Goal: Communication & Community: Share content

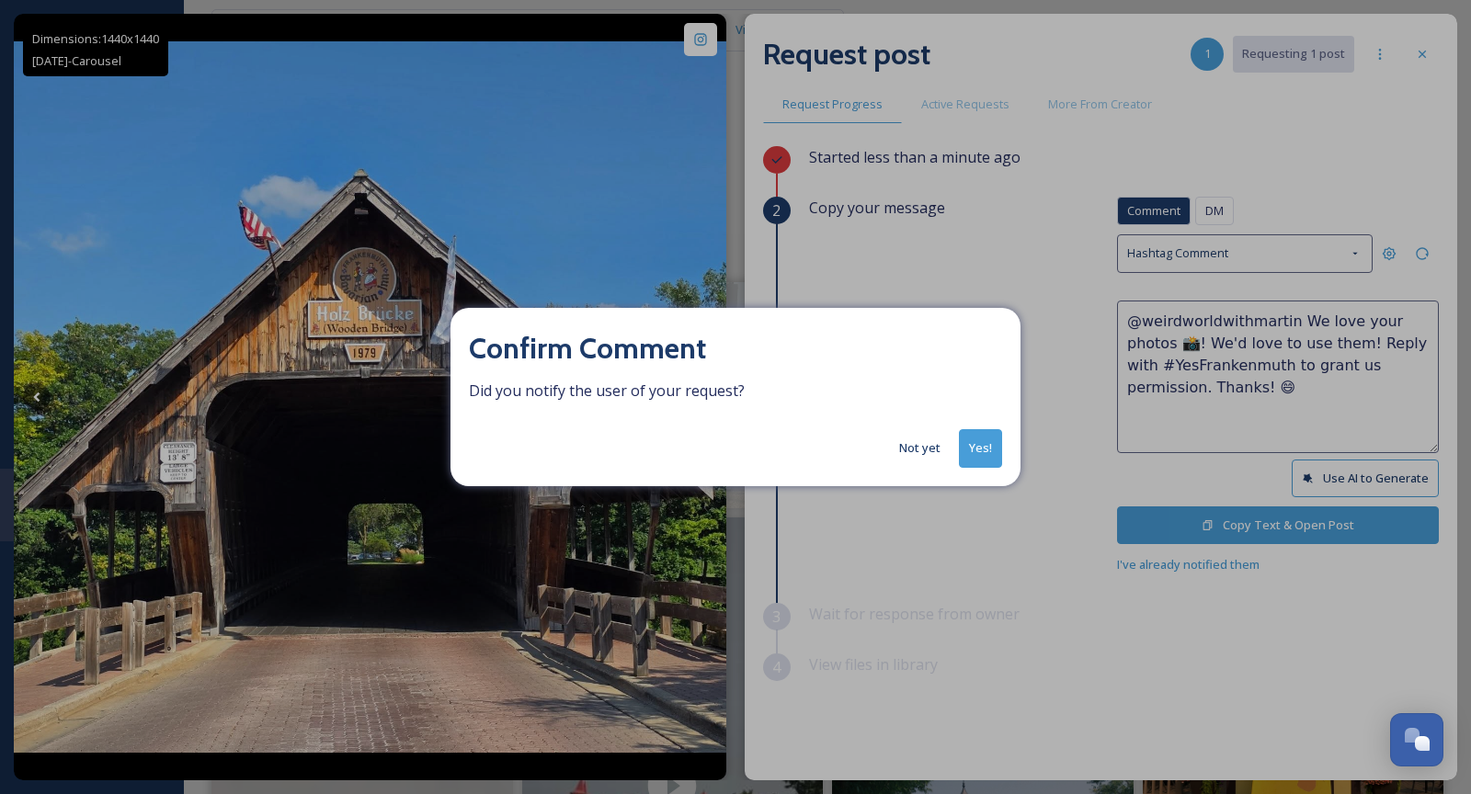
scroll to position [115, 0]
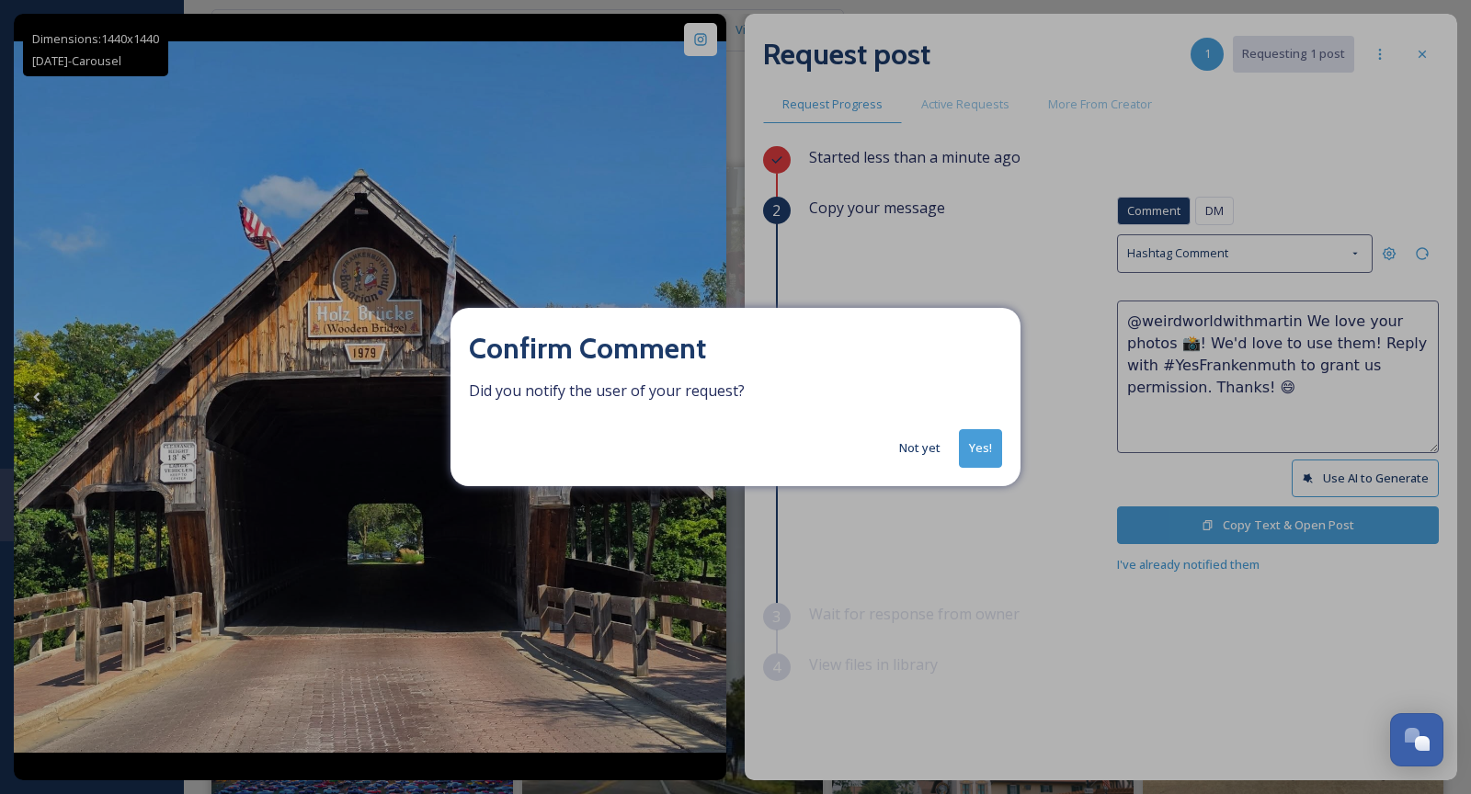
click at [996, 448] on button "Yes!" at bounding box center [980, 448] width 43 height 38
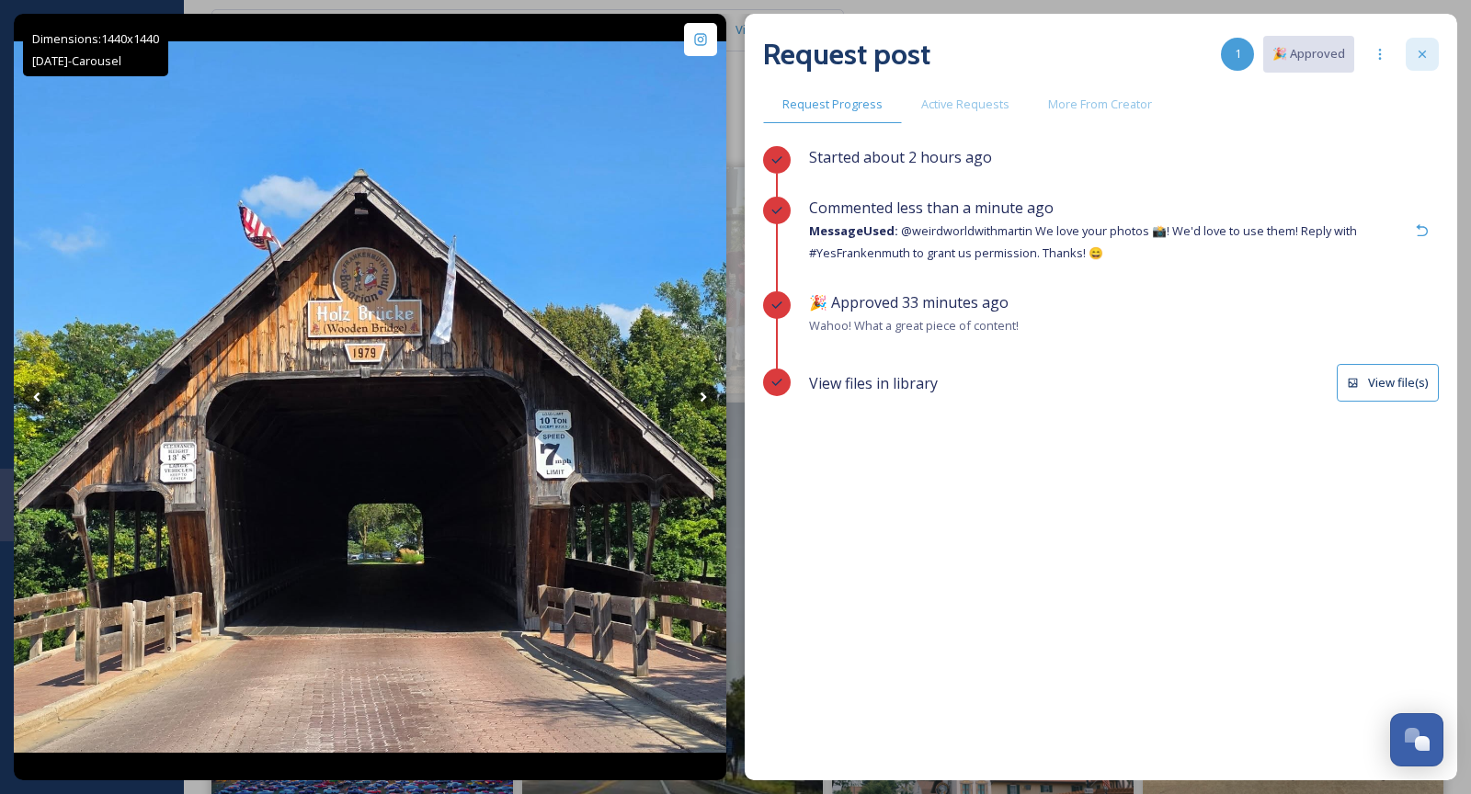
click at [1425, 68] on div at bounding box center [1422, 54] width 33 height 33
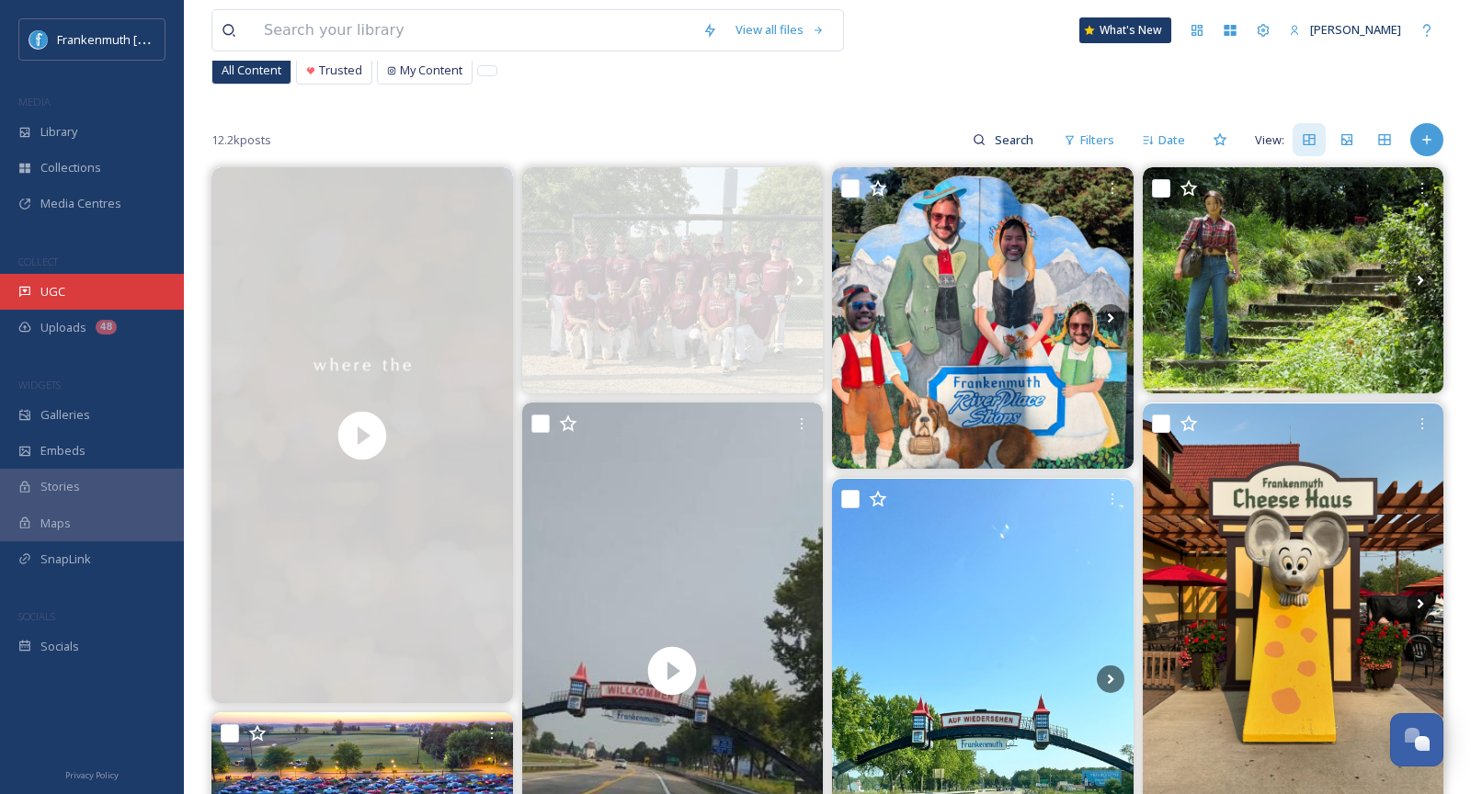
click at [105, 293] on div "UGC" at bounding box center [92, 292] width 184 height 36
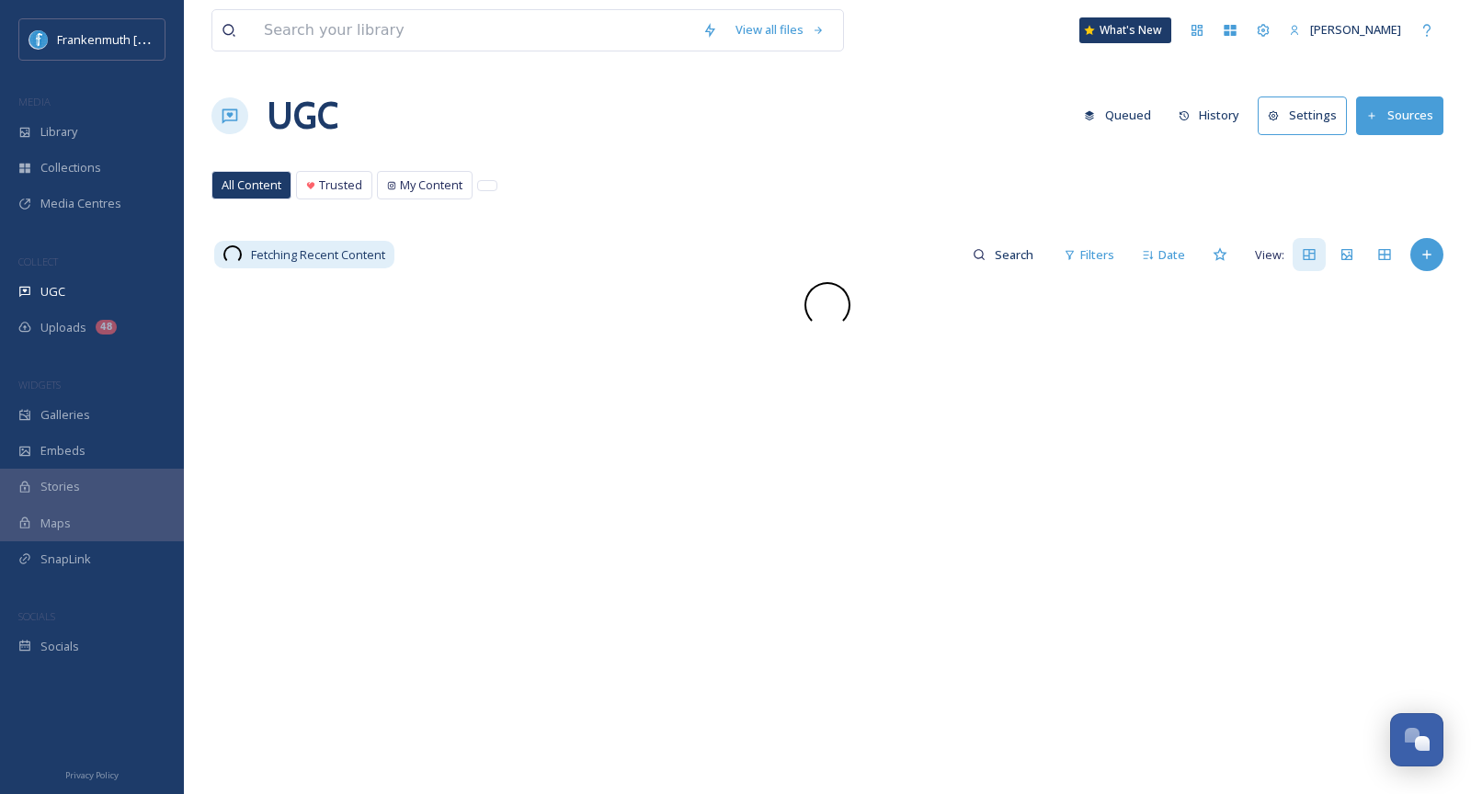
click at [105, 293] on div "UGC" at bounding box center [92, 292] width 184 height 36
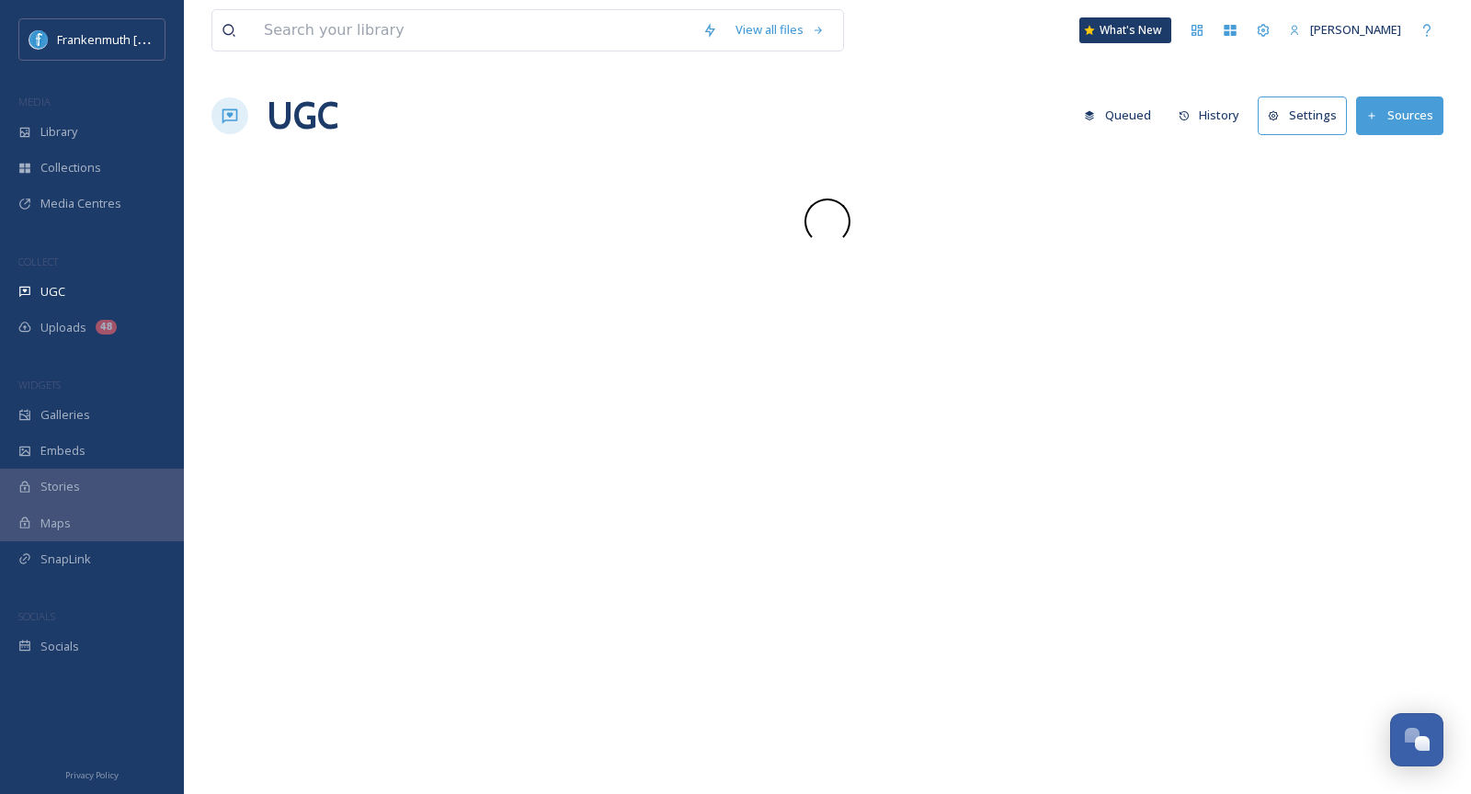
click at [105, 293] on div "UGC" at bounding box center [92, 292] width 184 height 36
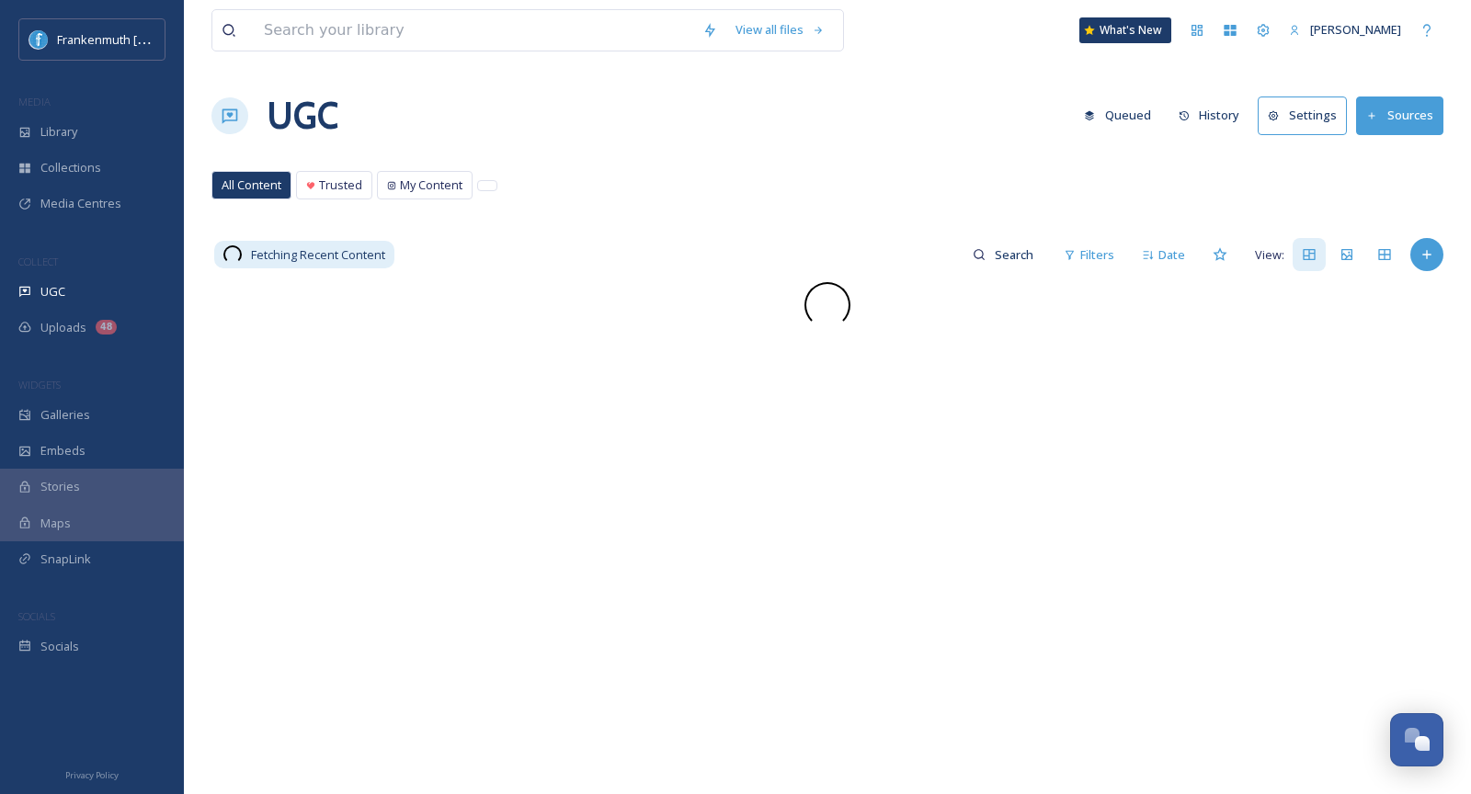
click at [105, 293] on div "UGC" at bounding box center [92, 292] width 184 height 36
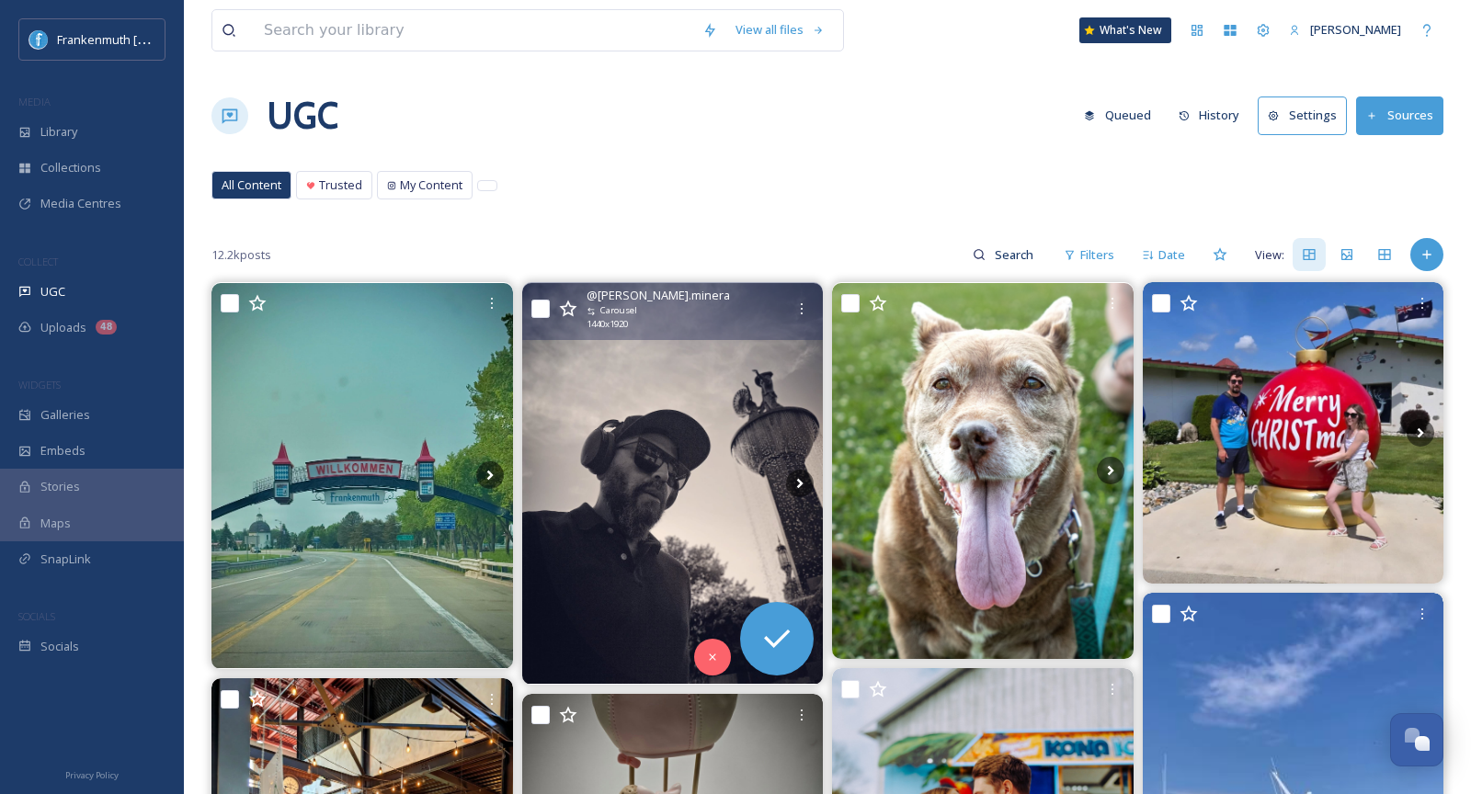
click at [687, 458] on img at bounding box center [673, 484] width 302 height 402
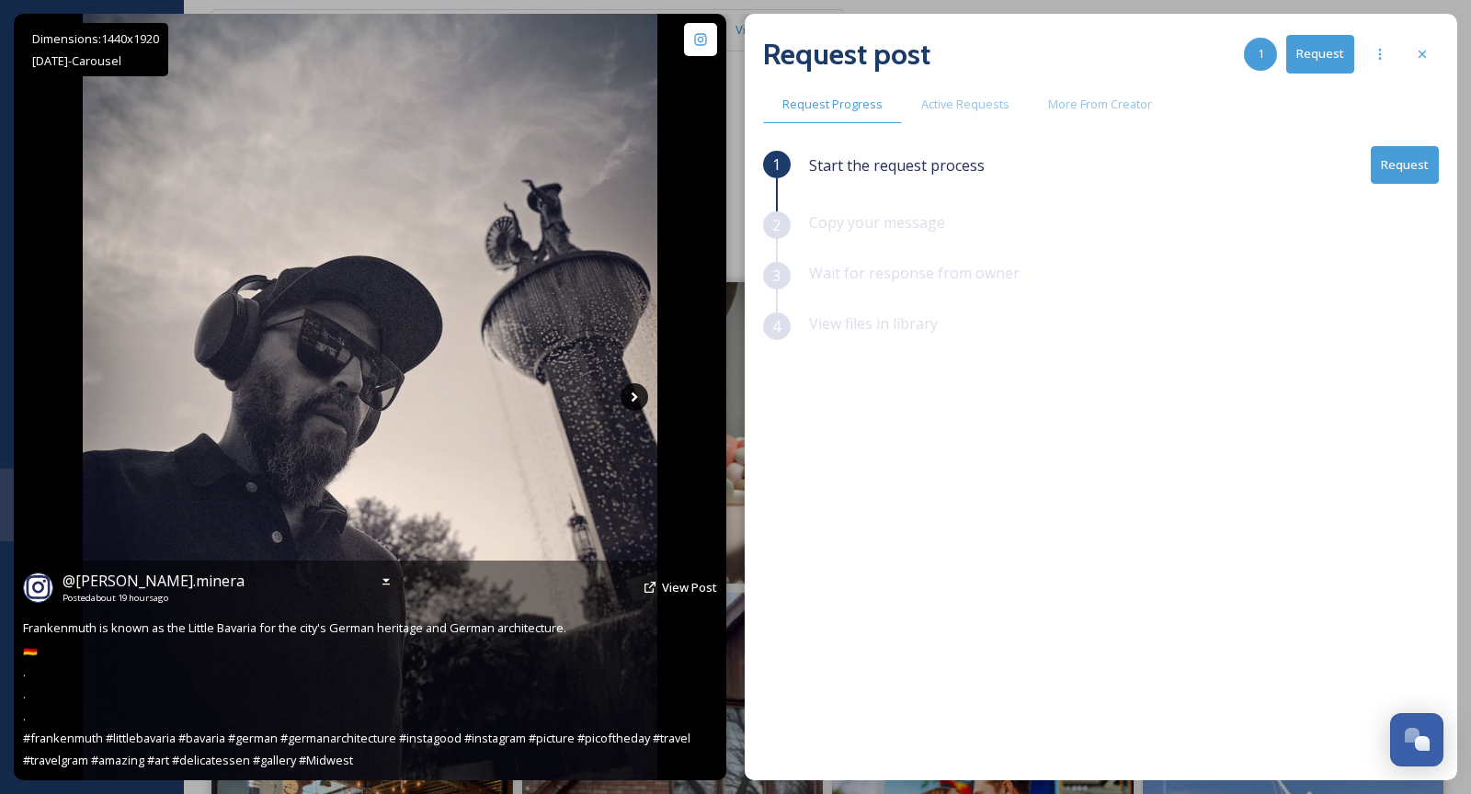
click at [637, 401] on icon at bounding box center [635, 397] width 28 height 28
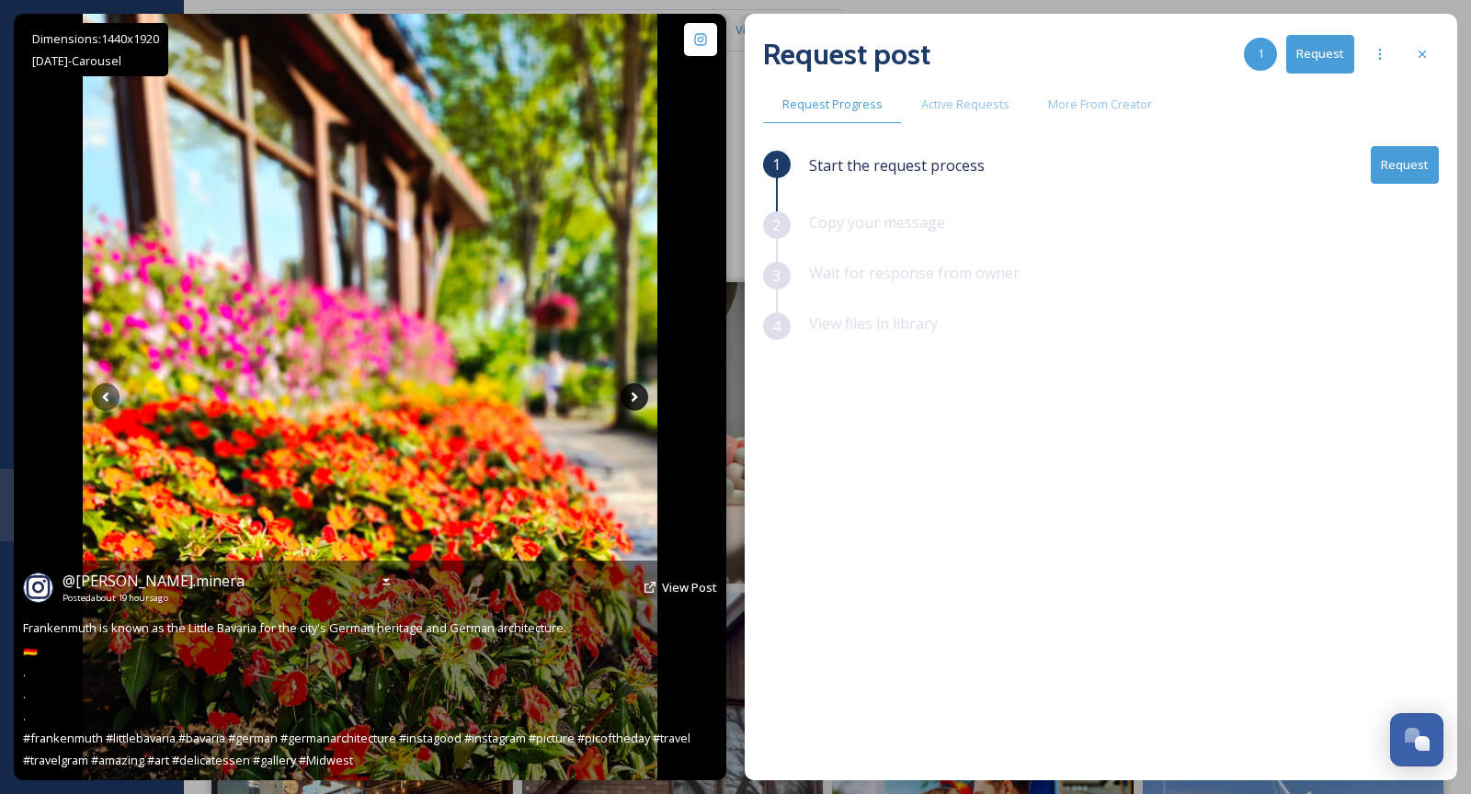
click at [637, 401] on icon at bounding box center [635, 397] width 28 height 28
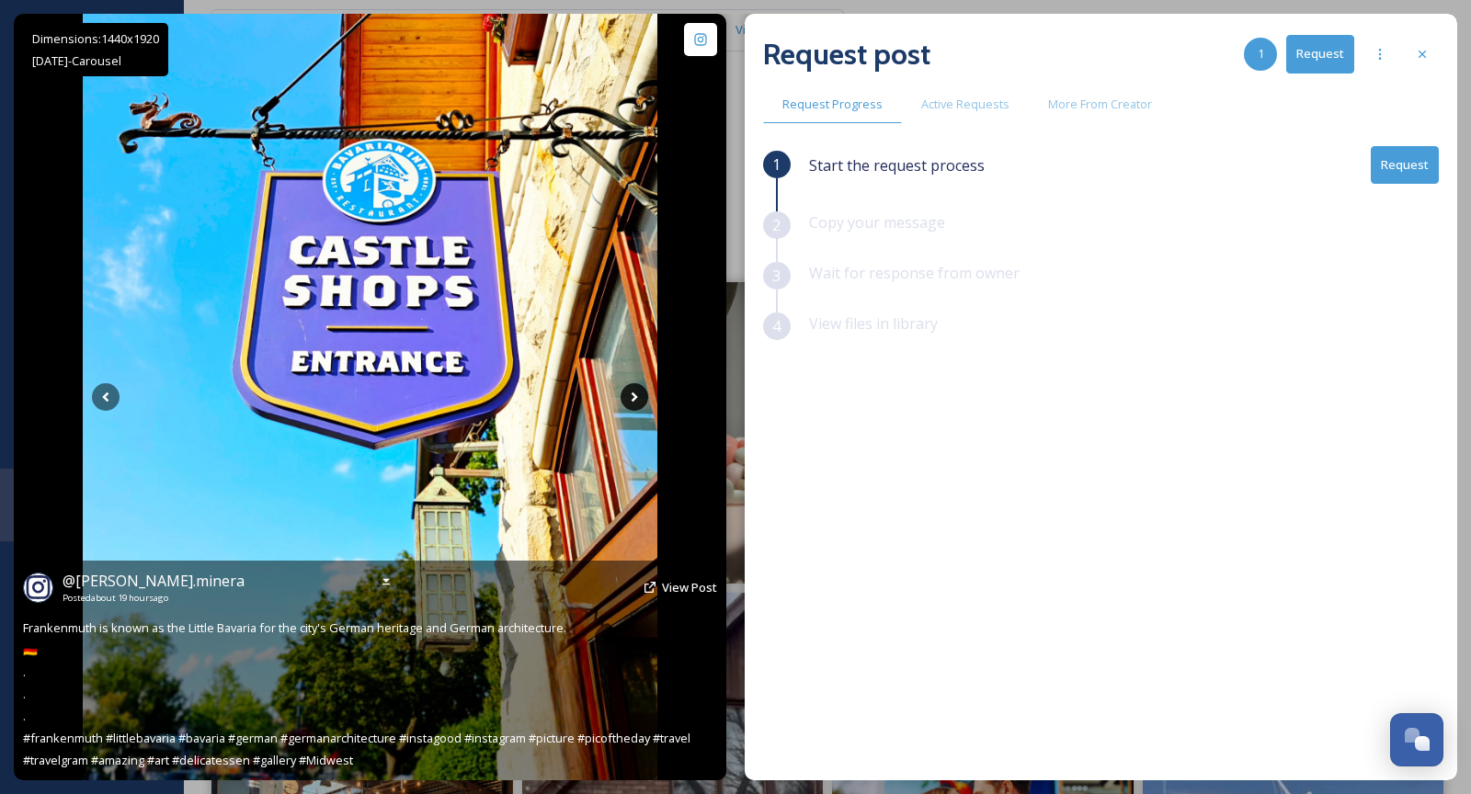
click at [637, 401] on icon at bounding box center [635, 397] width 28 height 28
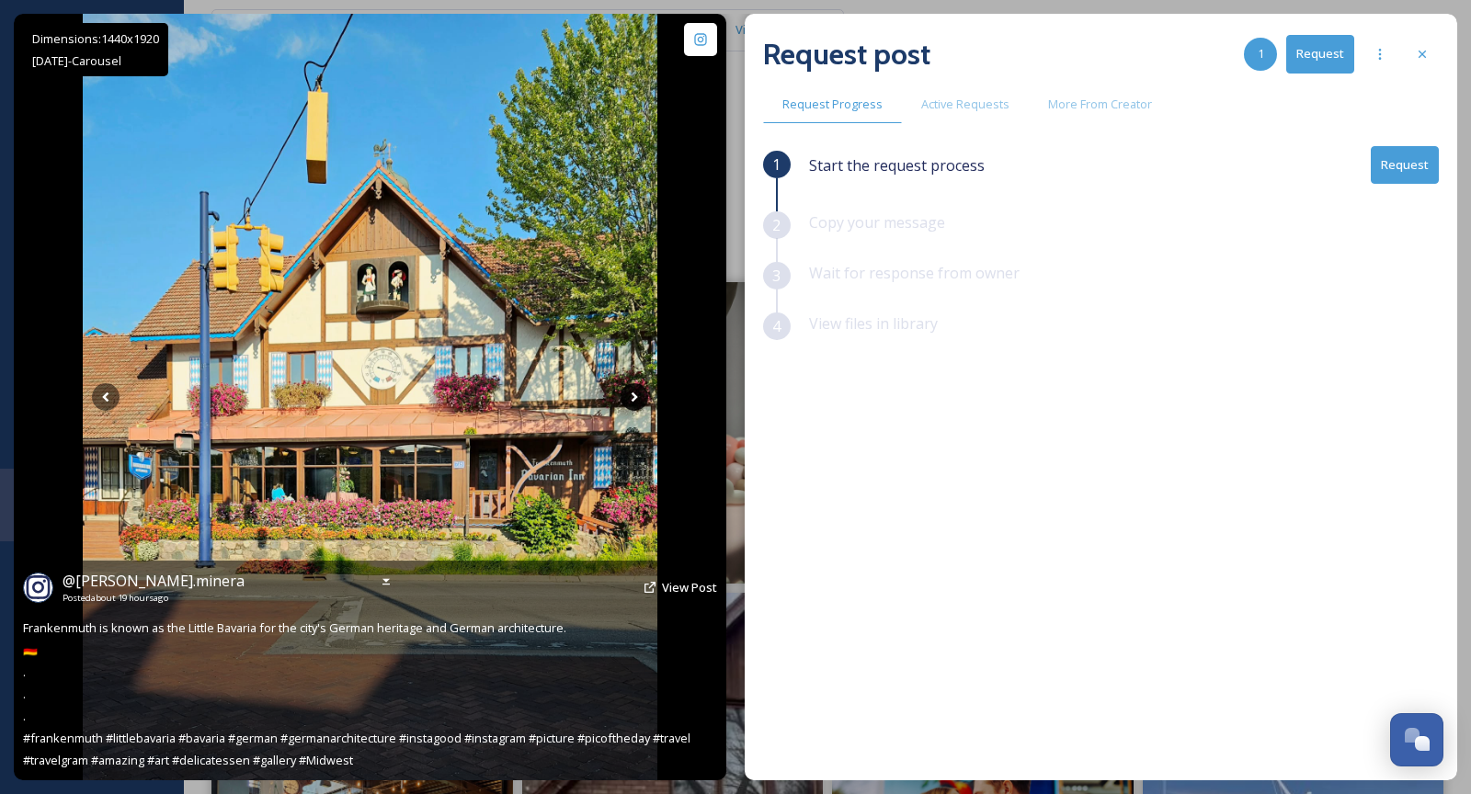
click at [637, 401] on icon at bounding box center [635, 397] width 28 height 28
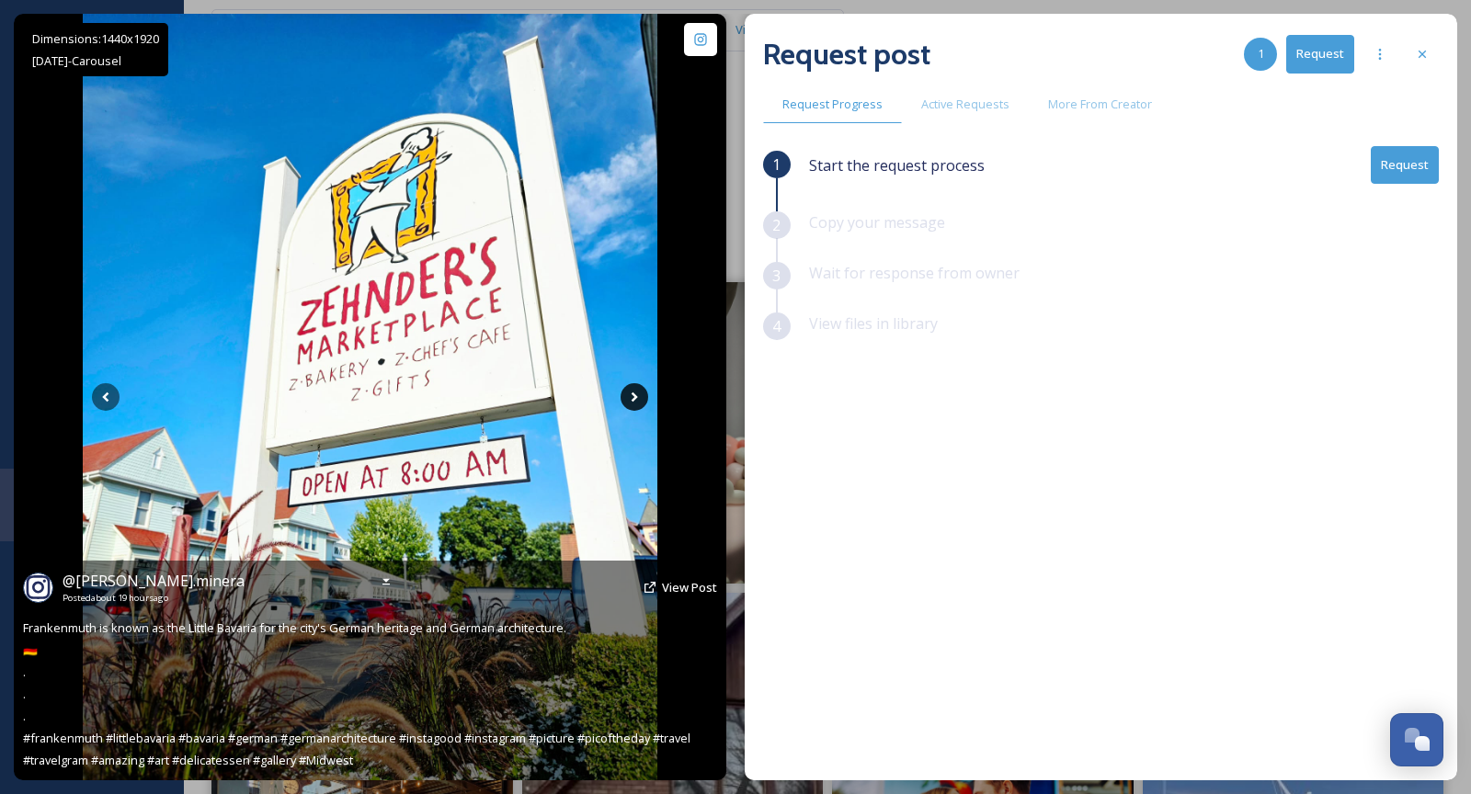
click at [637, 401] on icon at bounding box center [635, 397] width 28 height 28
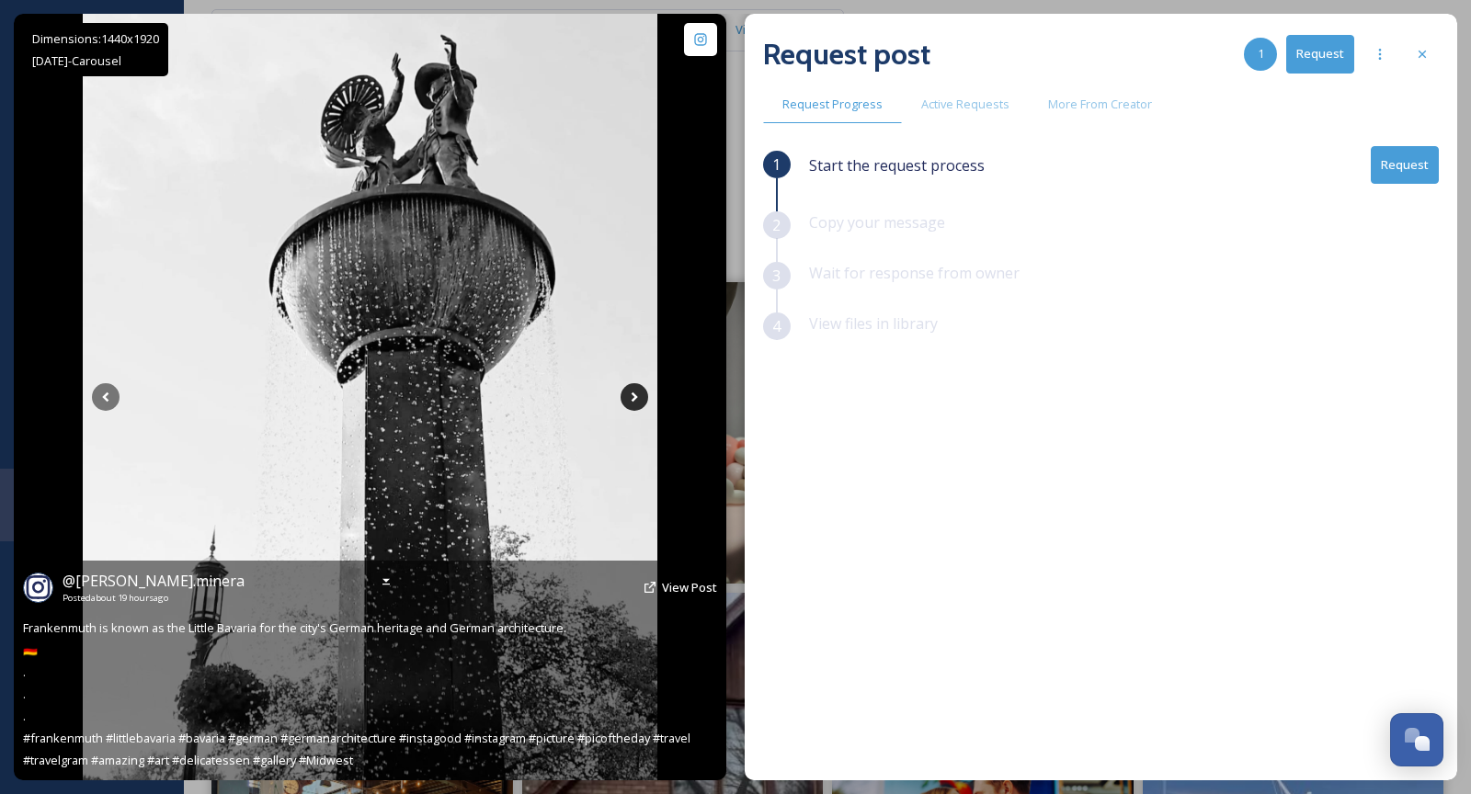
click at [637, 401] on icon at bounding box center [635, 397] width 28 height 28
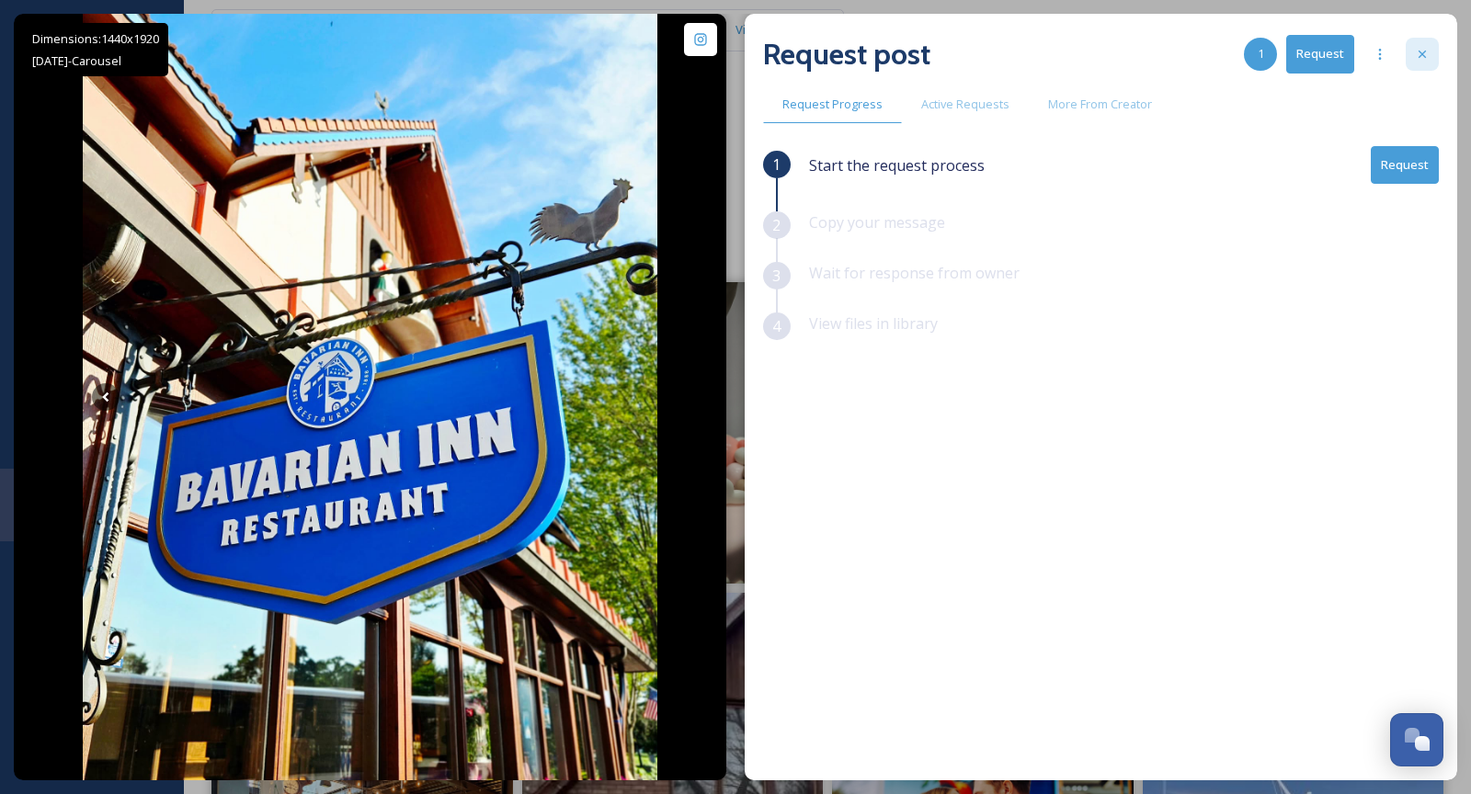
click at [1436, 52] on div at bounding box center [1422, 54] width 33 height 33
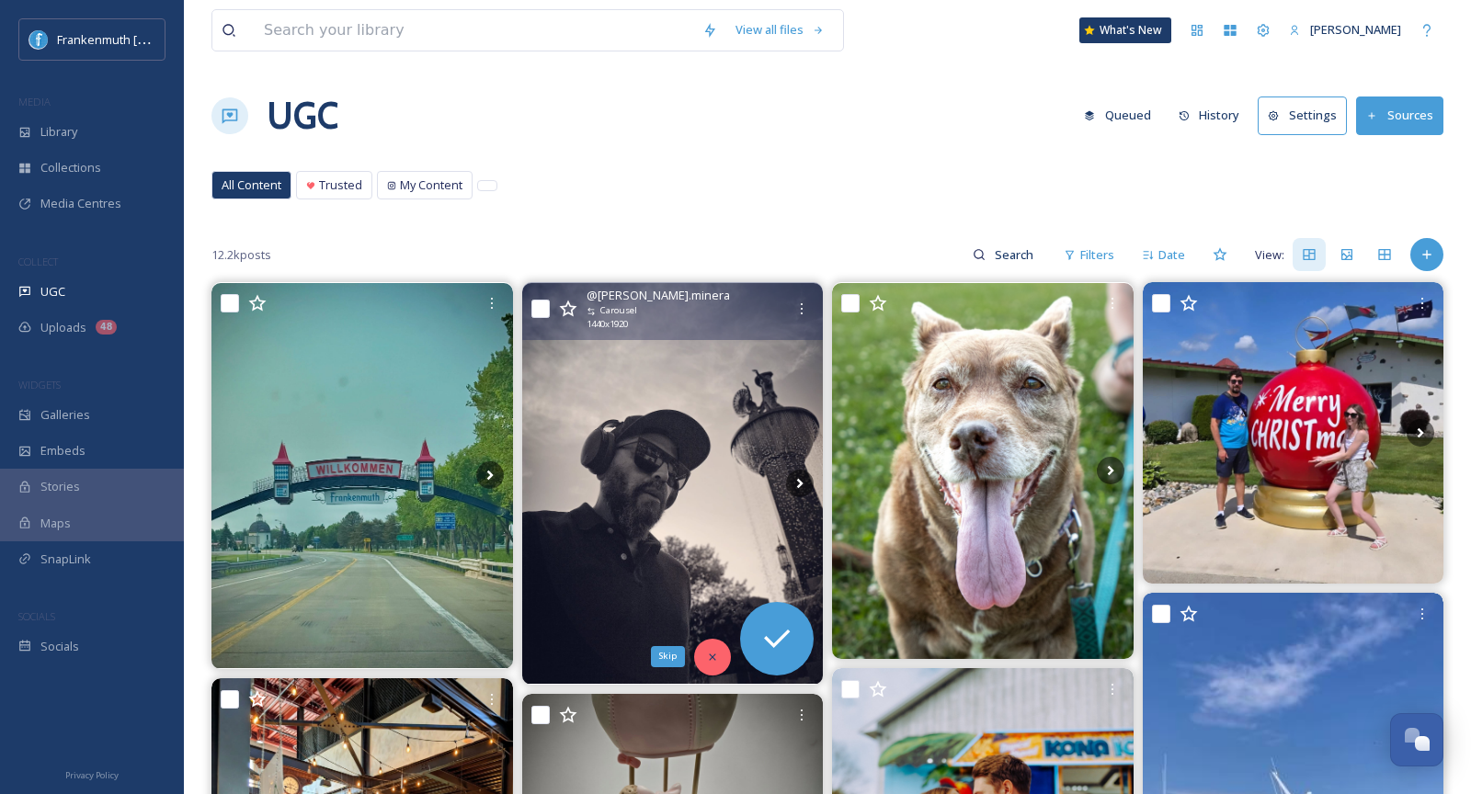
click at [713, 663] on div "Skip" at bounding box center [712, 657] width 37 height 37
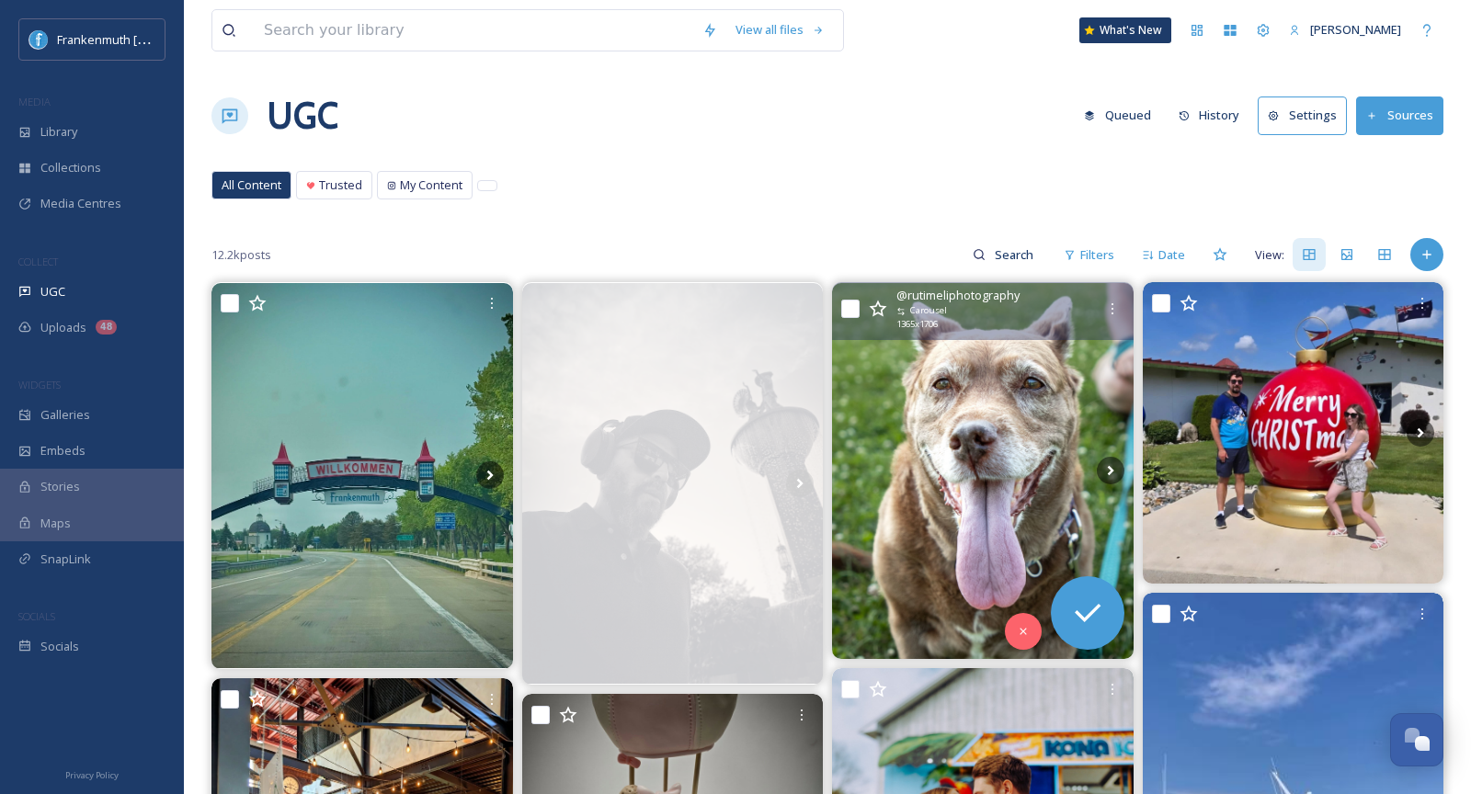
click at [1050, 494] on img at bounding box center [983, 471] width 302 height 376
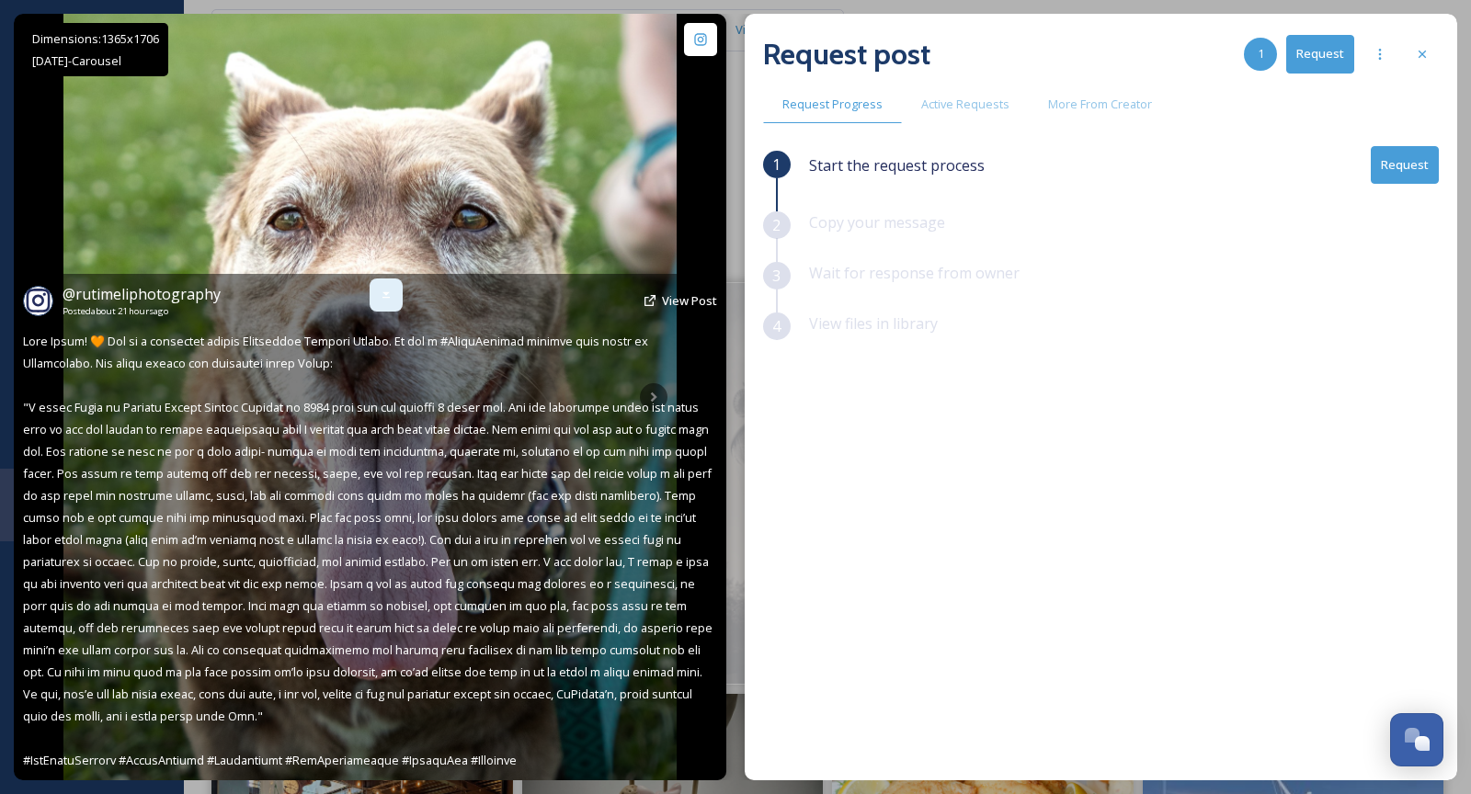
click at [387, 300] on icon at bounding box center [386, 295] width 15 height 15
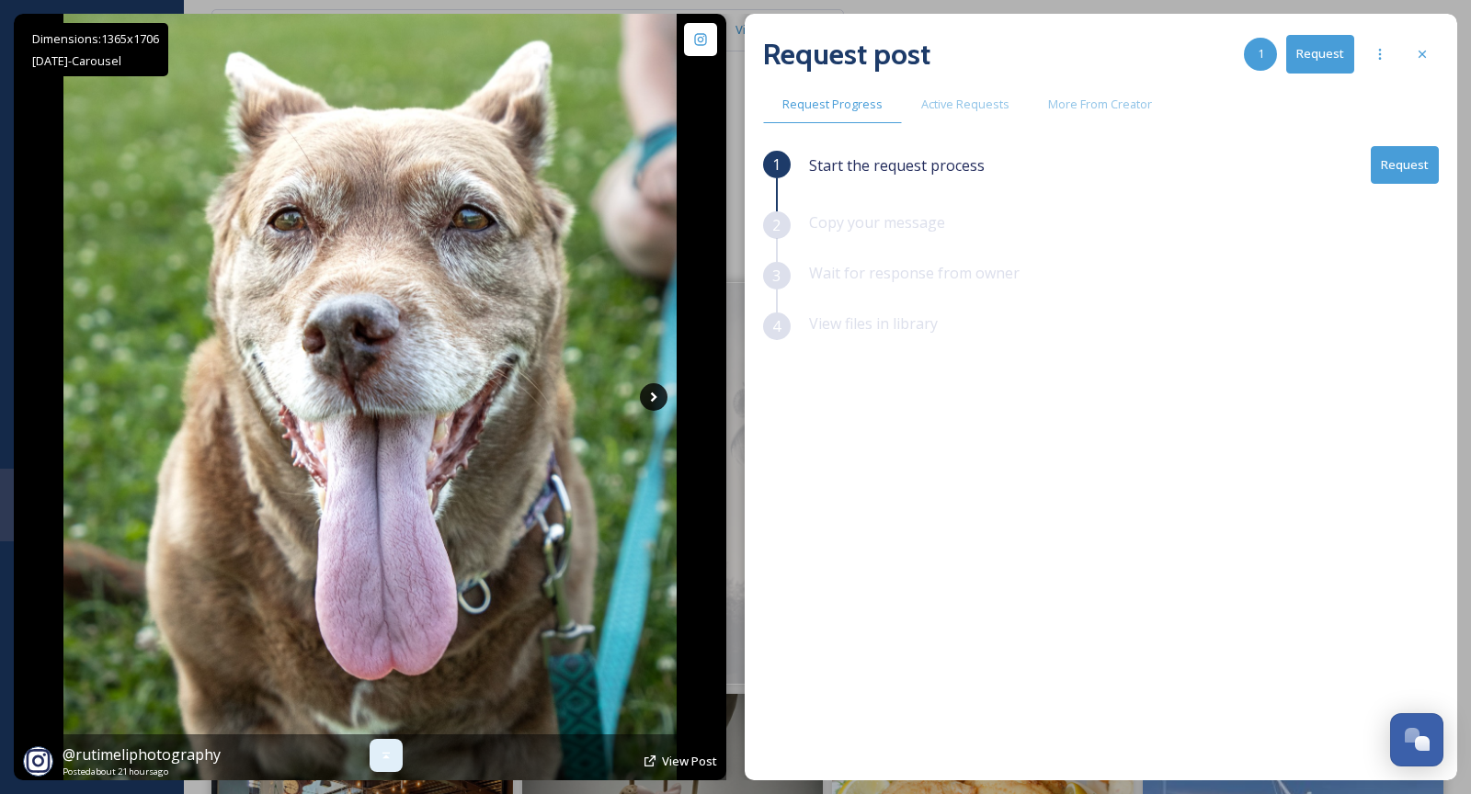
click at [656, 403] on icon at bounding box center [654, 397] width 28 height 28
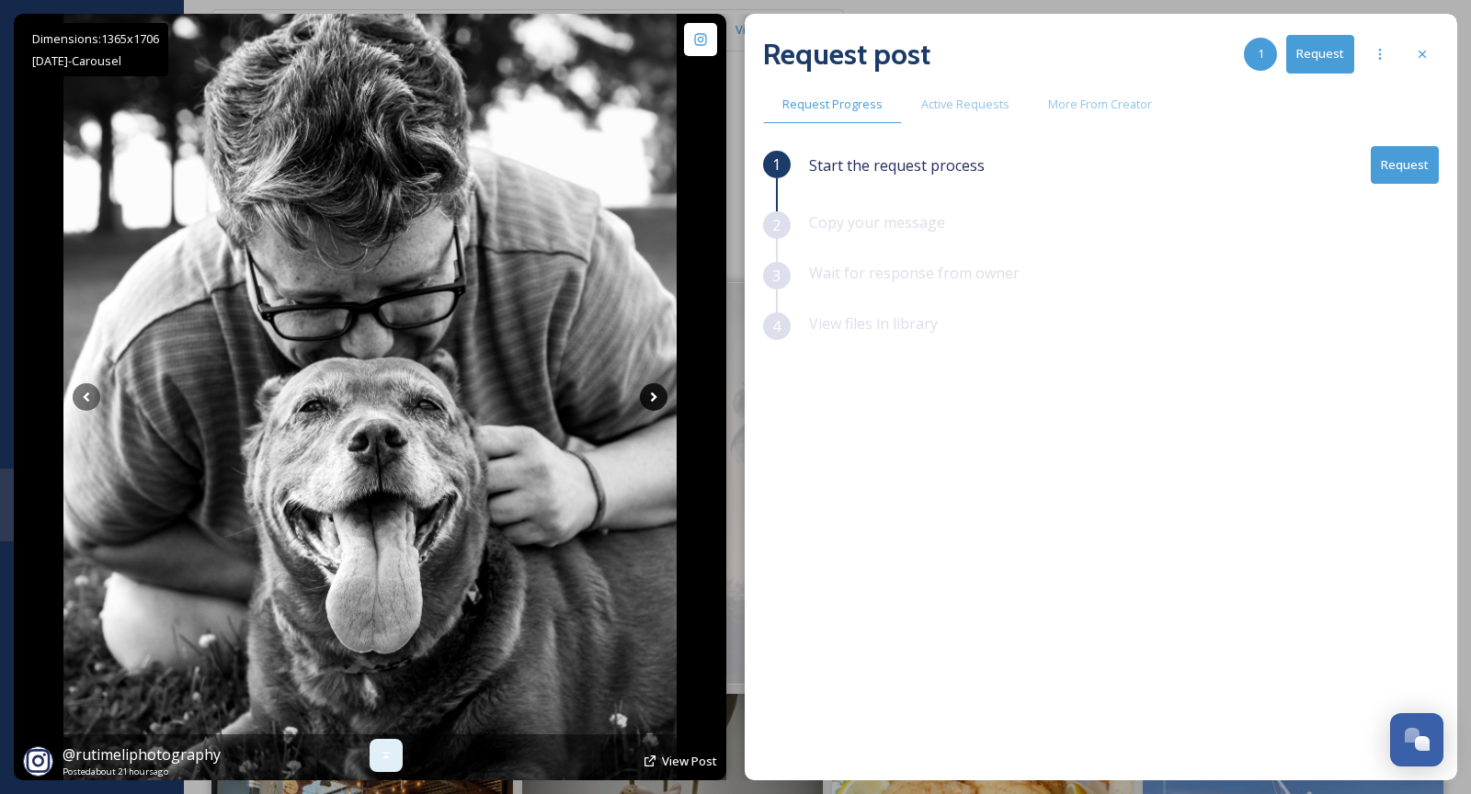
click at [656, 403] on icon at bounding box center [654, 397] width 28 height 28
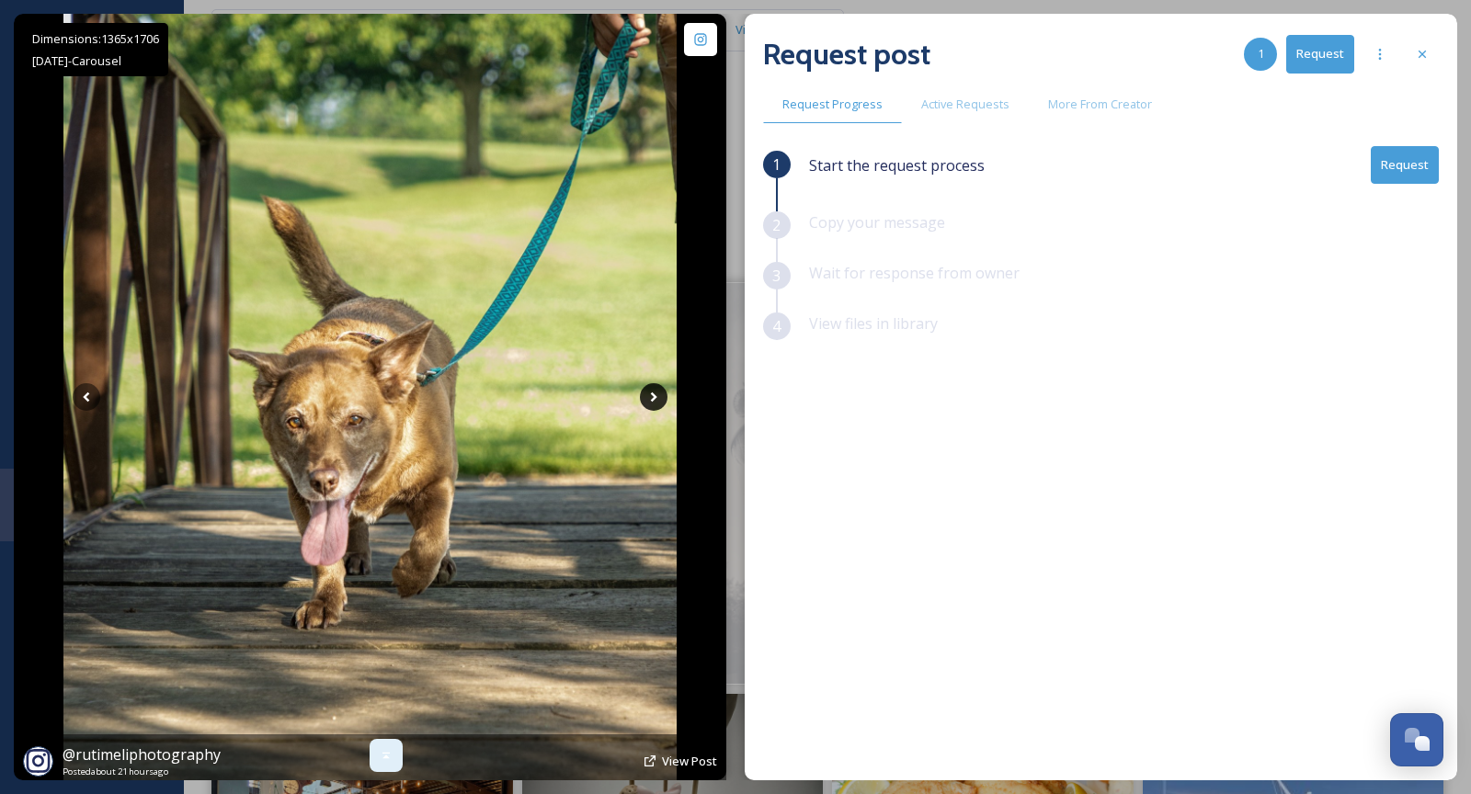
click at [656, 403] on icon at bounding box center [654, 397] width 28 height 28
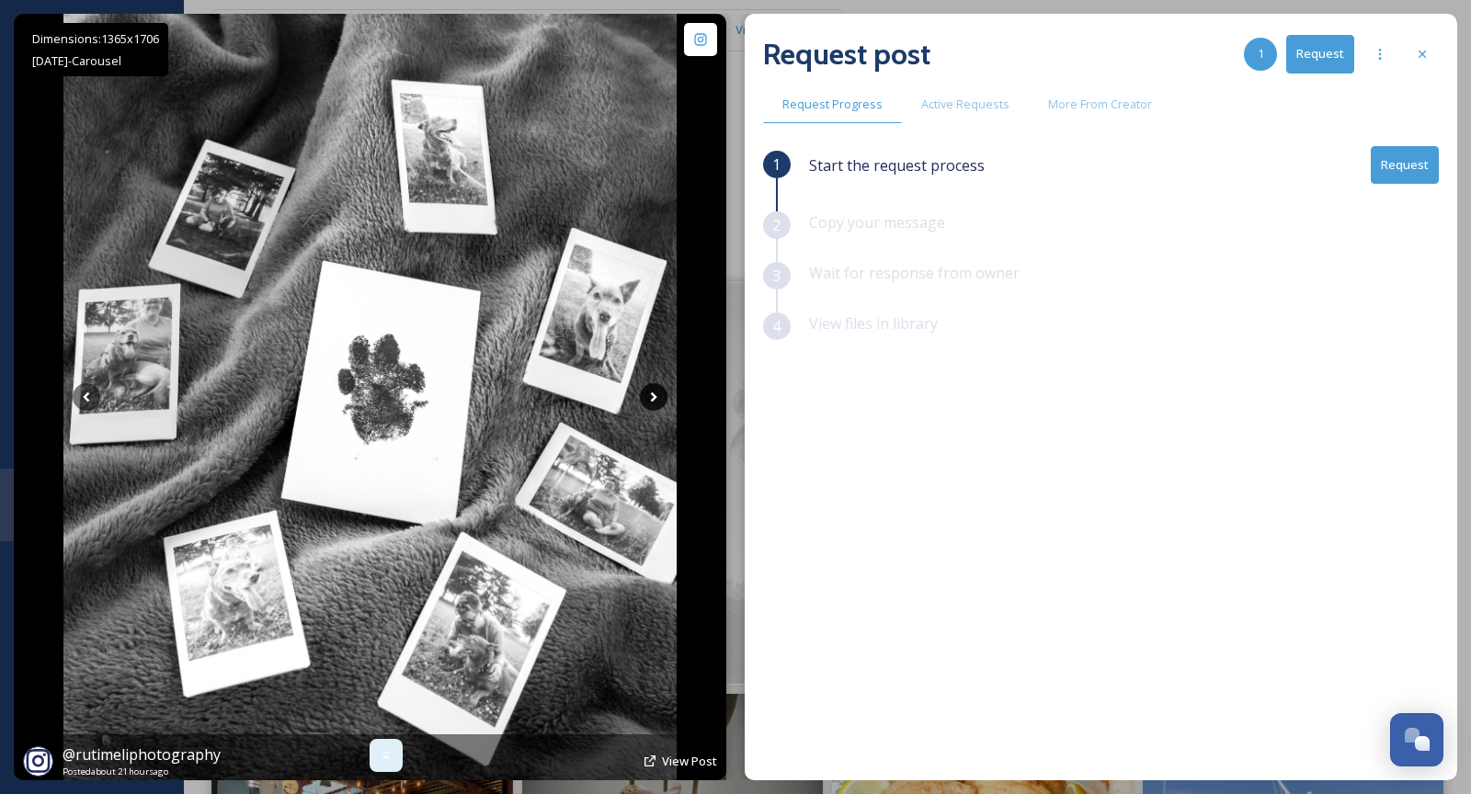
click at [656, 403] on icon at bounding box center [654, 397] width 28 height 28
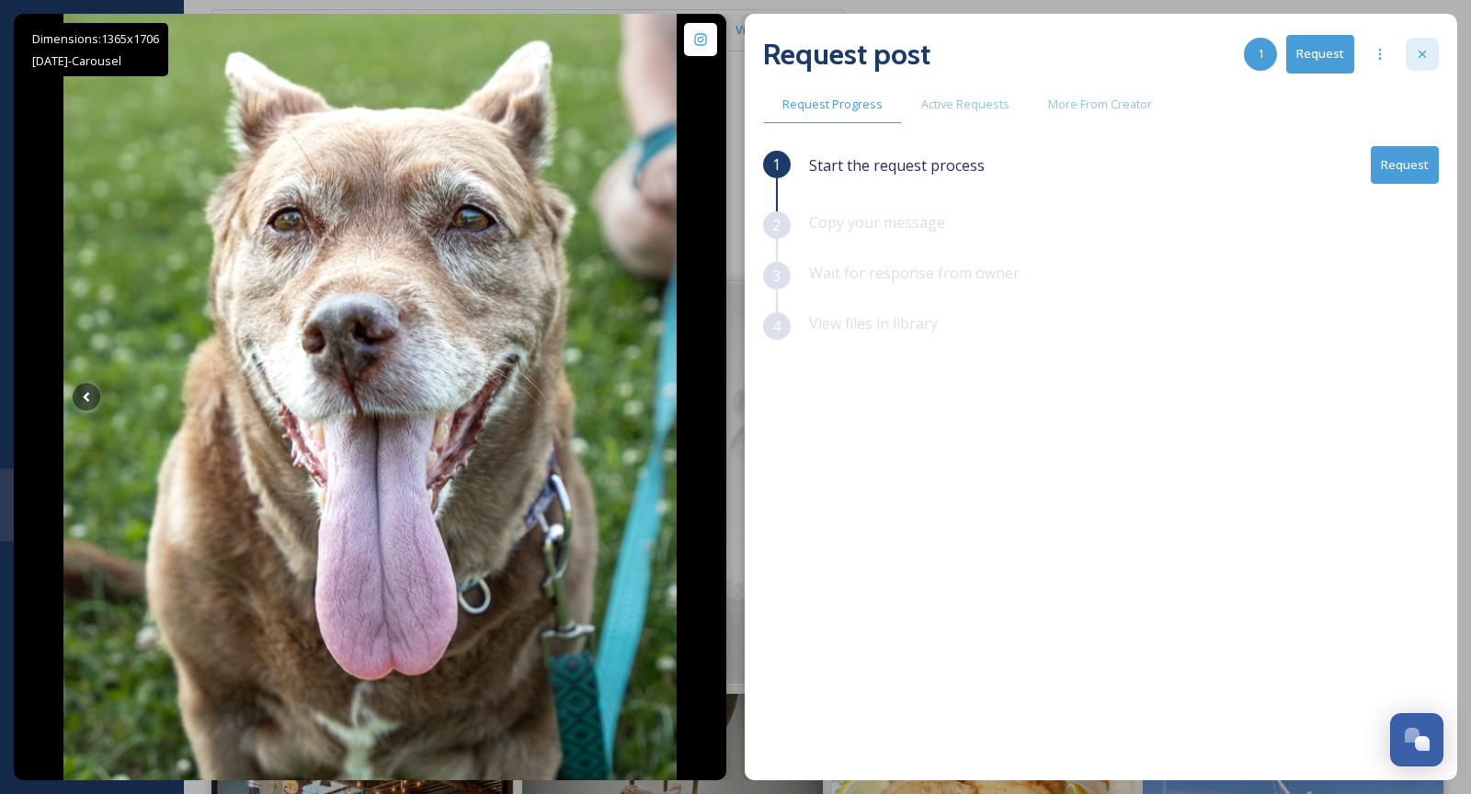
click at [1423, 62] on div at bounding box center [1422, 54] width 33 height 33
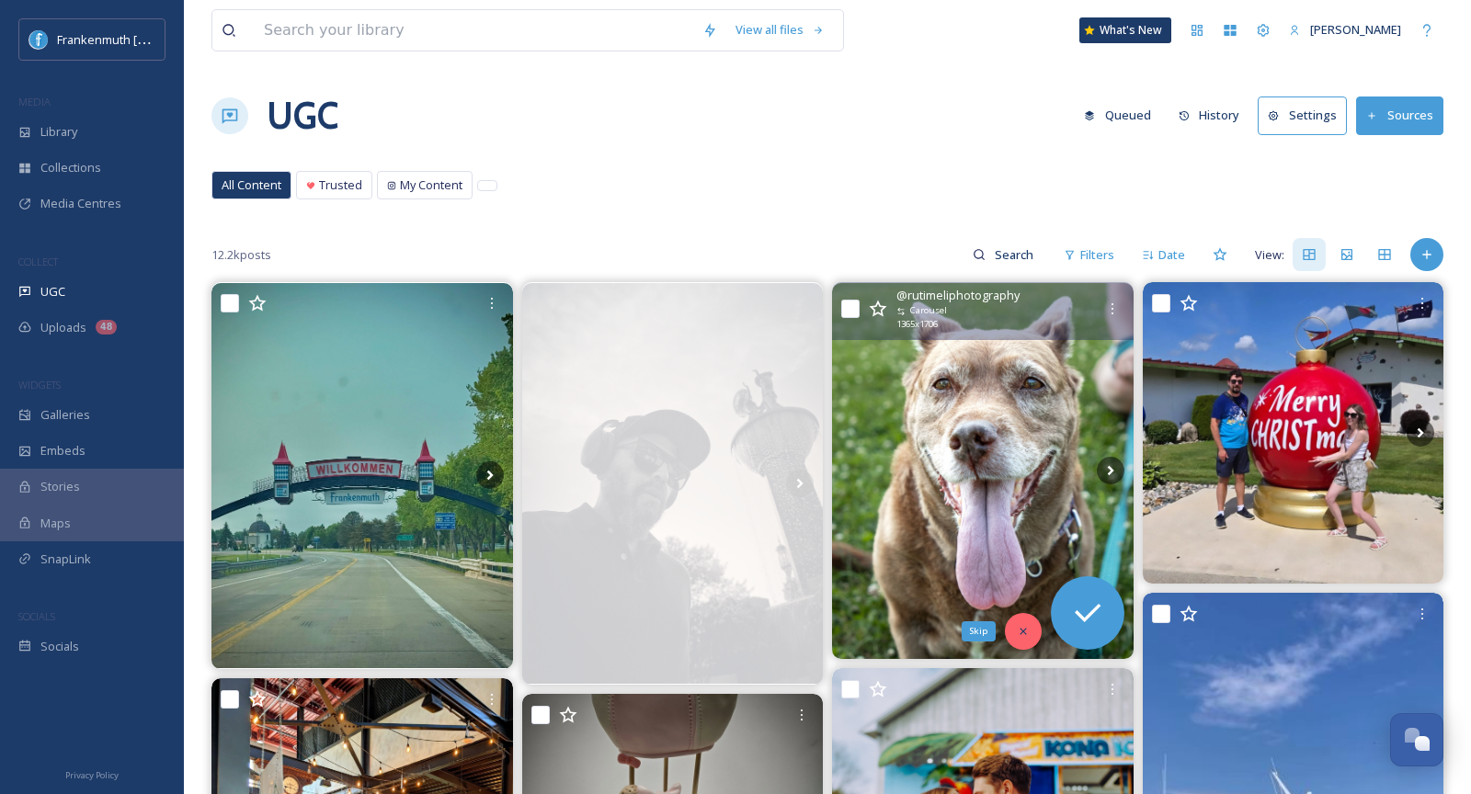
click at [1020, 619] on div "Skip" at bounding box center [1023, 631] width 37 height 37
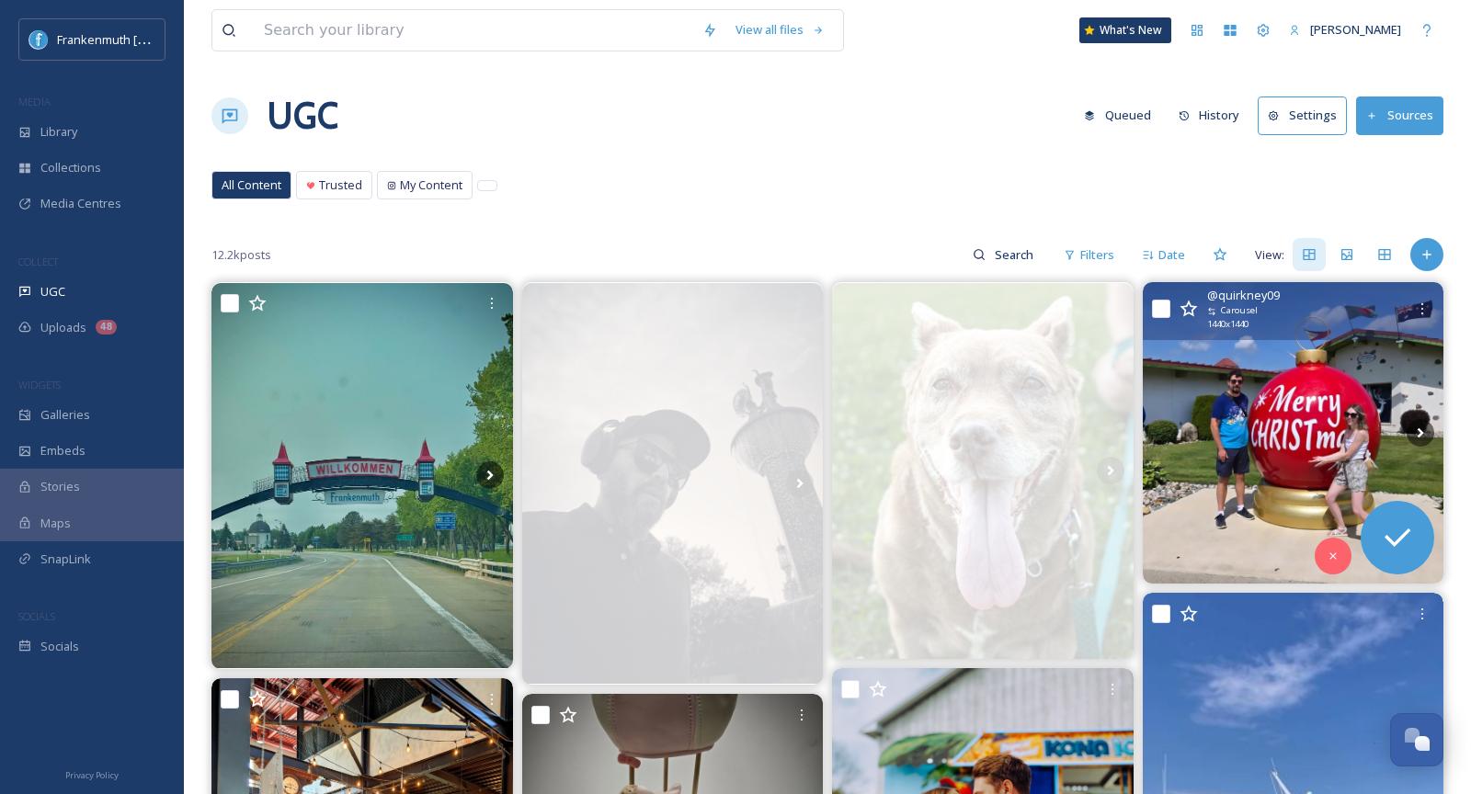
click at [1287, 400] on img at bounding box center [1294, 433] width 302 height 302
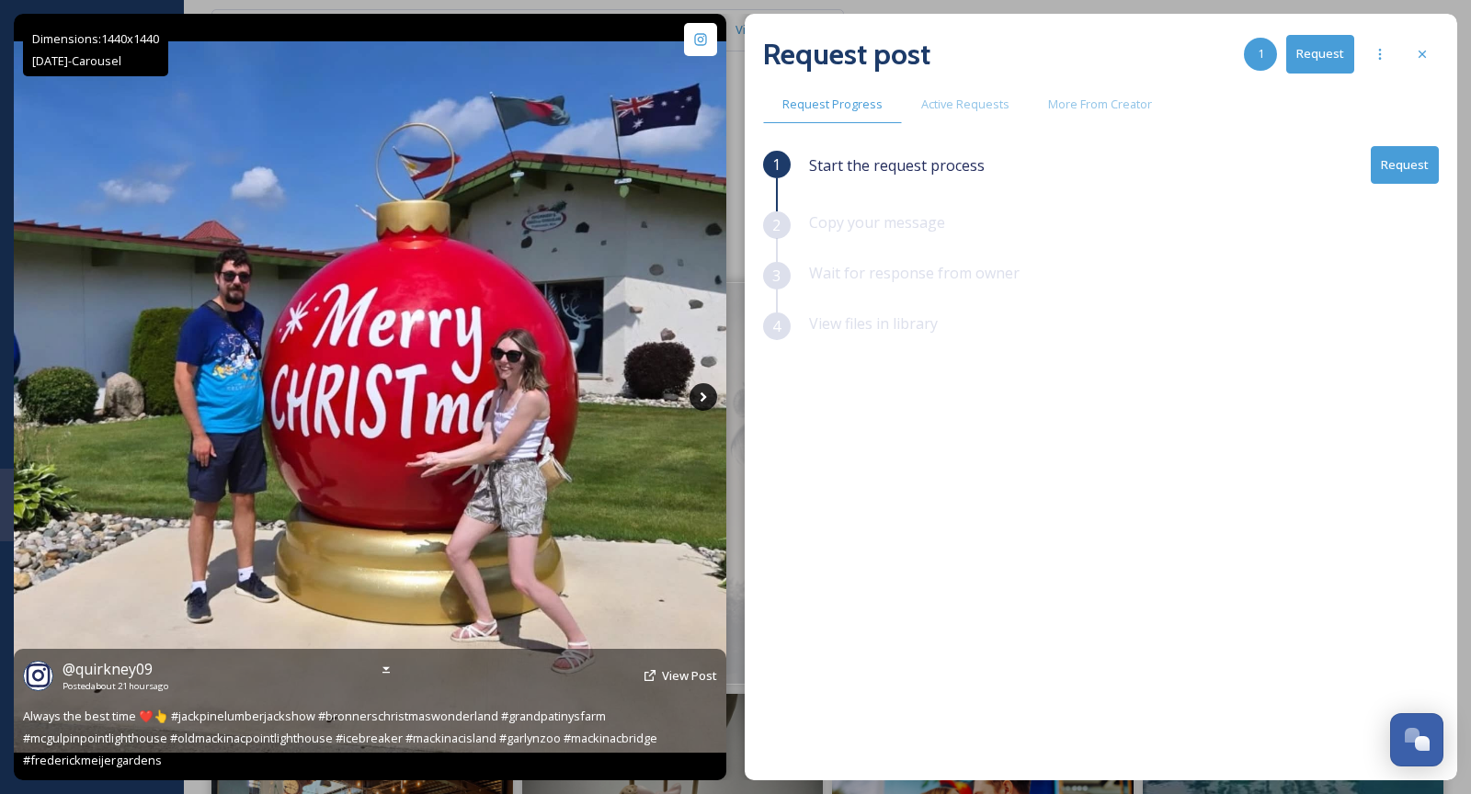
click at [701, 396] on icon at bounding box center [704, 397] width 28 height 28
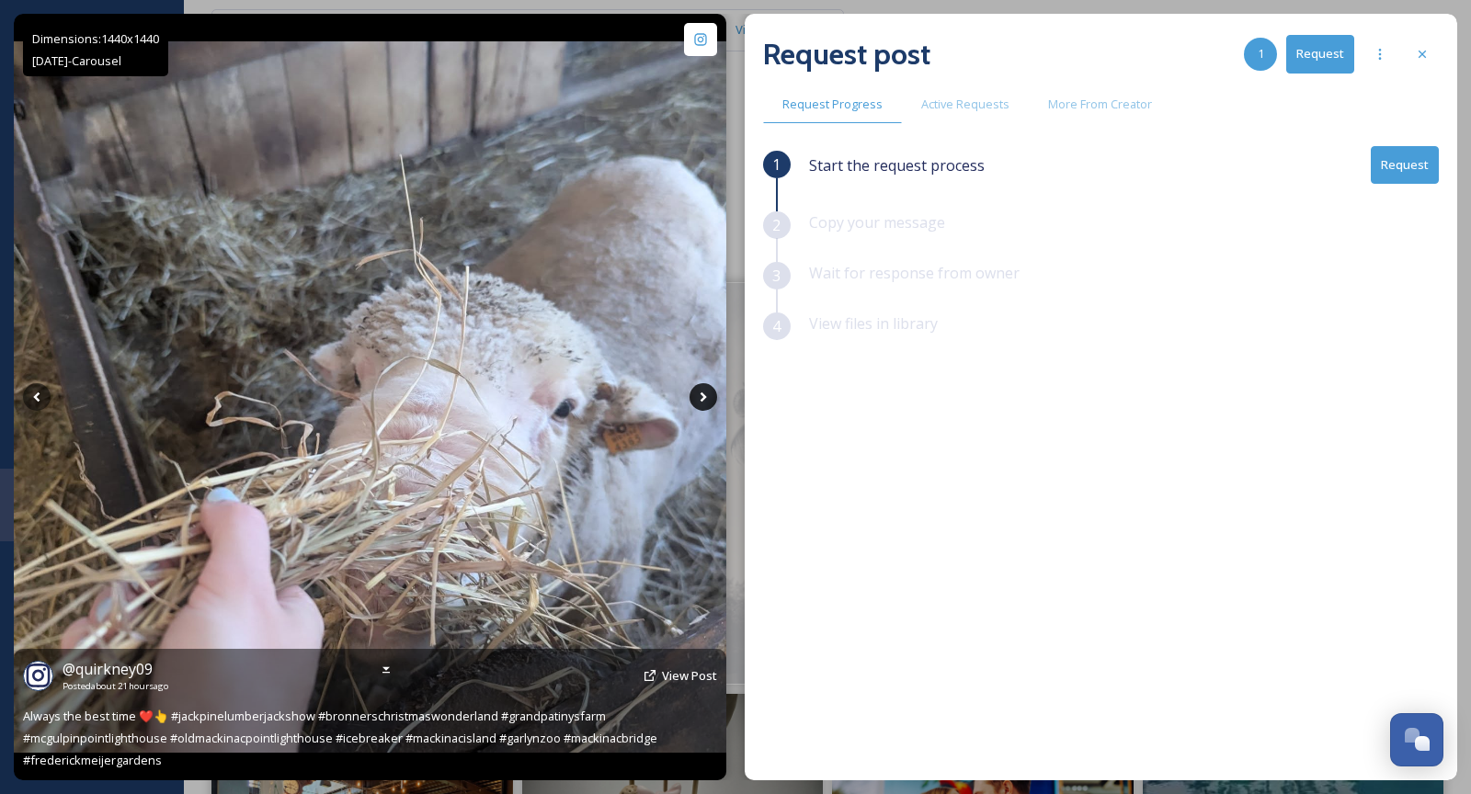
click at [700, 396] on icon at bounding box center [704, 397] width 28 height 28
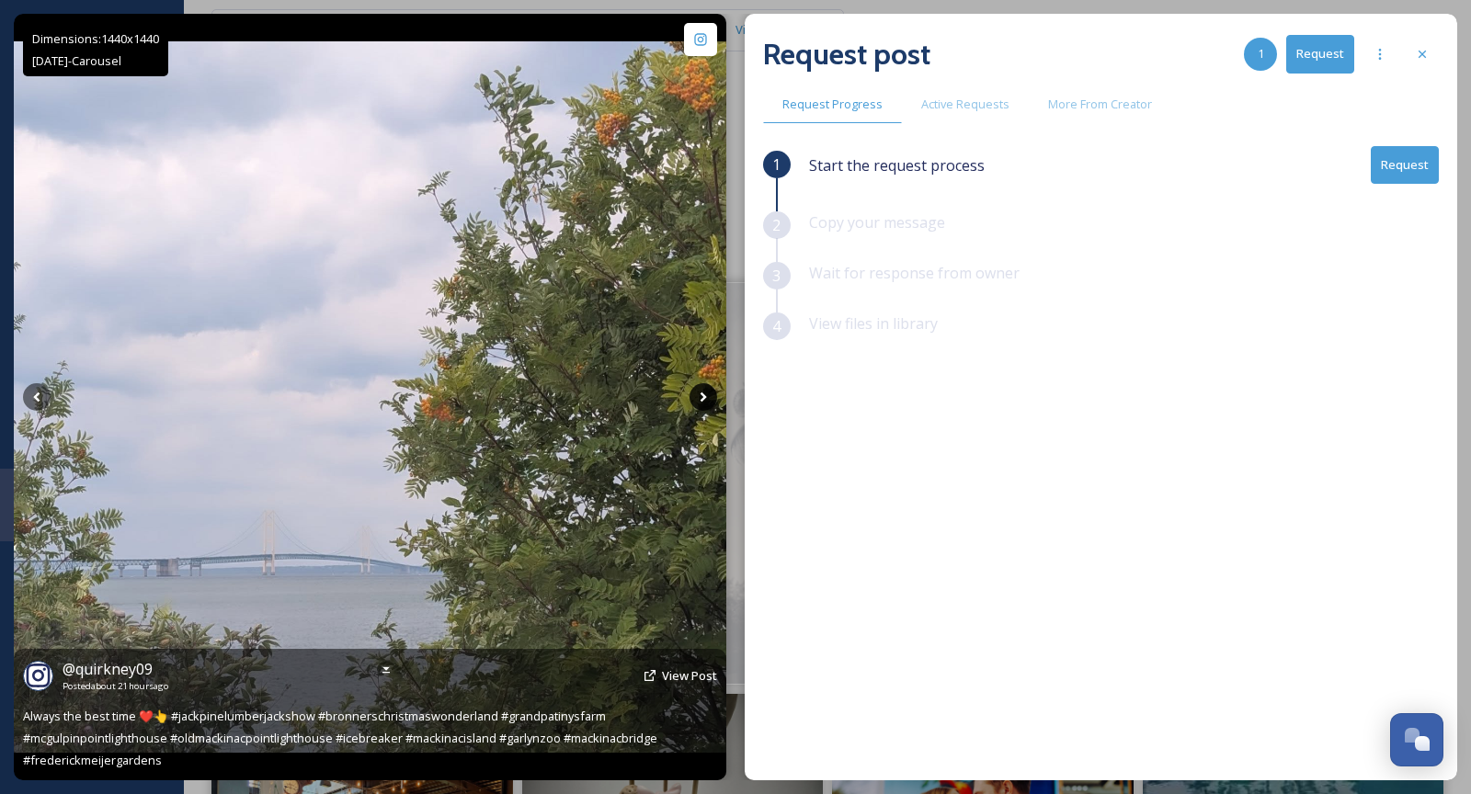
click at [700, 396] on icon at bounding box center [704, 397] width 28 height 28
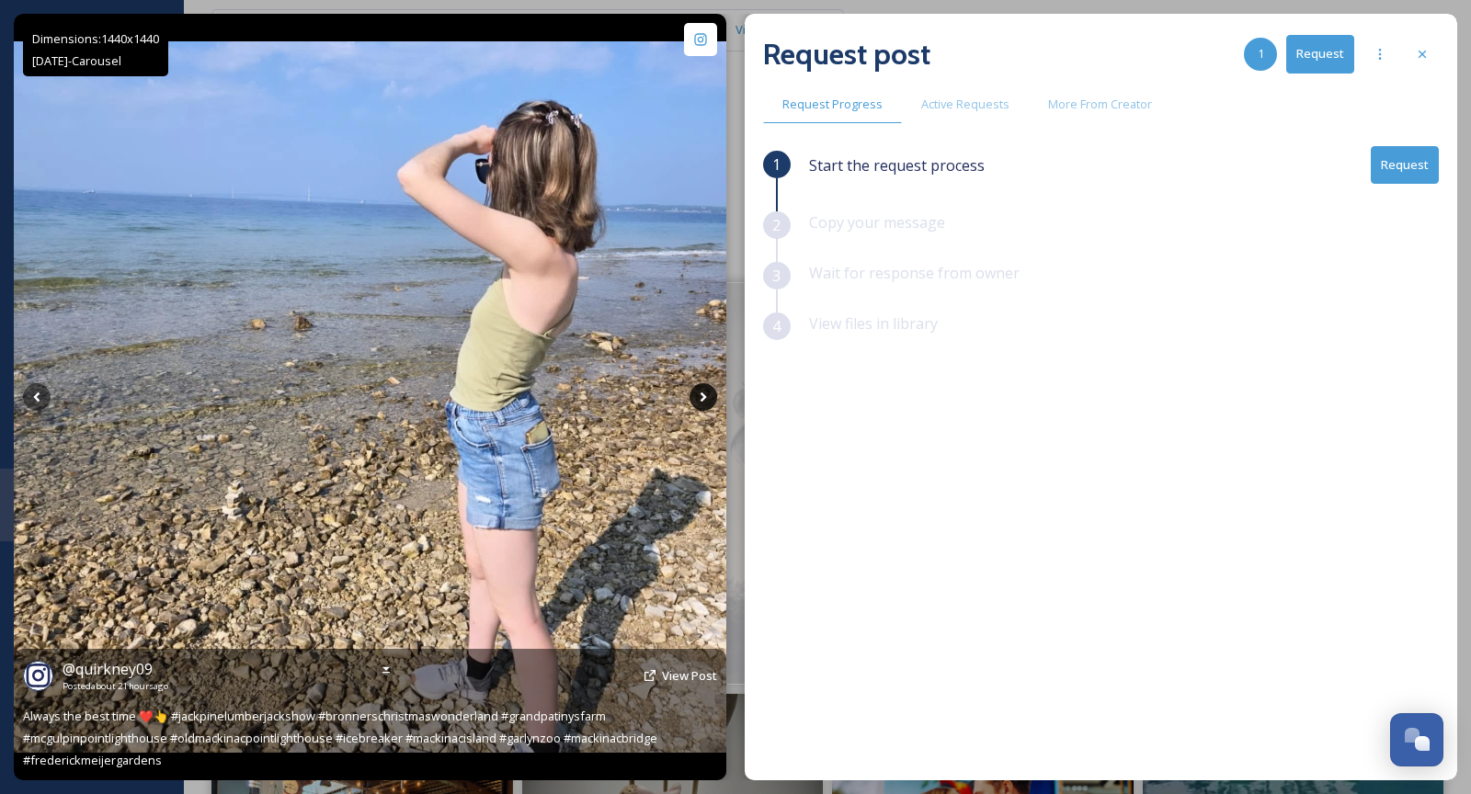
click at [700, 396] on icon at bounding box center [704, 397] width 28 height 28
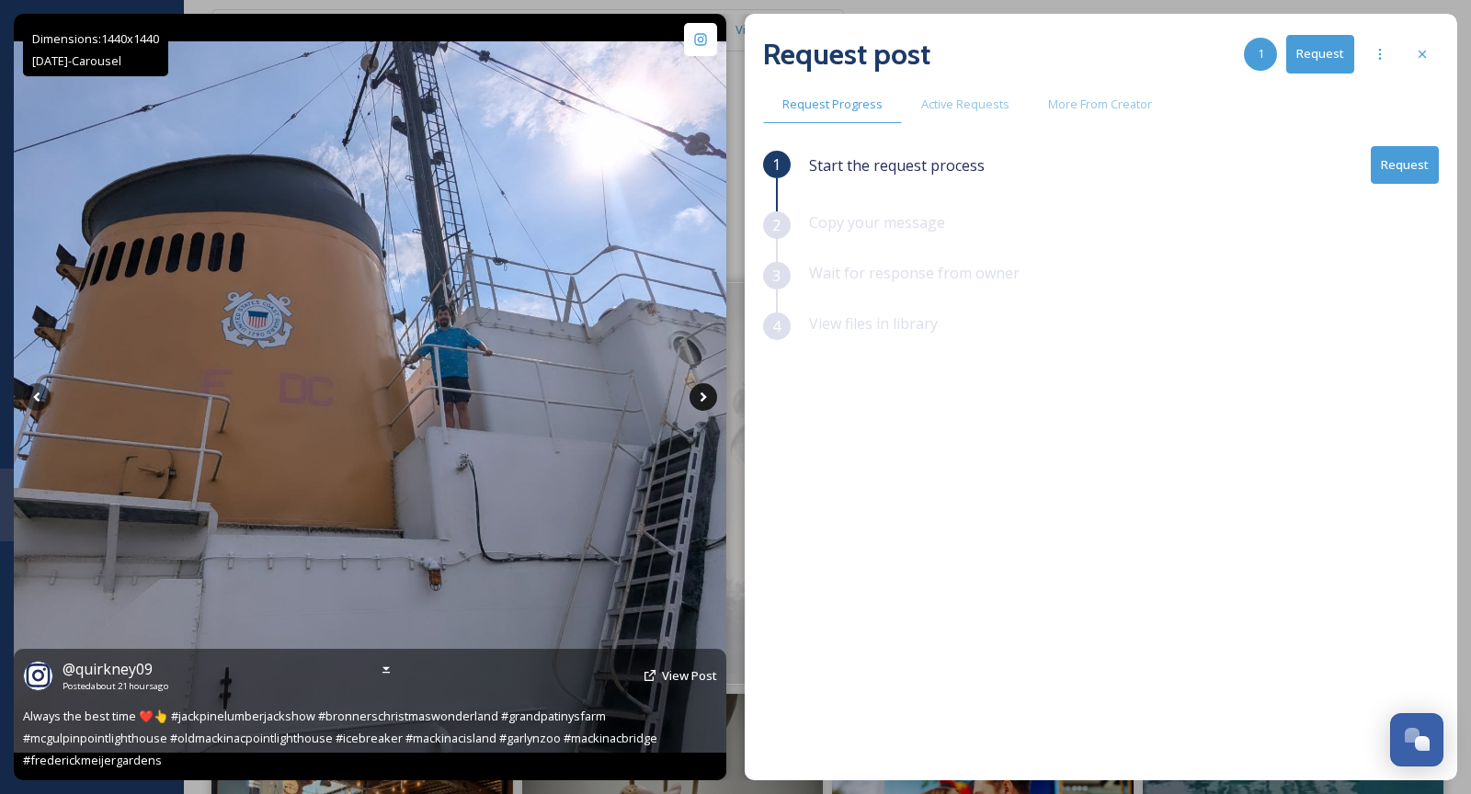
click at [701, 396] on icon at bounding box center [704, 397] width 28 height 28
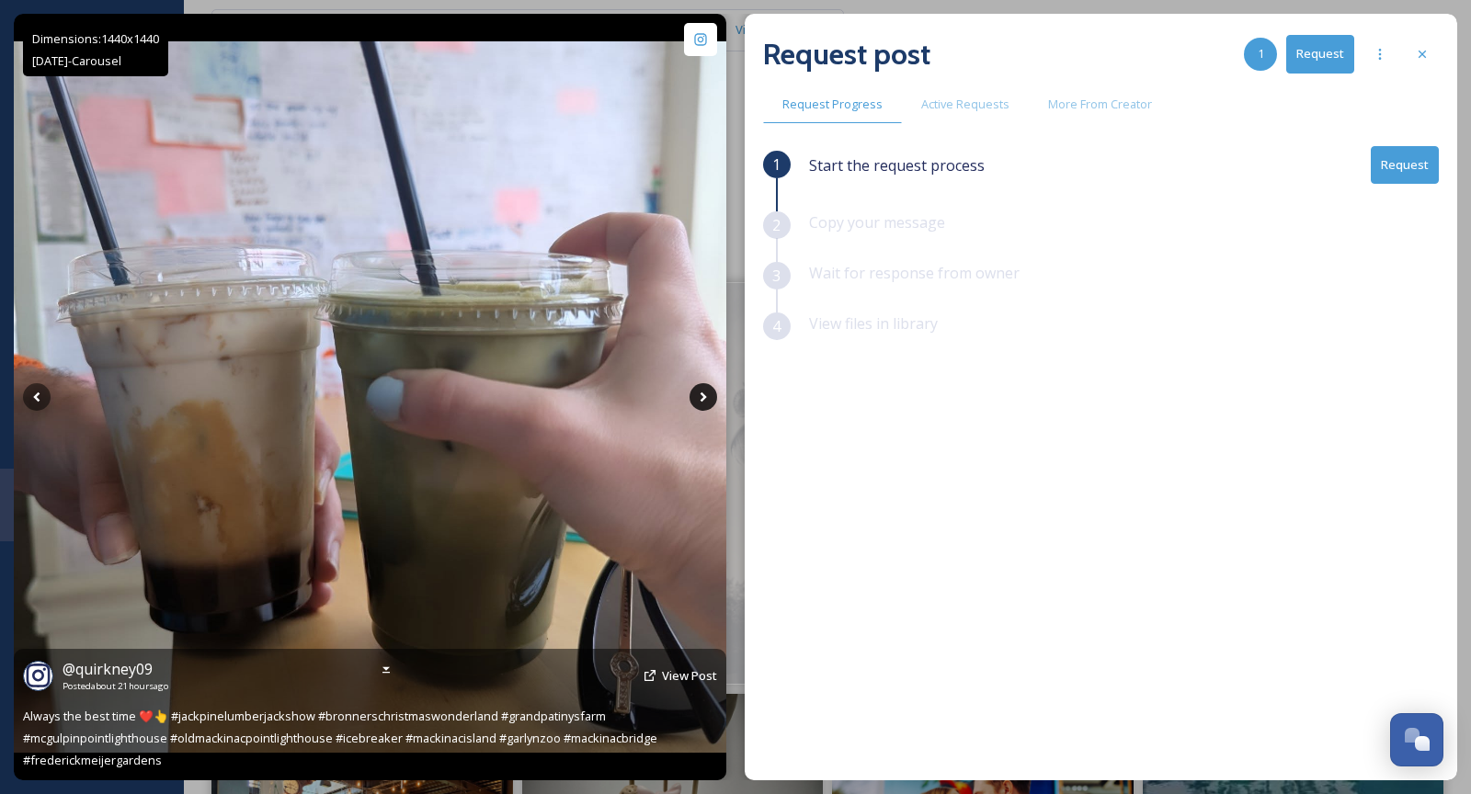
click at [701, 396] on icon at bounding box center [704, 397] width 28 height 28
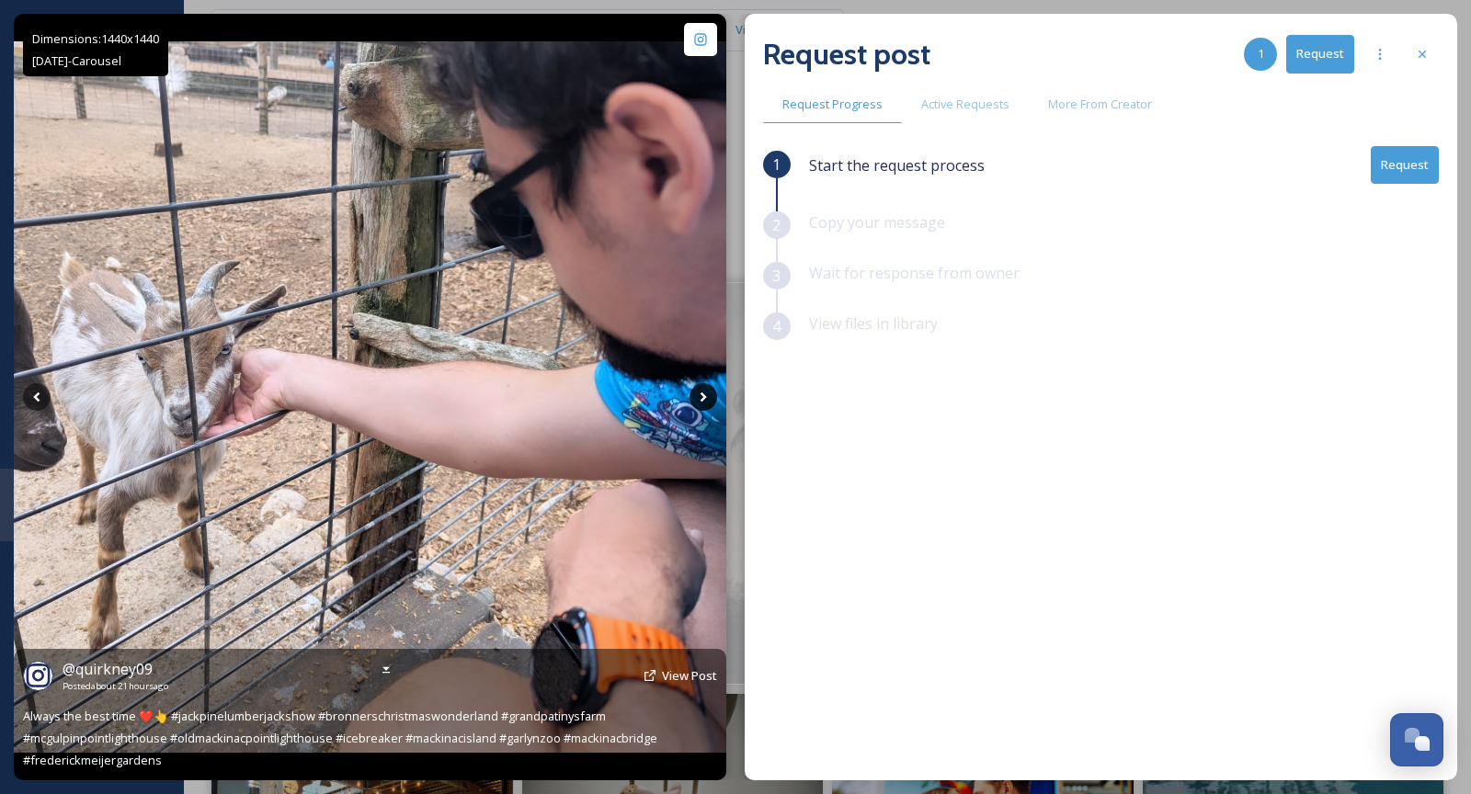
click at [701, 396] on icon at bounding box center [704, 397] width 28 height 28
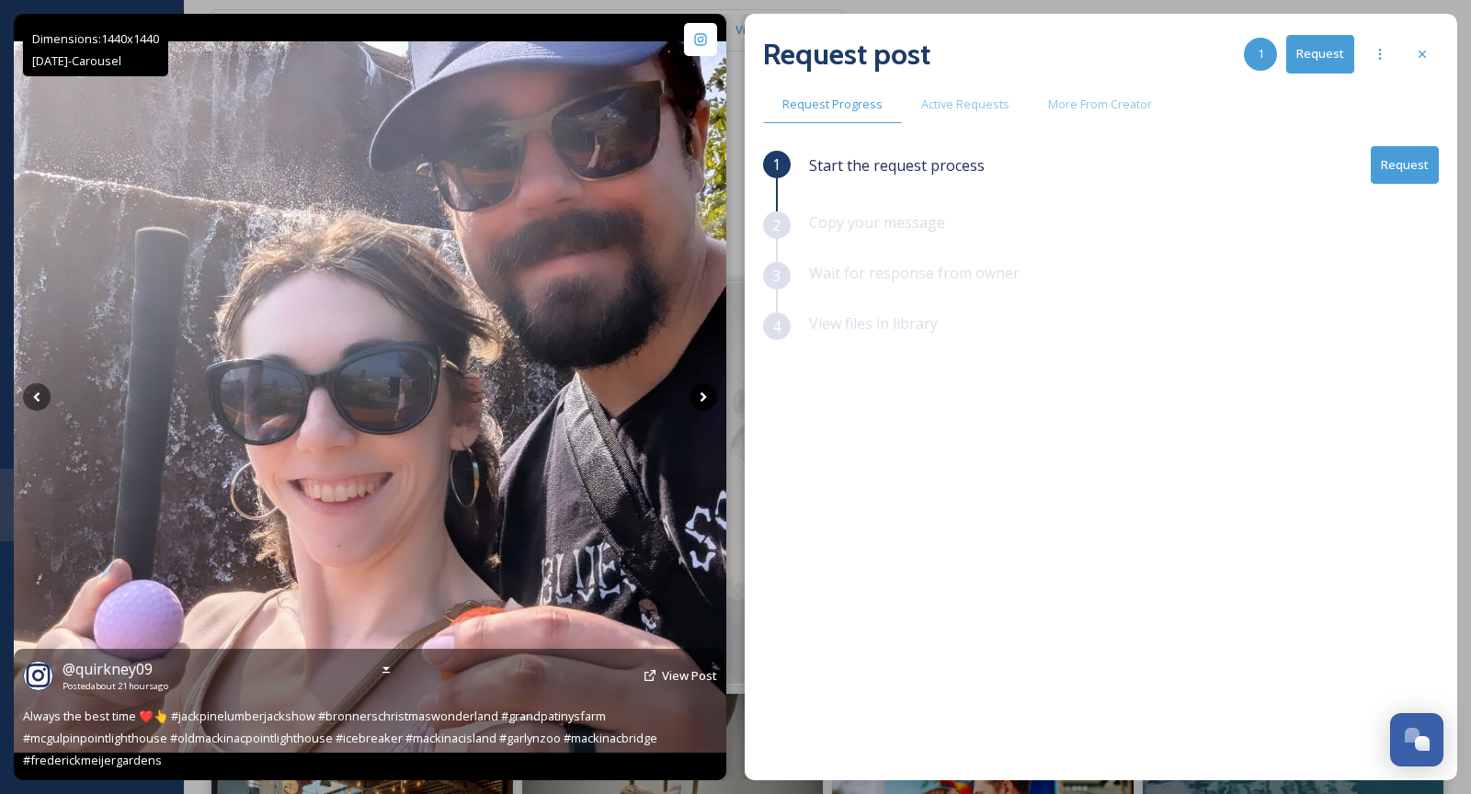
click at [701, 396] on icon at bounding box center [704, 397] width 28 height 28
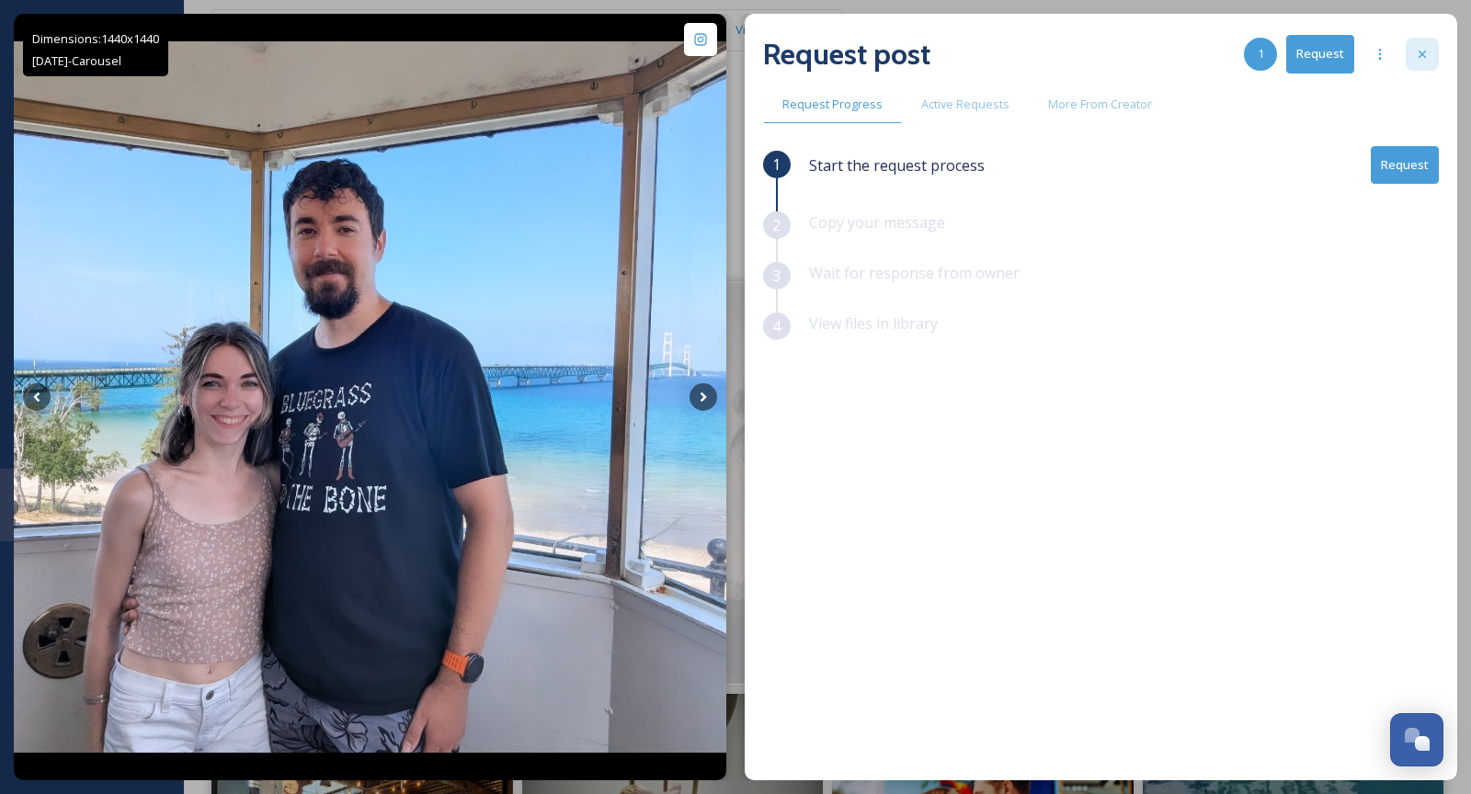
click at [1424, 62] on div at bounding box center [1422, 54] width 33 height 33
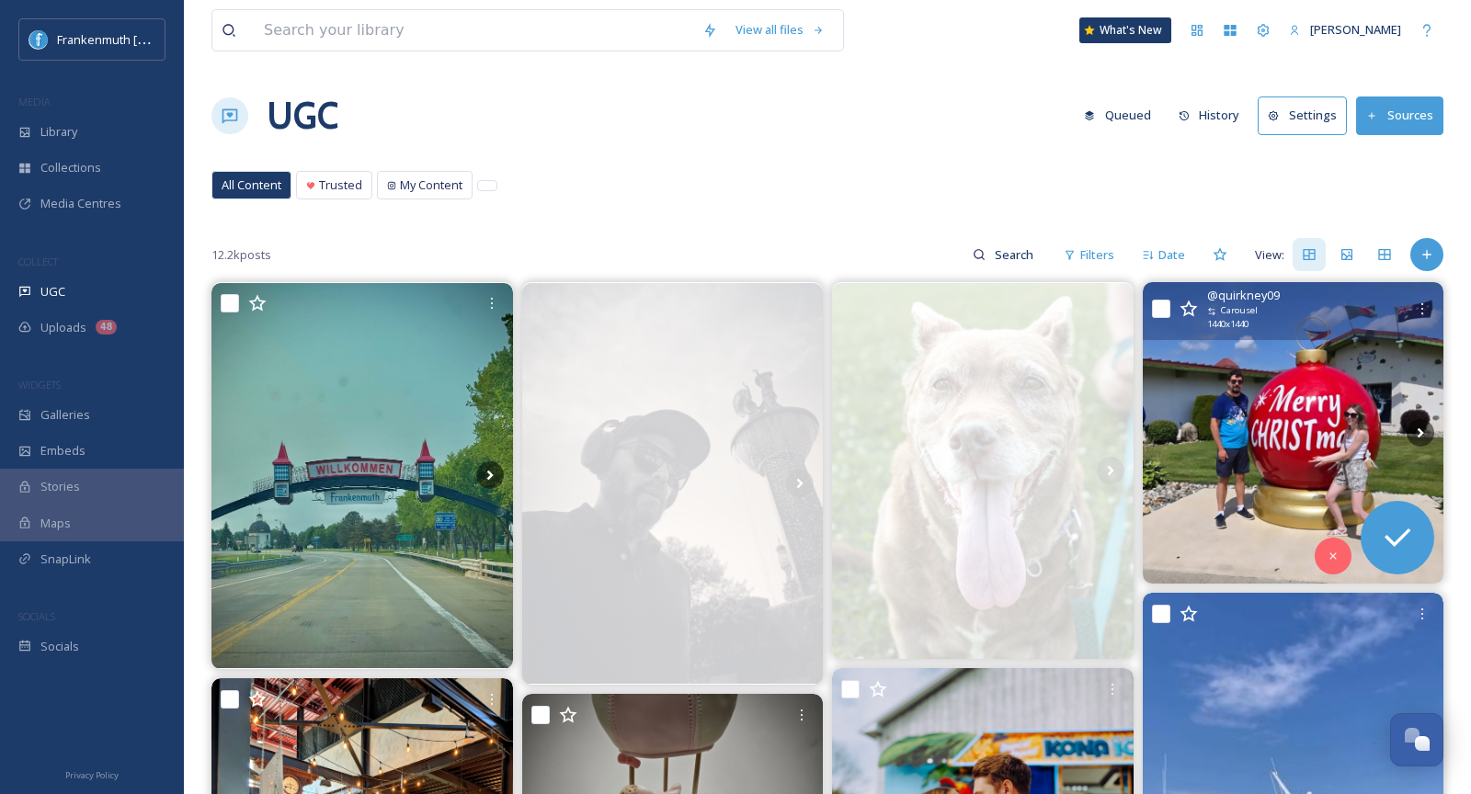
click at [1291, 395] on img at bounding box center [1294, 433] width 302 height 302
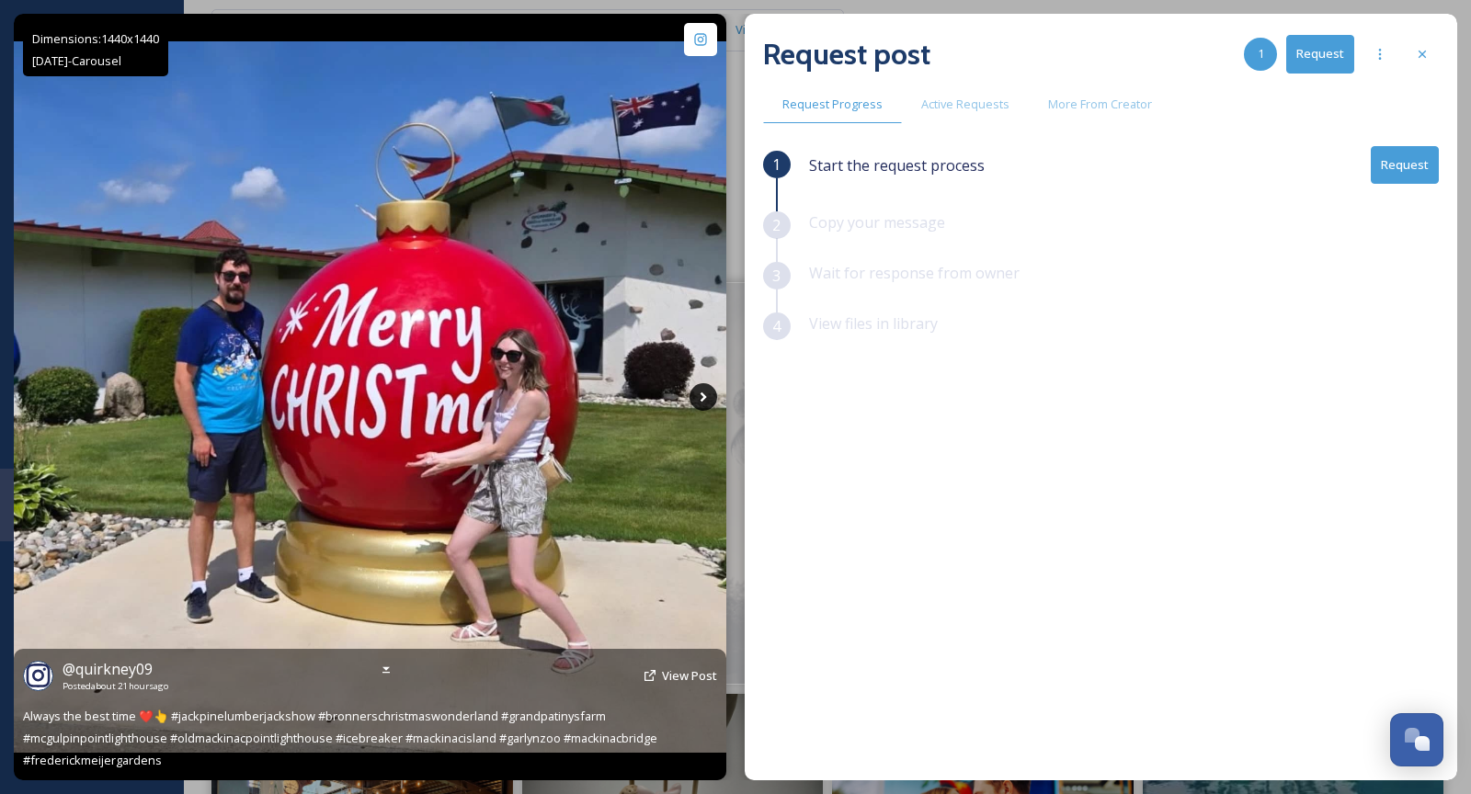
click at [692, 400] on icon at bounding box center [704, 397] width 28 height 28
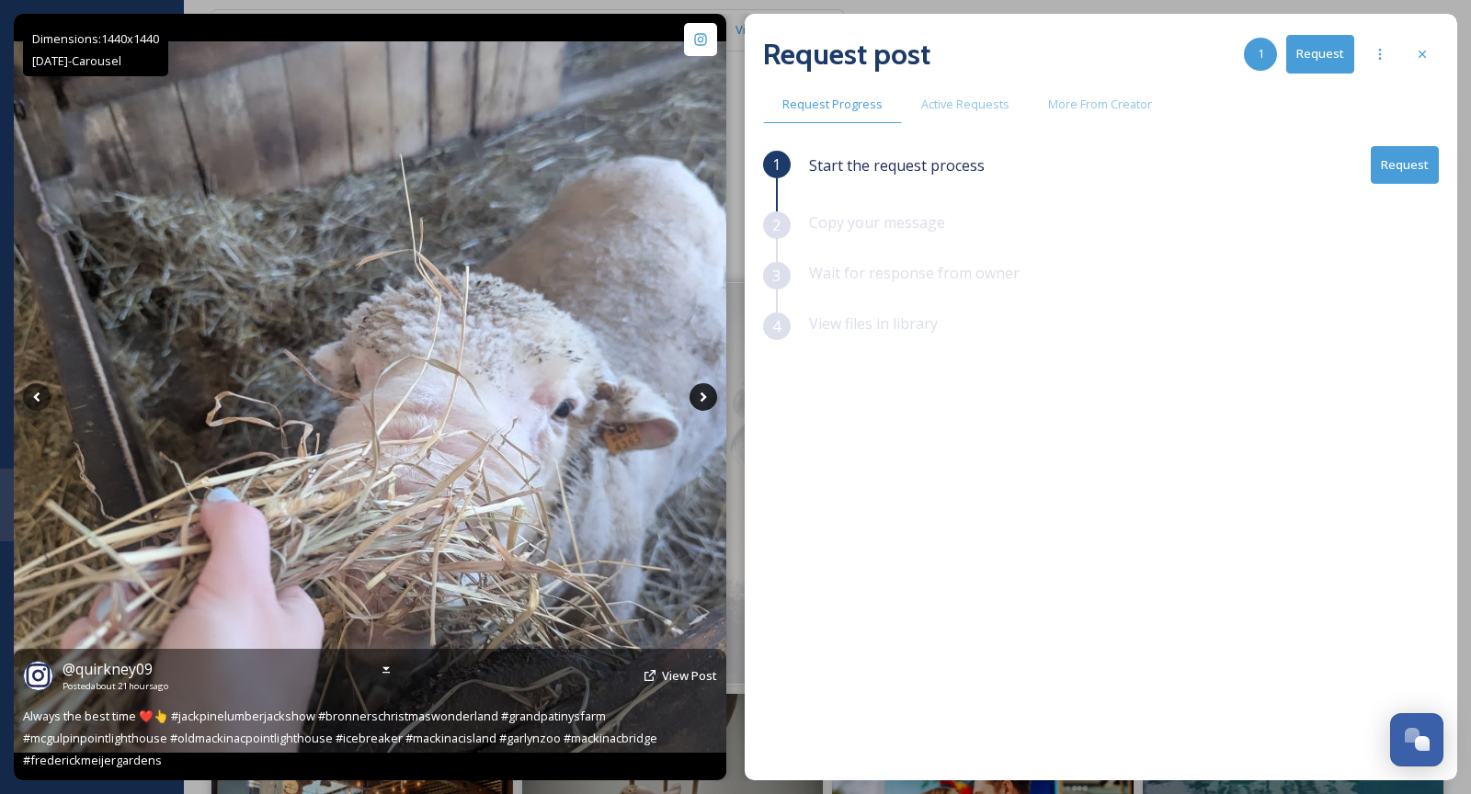
click at [692, 400] on icon at bounding box center [704, 397] width 28 height 28
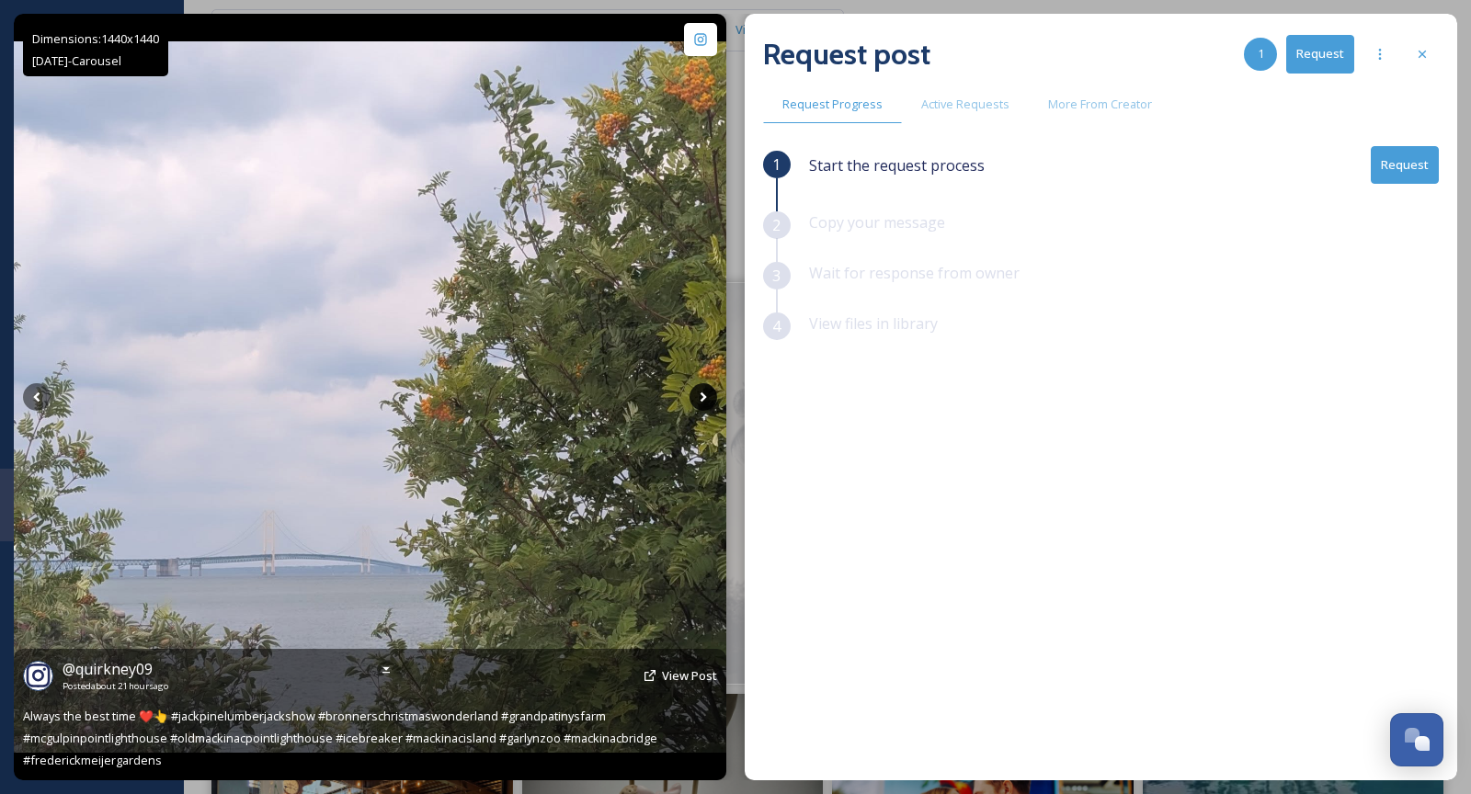
click at [692, 400] on icon at bounding box center [704, 397] width 28 height 28
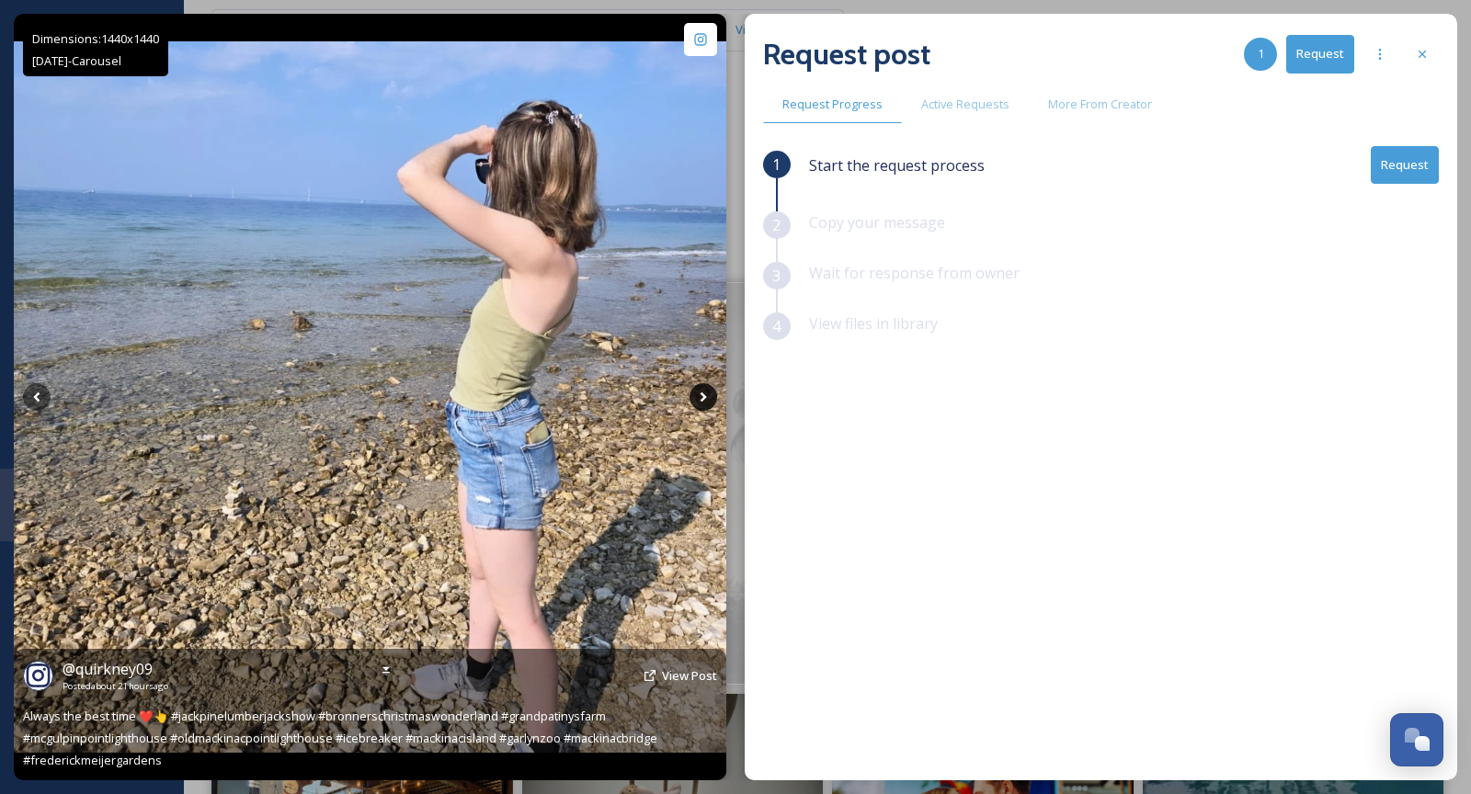
click at [700, 400] on icon at bounding box center [704, 397] width 28 height 28
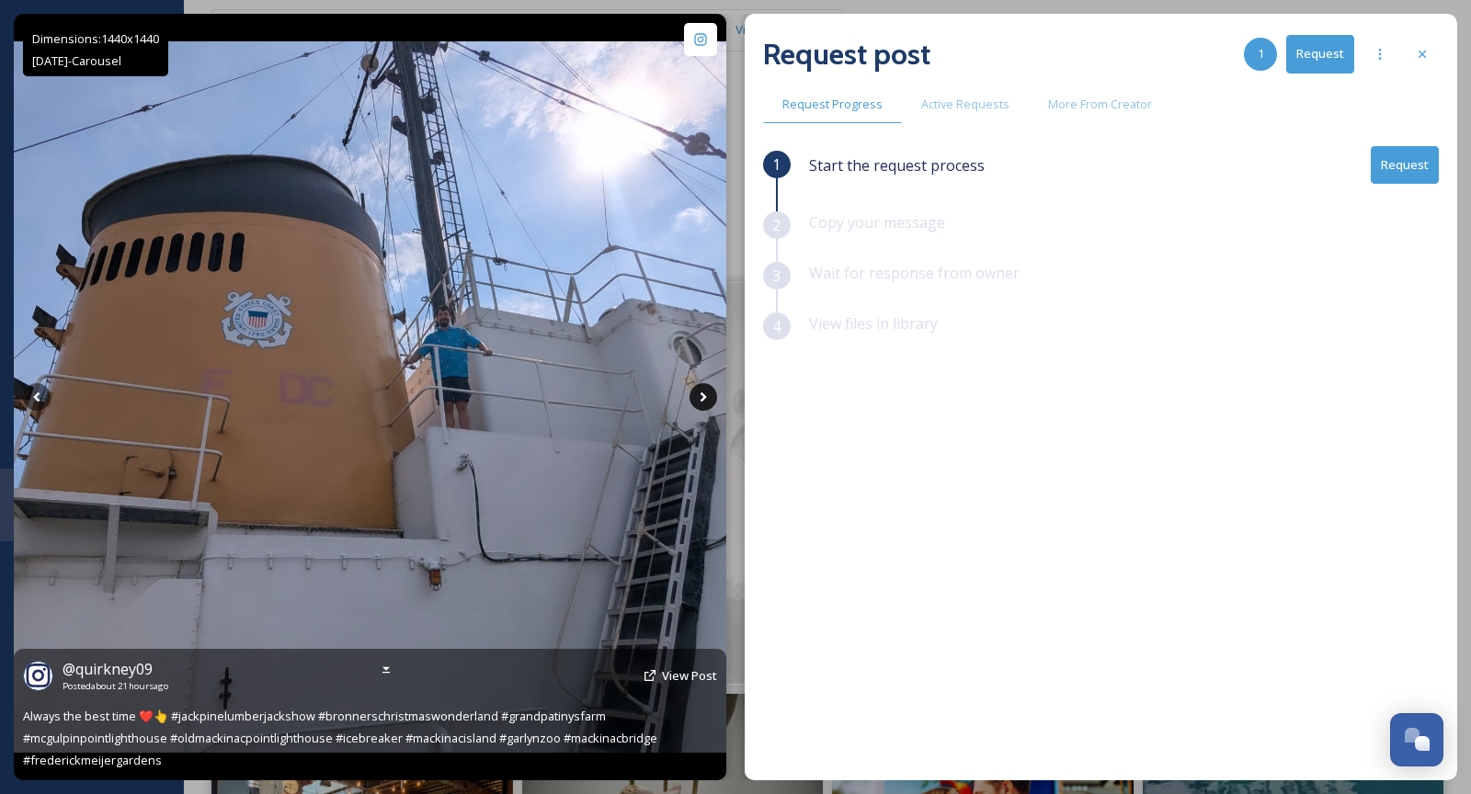
click at [700, 400] on icon at bounding box center [704, 397] width 28 height 28
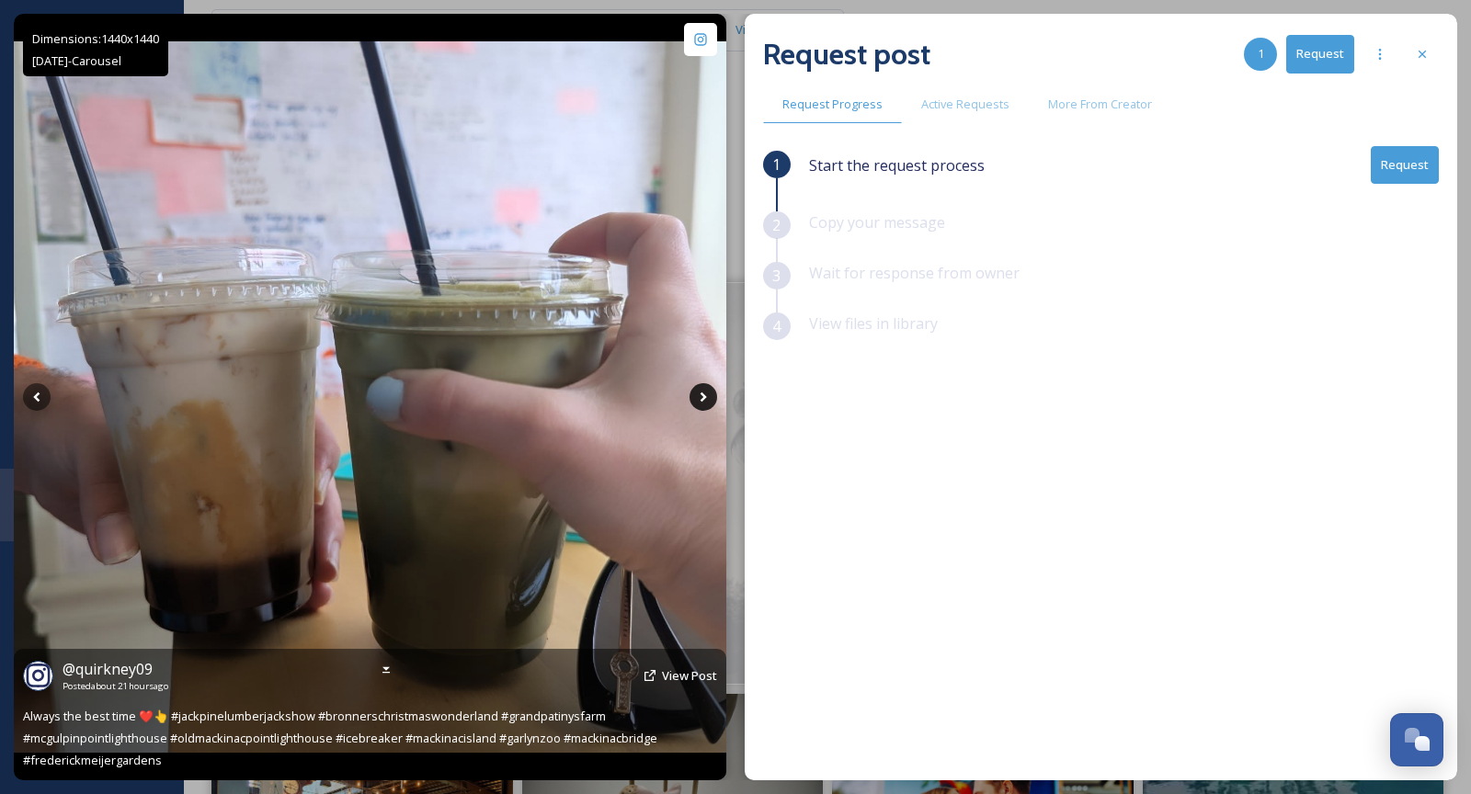
click at [700, 400] on icon at bounding box center [704, 397] width 28 height 28
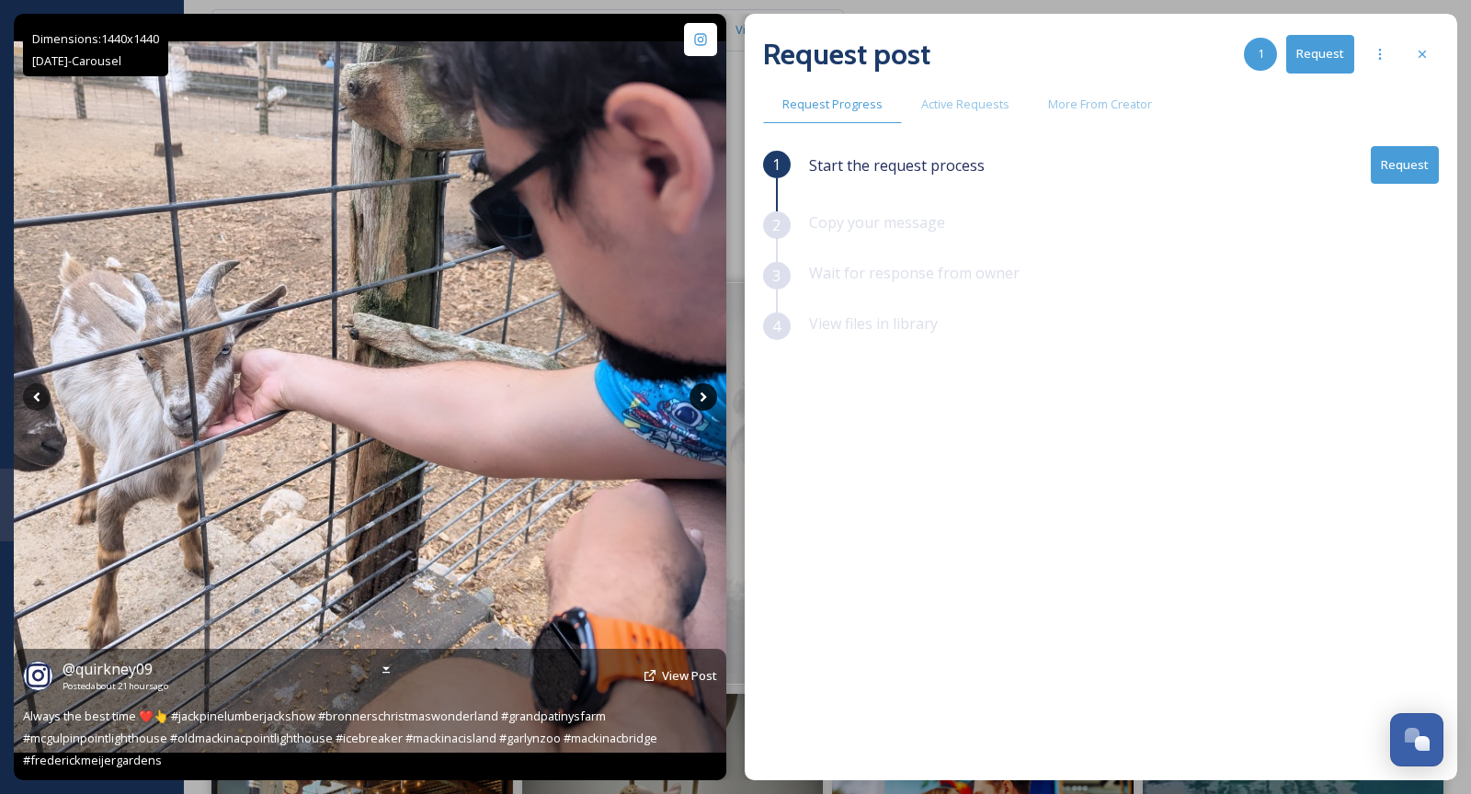
click at [700, 400] on icon at bounding box center [704, 397] width 28 height 28
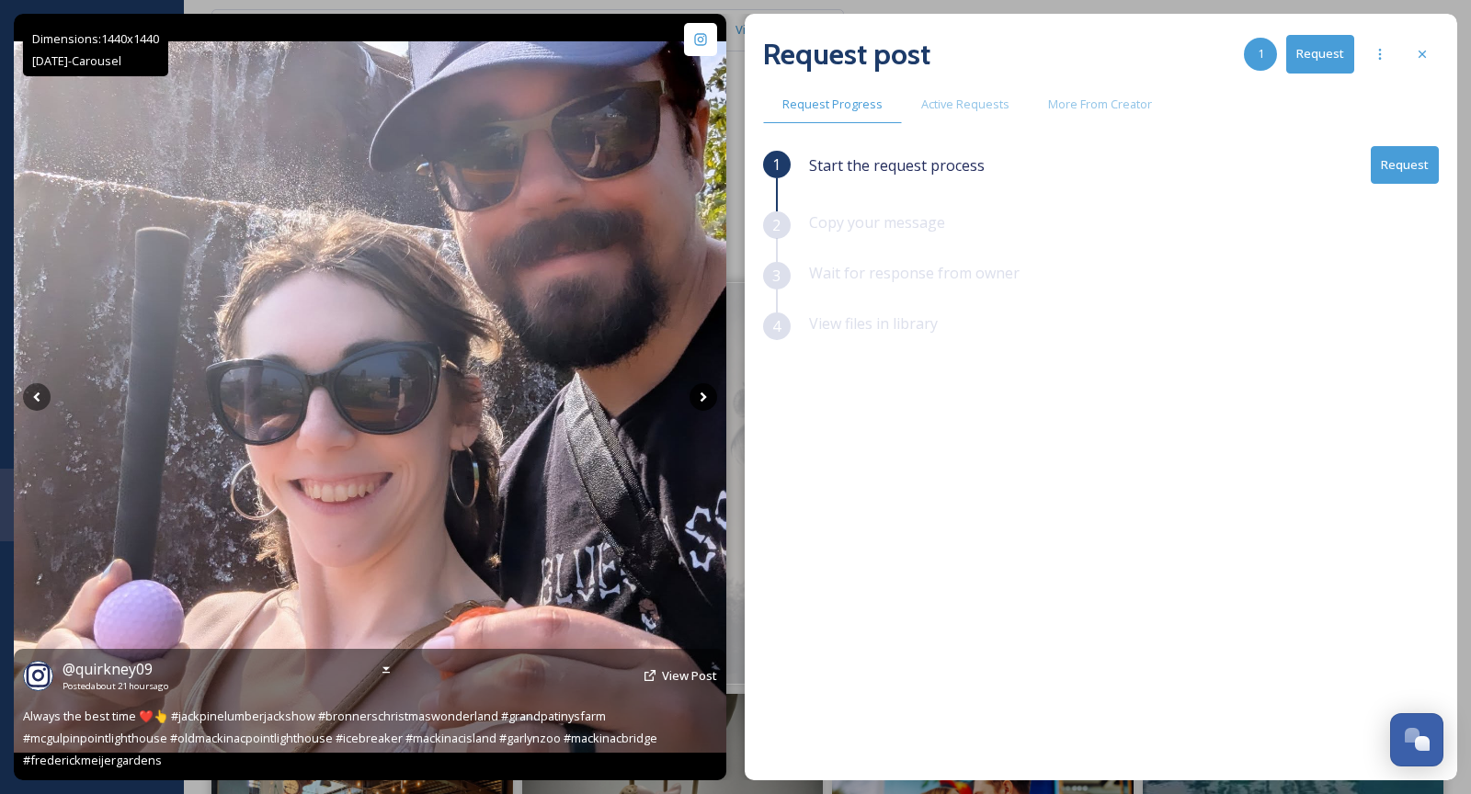
click at [700, 400] on icon at bounding box center [704, 397] width 28 height 28
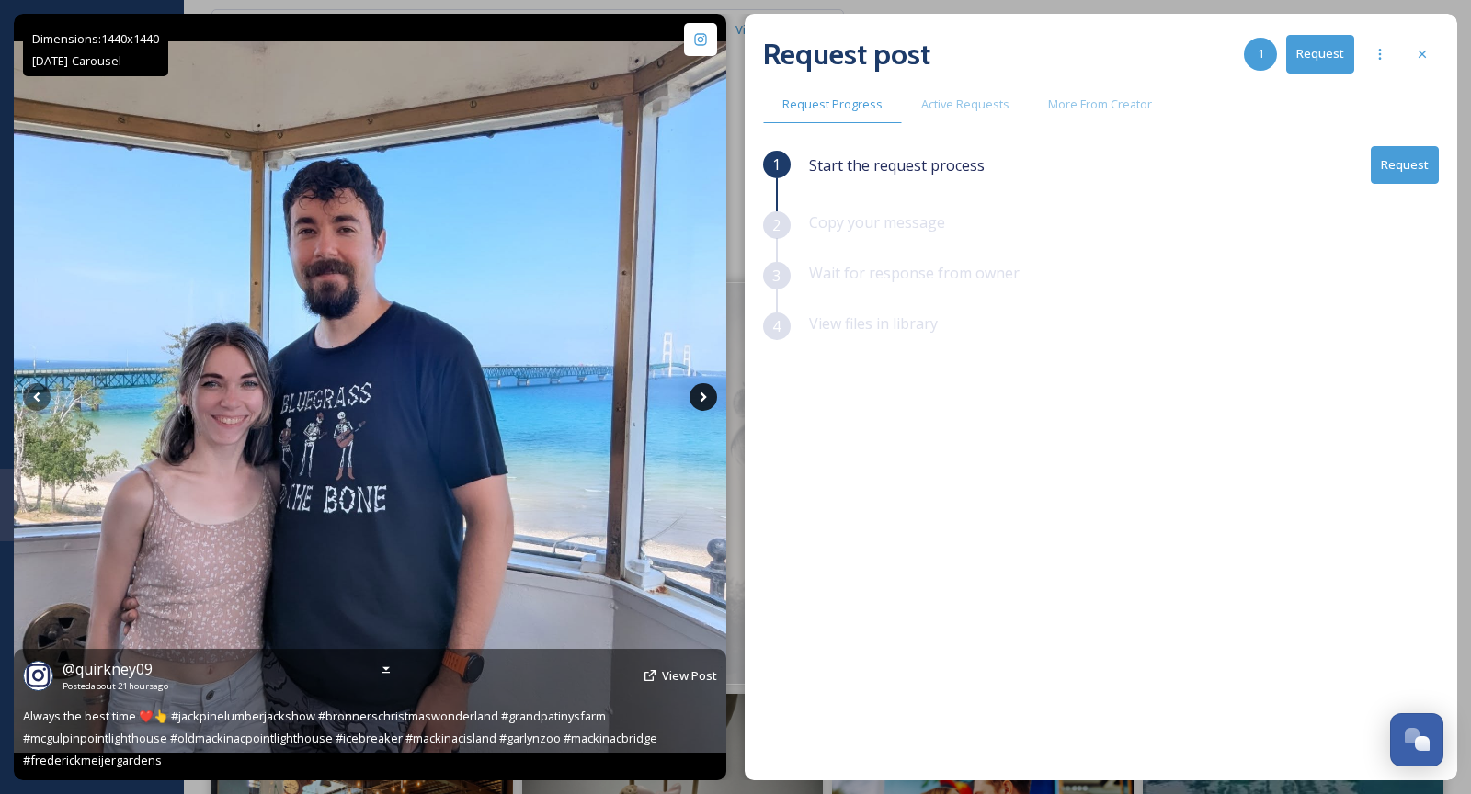
click at [701, 400] on icon at bounding box center [703, 398] width 6 height 10
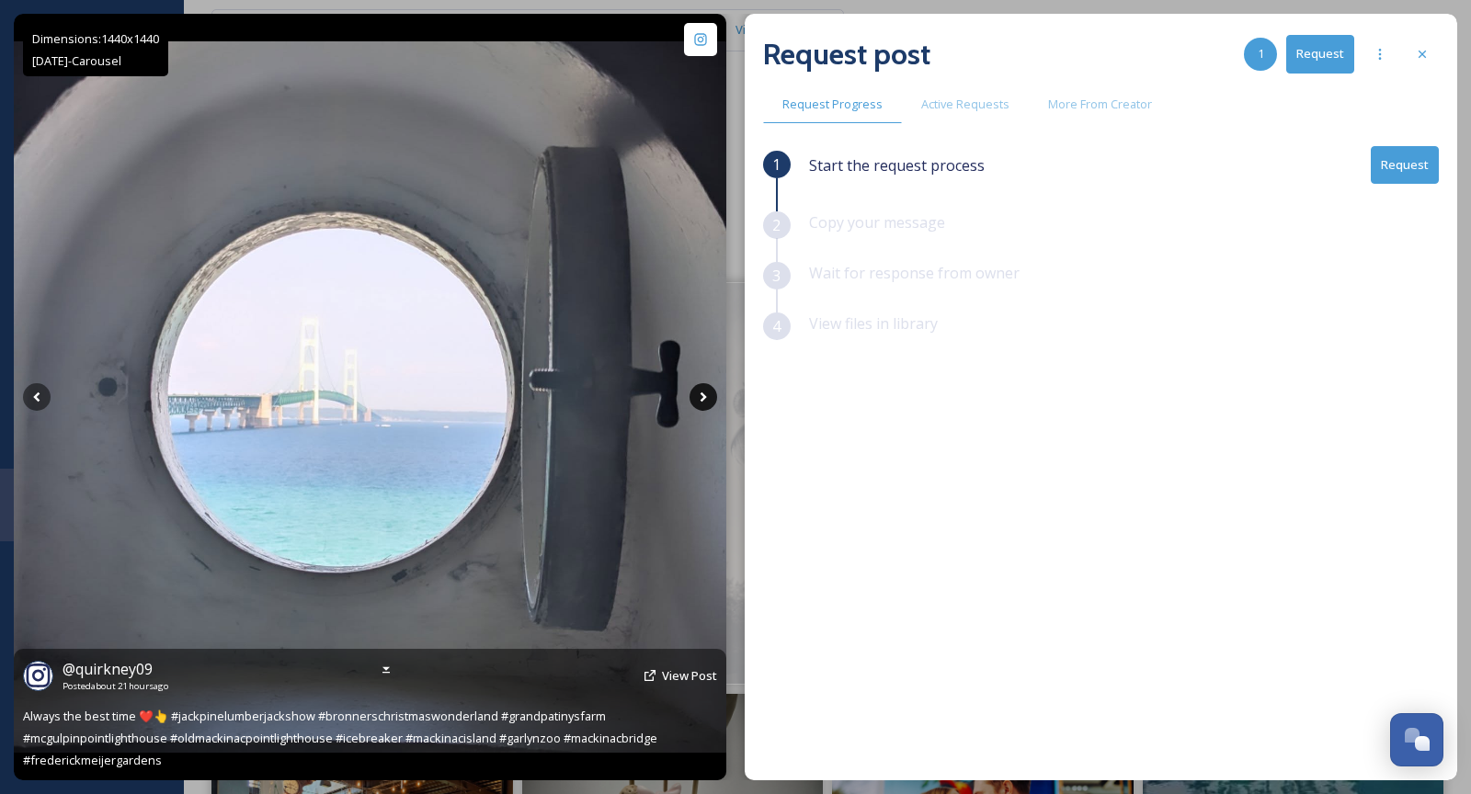
click at [701, 400] on icon at bounding box center [703, 398] width 6 height 10
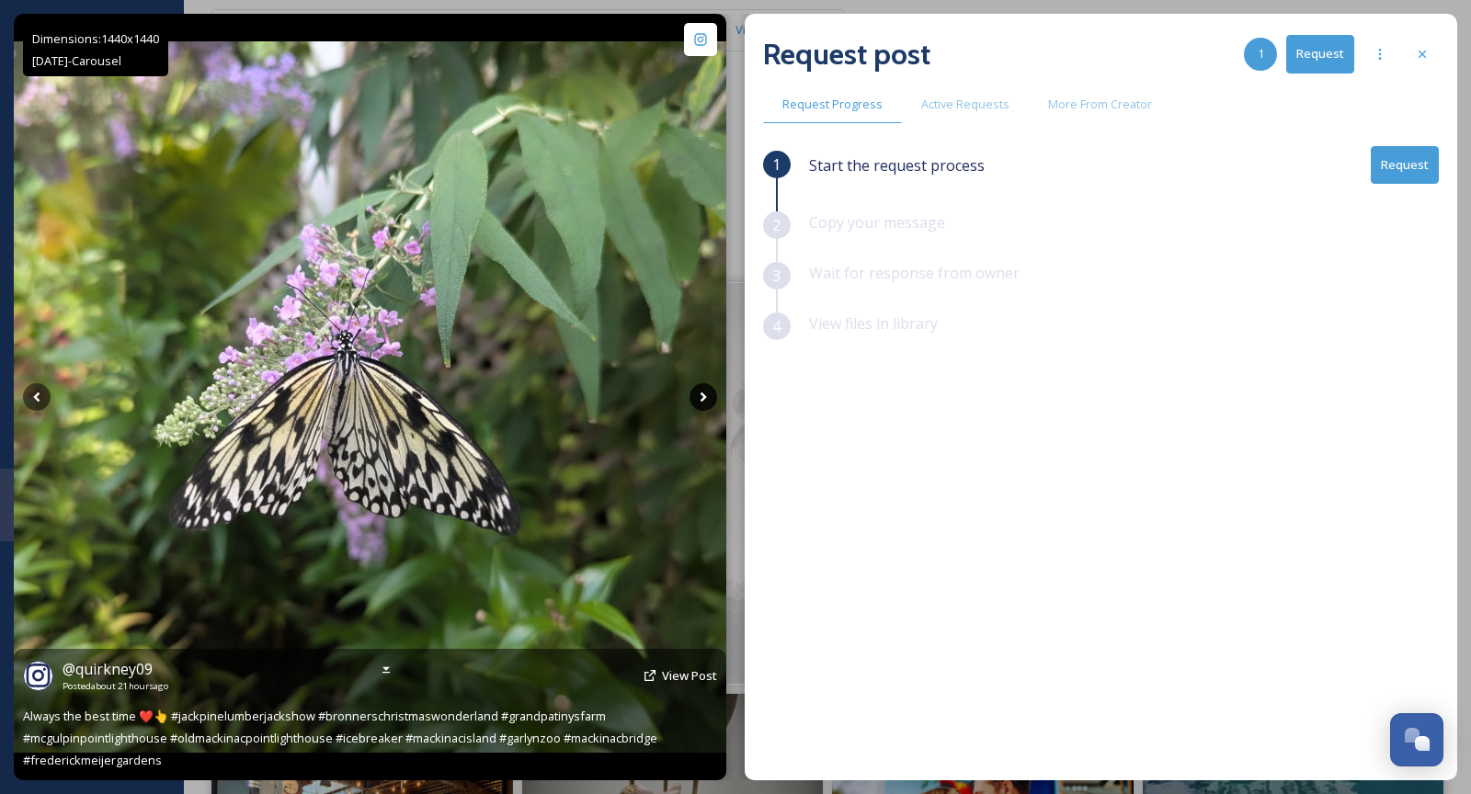
click at [702, 400] on icon at bounding box center [703, 398] width 6 height 10
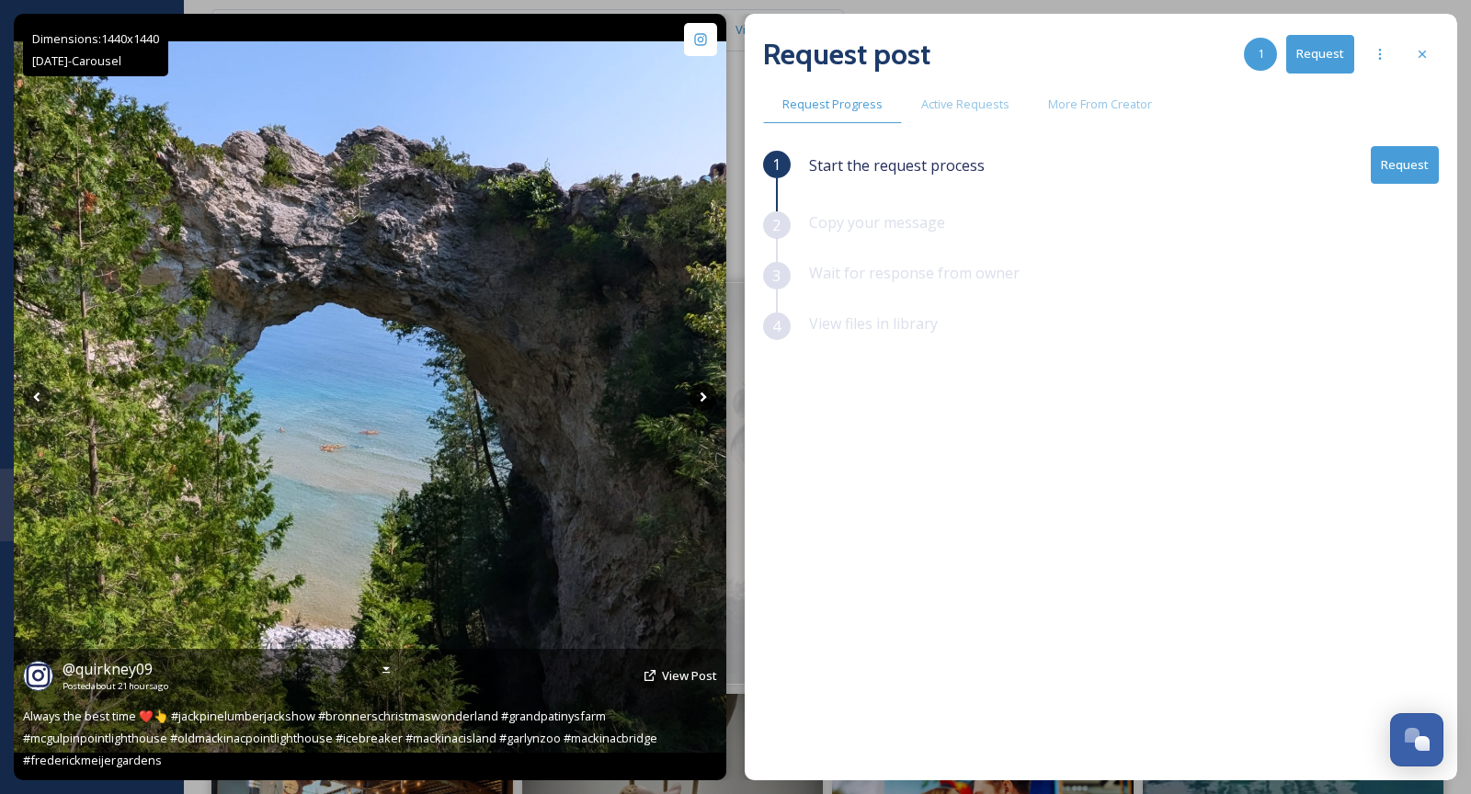
click at [702, 400] on icon at bounding box center [703, 398] width 6 height 10
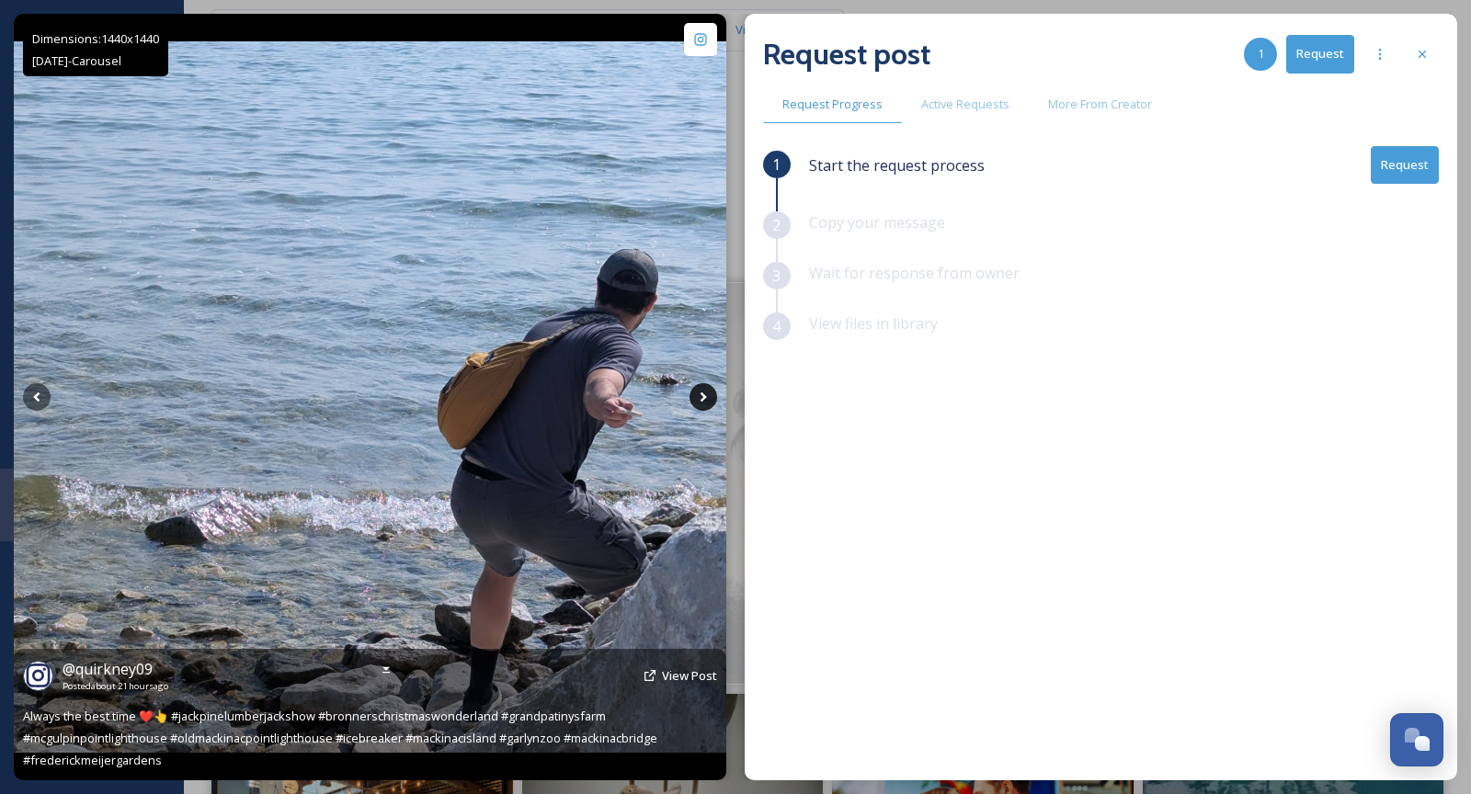
click at [702, 400] on icon at bounding box center [703, 398] width 6 height 10
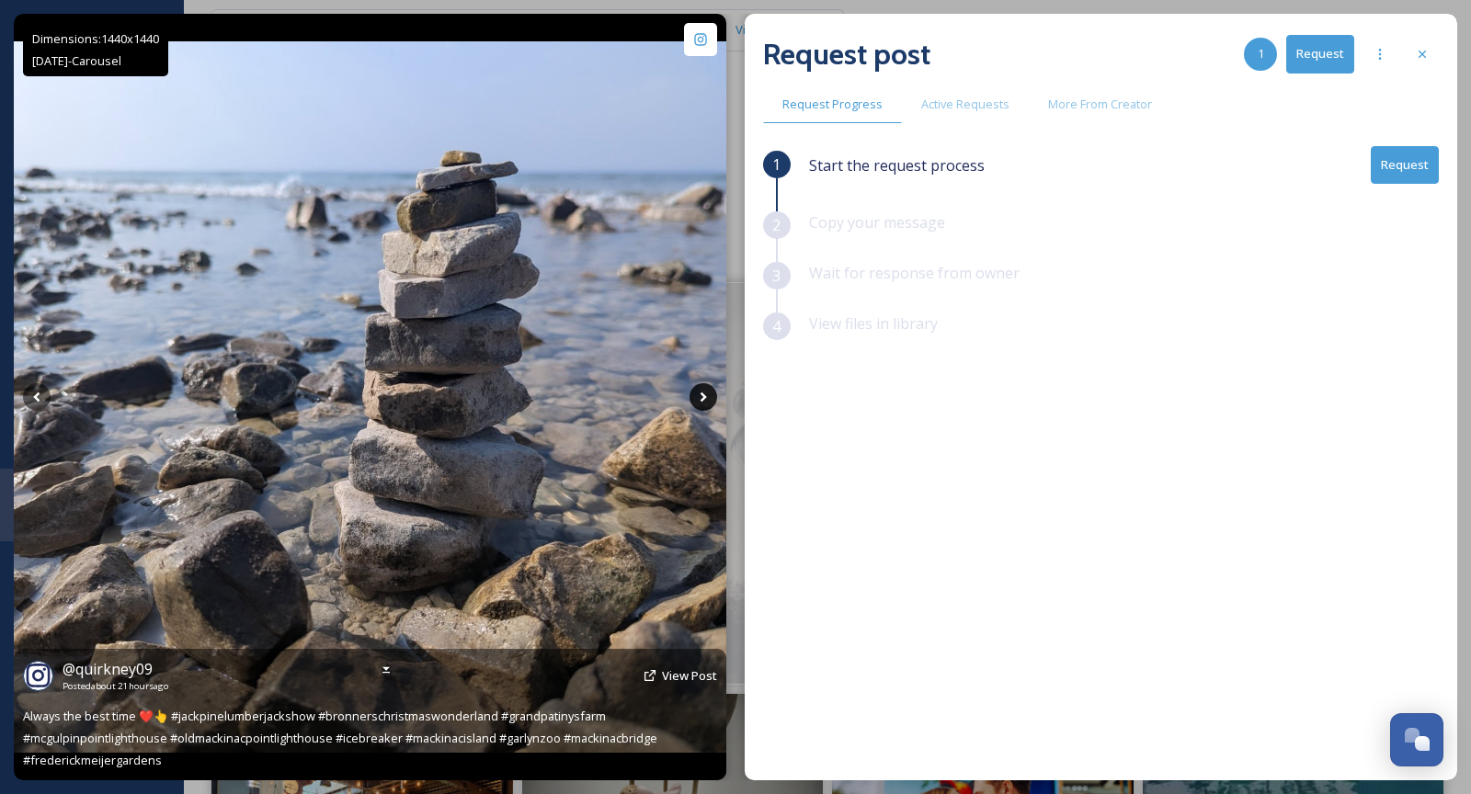
click at [702, 400] on icon at bounding box center [703, 398] width 6 height 10
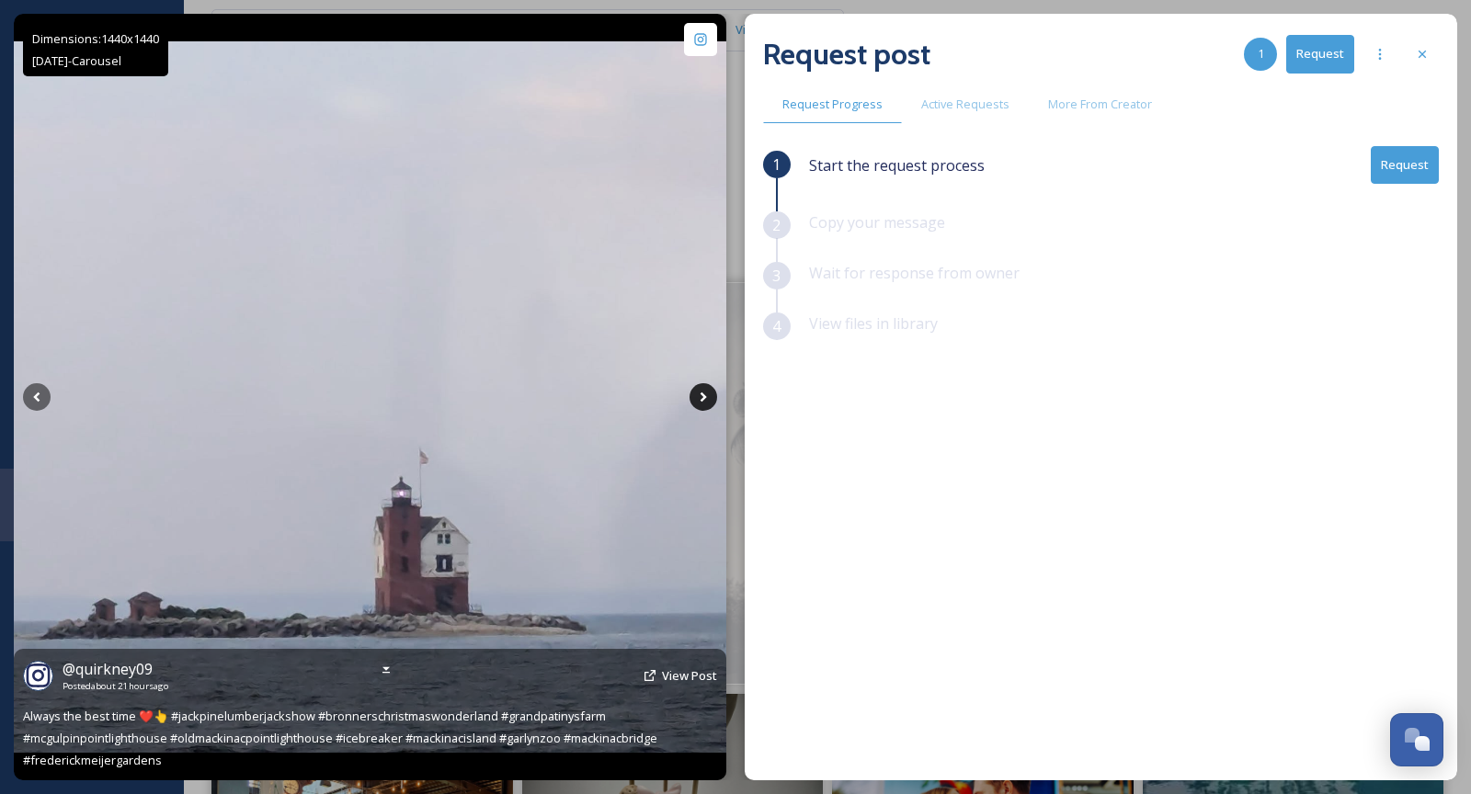
click at [702, 400] on icon at bounding box center [703, 398] width 6 height 10
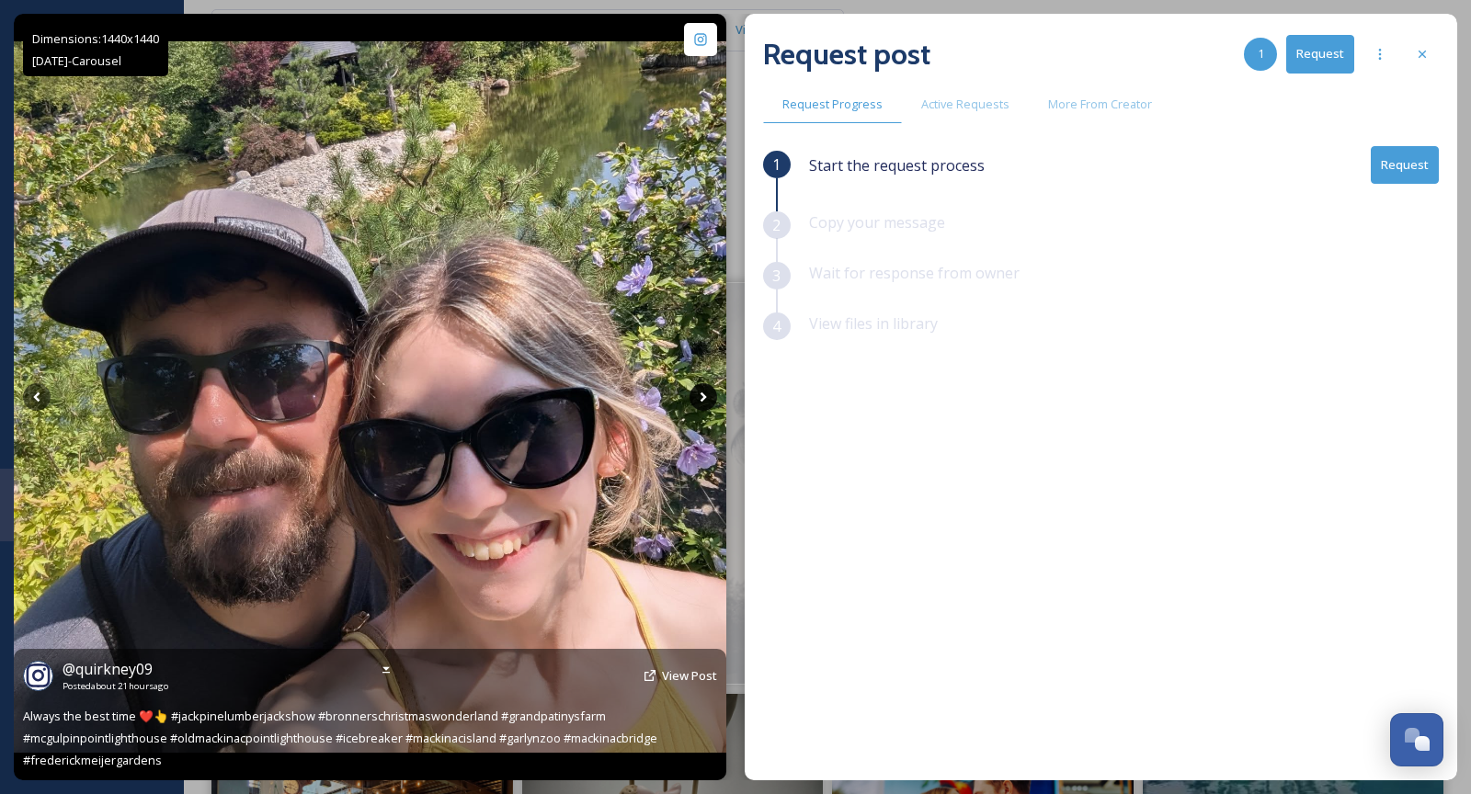
click at [702, 400] on icon at bounding box center [704, 397] width 28 height 28
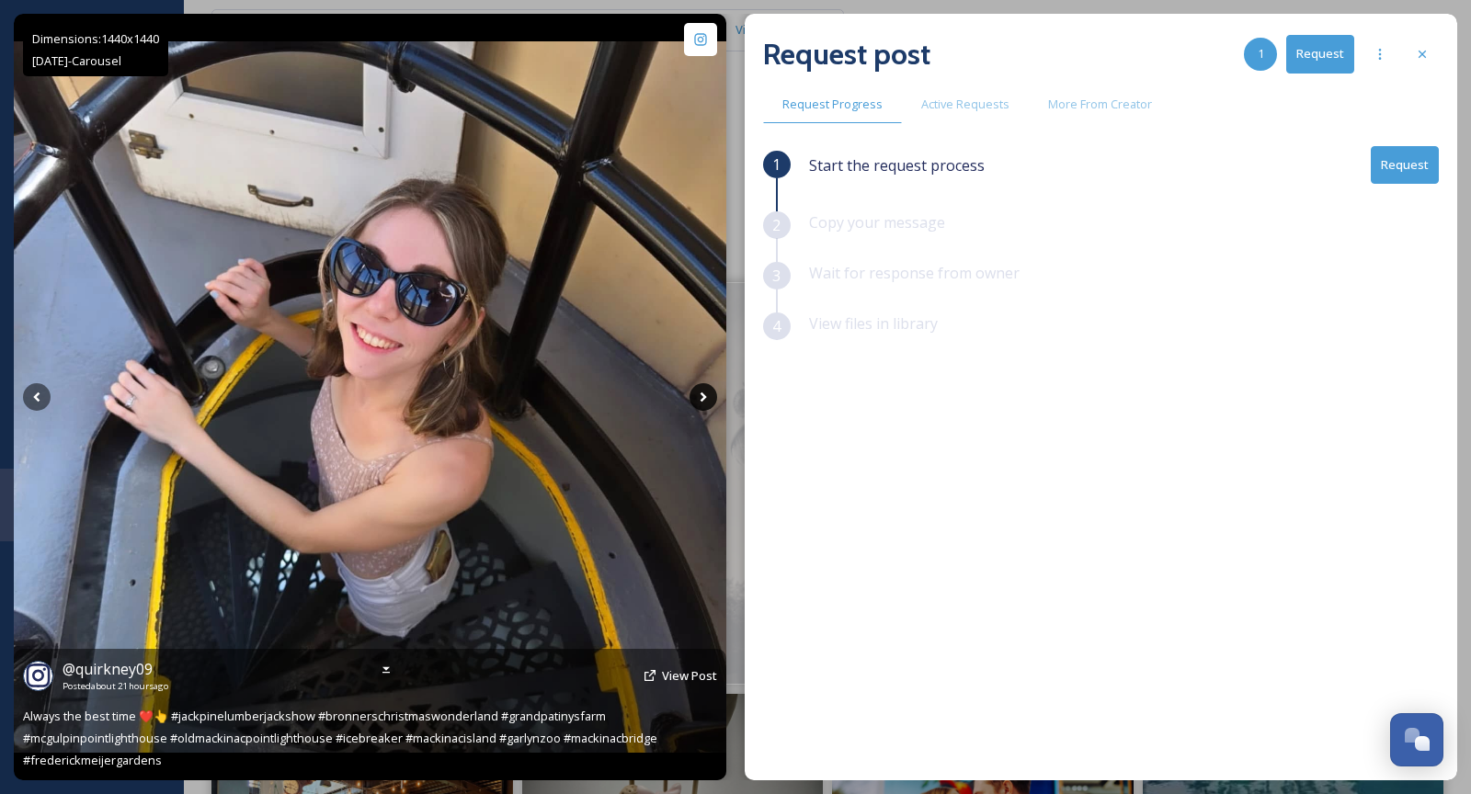
click at [707, 392] on icon at bounding box center [704, 397] width 28 height 28
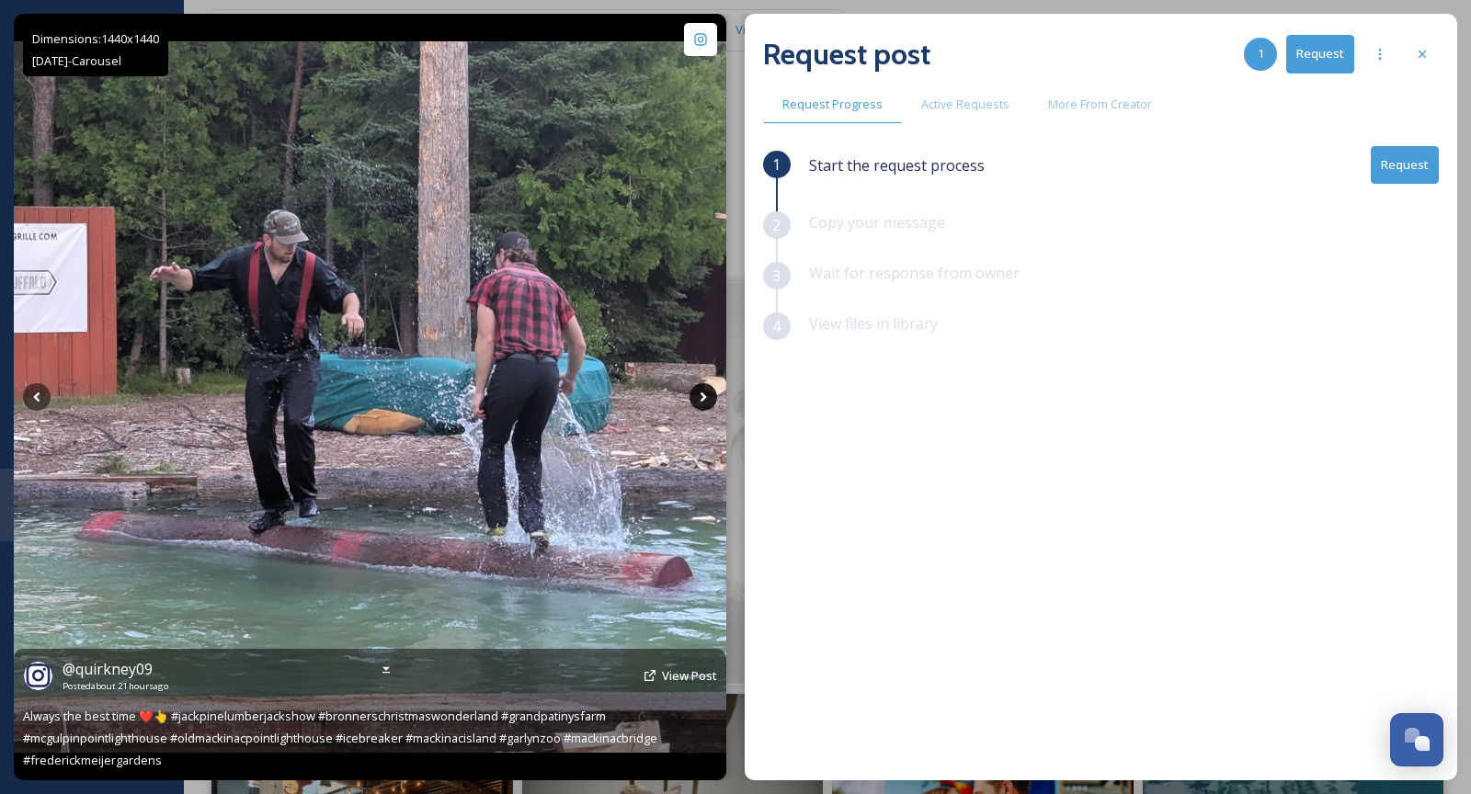
click at [707, 392] on icon at bounding box center [704, 397] width 28 height 28
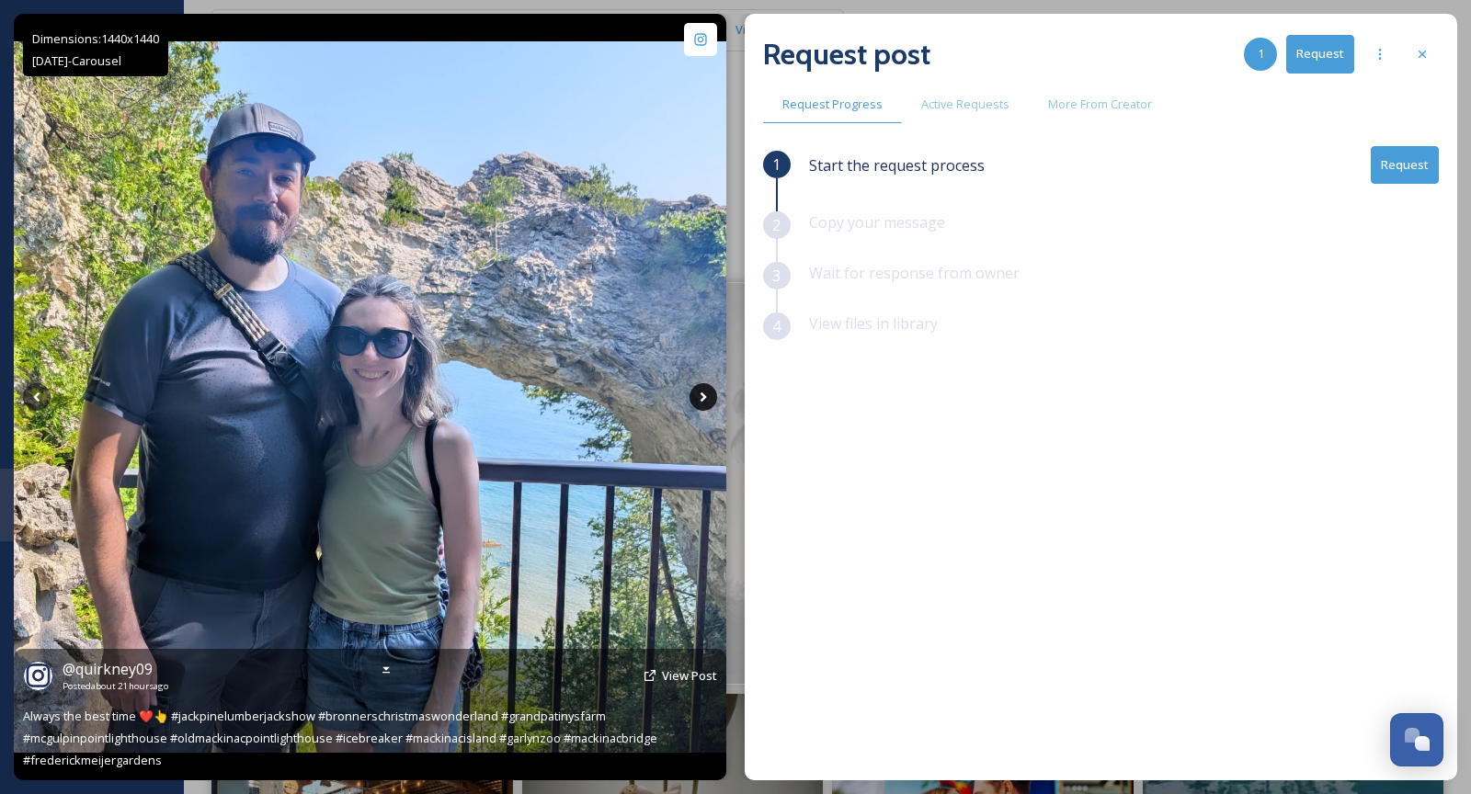
click at [707, 392] on icon at bounding box center [704, 397] width 28 height 28
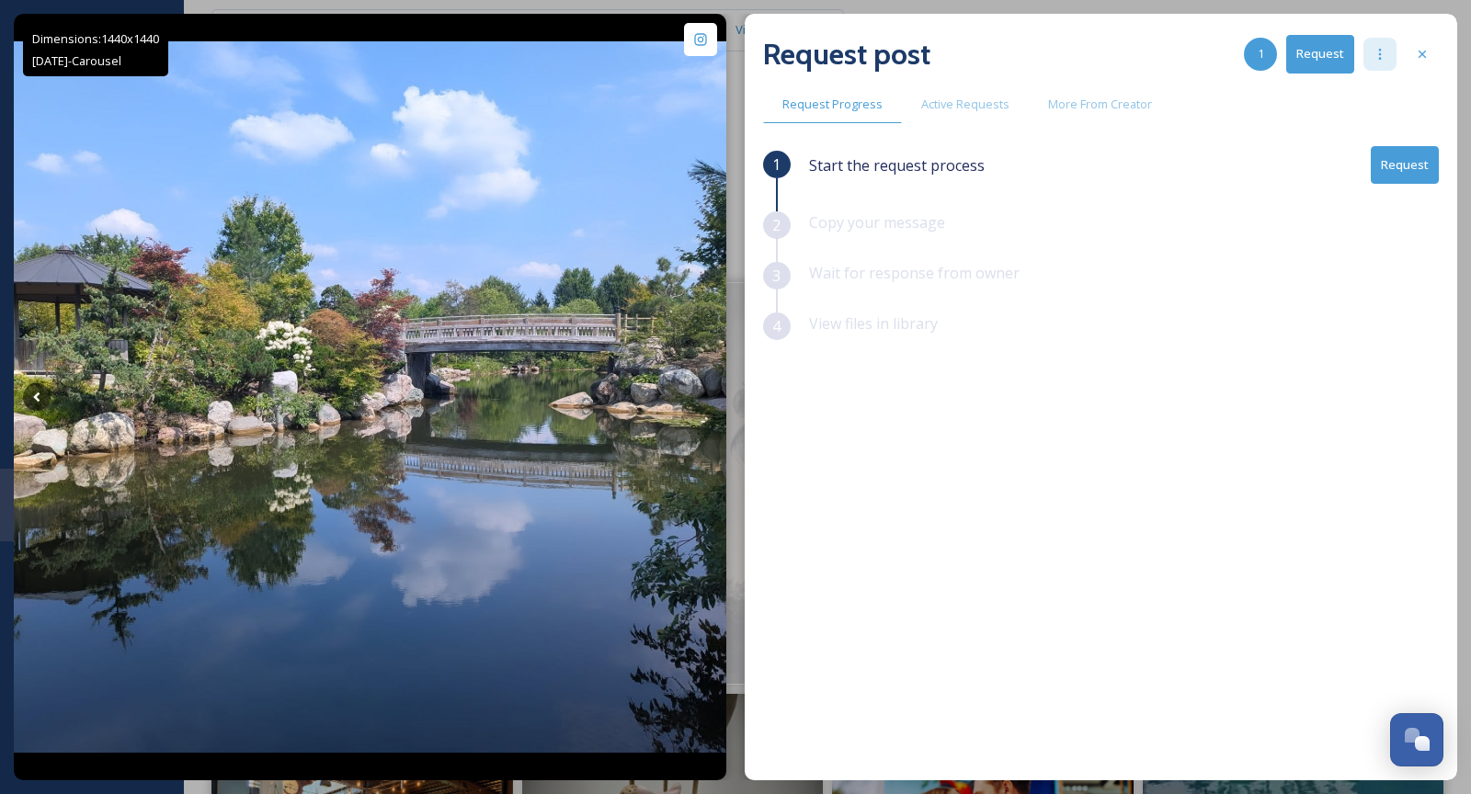
click at [1381, 61] on icon at bounding box center [1380, 54] width 15 height 15
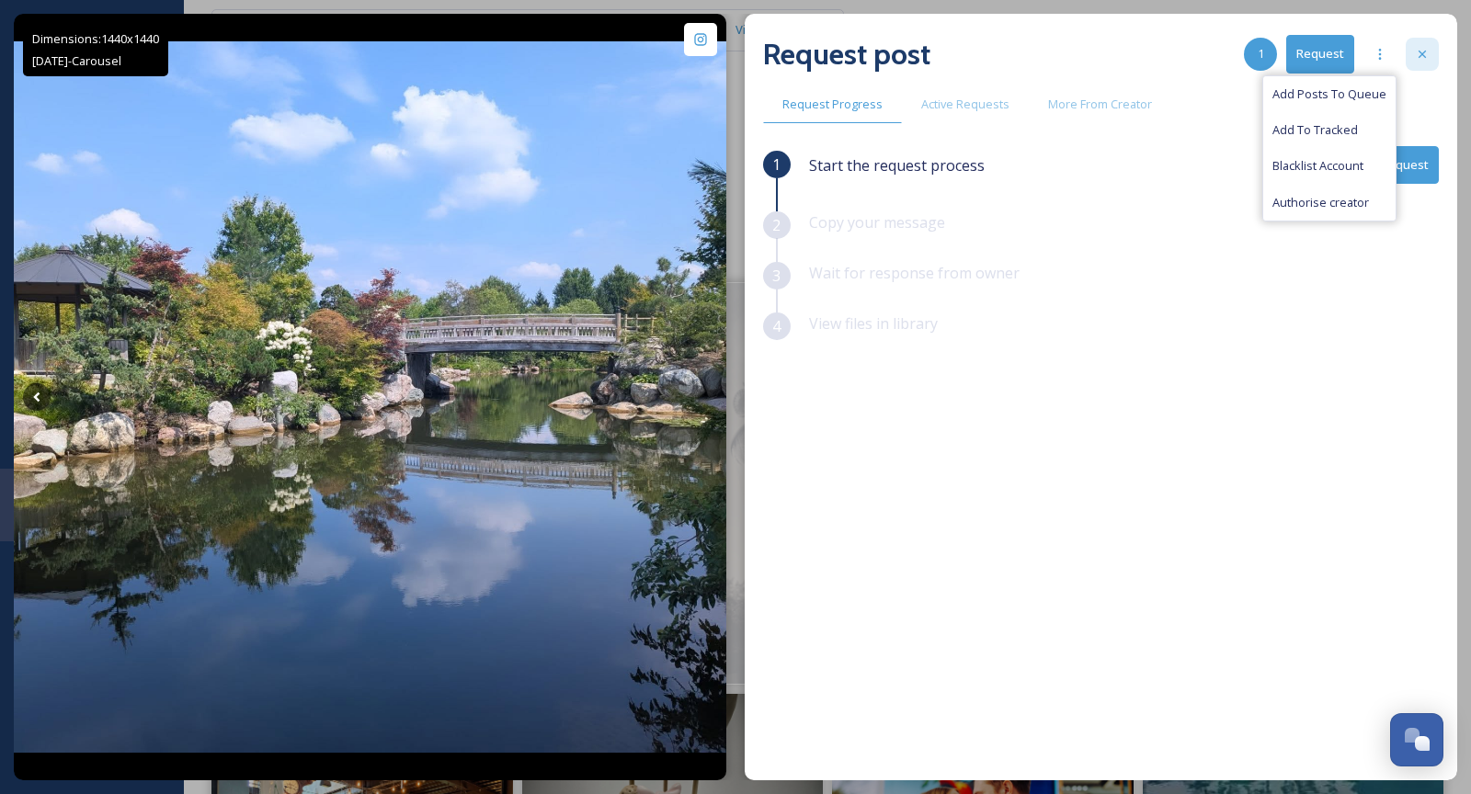
click at [1425, 63] on div at bounding box center [1422, 54] width 33 height 33
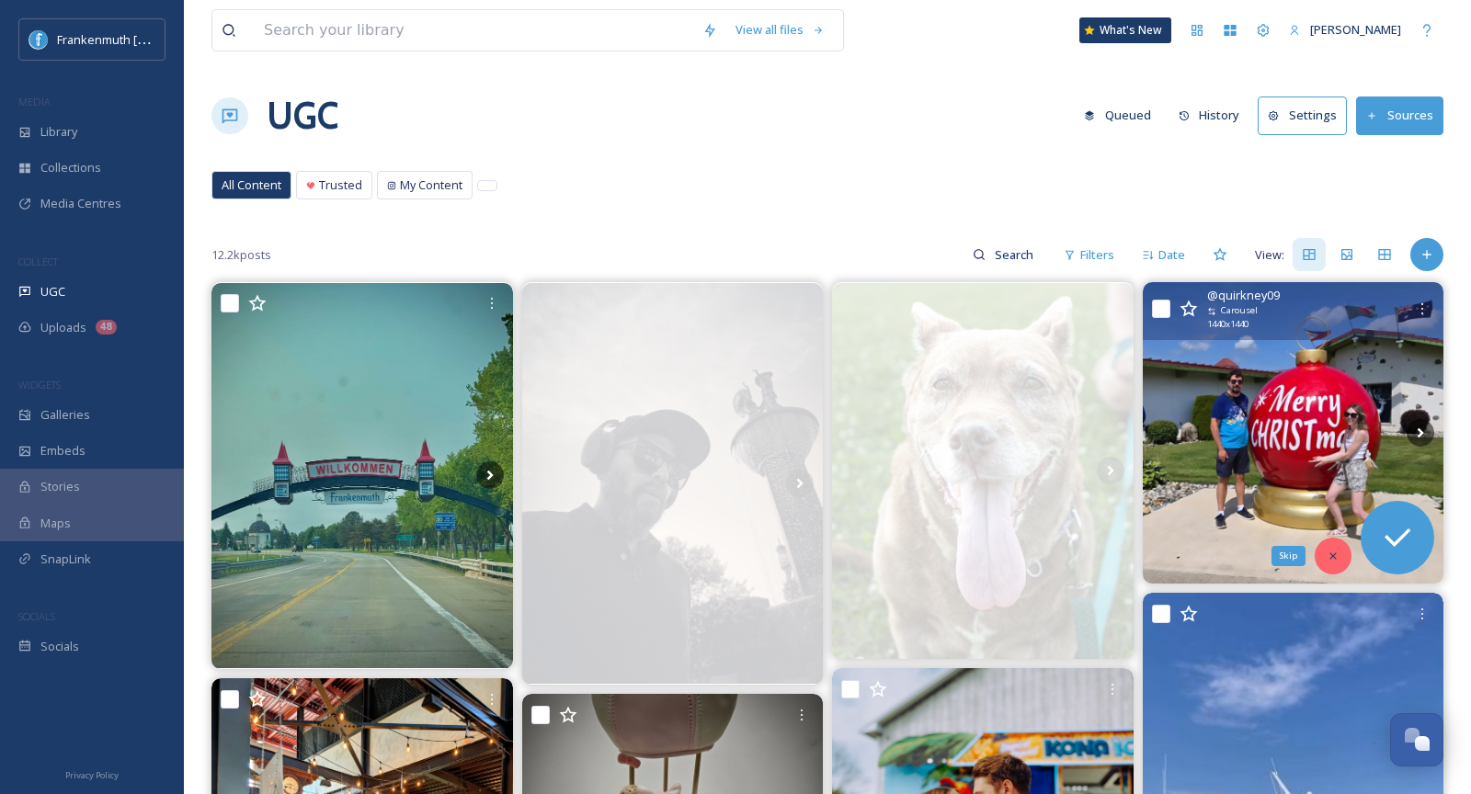
click at [1344, 557] on div "Skip" at bounding box center [1333, 556] width 37 height 37
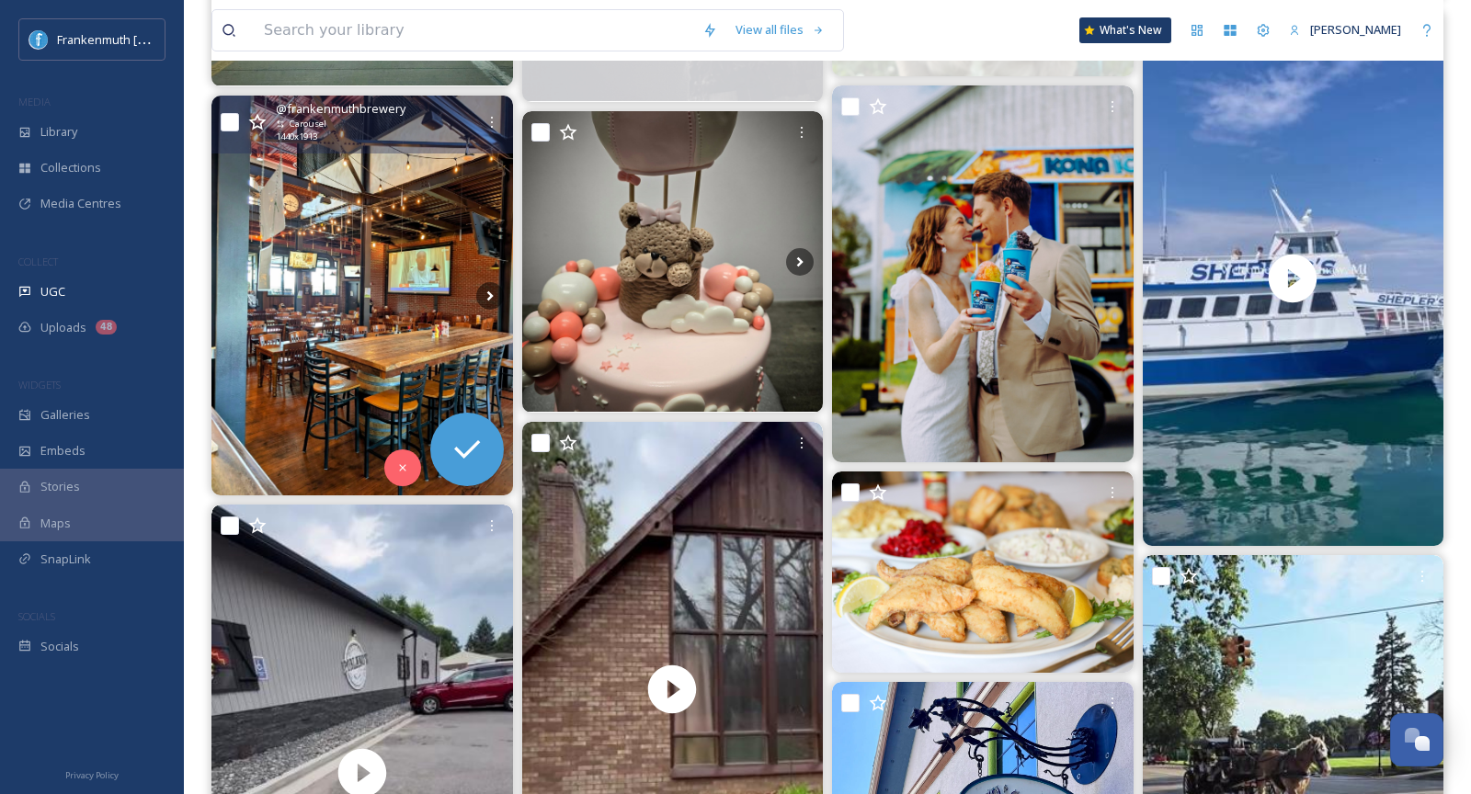
scroll to position [570, 0]
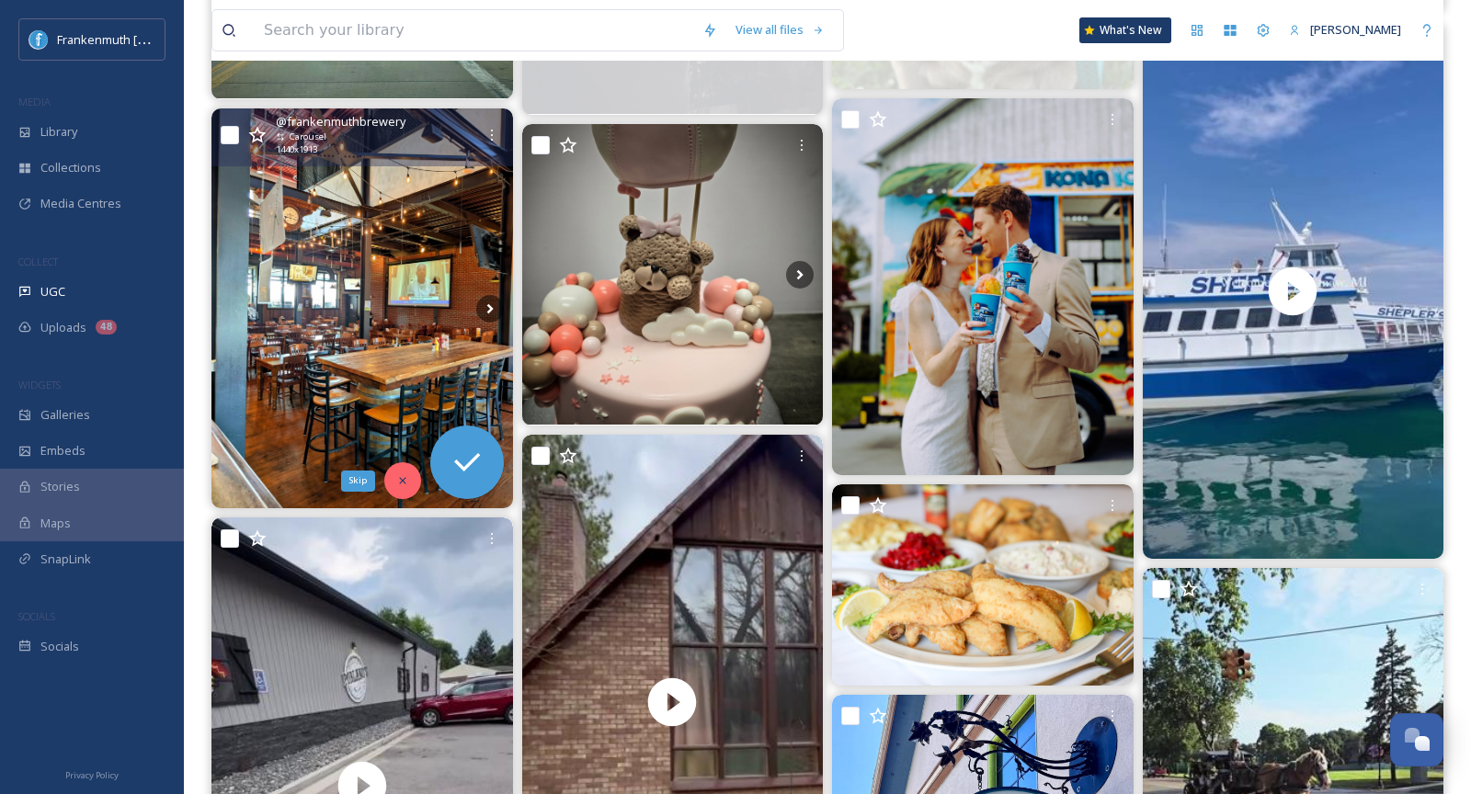
click at [404, 476] on icon at bounding box center [402, 480] width 13 height 13
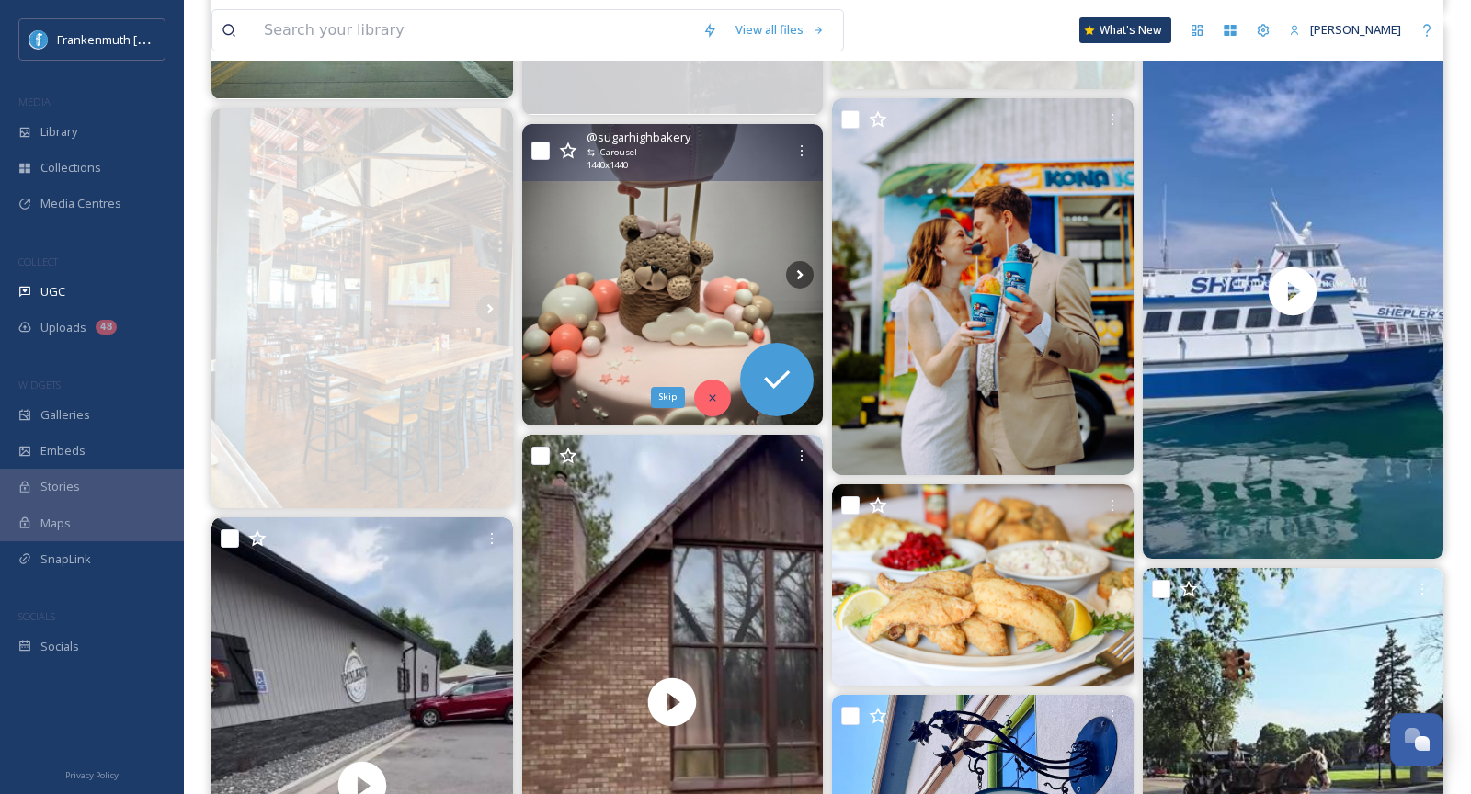
click at [718, 404] on div "Skip" at bounding box center [712, 398] width 37 height 37
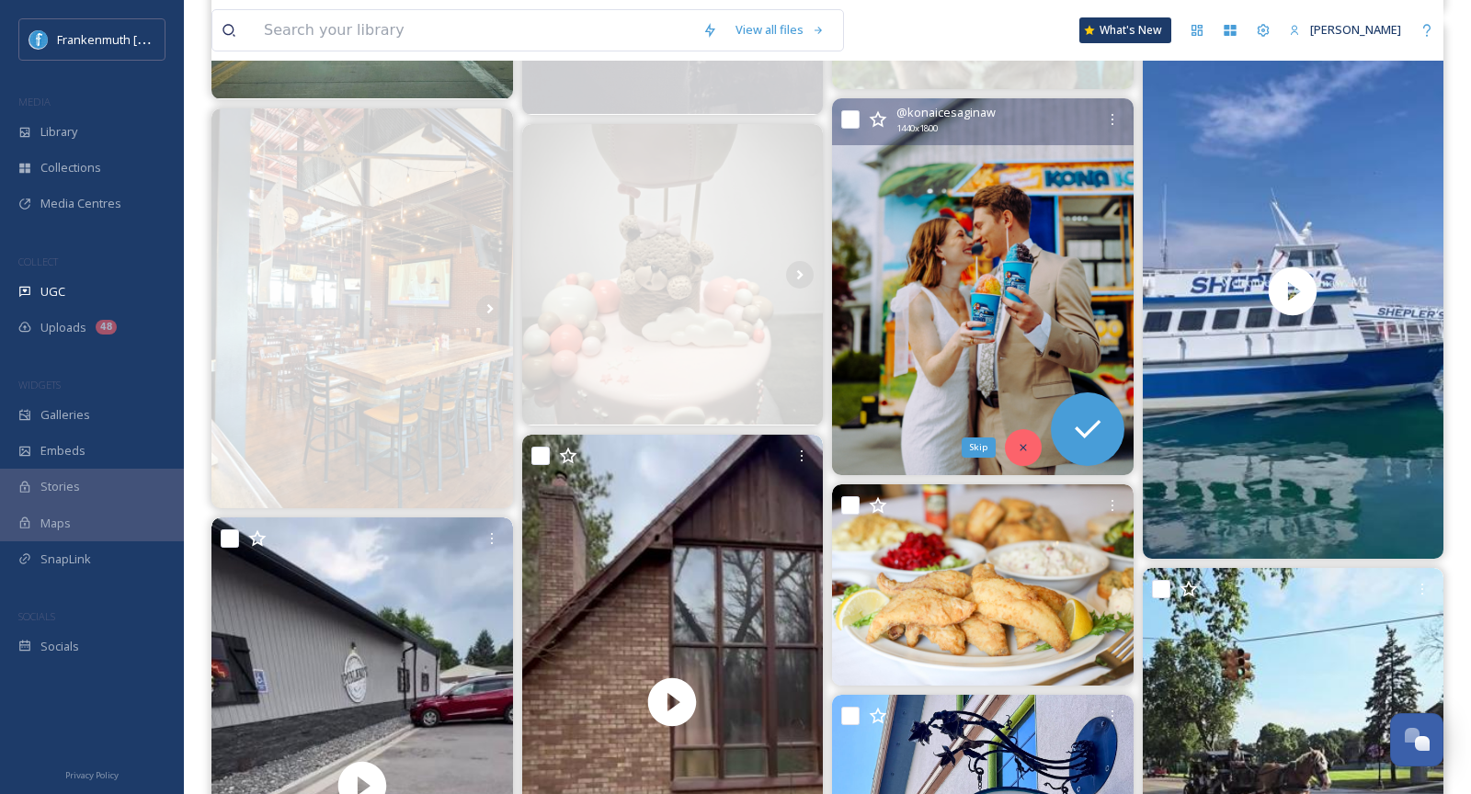
click at [1028, 453] on div "Skip" at bounding box center [1023, 447] width 37 height 37
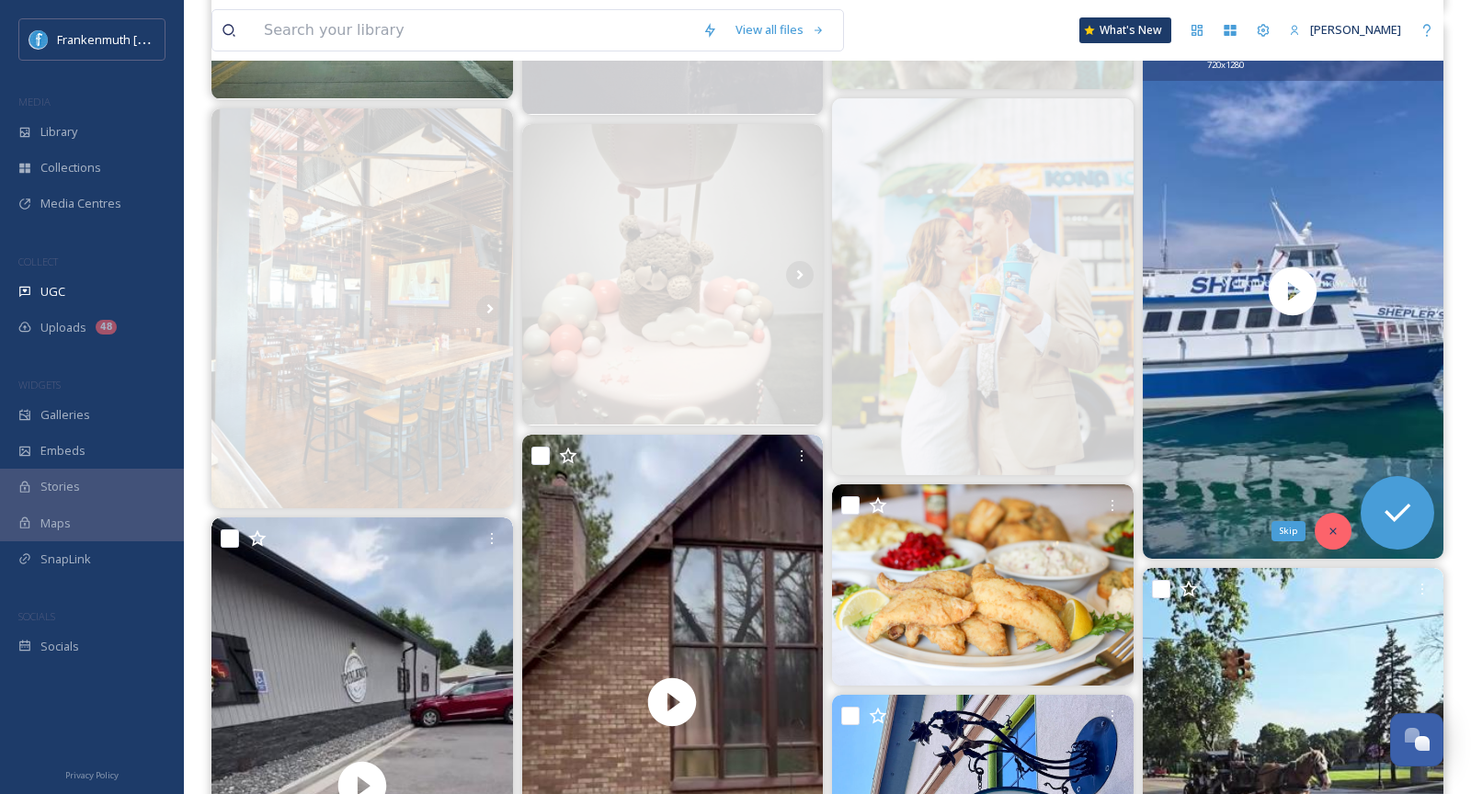
click at [1338, 531] on icon at bounding box center [1333, 531] width 13 height 13
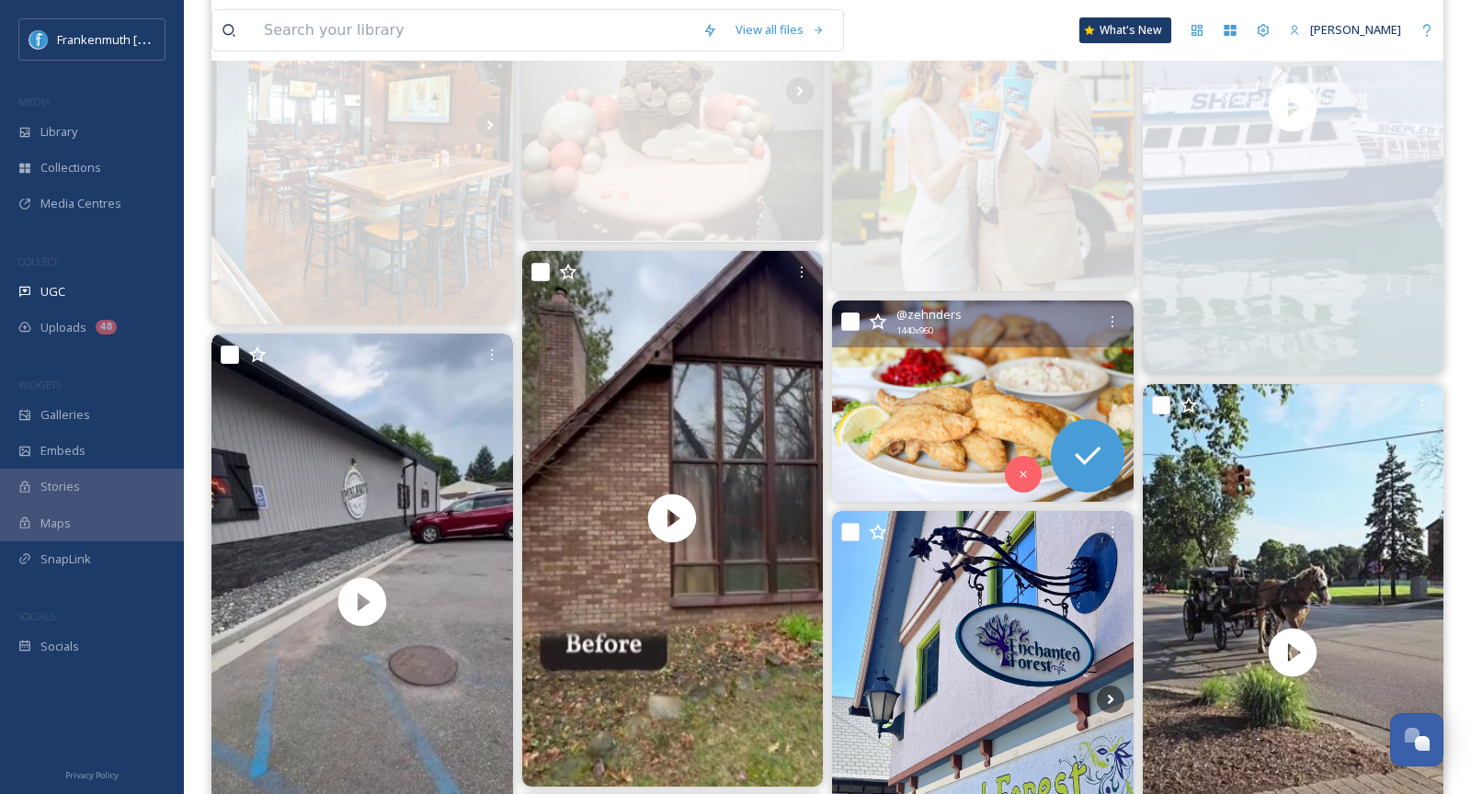
scroll to position [756, 0]
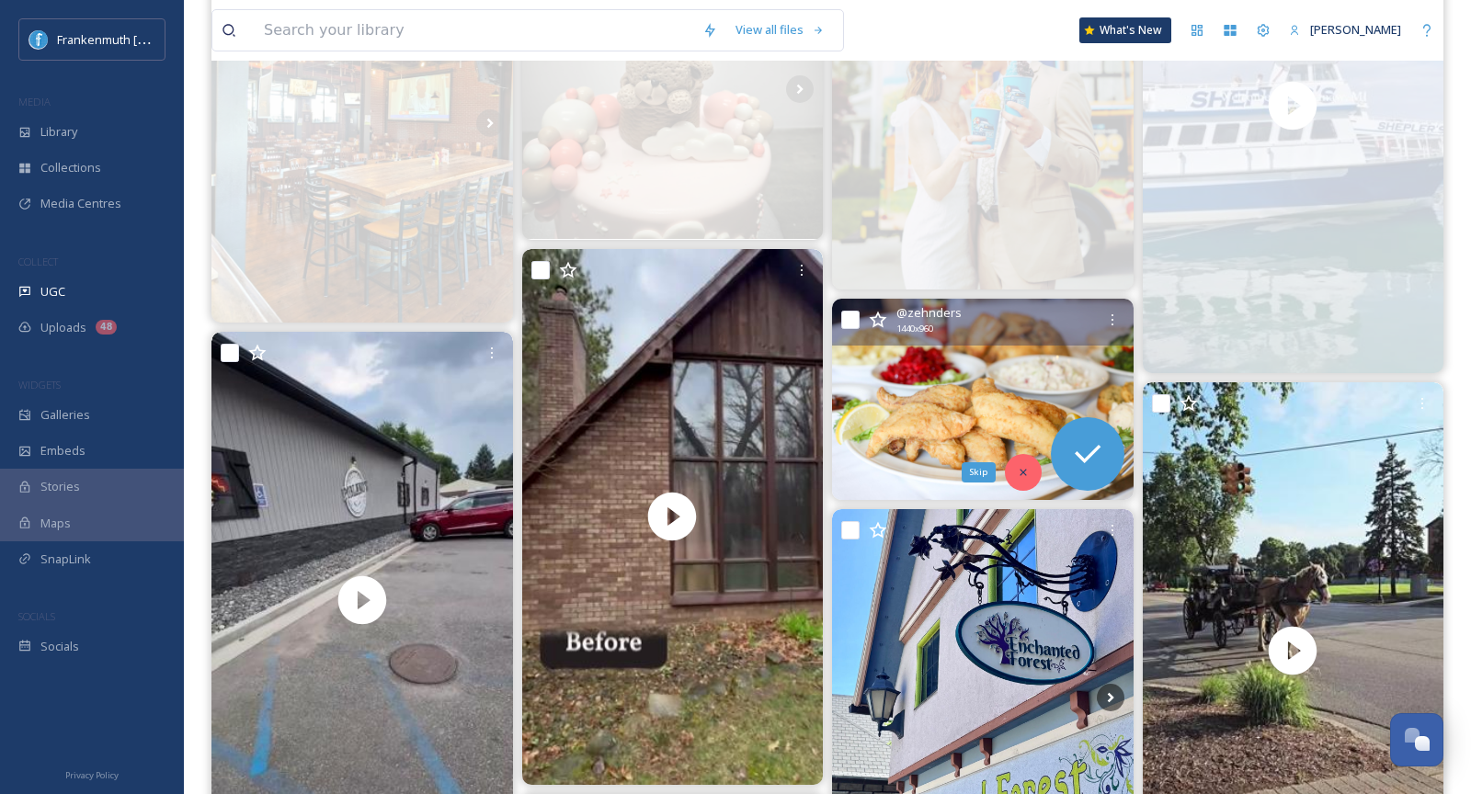
click at [1028, 476] on div "Skip" at bounding box center [1023, 472] width 37 height 37
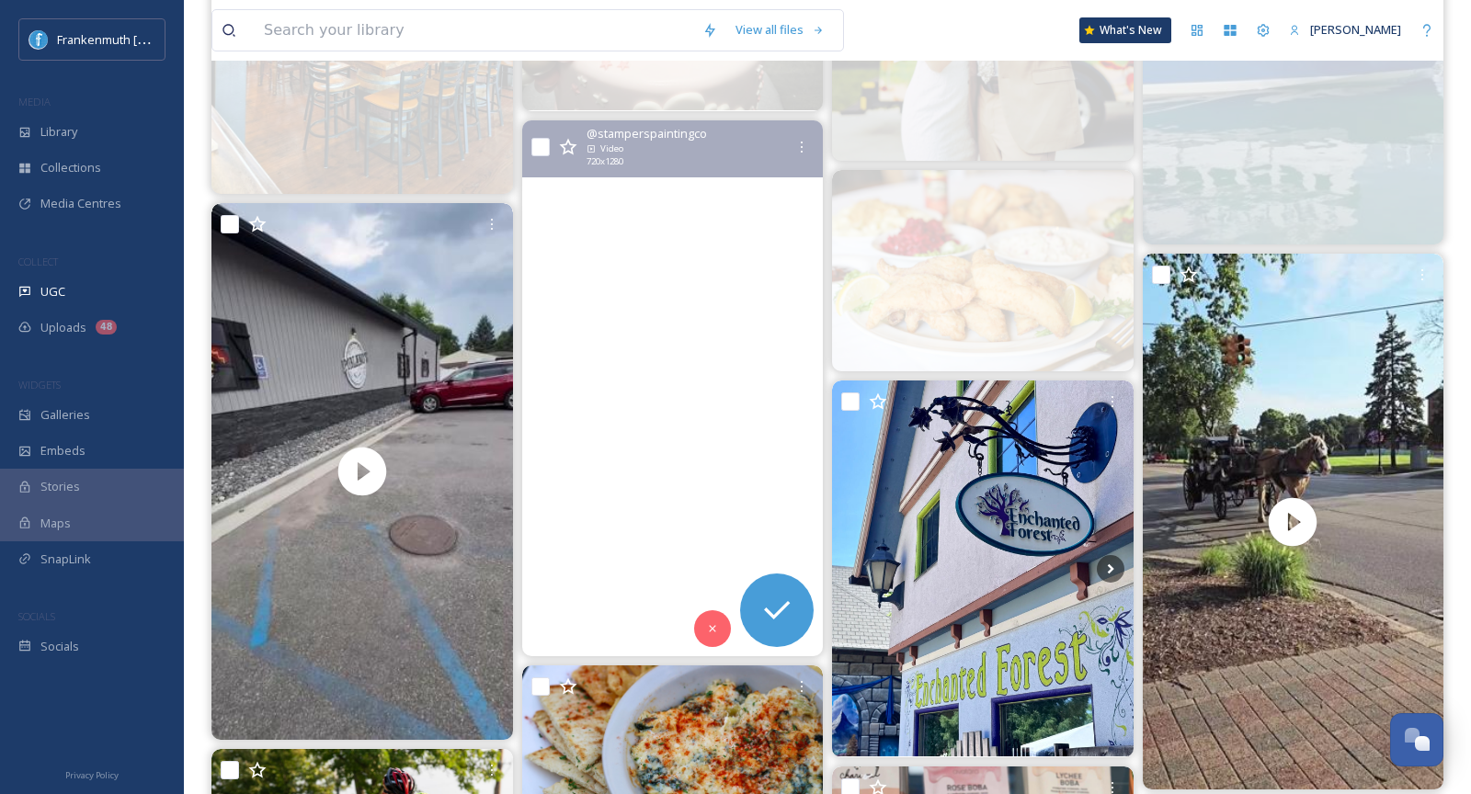
scroll to position [919, 0]
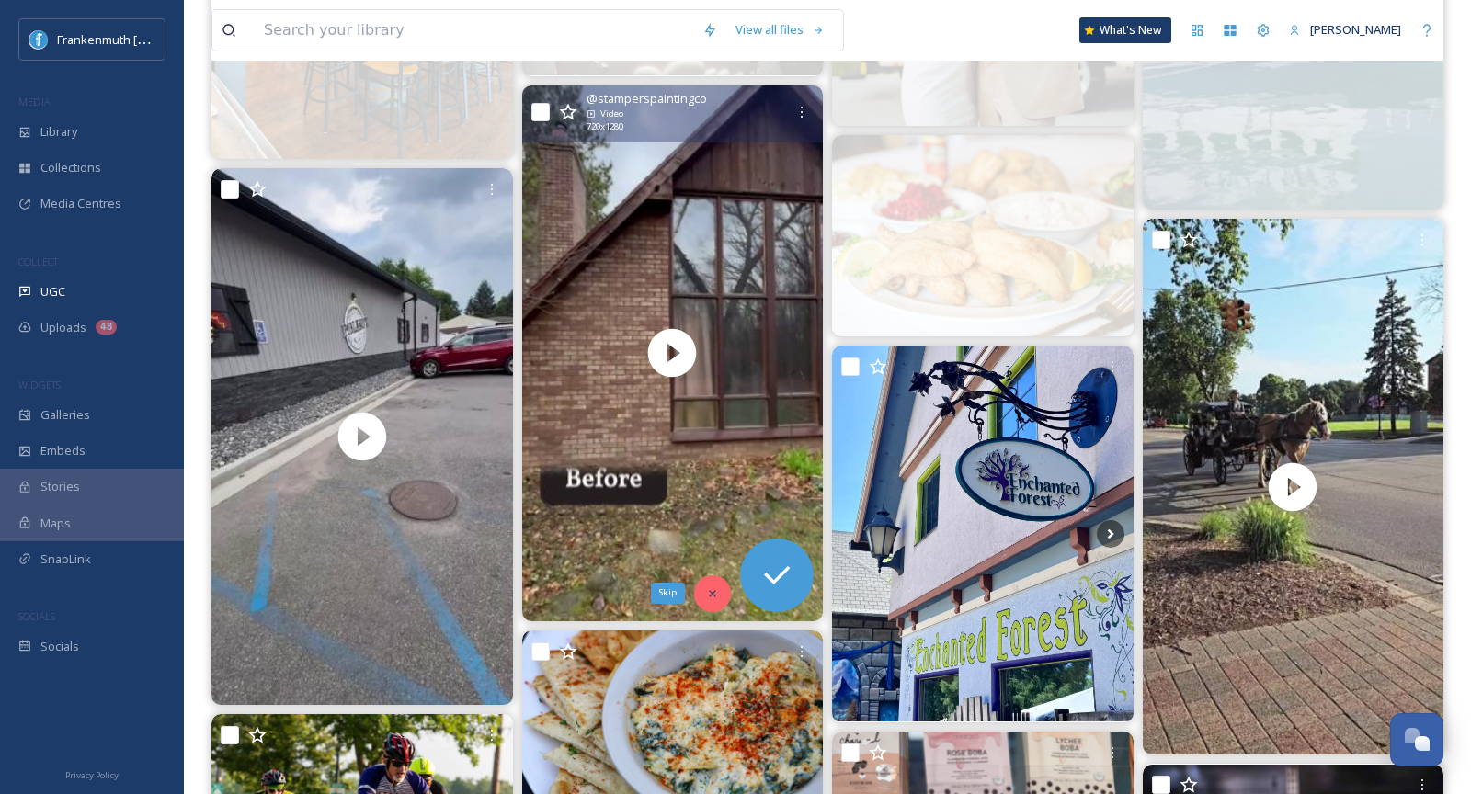
click at [714, 594] on icon at bounding box center [712, 593] width 6 height 6
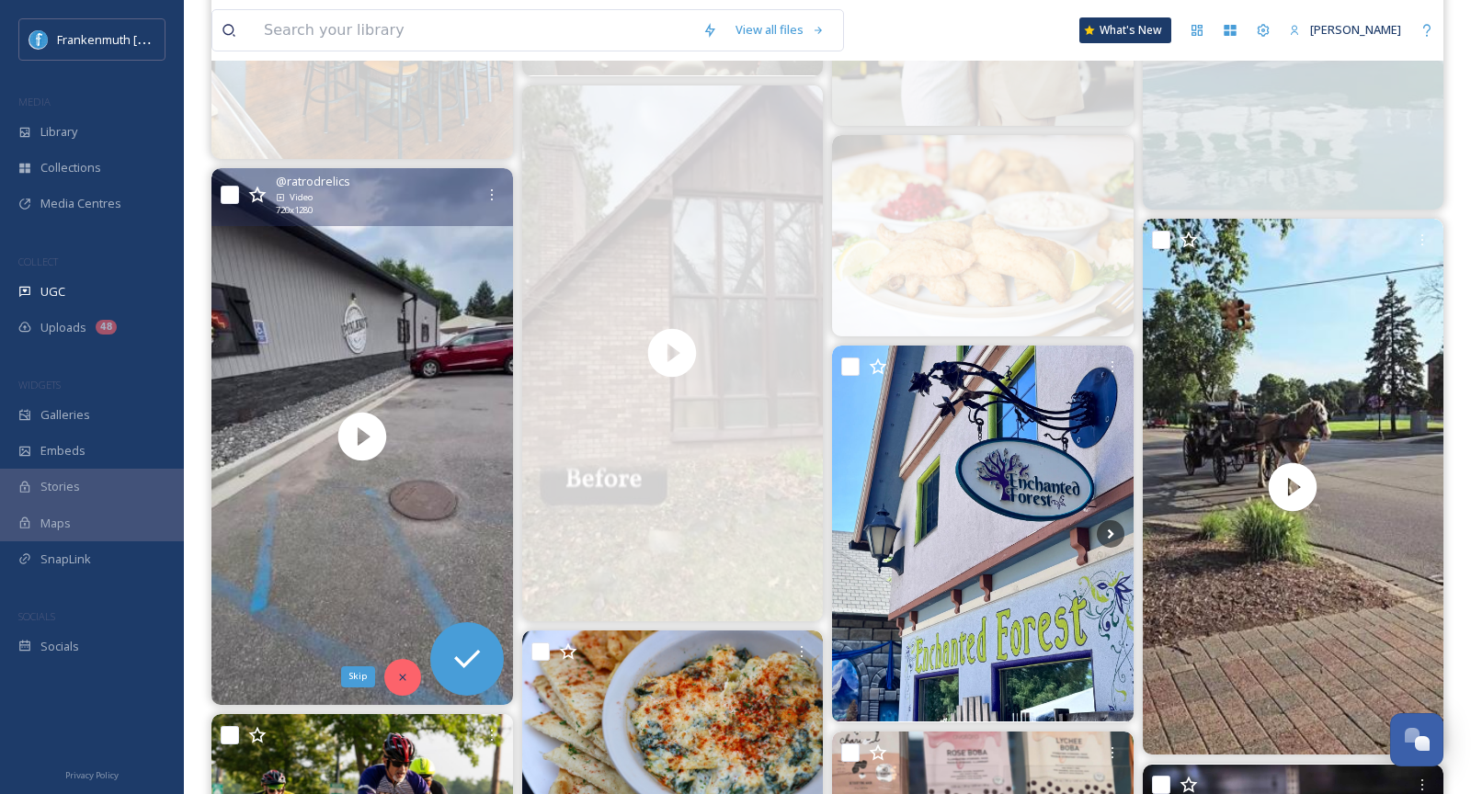
click at [400, 674] on icon at bounding box center [402, 677] width 6 height 6
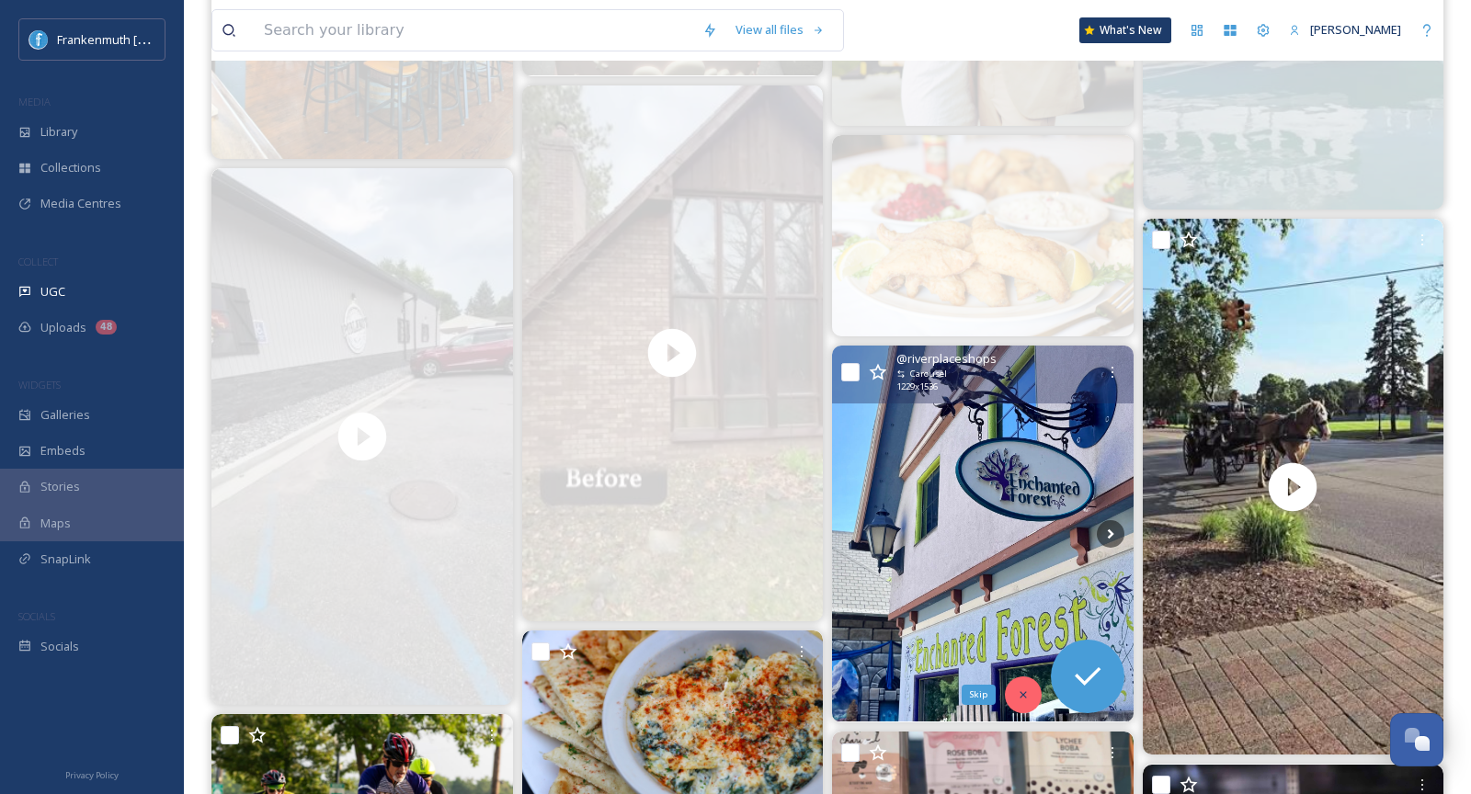
click at [1024, 685] on div "Skip" at bounding box center [1023, 695] width 37 height 37
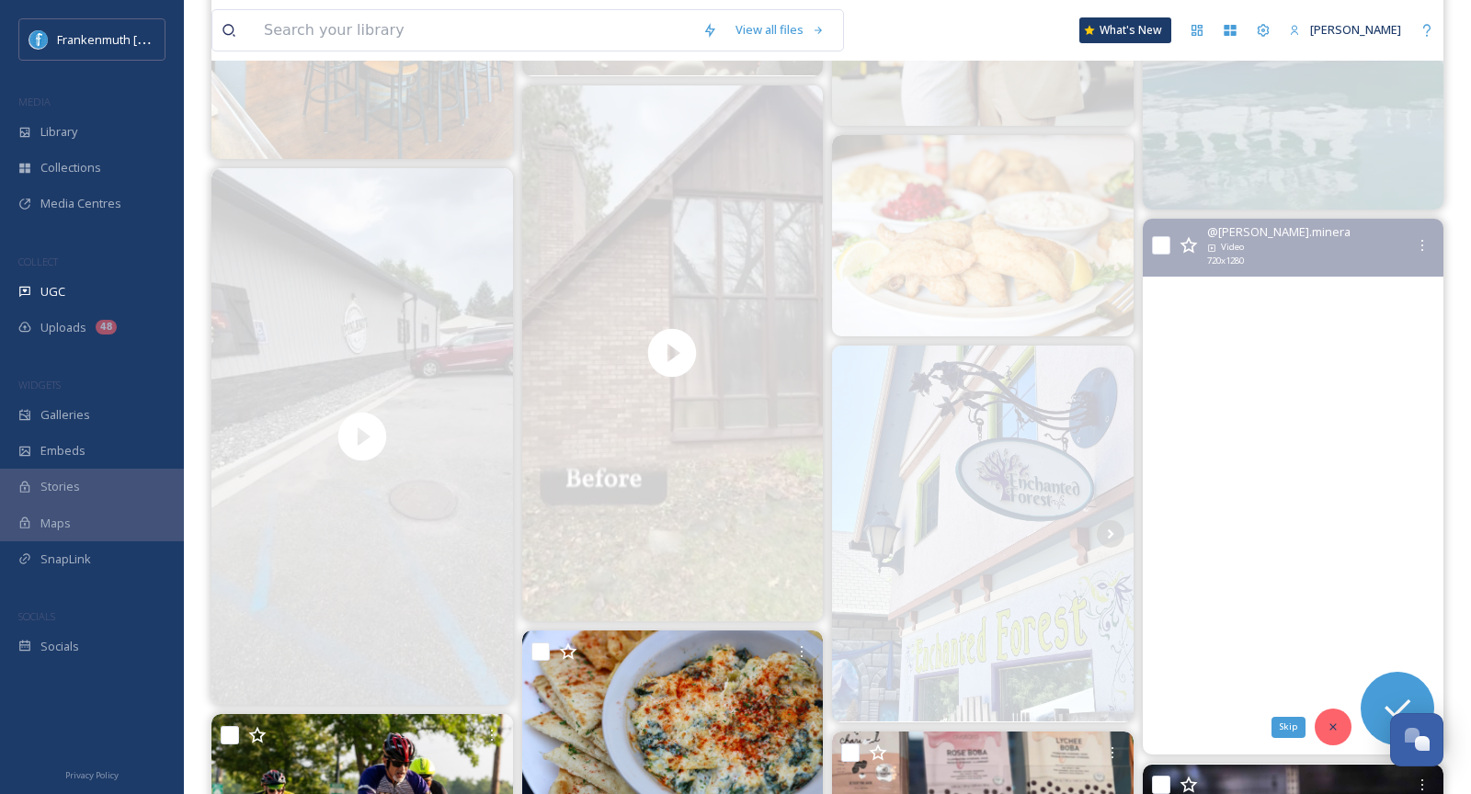
click at [1340, 721] on div "Skip" at bounding box center [1333, 727] width 37 height 37
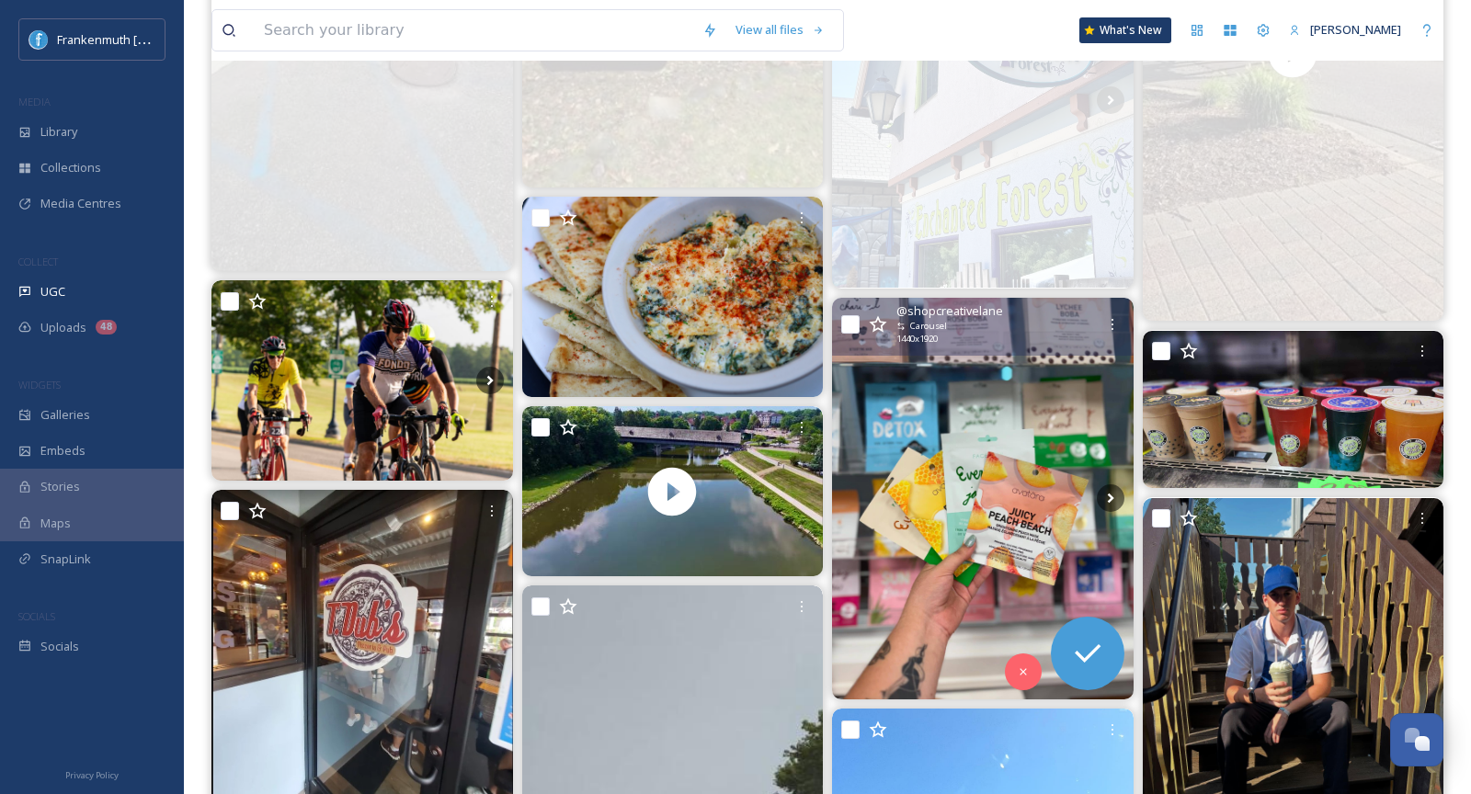
scroll to position [1354, 0]
click at [1022, 677] on div "Skip" at bounding box center [1023, 671] width 37 height 37
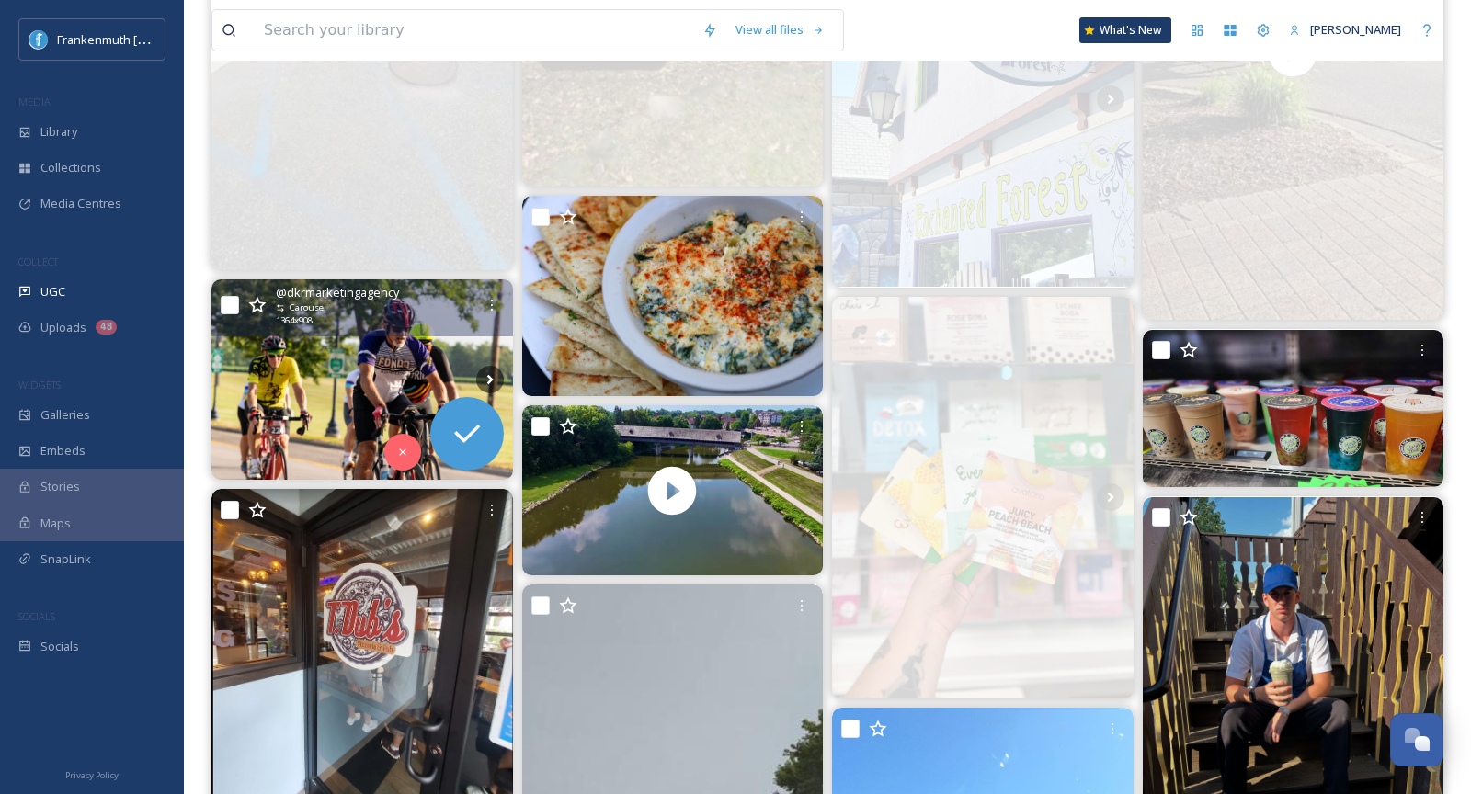
click at [390, 371] on img at bounding box center [362, 380] width 302 height 200
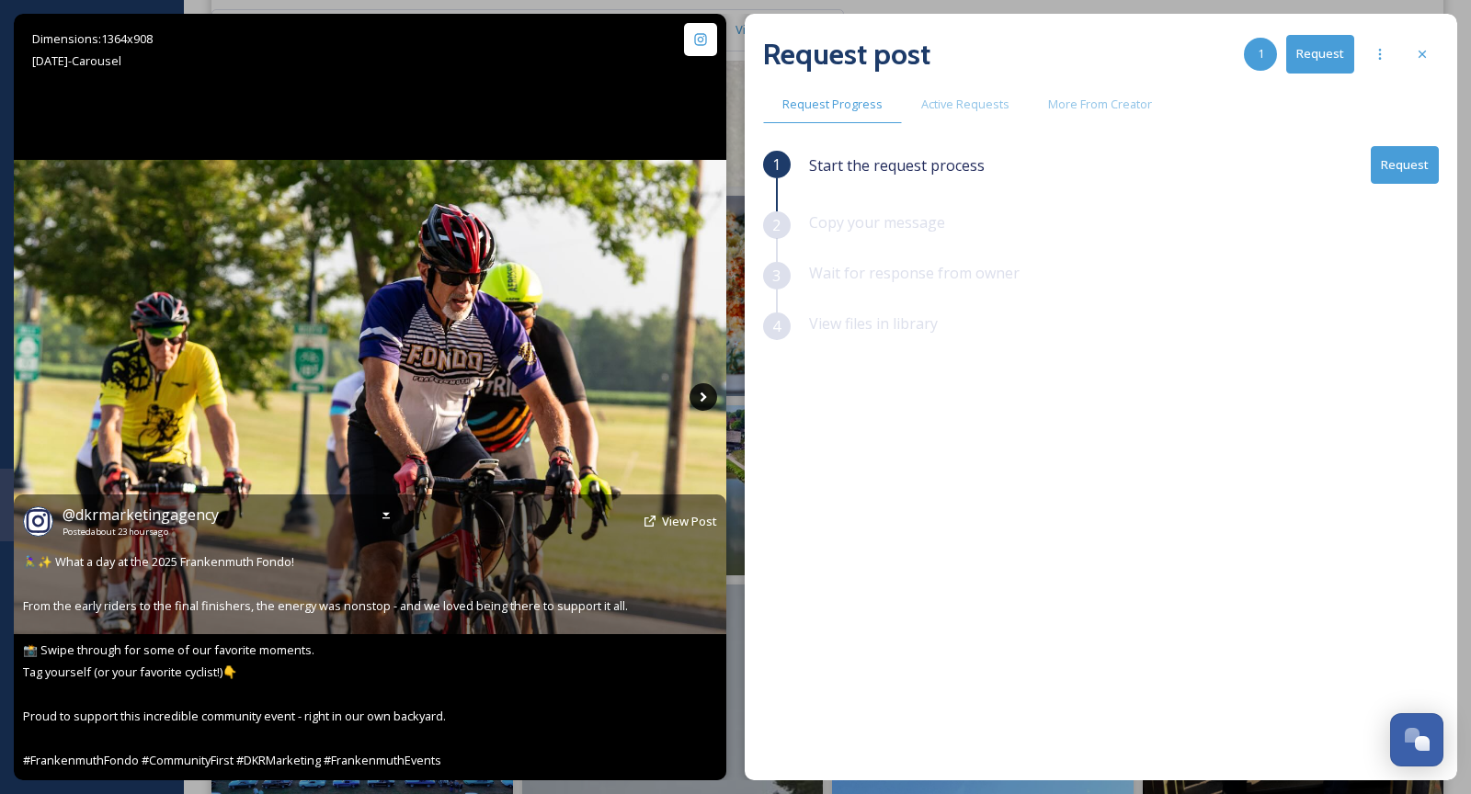
click at [713, 403] on icon at bounding box center [704, 397] width 28 height 28
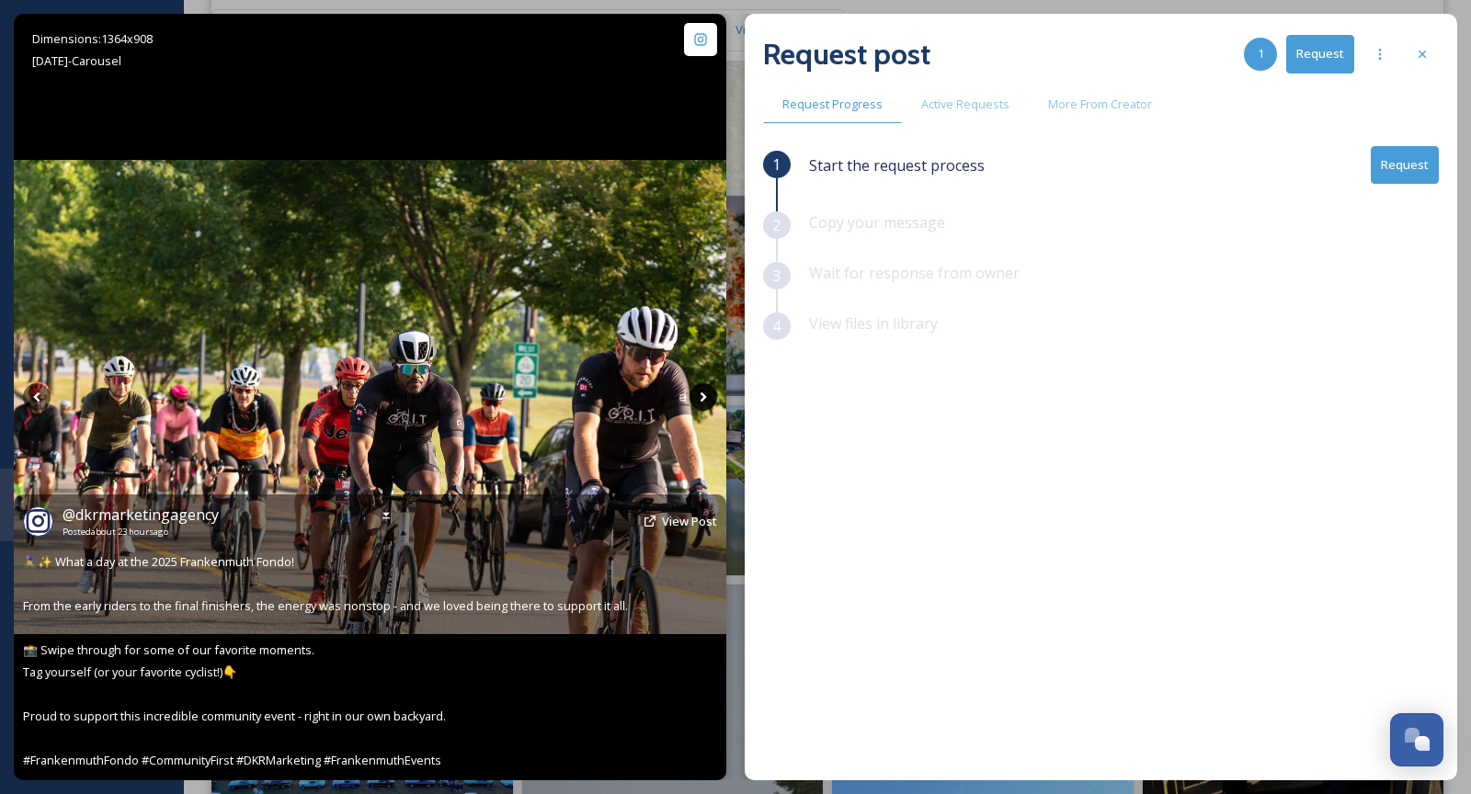
click at [713, 403] on icon at bounding box center [704, 397] width 28 height 28
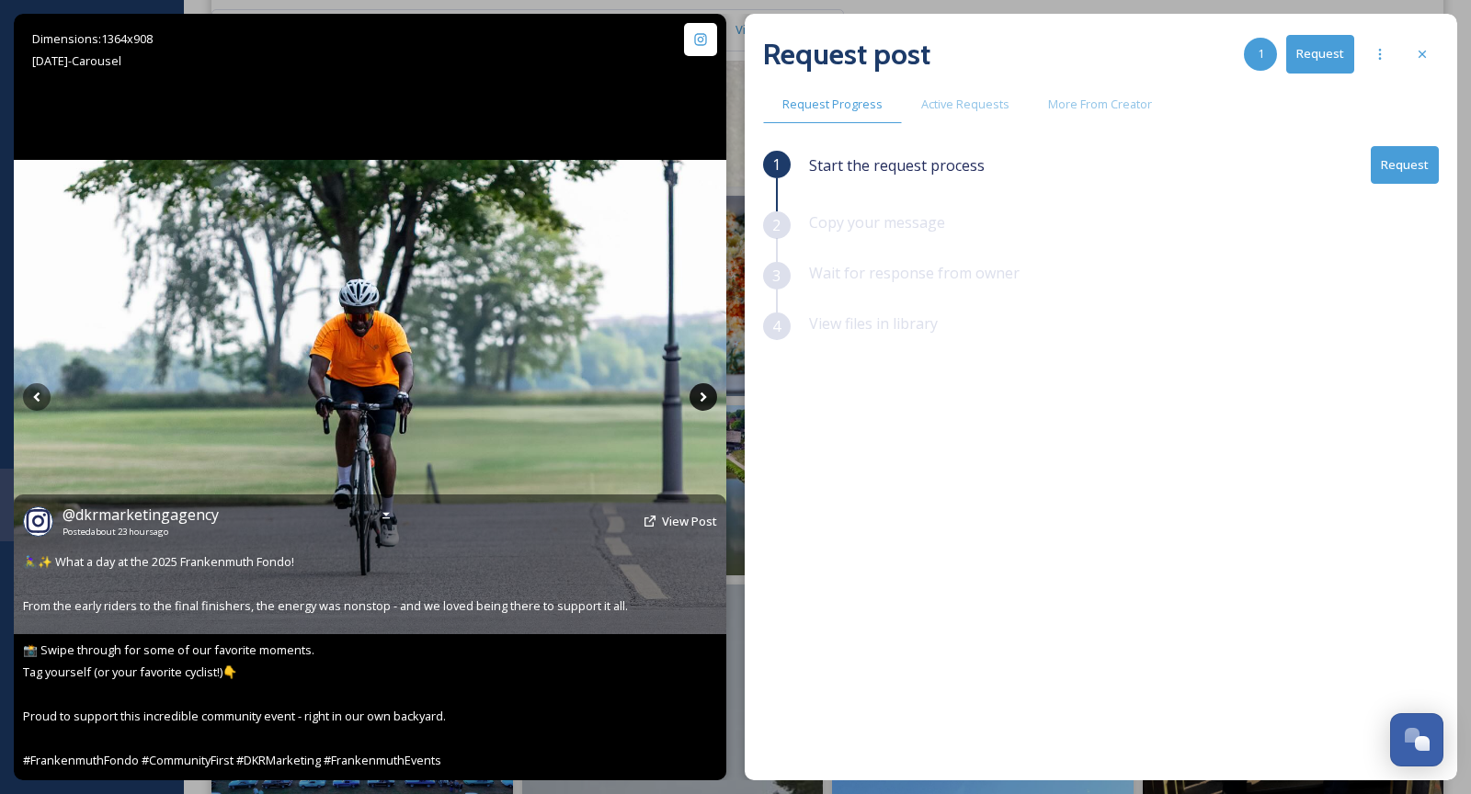
click at [713, 403] on icon at bounding box center [704, 397] width 28 height 28
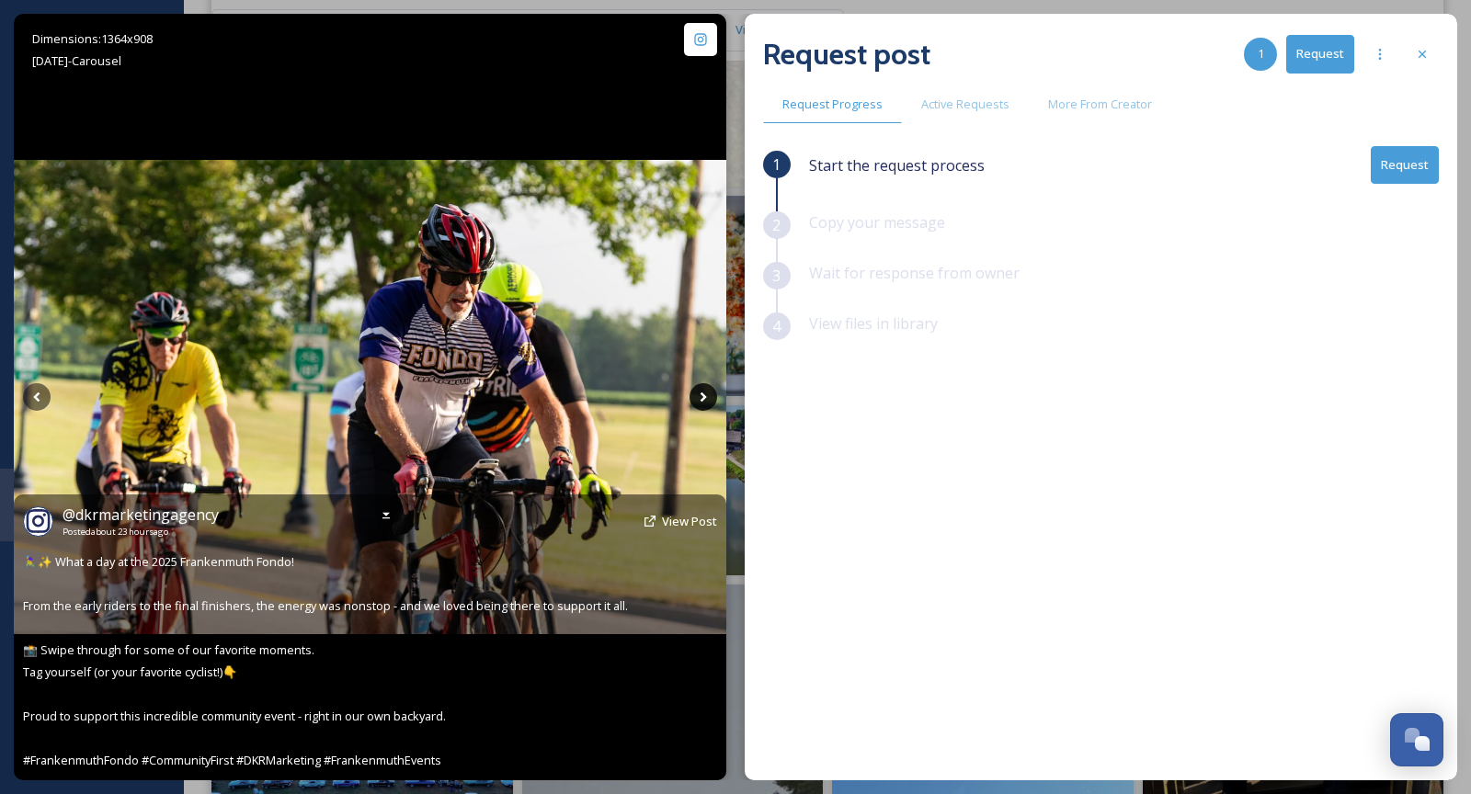
click at [713, 403] on icon at bounding box center [704, 397] width 28 height 28
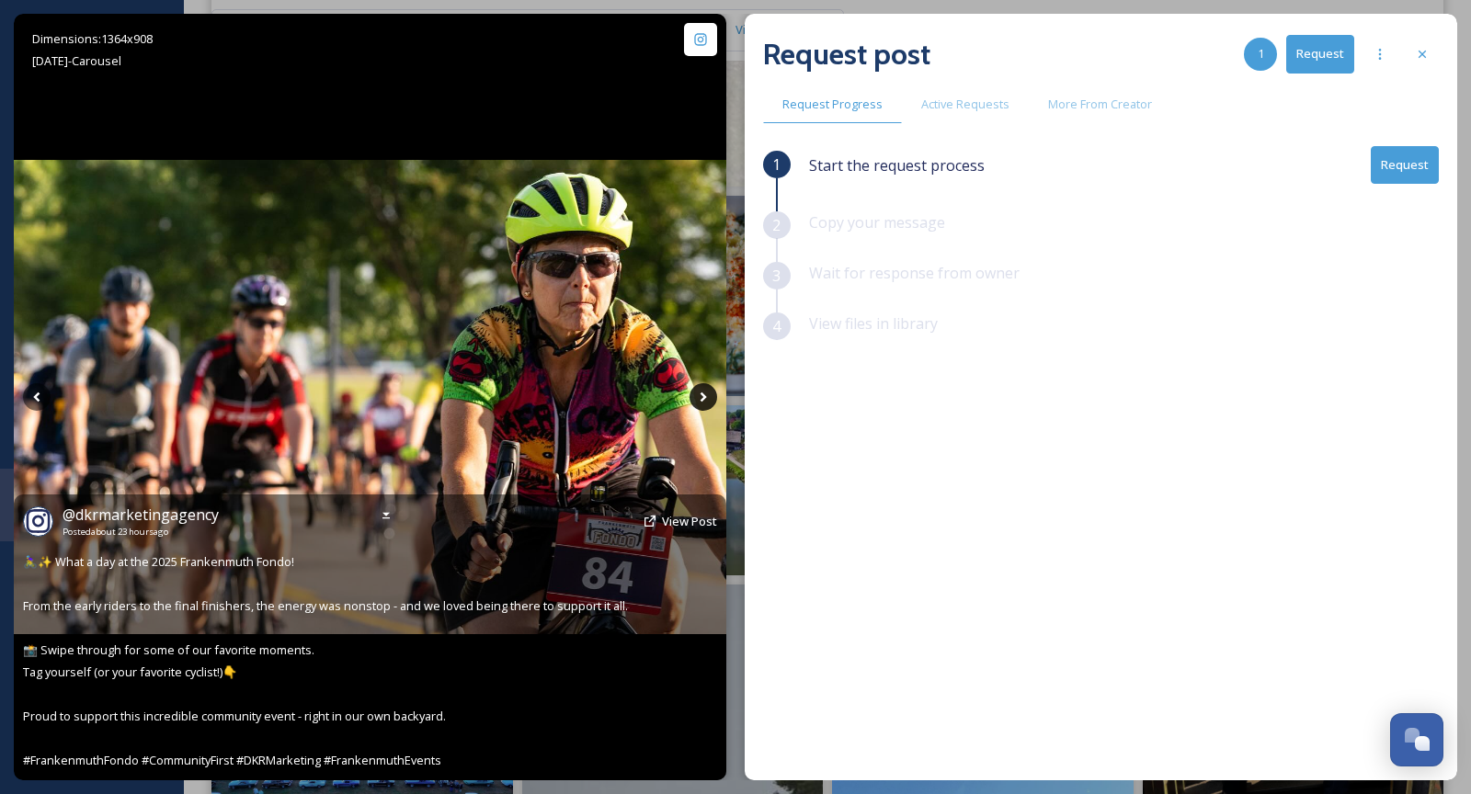
click at [713, 403] on icon at bounding box center [704, 397] width 28 height 28
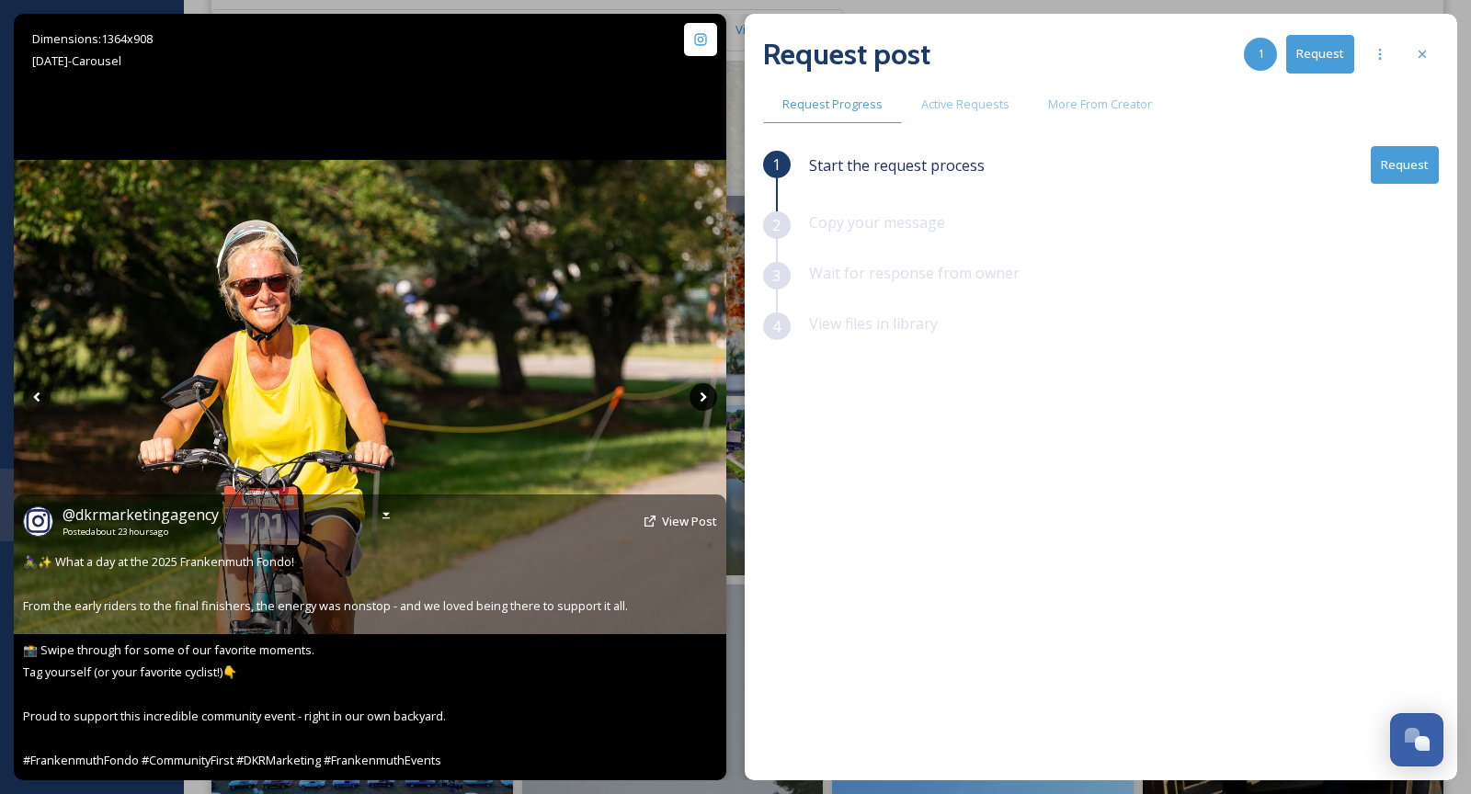
click at [713, 403] on icon at bounding box center [704, 397] width 28 height 28
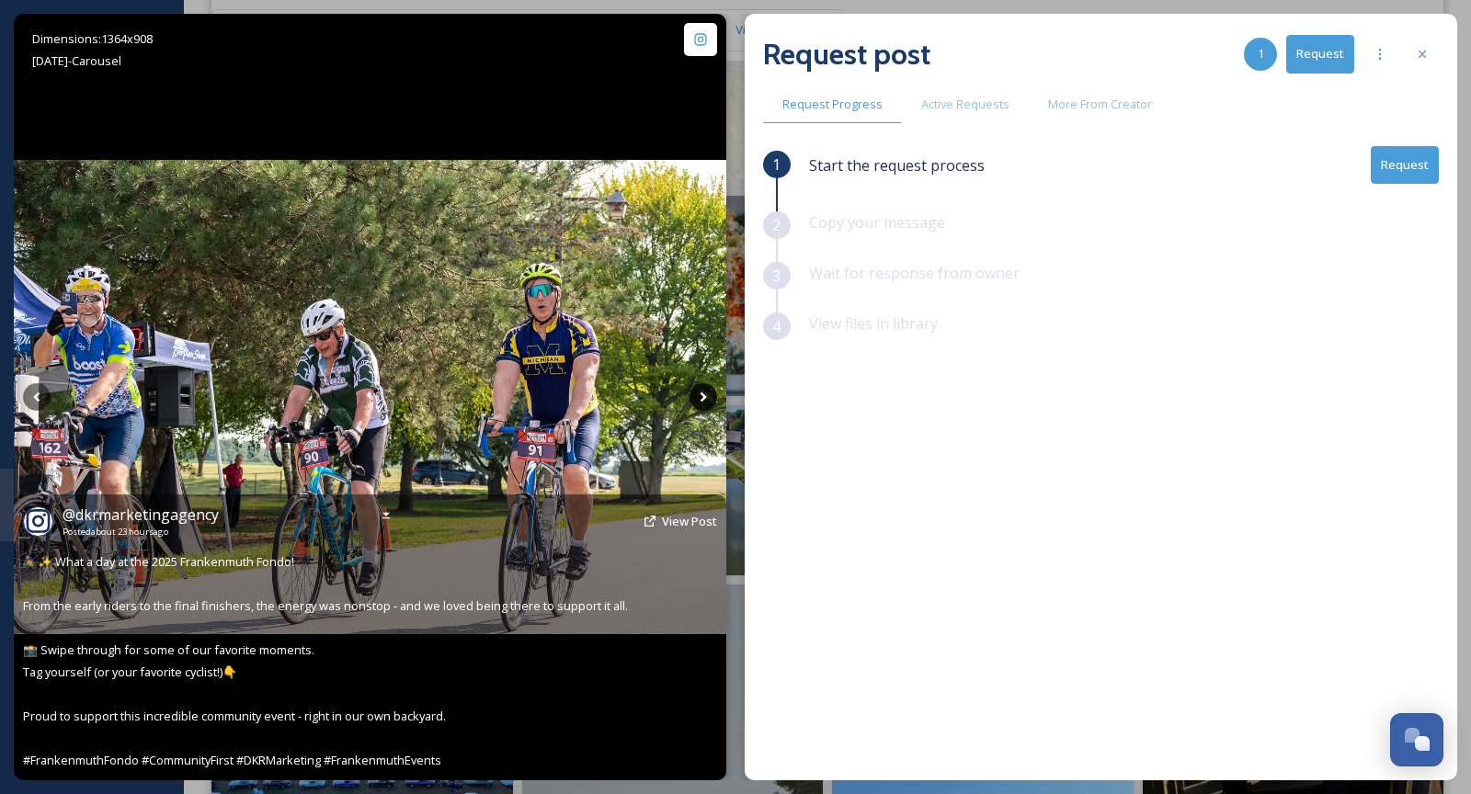
click at [706, 400] on icon at bounding box center [704, 397] width 28 height 28
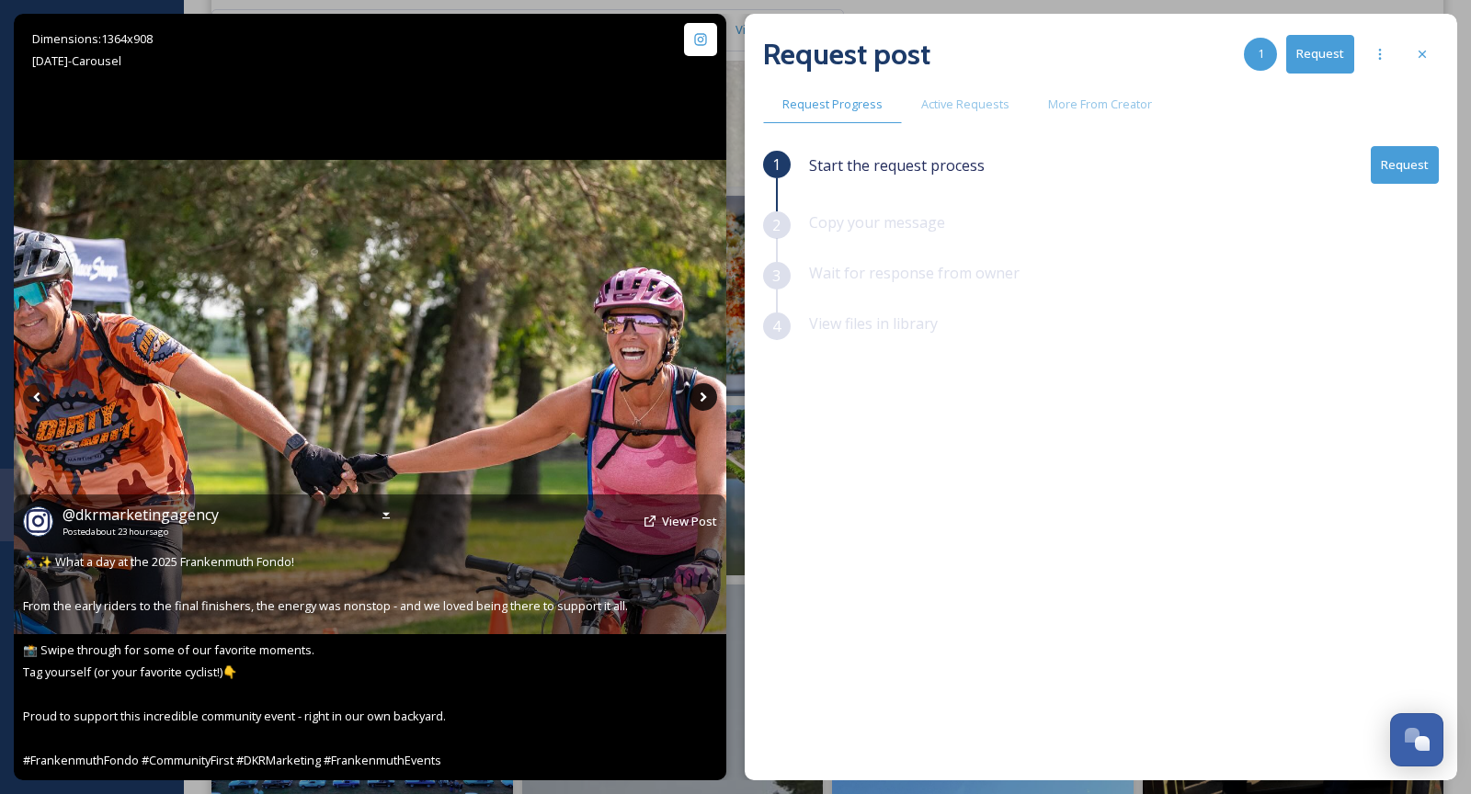
click at [706, 400] on icon at bounding box center [704, 397] width 28 height 28
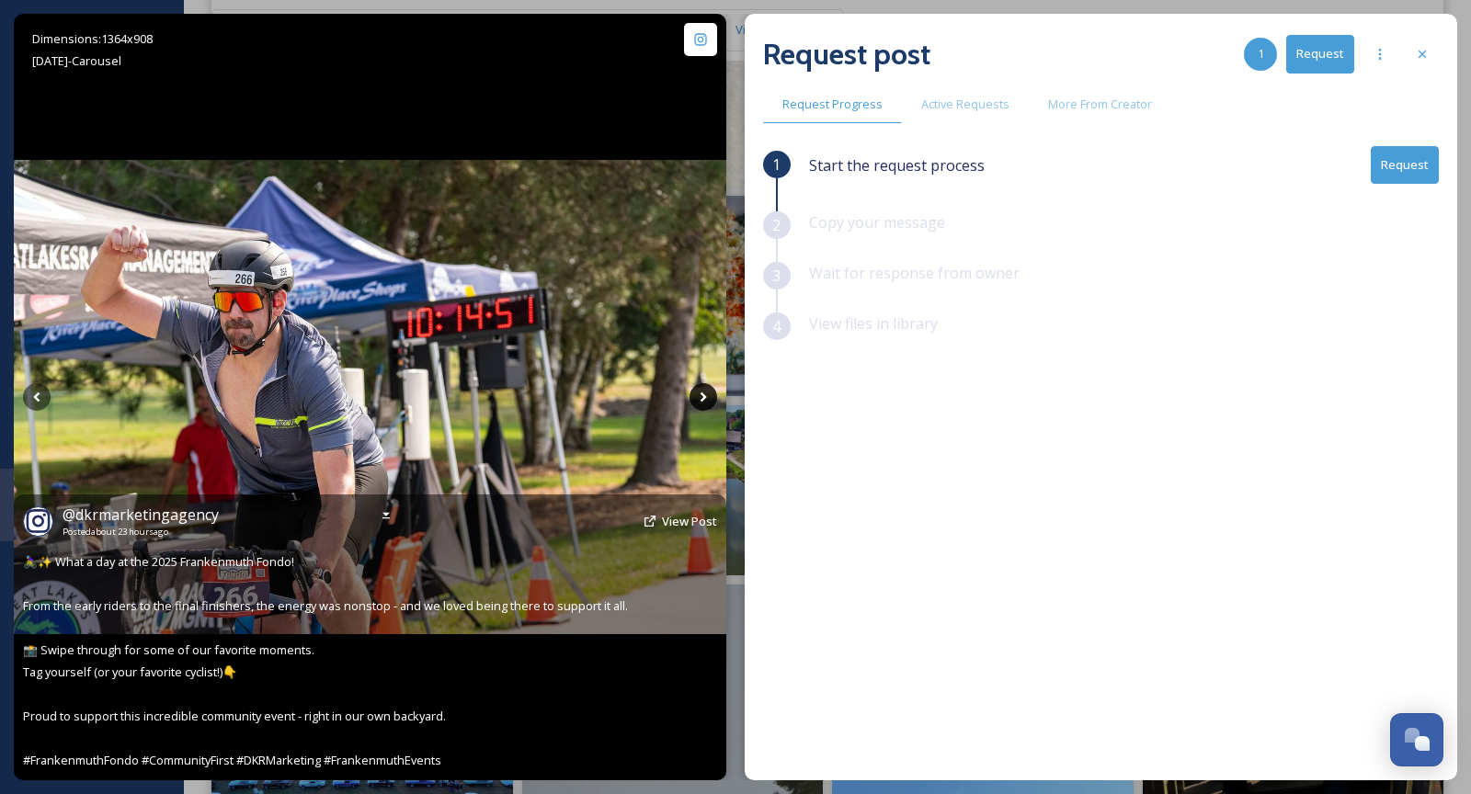
click at [706, 401] on icon at bounding box center [704, 397] width 28 height 28
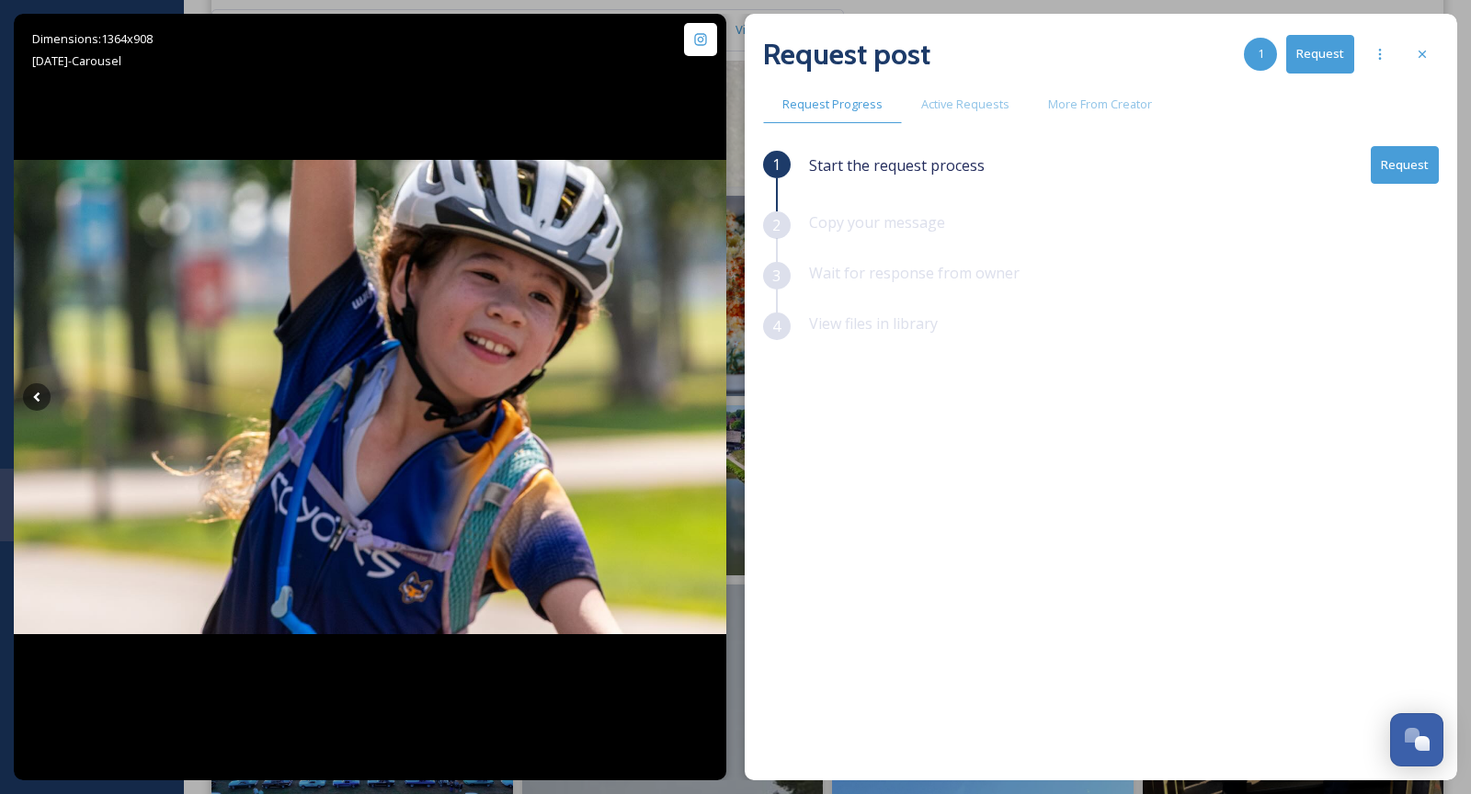
click at [1412, 168] on button "Request" at bounding box center [1405, 165] width 68 height 38
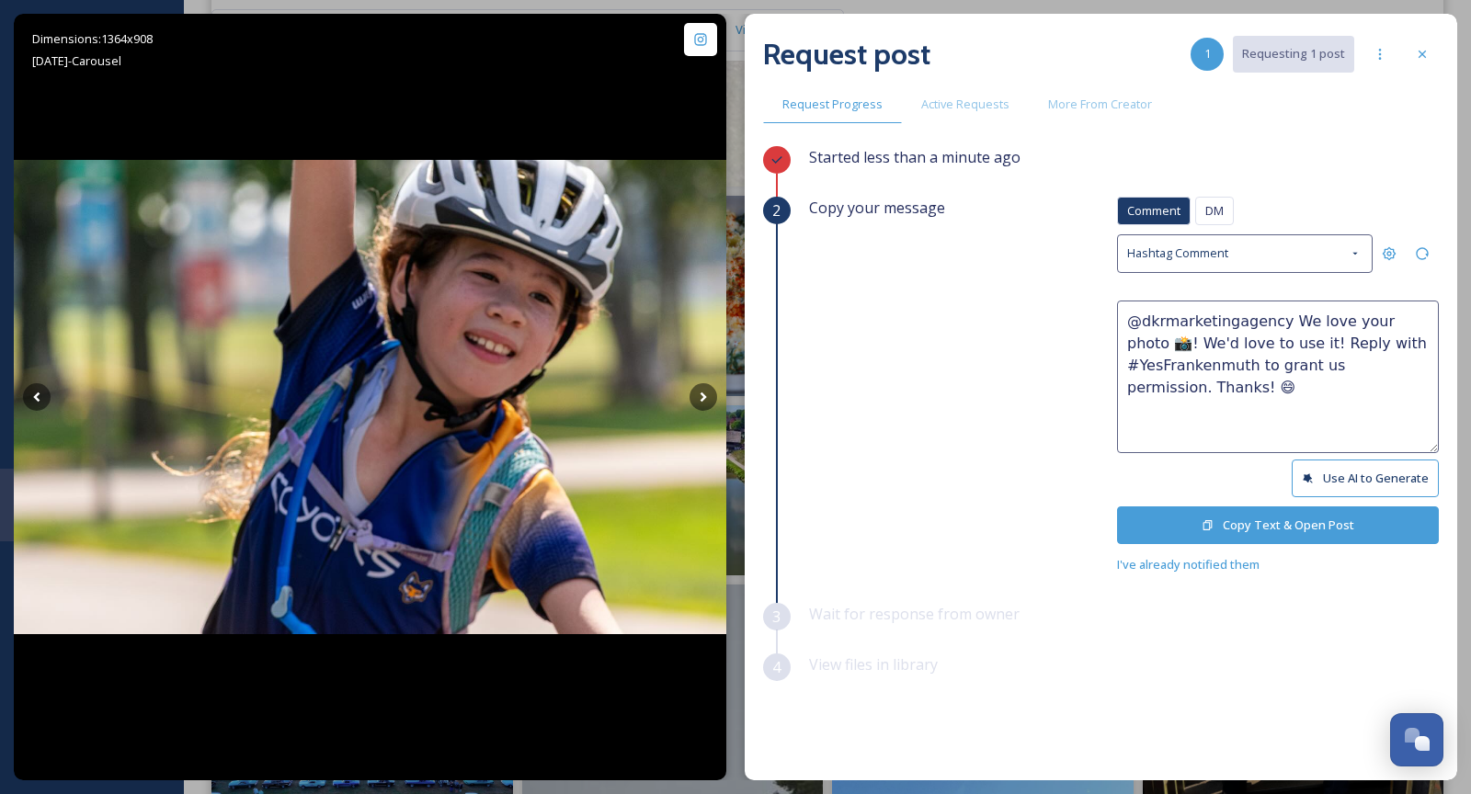
click at [1409, 317] on textarea "@dkrmarketingagency We love your photo 📸! We'd love to use it! Reply with #YesF…" at bounding box center [1278, 377] width 322 height 153
click at [1273, 337] on textarea "@dkrmarketingagency We love your photos 📸! We'd love to use it! Reply with #Yes…" at bounding box center [1278, 377] width 322 height 153
type textarea "@dkrmarketingagency We love your photos 📸! We'd love to use them! Reply with #Y…"
click at [1288, 516] on button "Copy Text & Open Post" at bounding box center [1278, 526] width 322 height 38
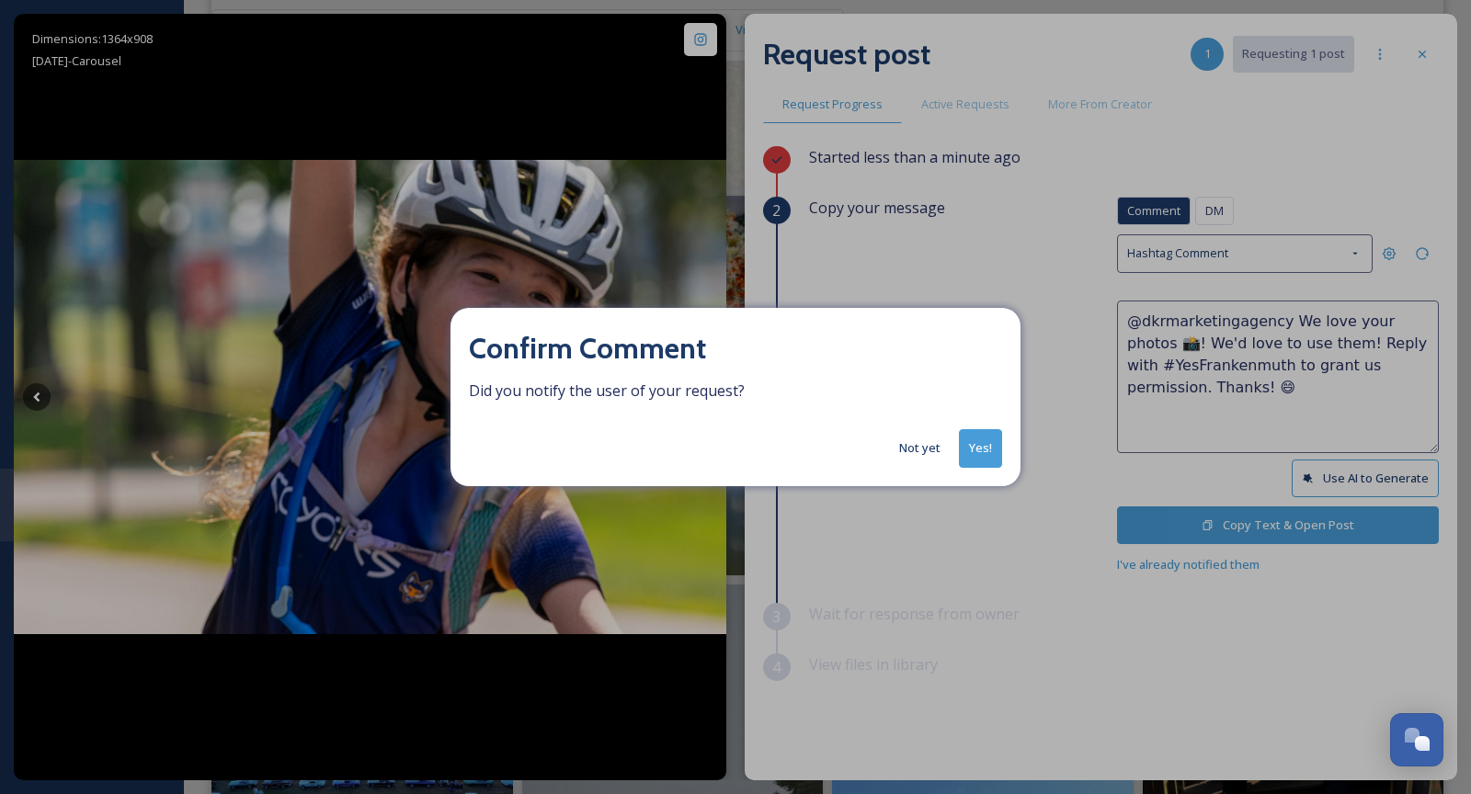
click at [991, 456] on button "Yes!" at bounding box center [980, 448] width 43 height 38
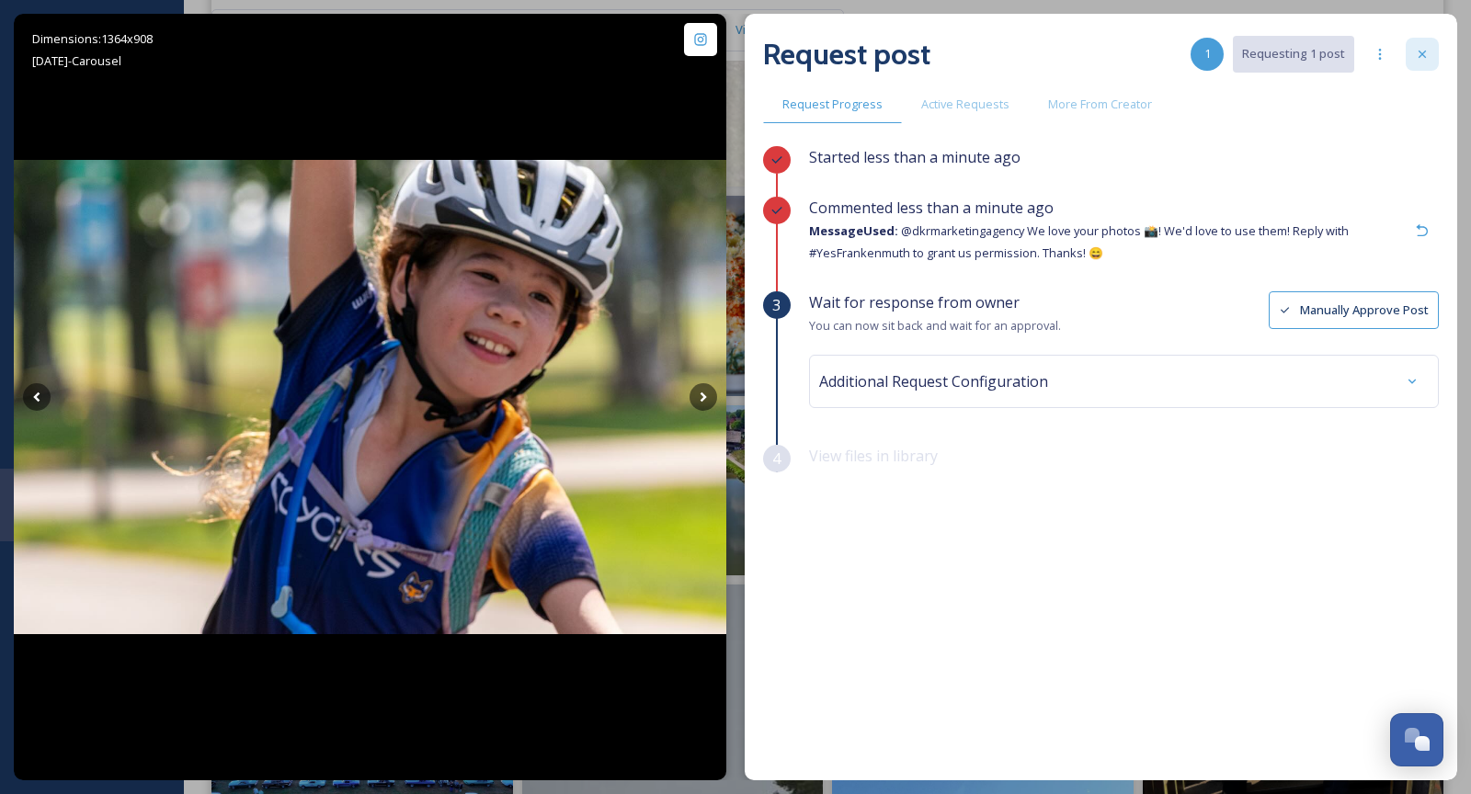
click at [1431, 58] on div at bounding box center [1422, 54] width 33 height 33
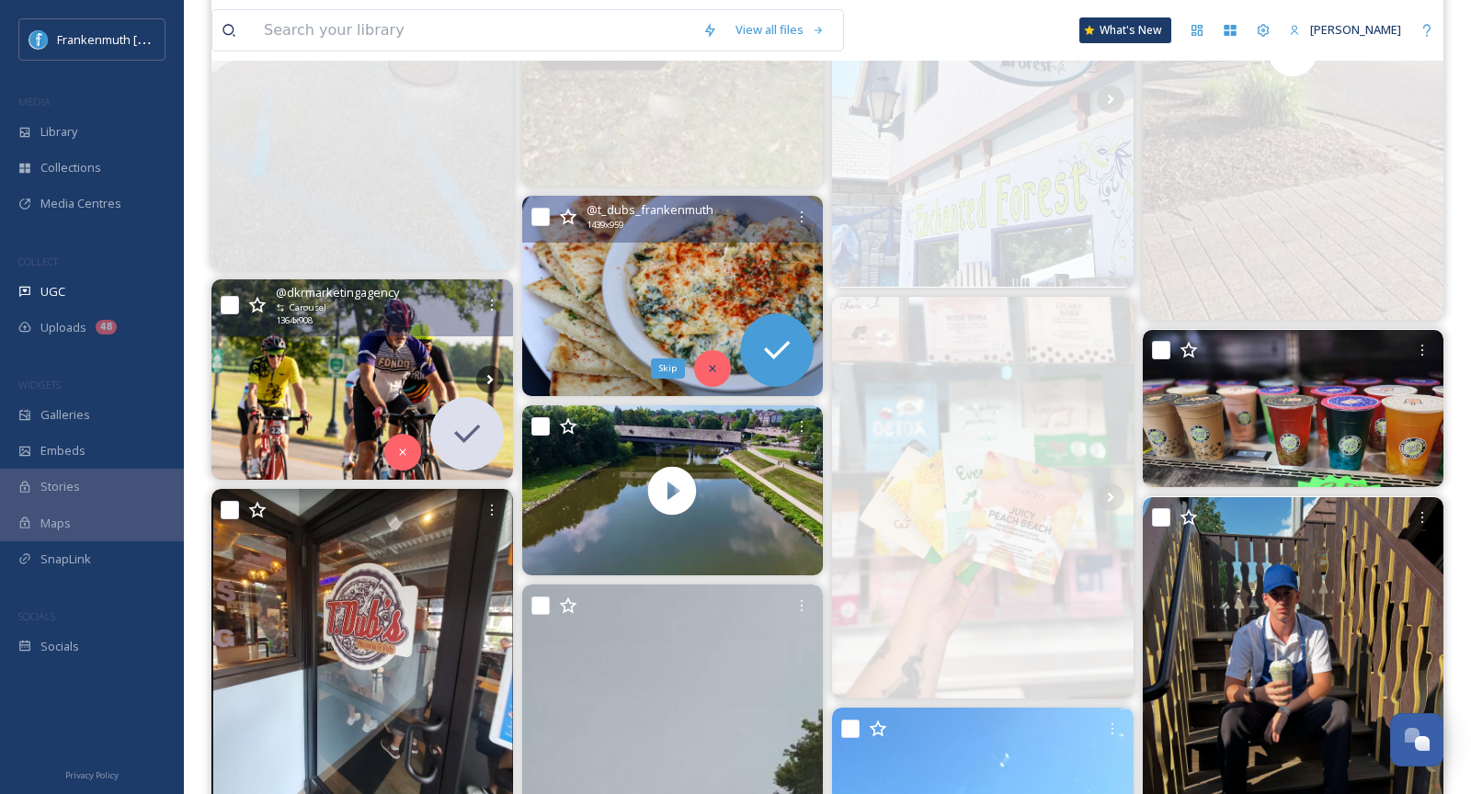
click at [711, 359] on div "Skip" at bounding box center [712, 368] width 37 height 37
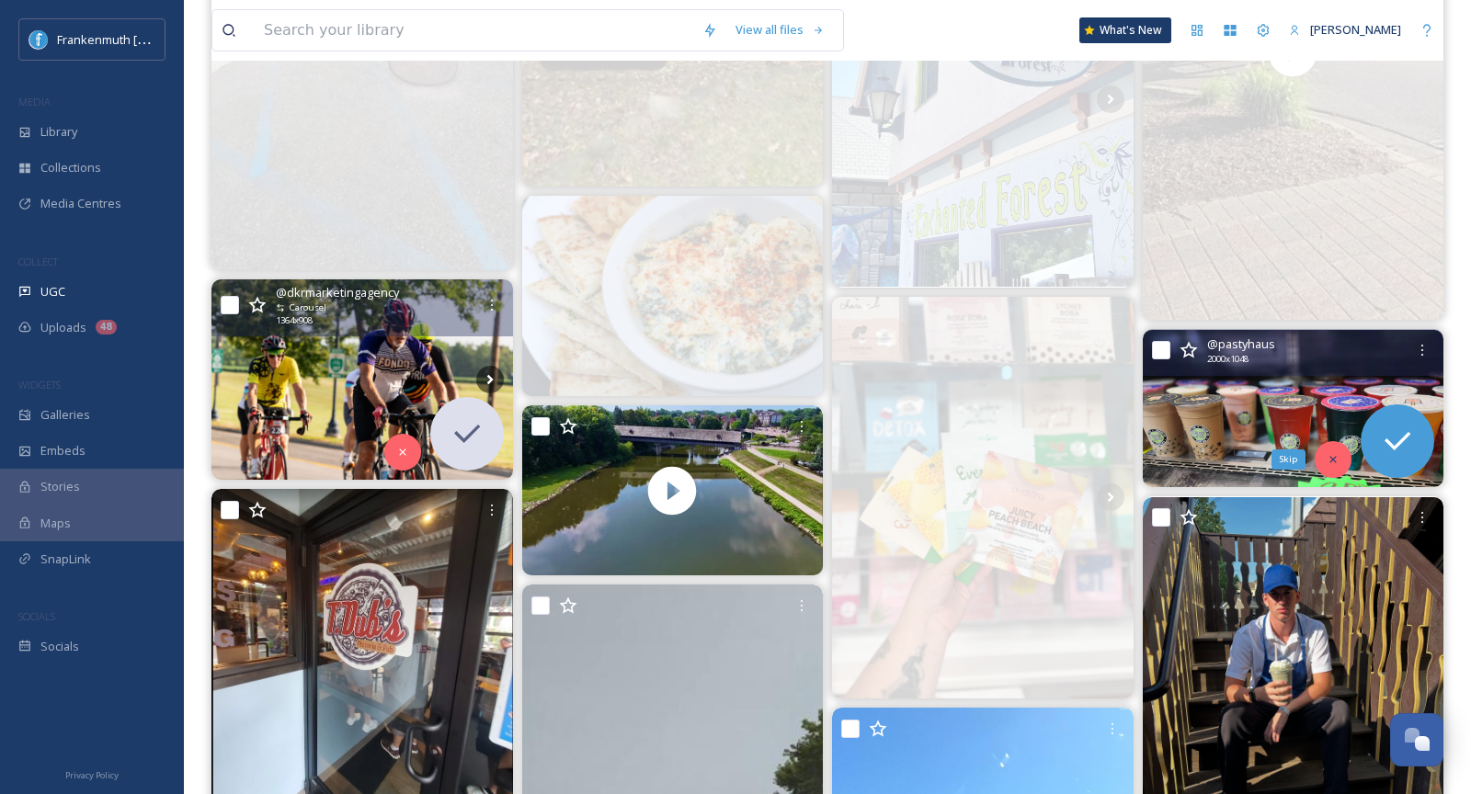
click at [1325, 463] on div "Skip" at bounding box center [1333, 459] width 37 height 37
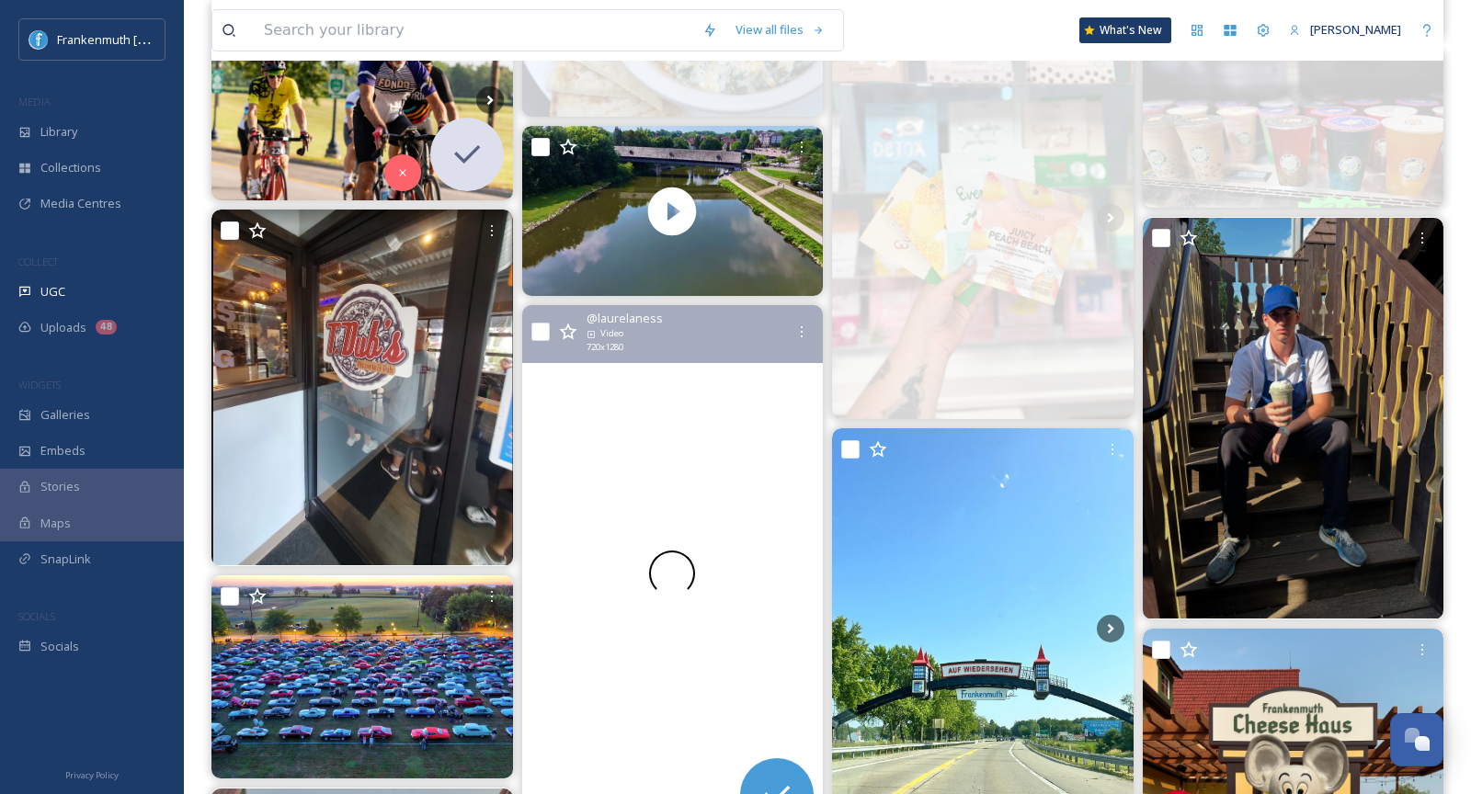
scroll to position [1638, 0]
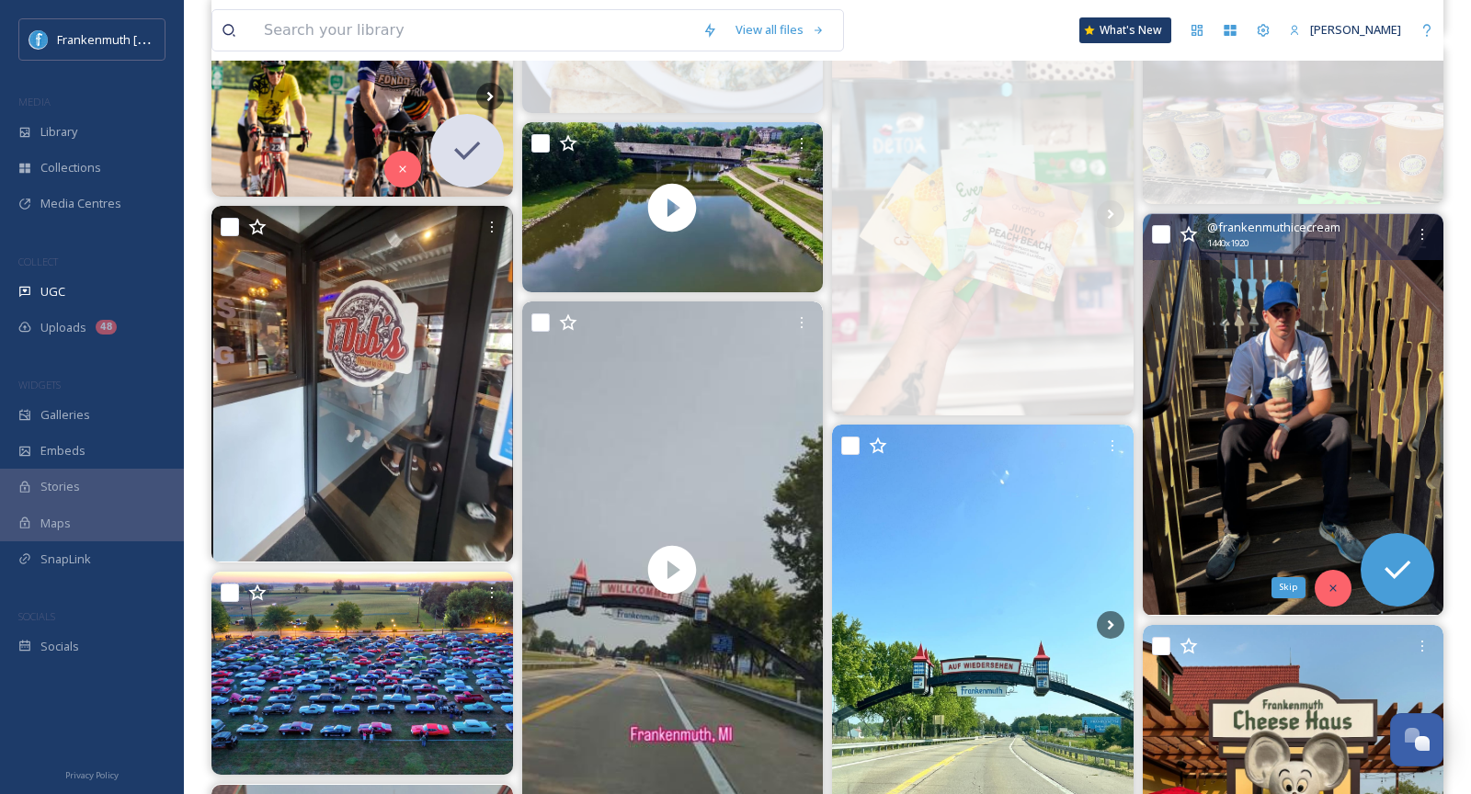
click at [1334, 599] on div "Skip" at bounding box center [1333, 588] width 37 height 37
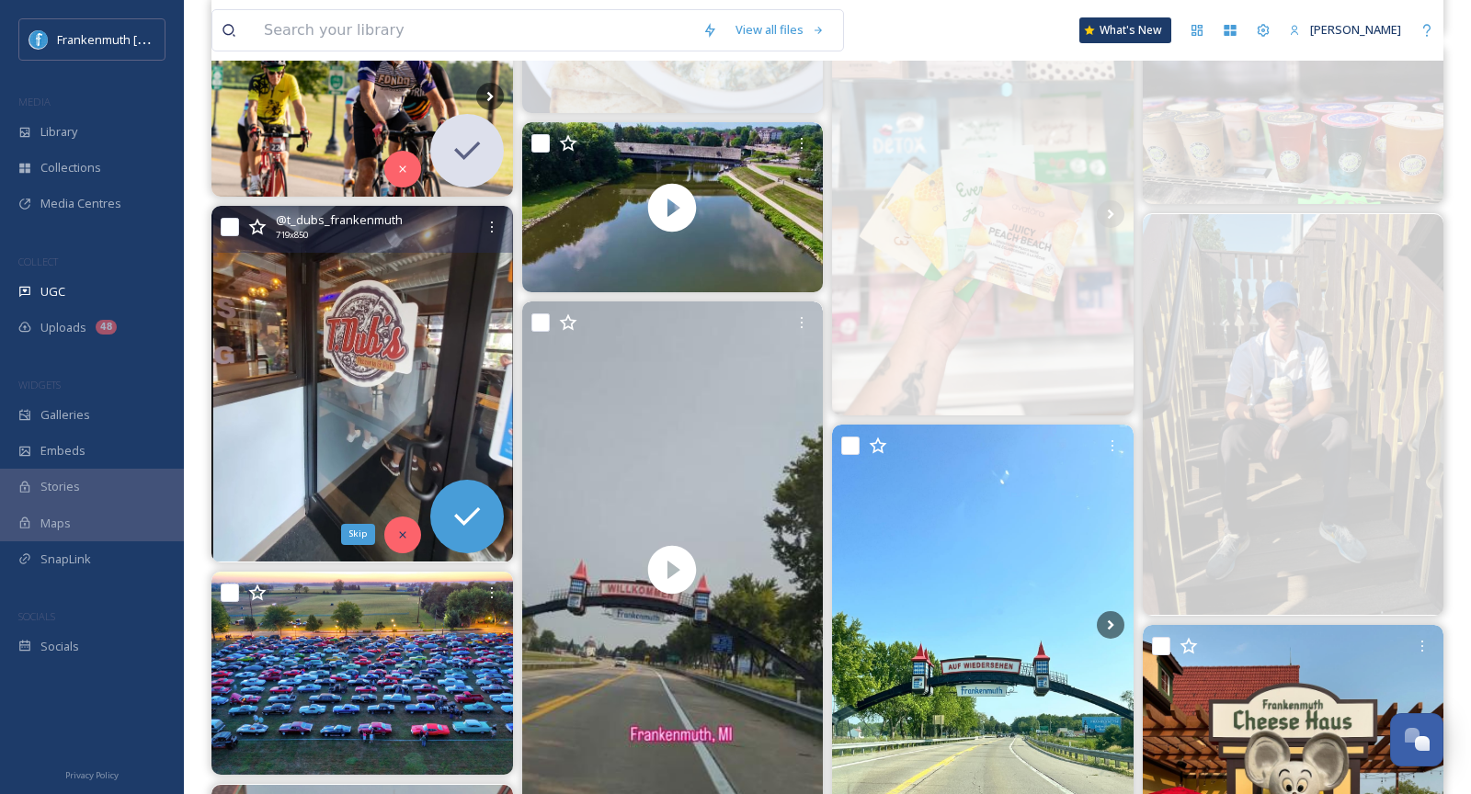
click at [399, 533] on icon at bounding box center [402, 535] width 13 height 13
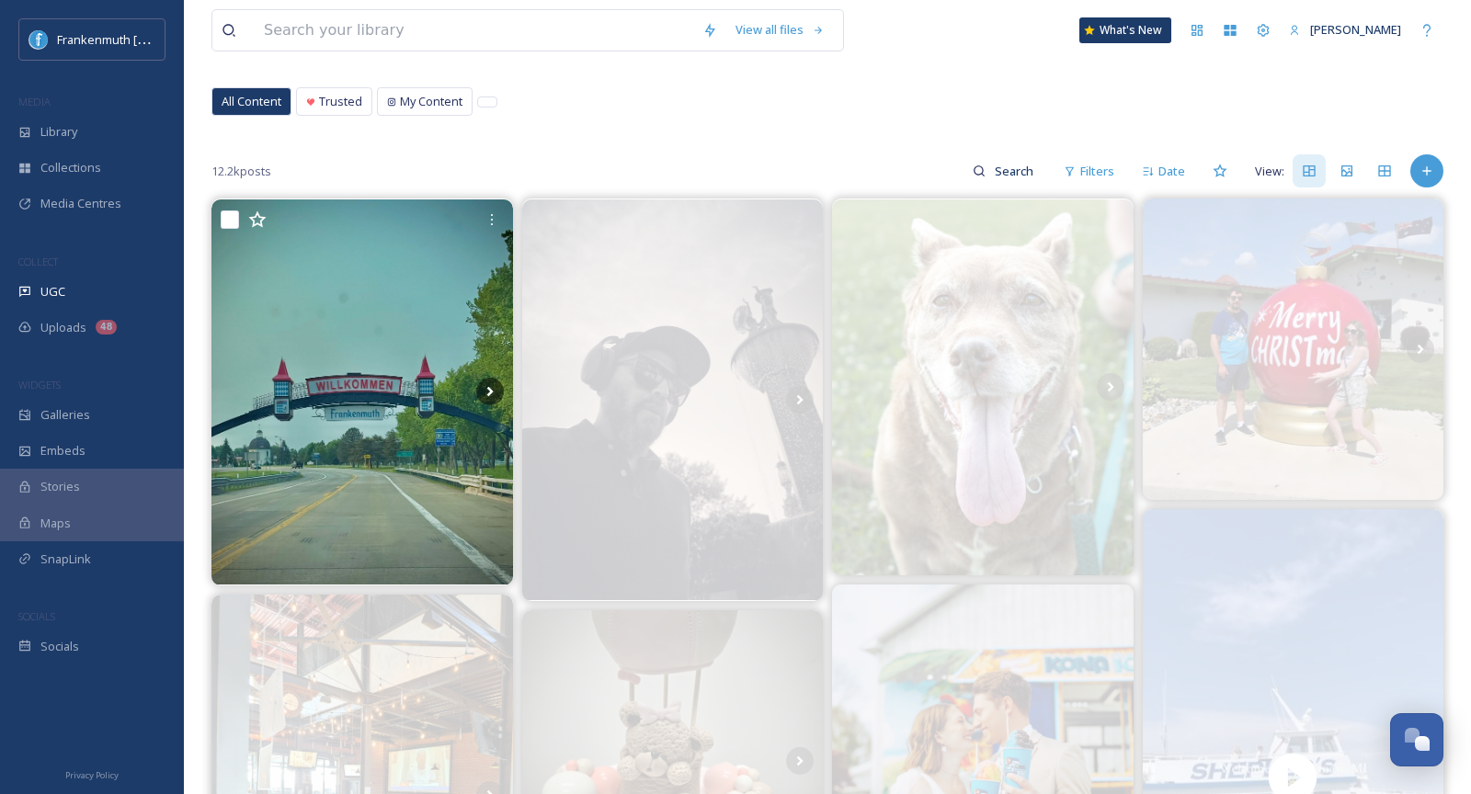
scroll to position [0, 0]
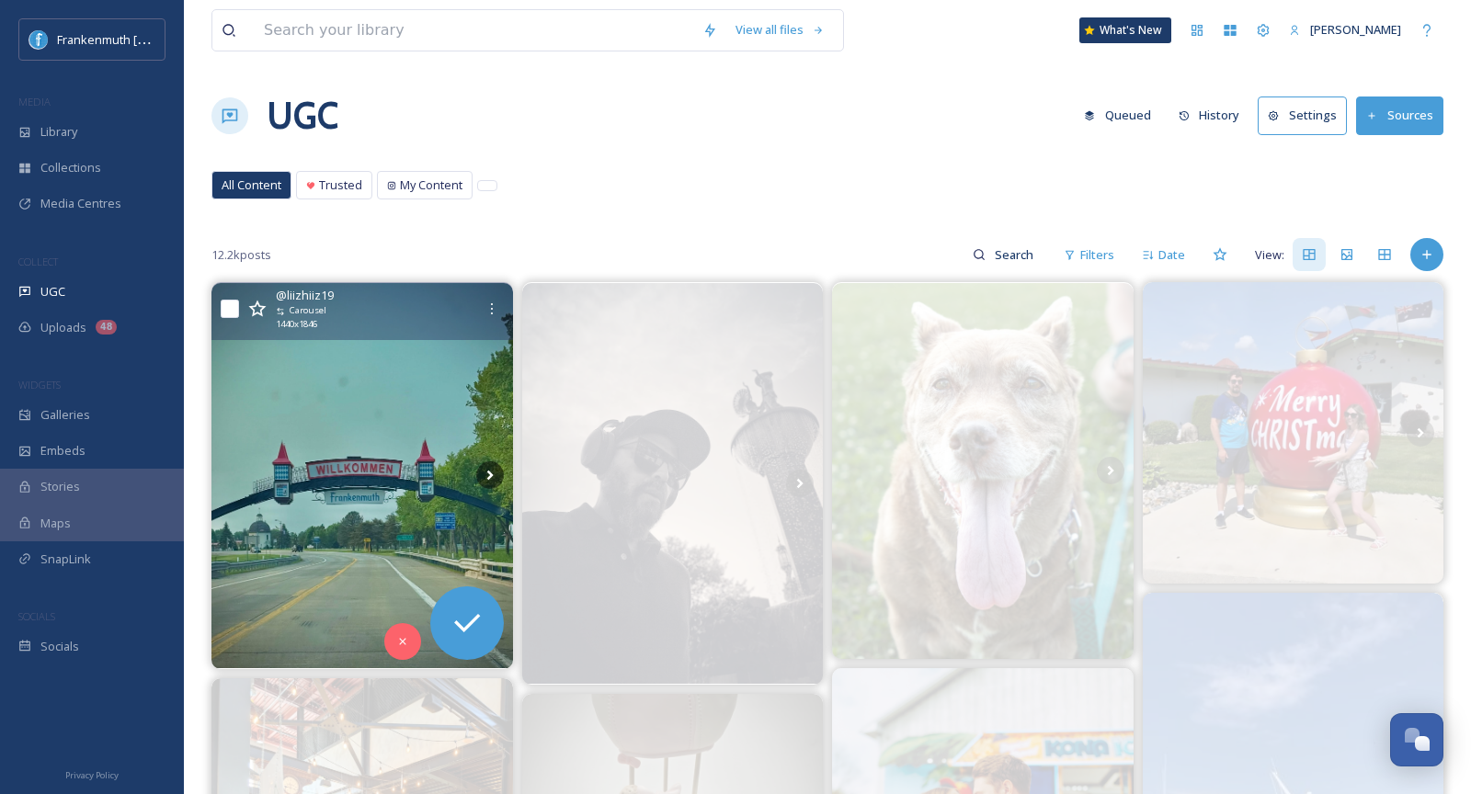
click at [389, 405] on img at bounding box center [362, 476] width 302 height 386
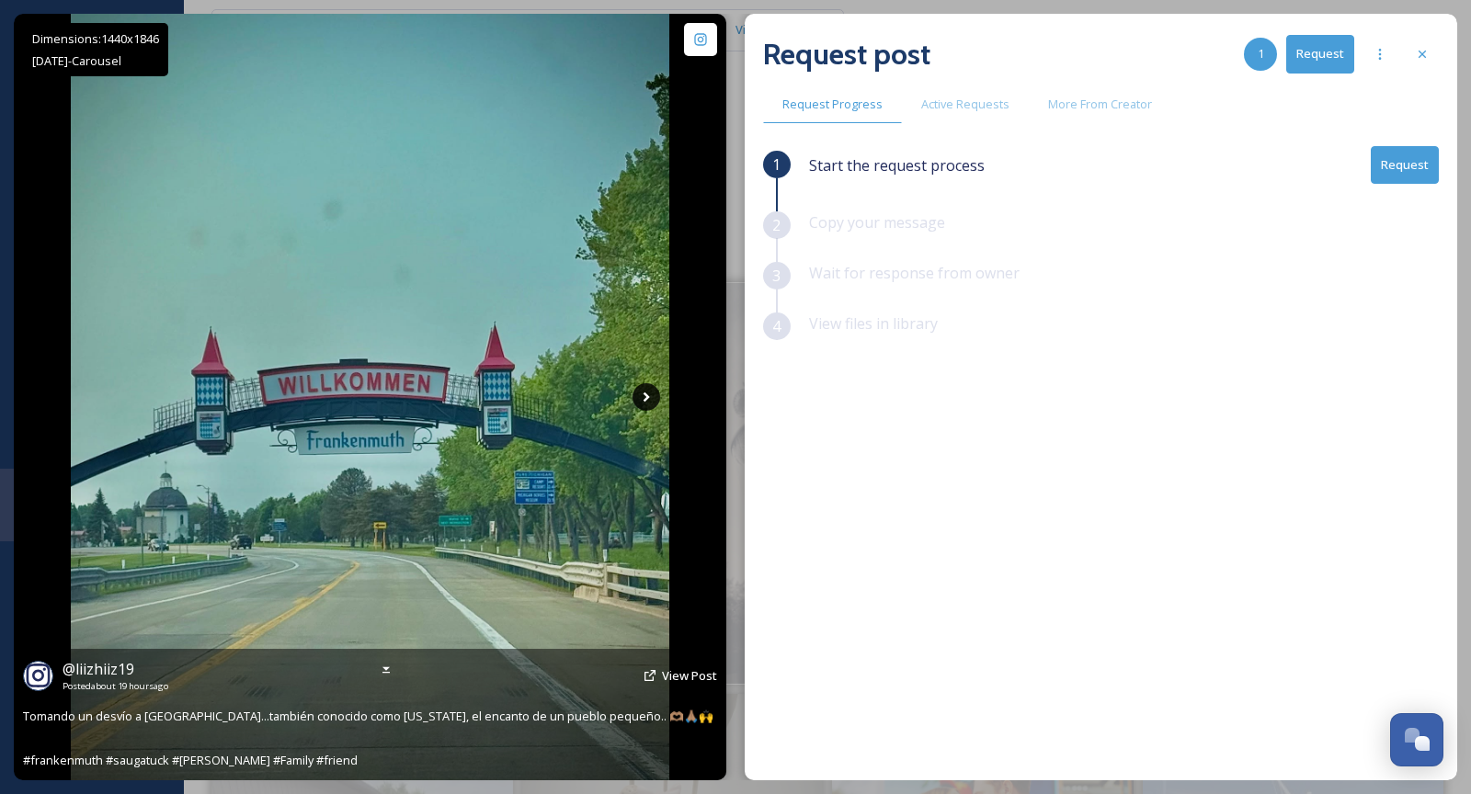
click at [658, 394] on icon at bounding box center [647, 397] width 28 height 28
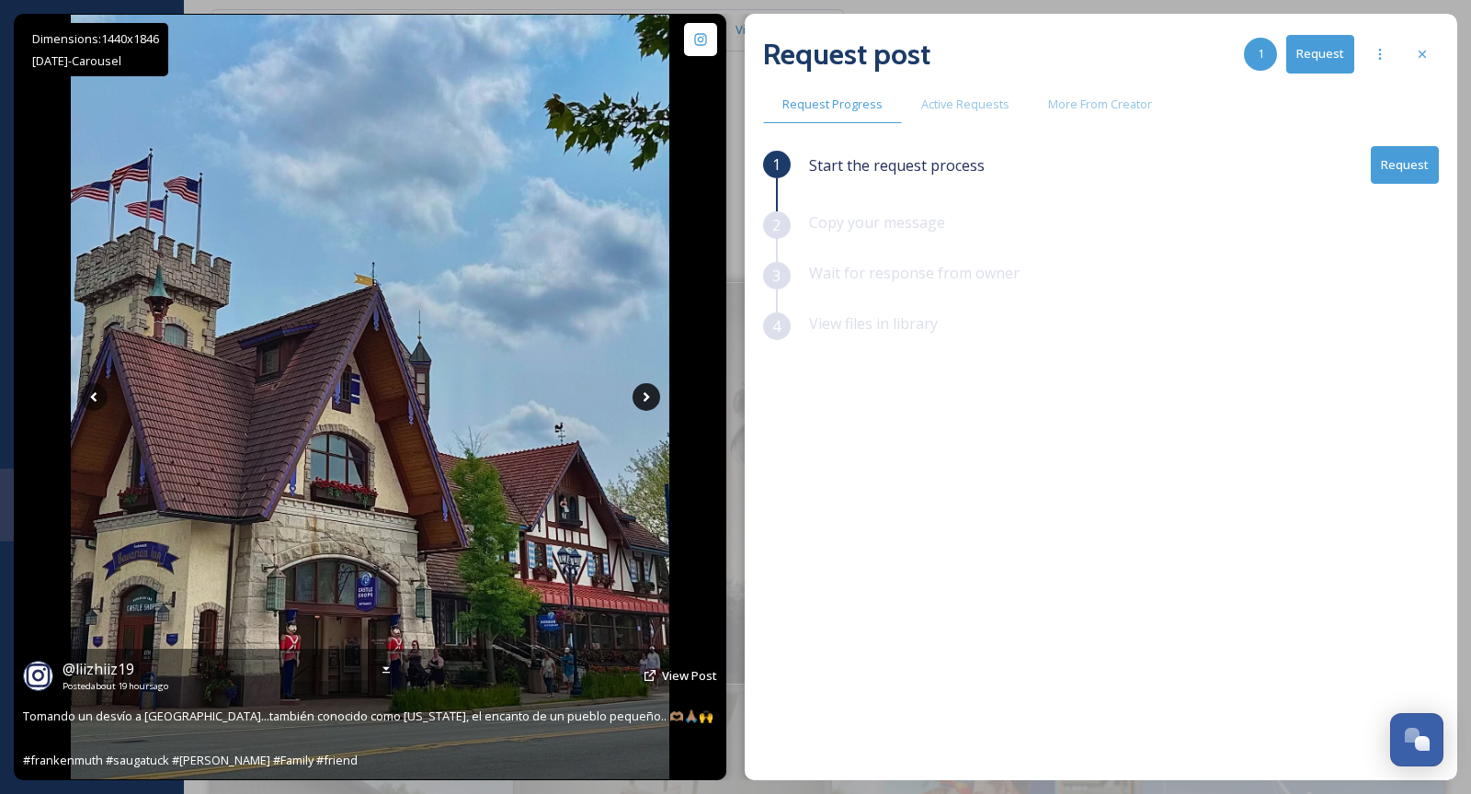
click at [658, 394] on icon at bounding box center [647, 397] width 28 height 28
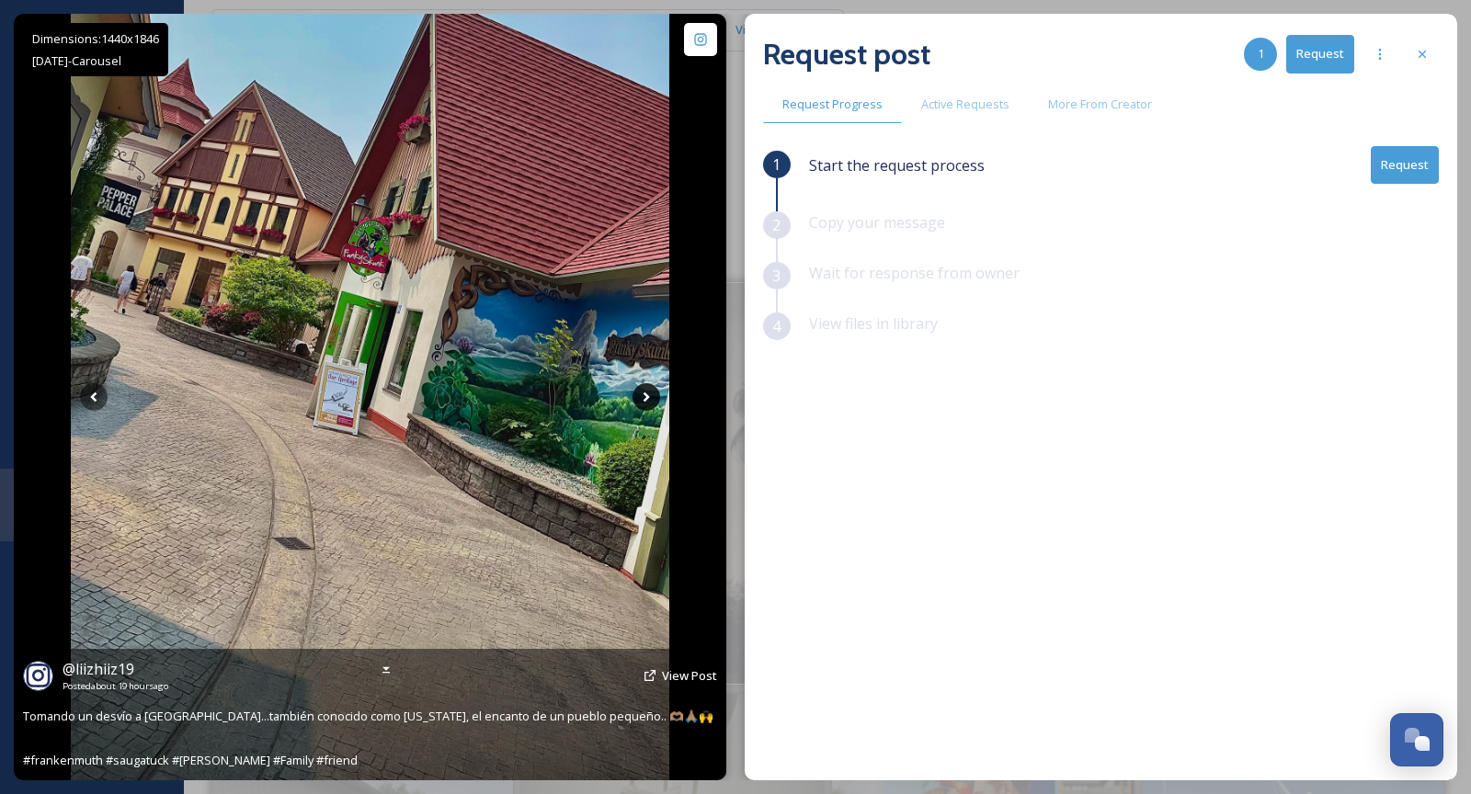
click at [646, 395] on icon at bounding box center [646, 398] width 6 height 10
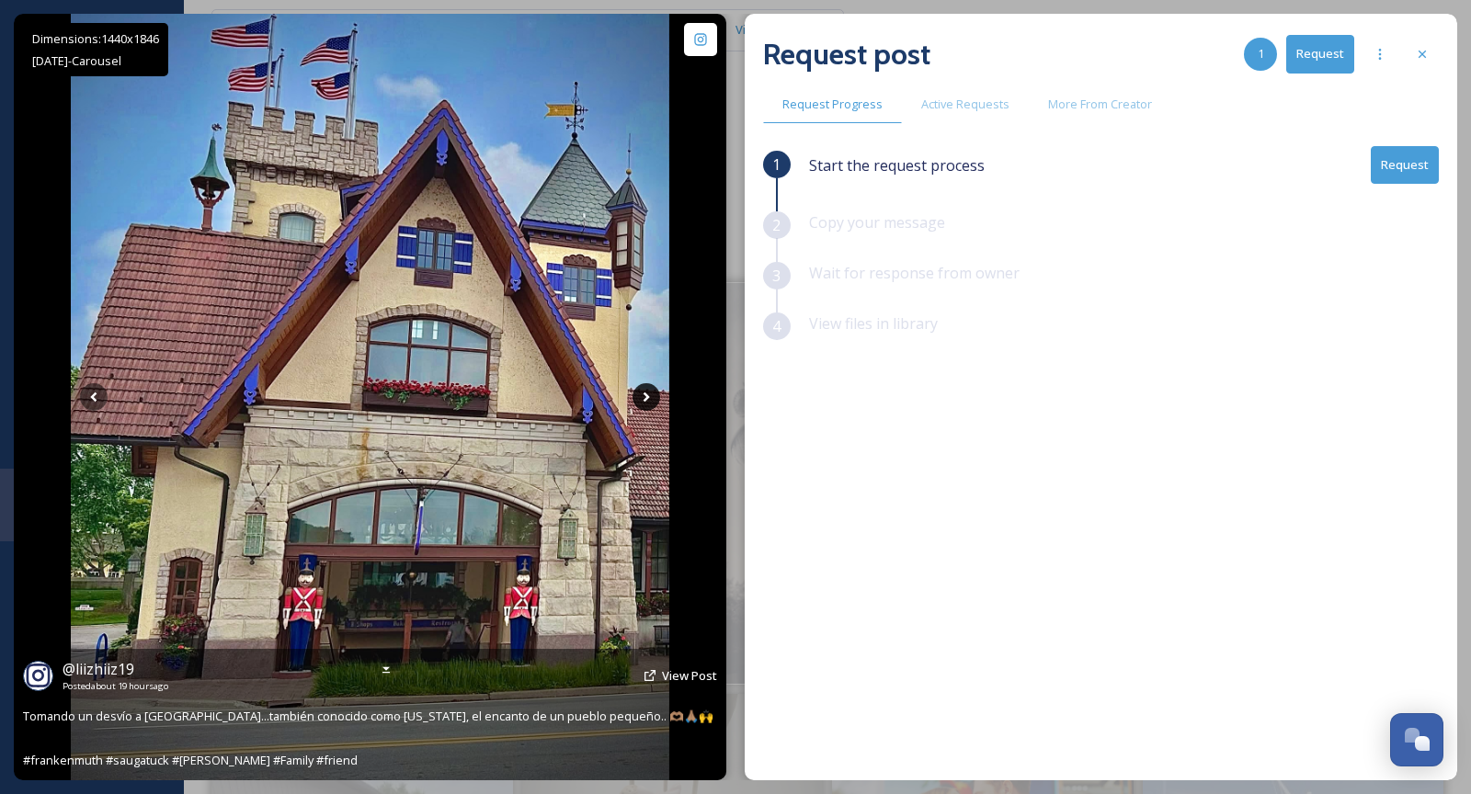
click at [646, 395] on icon at bounding box center [646, 398] width 6 height 10
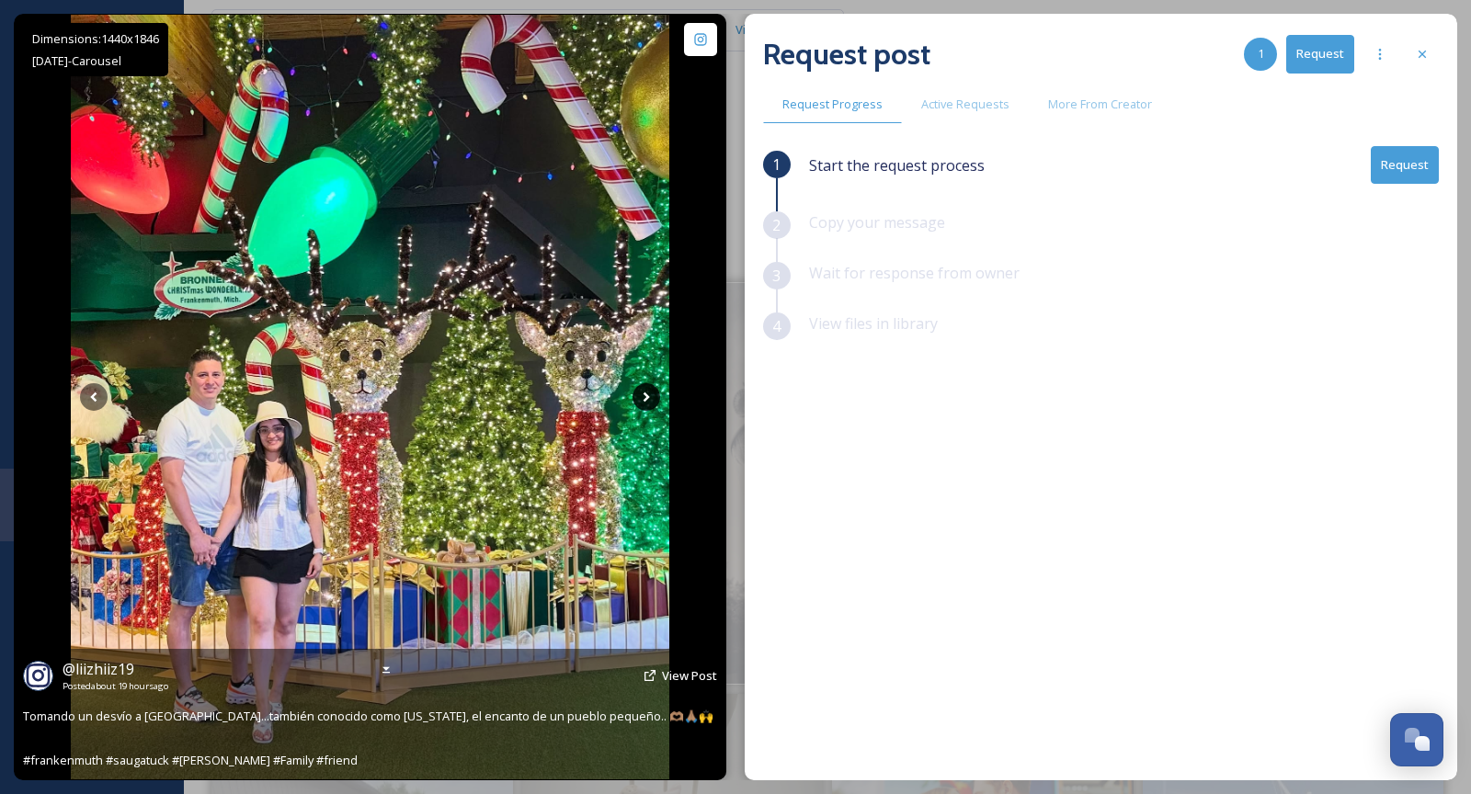
click at [646, 395] on icon at bounding box center [646, 398] width 6 height 10
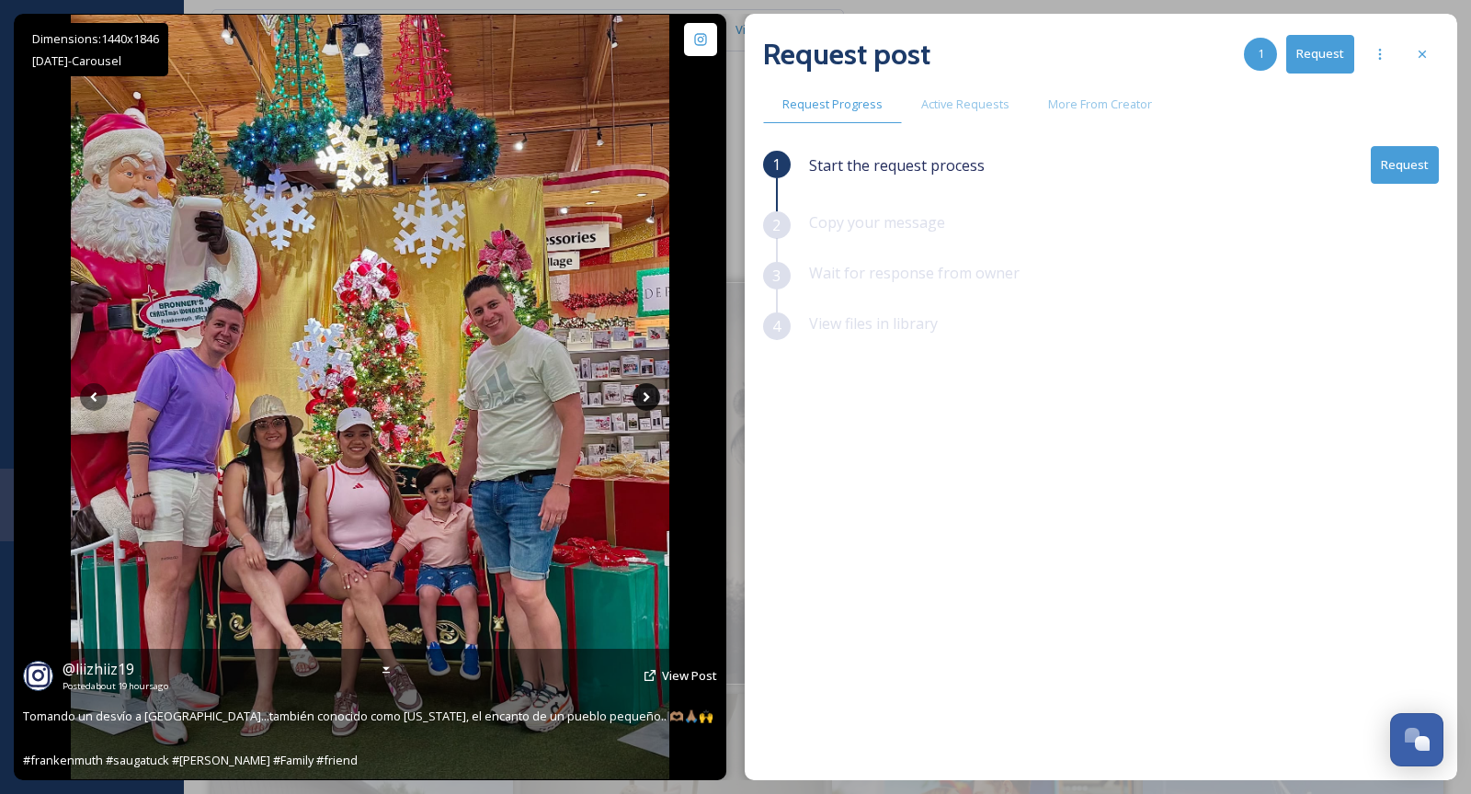
click at [646, 395] on icon at bounding box center [646, 398] width 6 height 10
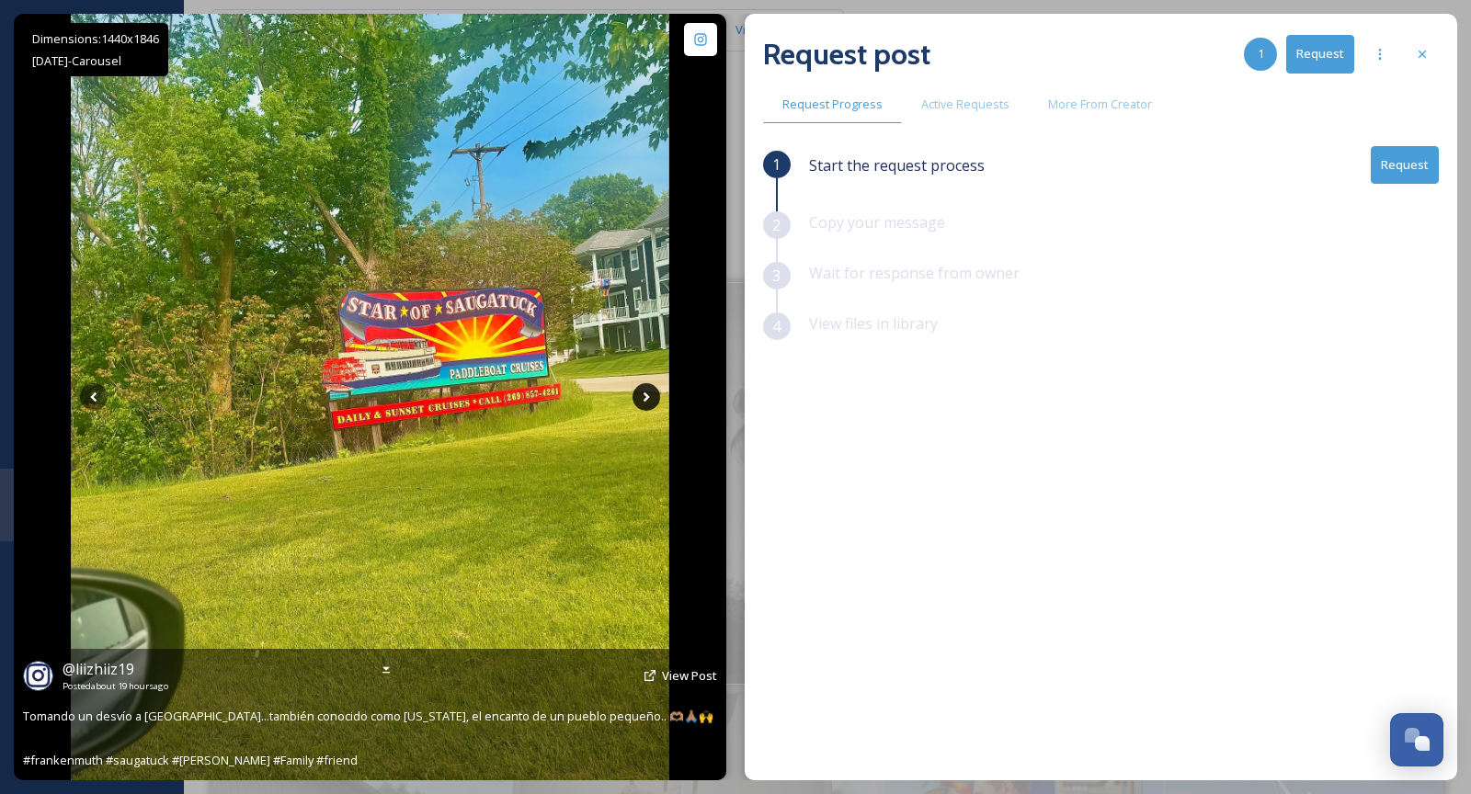
click at [646, 395] on icon at bounding box center [646, 398] width 6 height 10
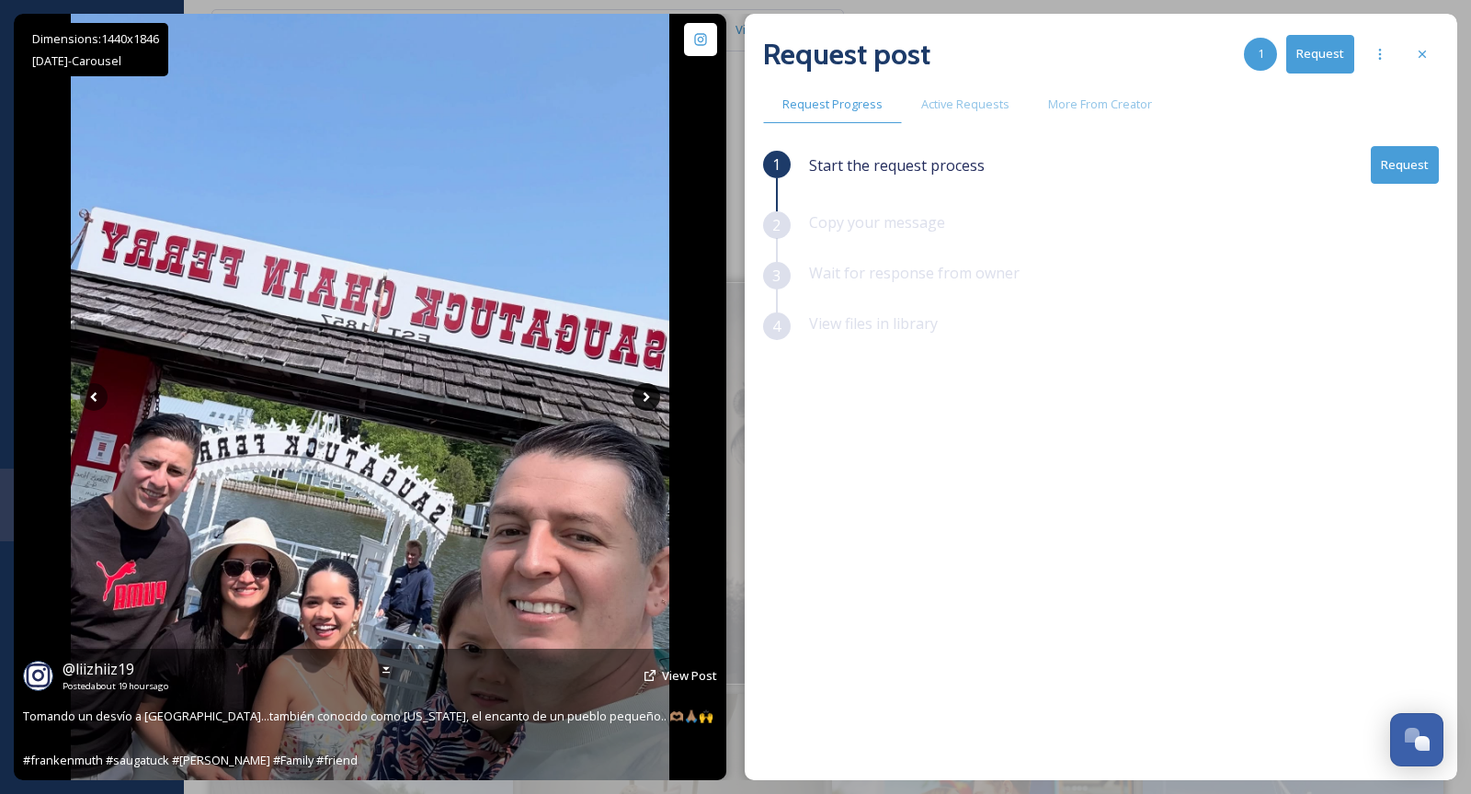
click at [646, 395] on icon at bounding box center [646, 398] width 6 height 10
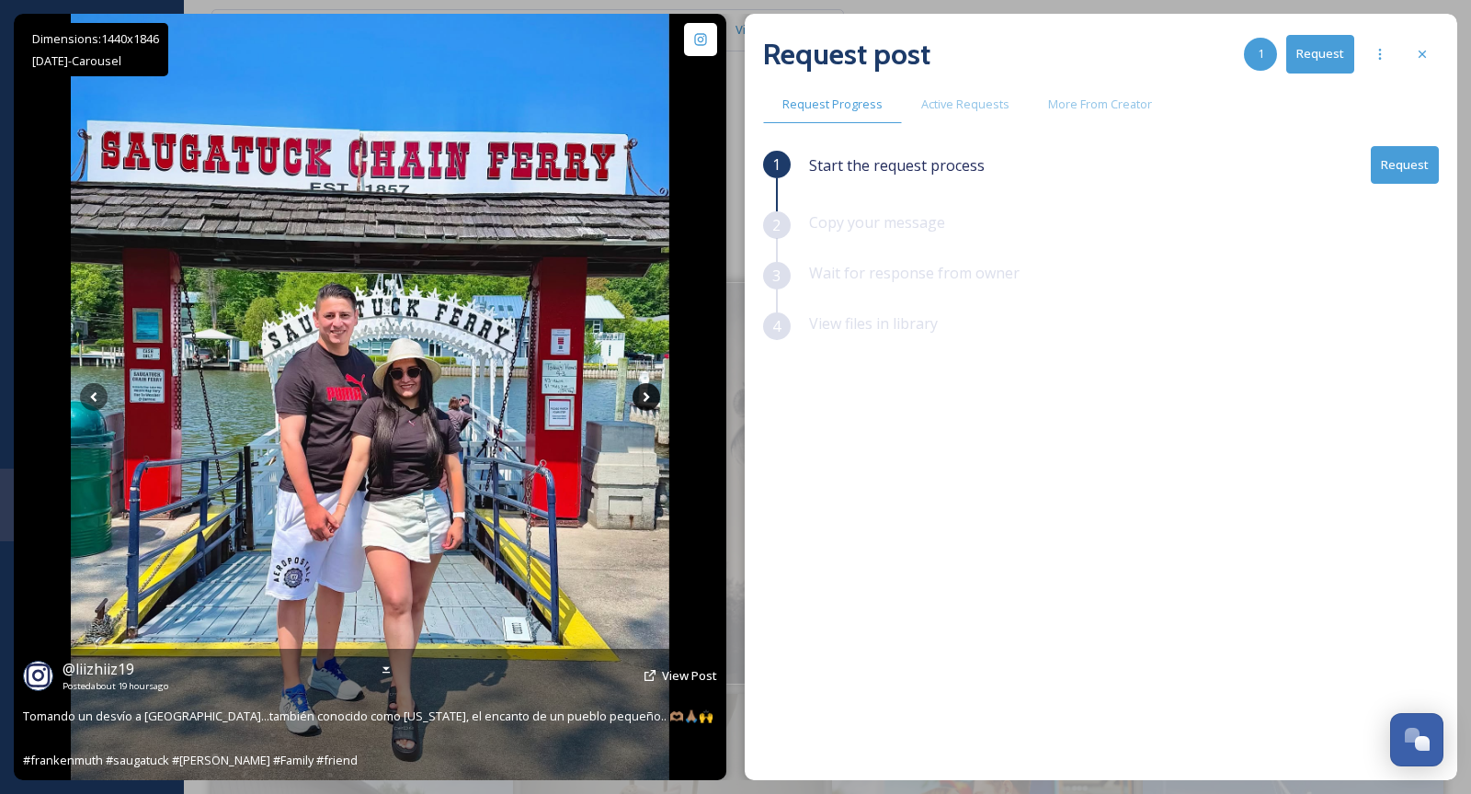
click at [646, 395] on icon at bounding box center [646, 398] width 6 height 10
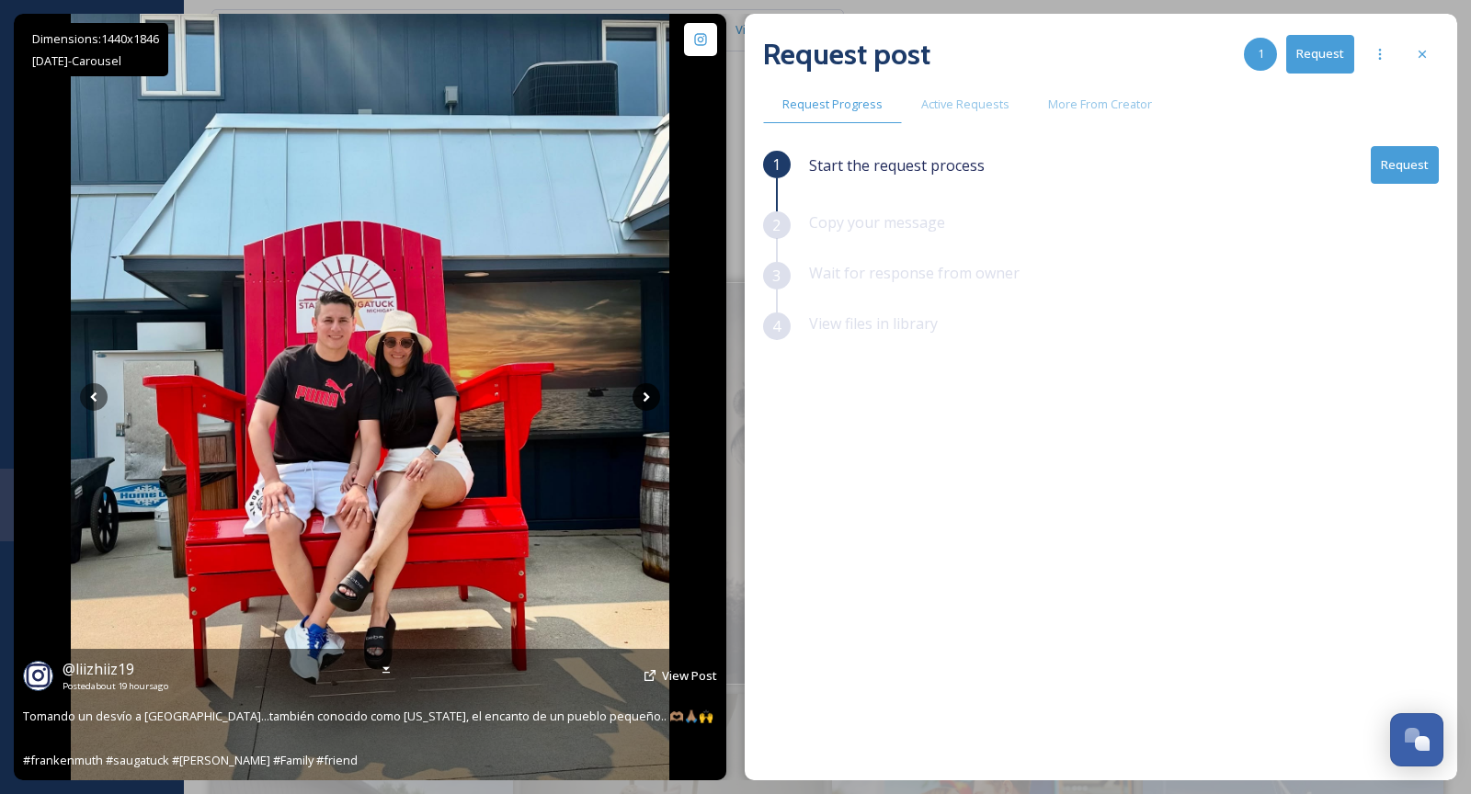
click at [646, 395] on icon at bounding box center [646, 398] width 6 height 10
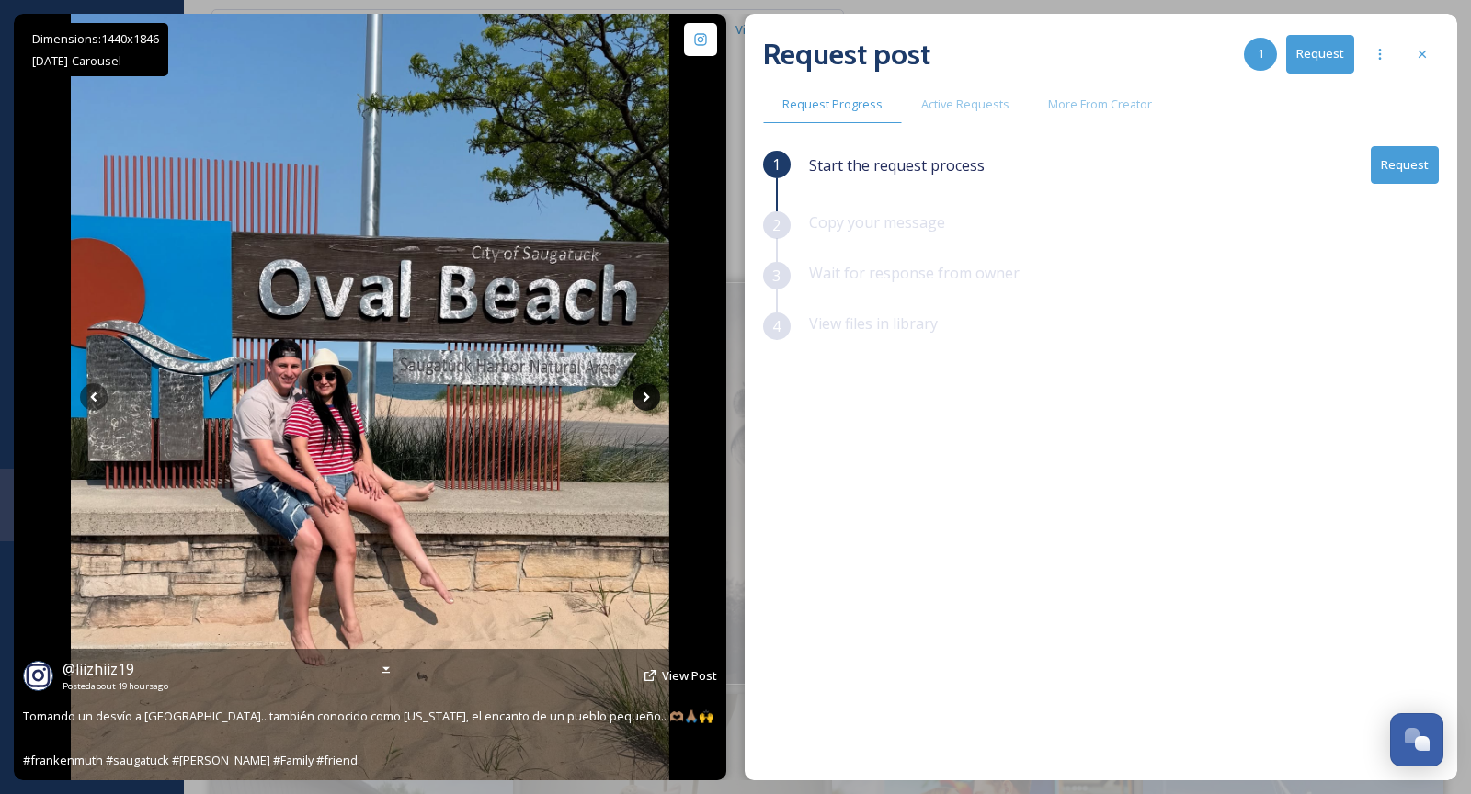
click at [646, 395] on icon at bounding box center [646, 398] width 6 height 10
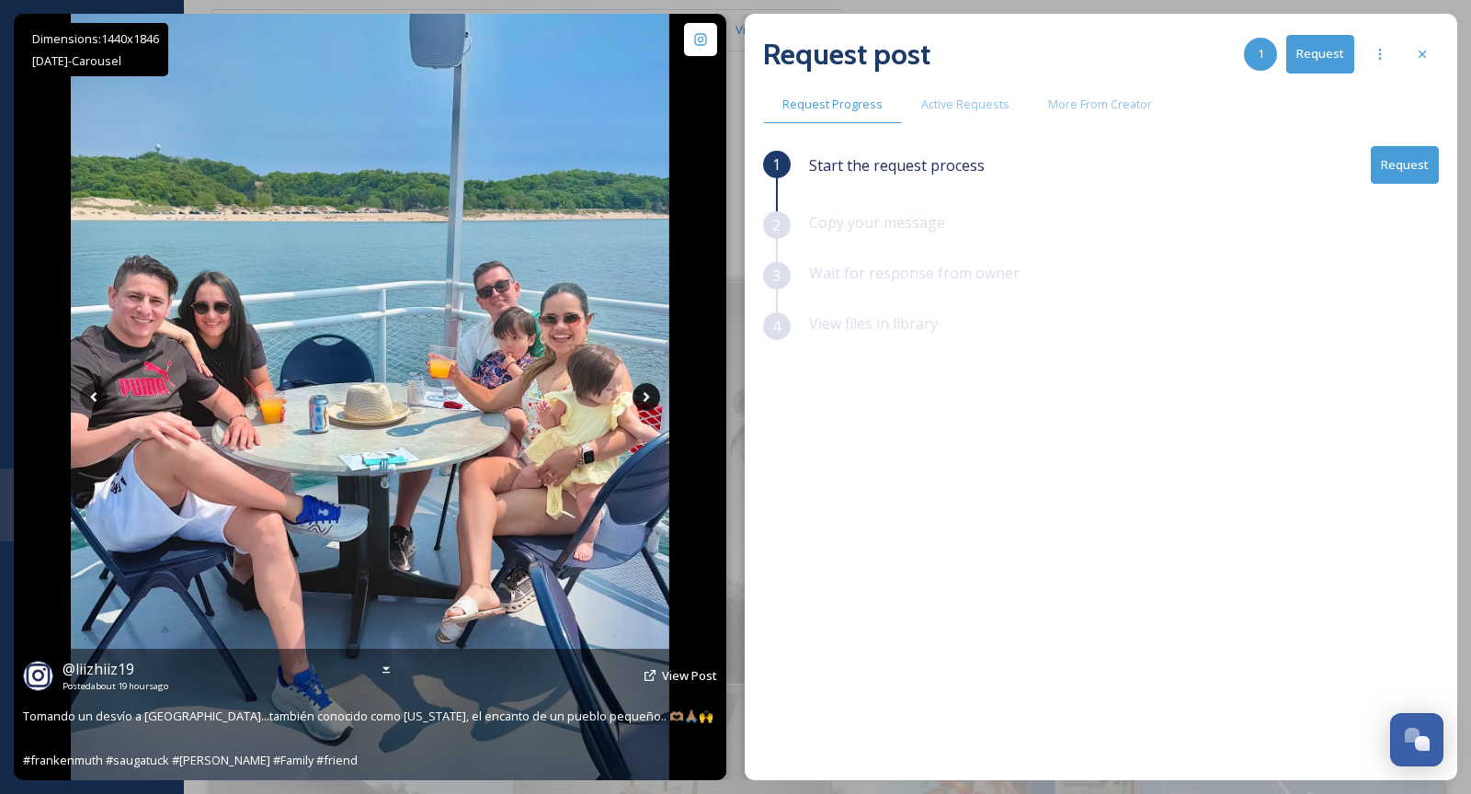
click at [646, 395] on icon at bounding box center [646, 398] width 6 height 10
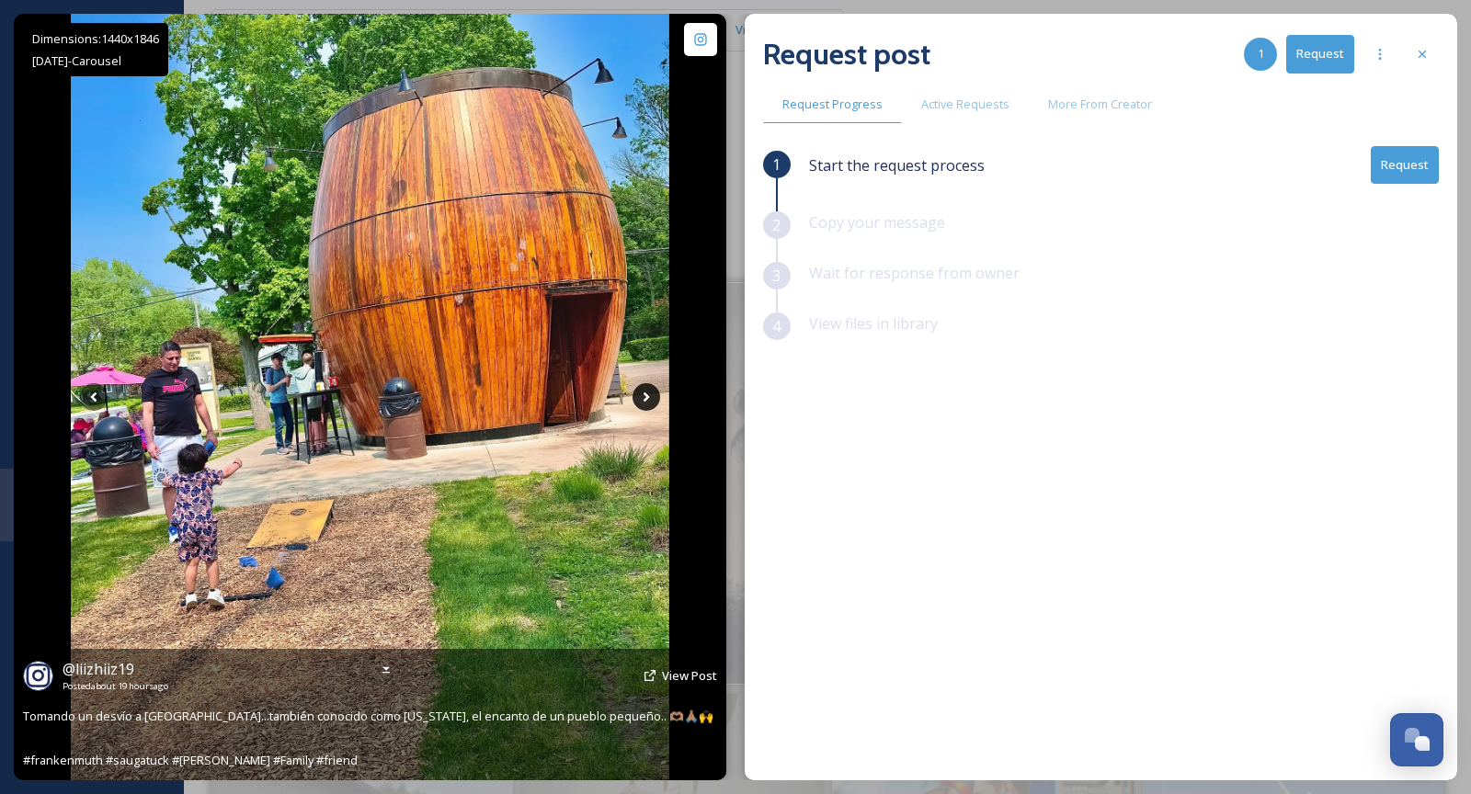
click at [646, 396] on icon at bounding box center [646, 398] width 6 height 10
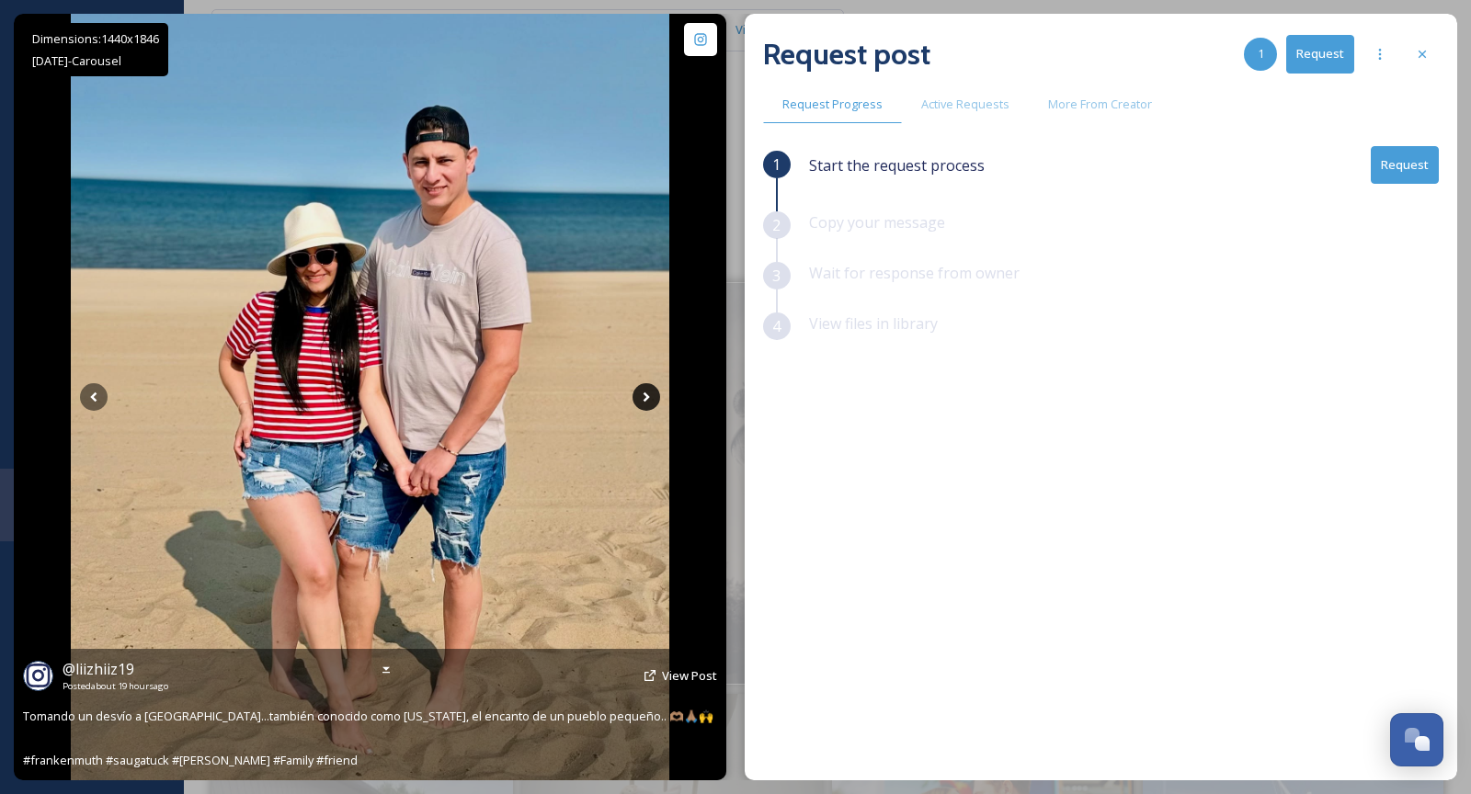
click at [646, 396] on icon at bounding box center [646, 398] width 6 height 10
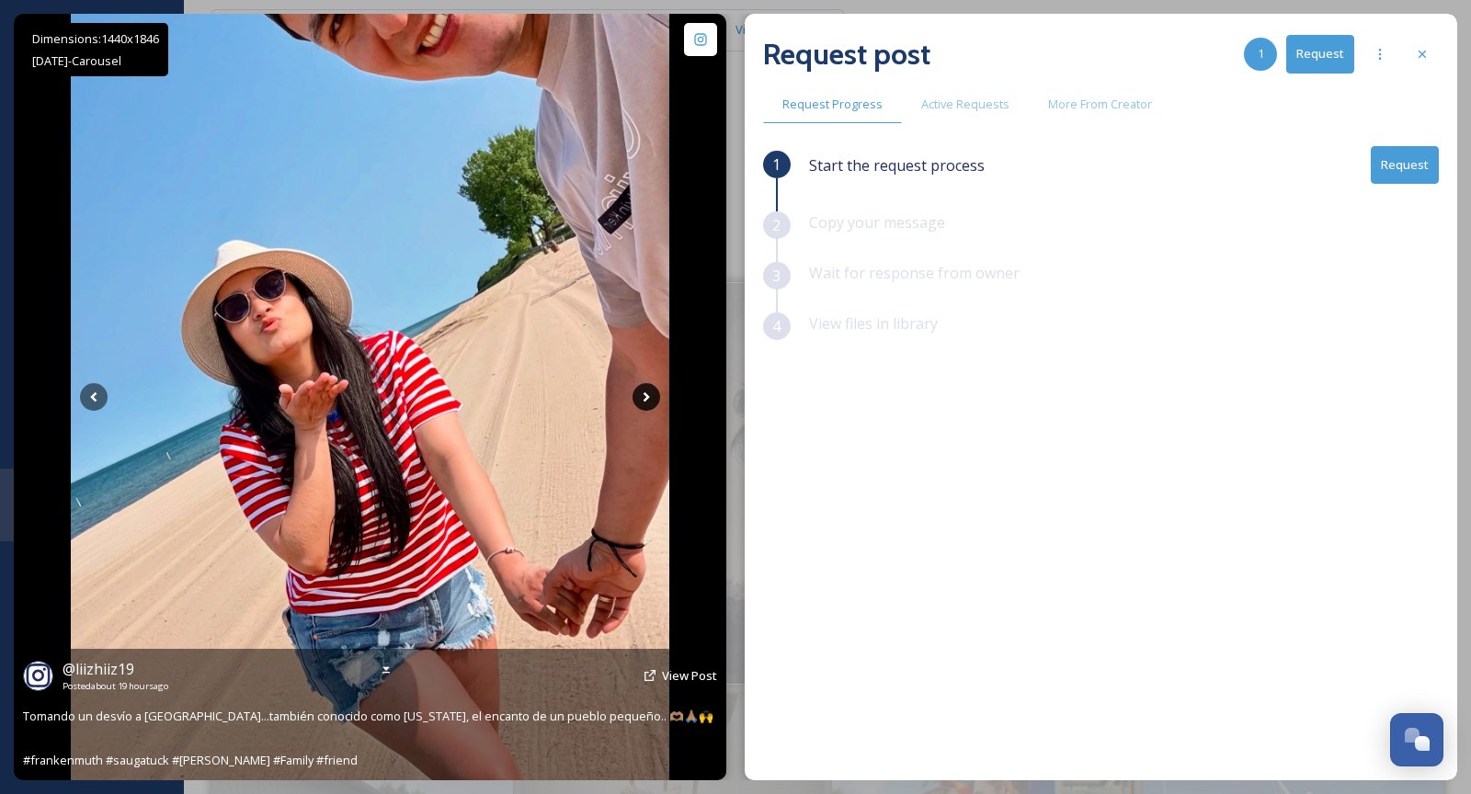
click at [646, 396] on icon at bounding box center [646, 398] width 6 height 10
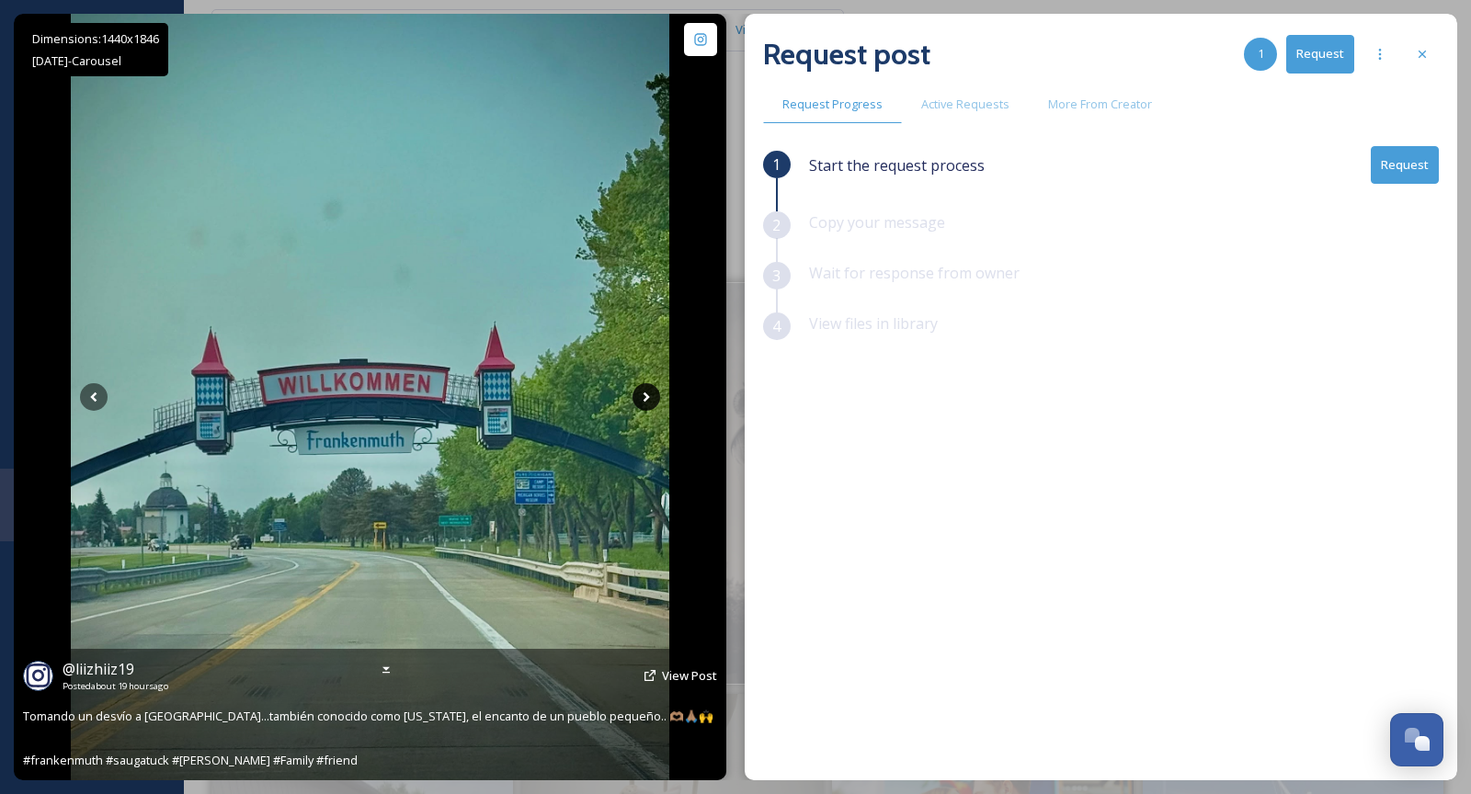
click at [646, 397] on icon at bounding box center [646, 398] width 6 height 10
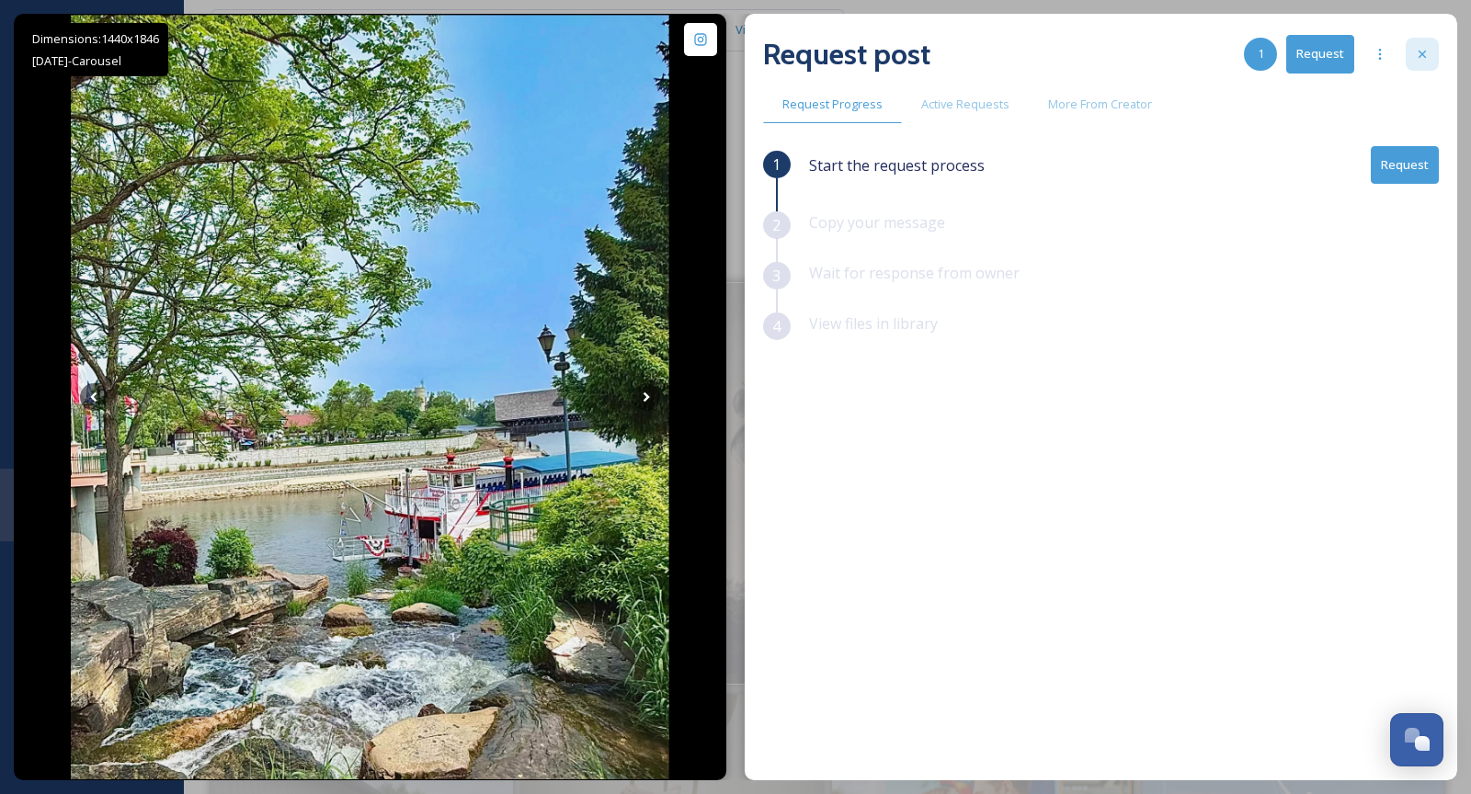
click at [1433, 48] on div at bounding box center [1422, 54] width 33 height 33
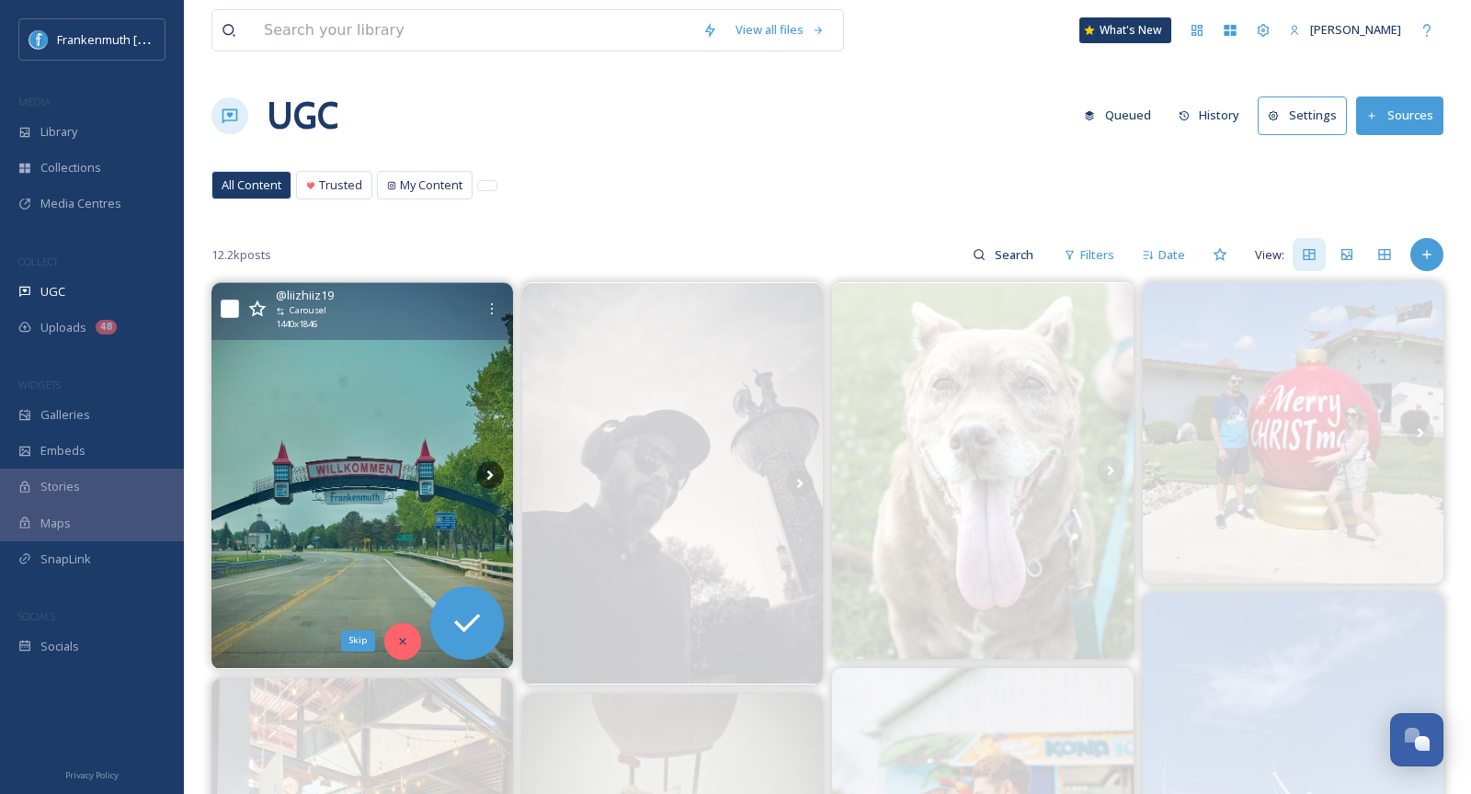
click at [404, 643] on icon at bounding box center [402, 641] width 13 height 13
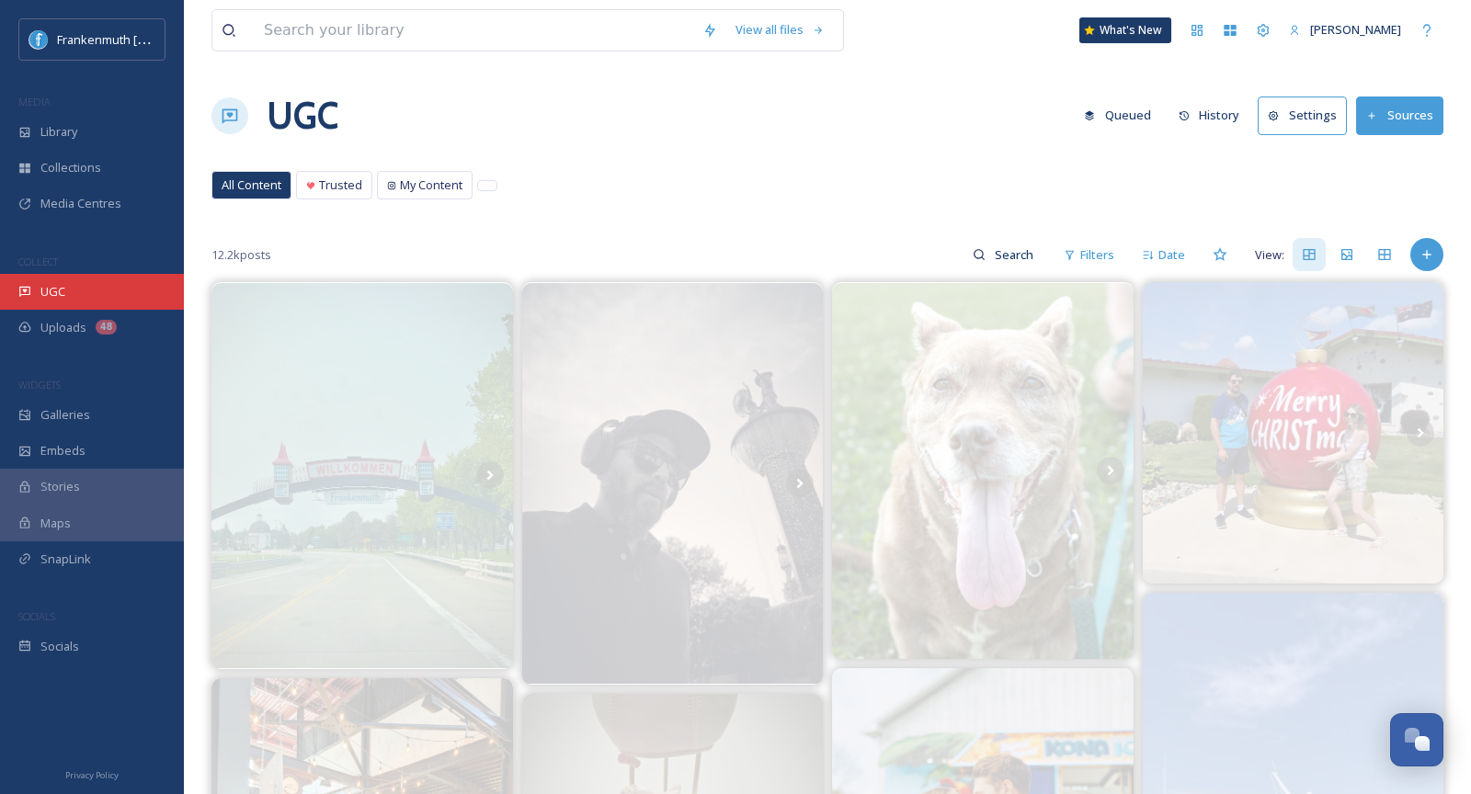
click at [82, 299] on div "UGC" at bounding box center [92, 292] width 184 height 36
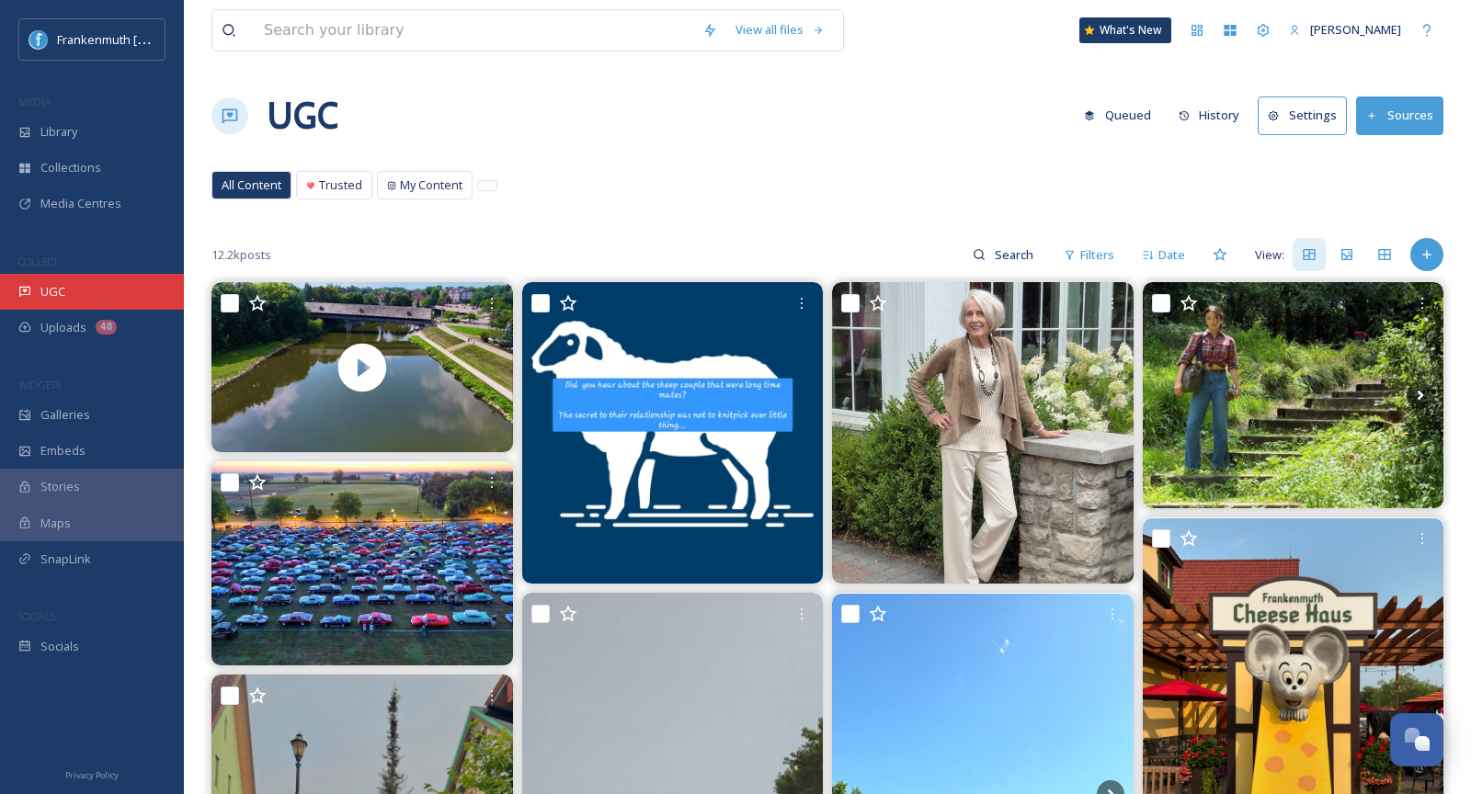
click at [143, 290] on div "UGC" at bounding box center [92, 292] width 184 height 36
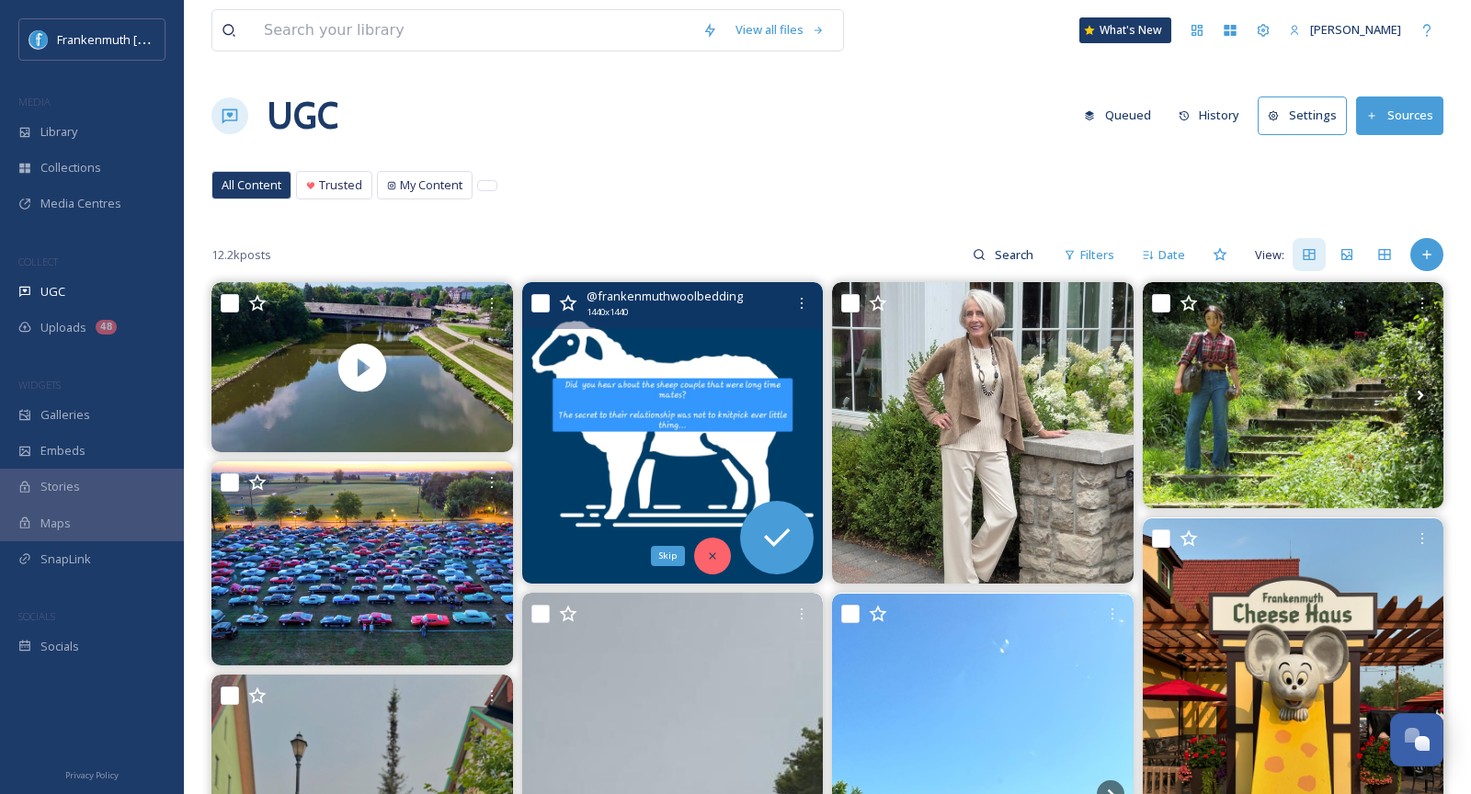
click at [719, 543] on div "Skip" at bounding box center [712, 556] width 37 height 37
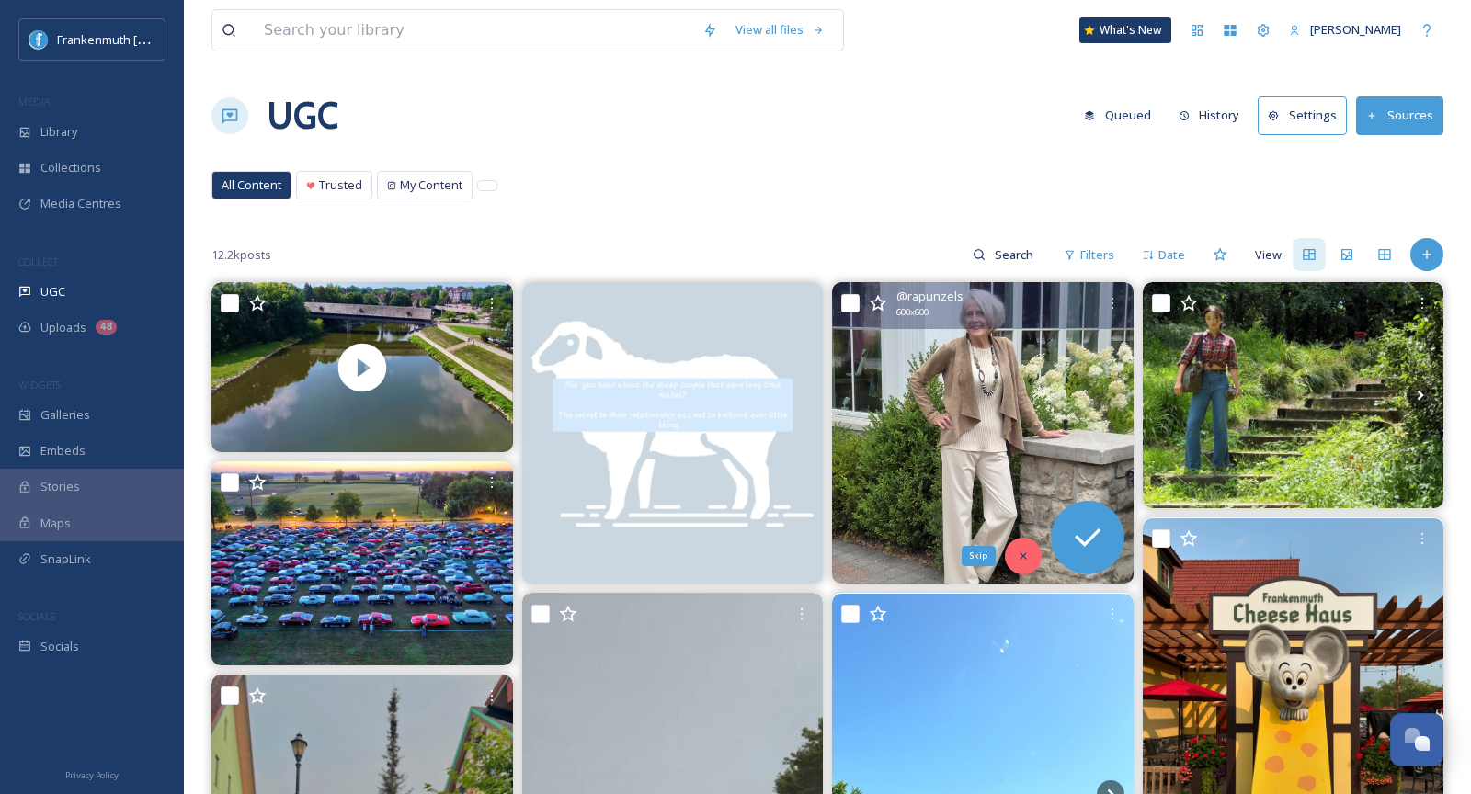
click at [1024, 546] on div "Skip" at bounding box center [1023, 556] width 37 height 37
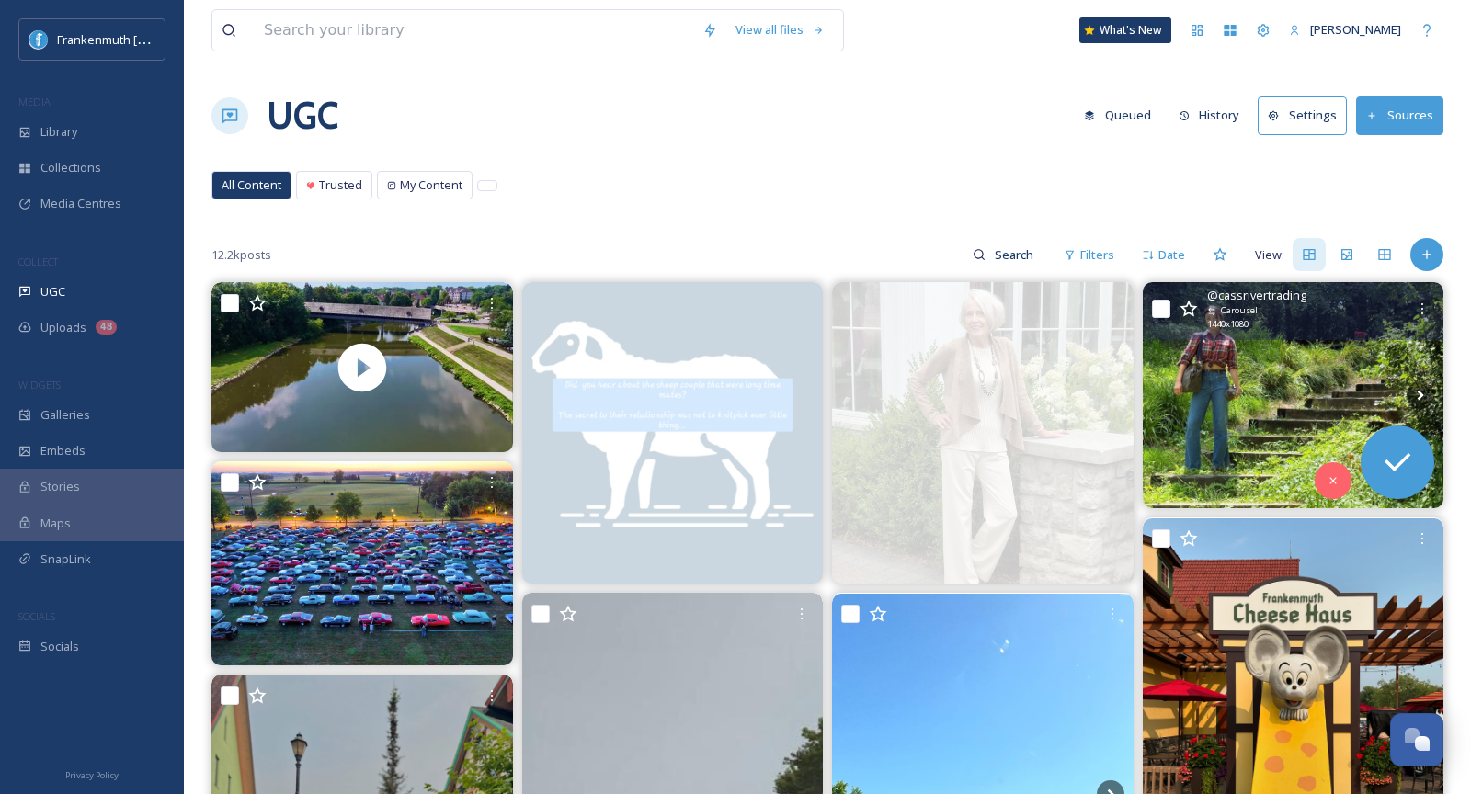
click at [1310, 387] on img at bounding box center [1294, 395] width 302 height 226
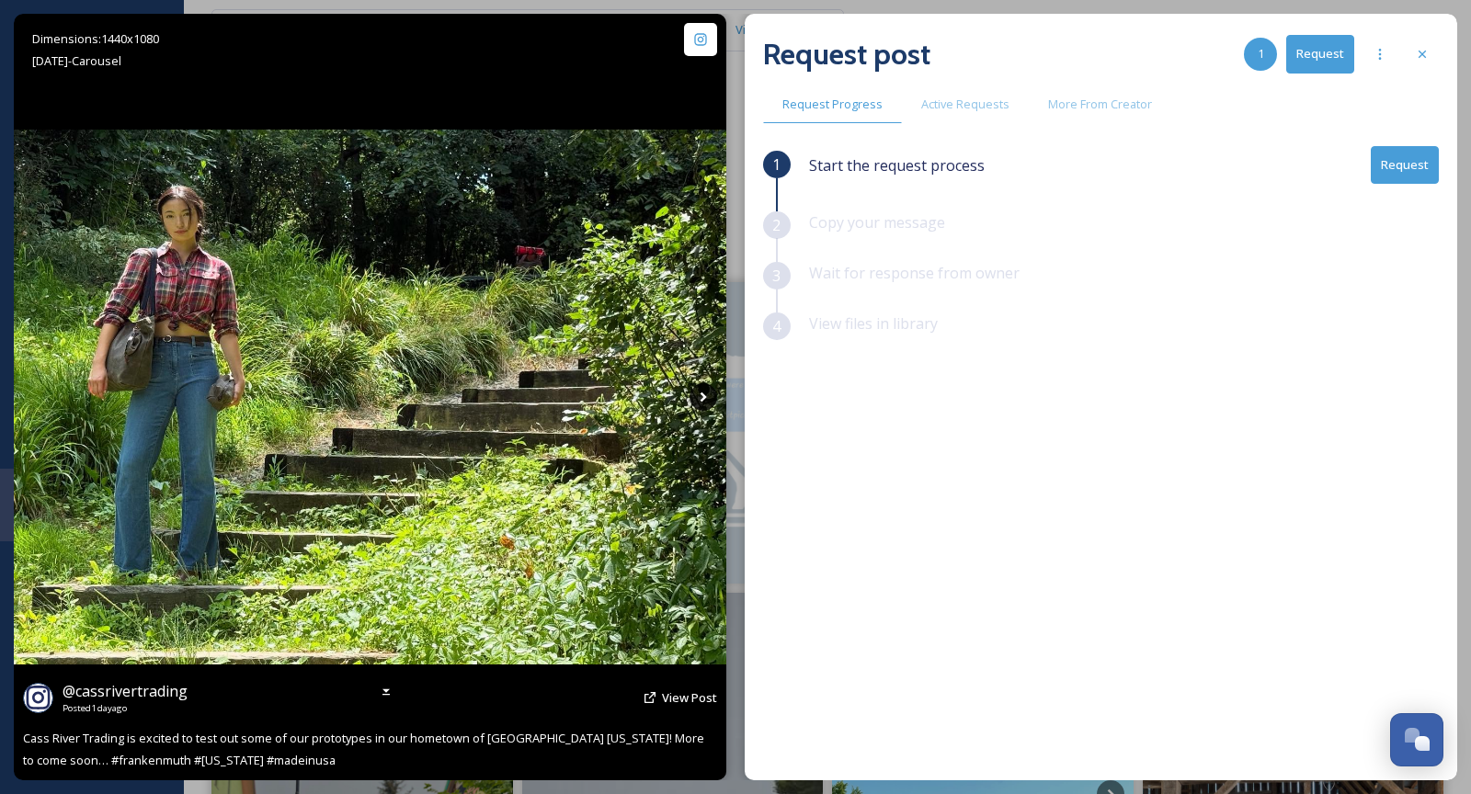
click at [700, 397] on icon at bounding box center [704, 397] width 28 height 28
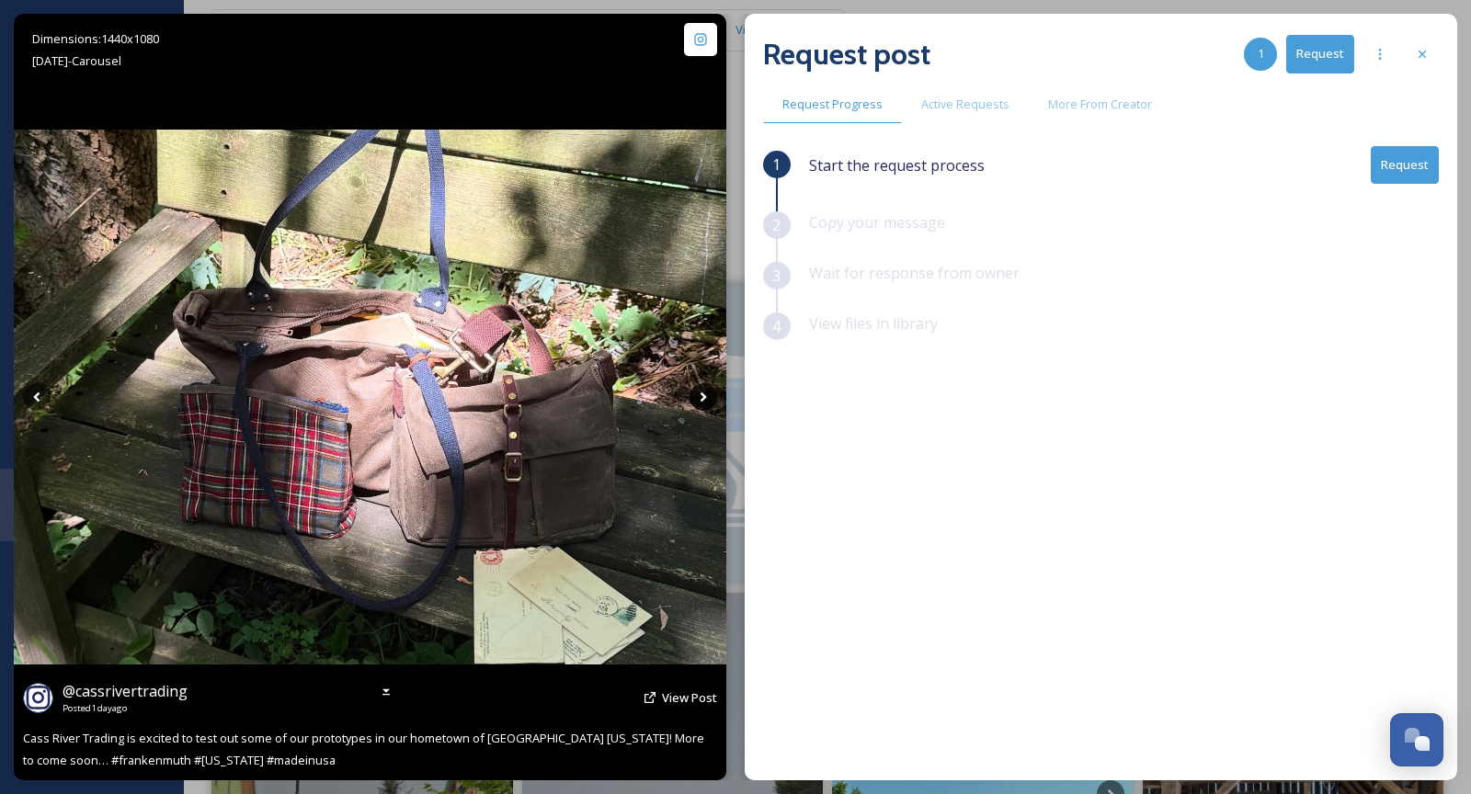
click at [700, 397] on icon at bounding box center [704, 397] width 28 height 28
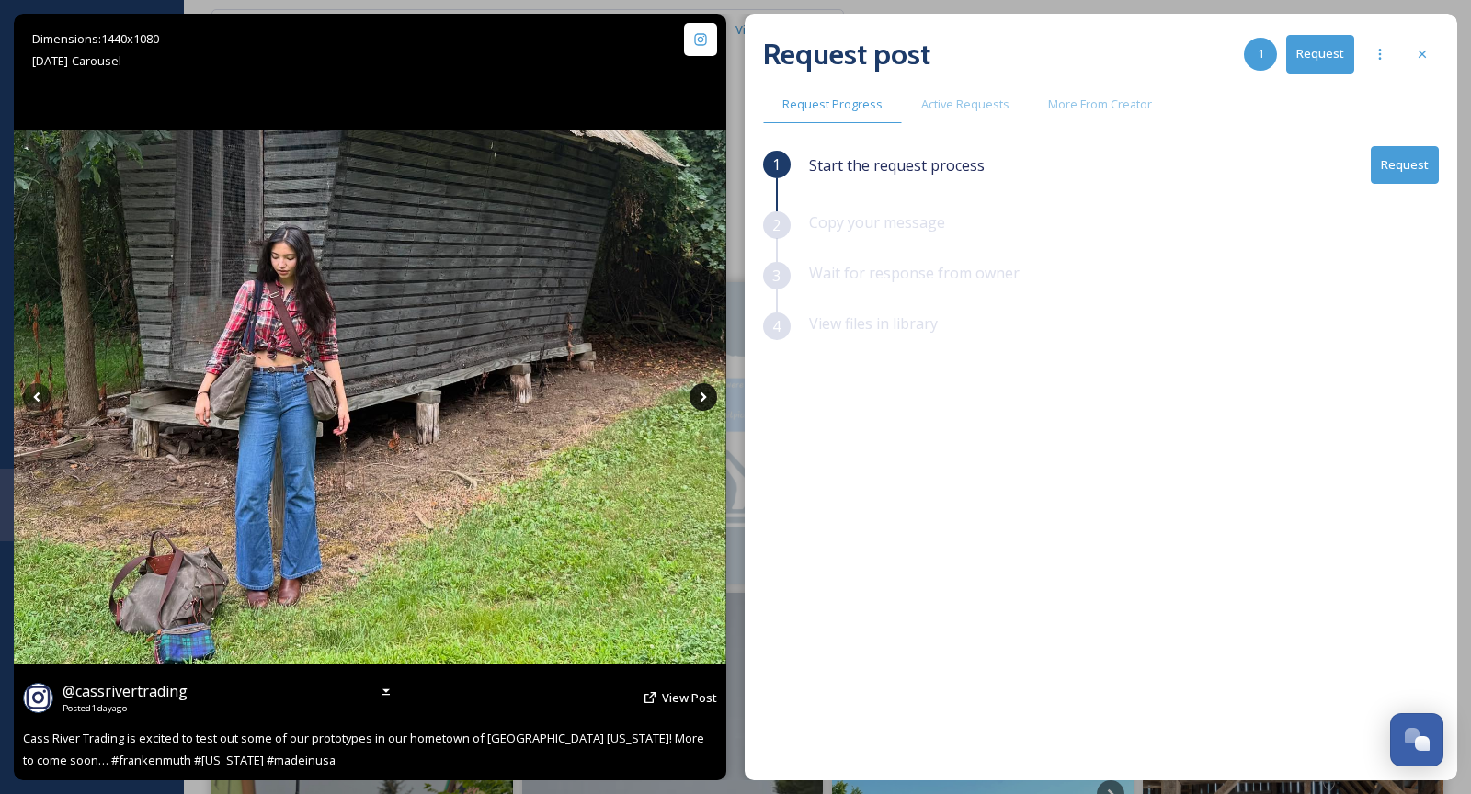
click at [700, 397] on icon at bounding box center [704, 397] width 28 height 28
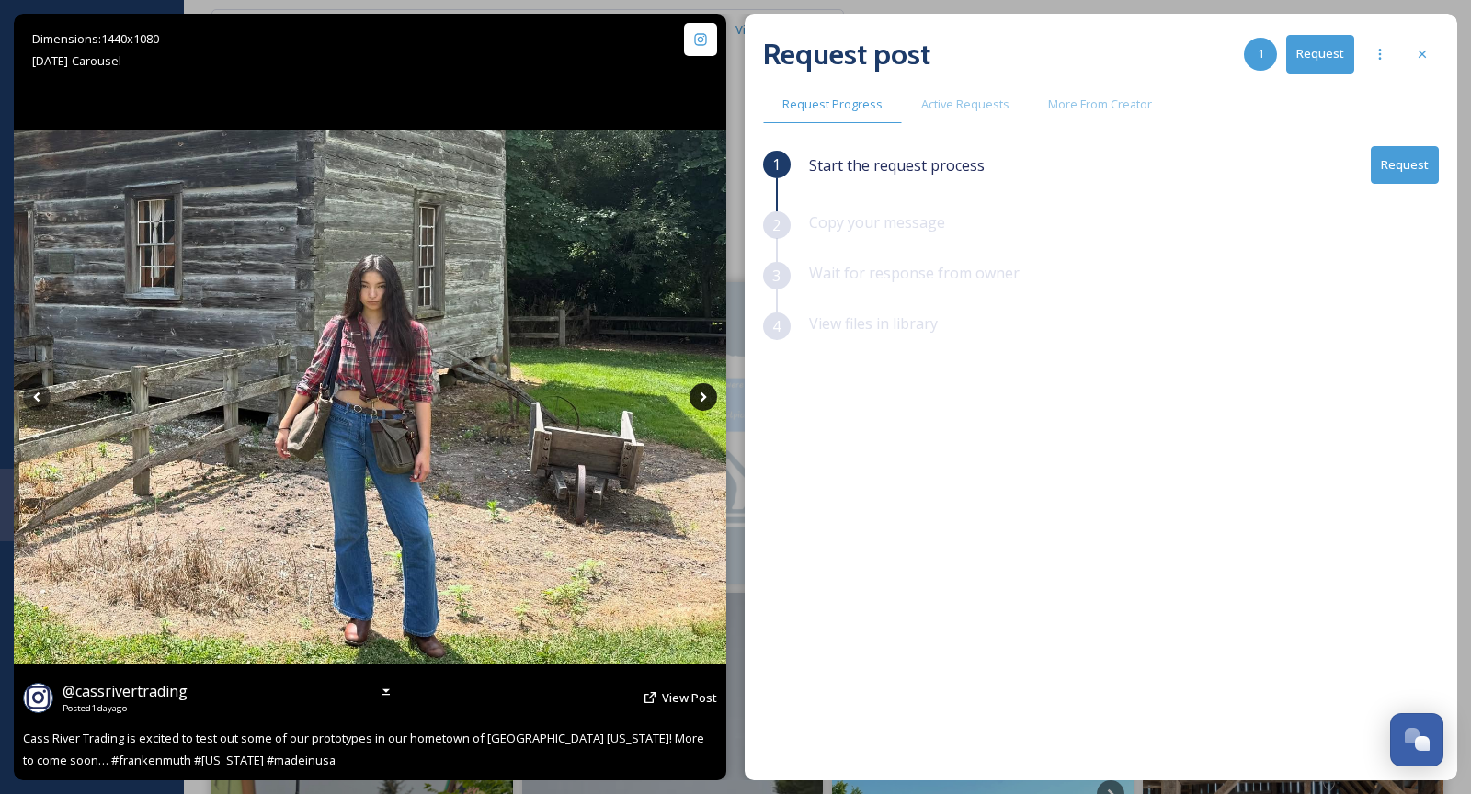
click at [700, 397] on icon at bounding box center [704, 397] width 28 height 28
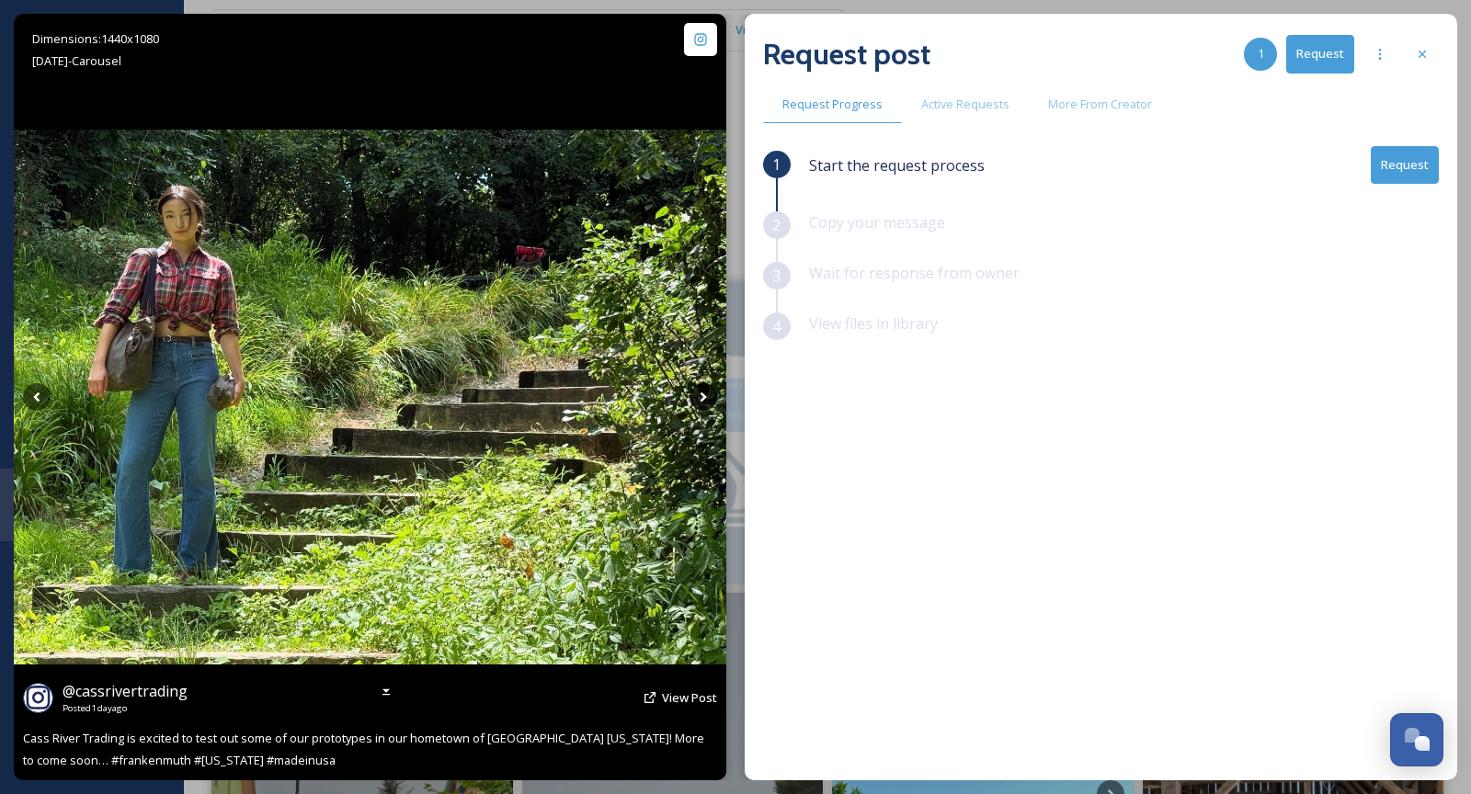
click at [700, 397] on icon at bounding box center [704, 397] width 28 height 28
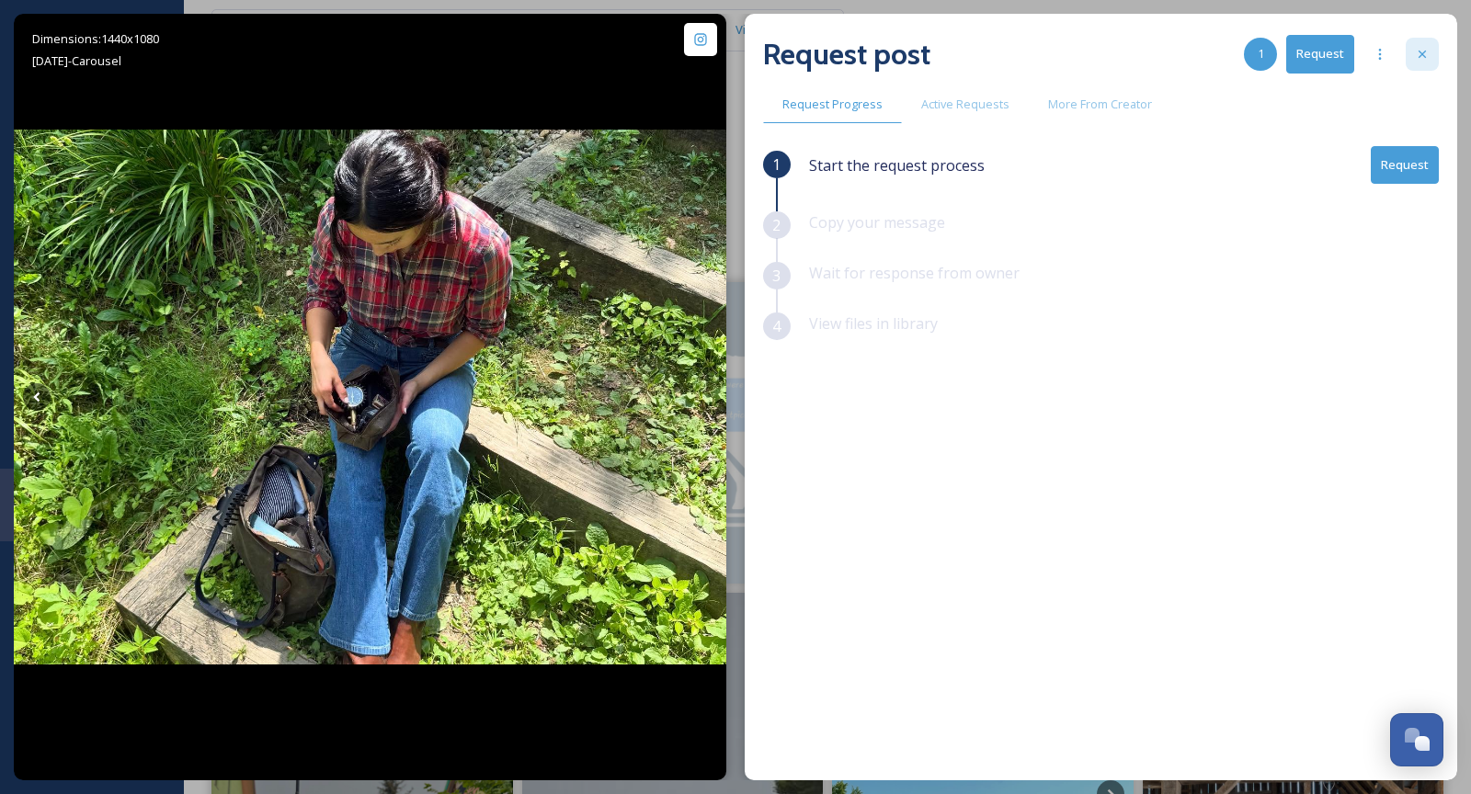
click at [1418, 60] on icon at bounding box center [1422, 54] width 15 height 15
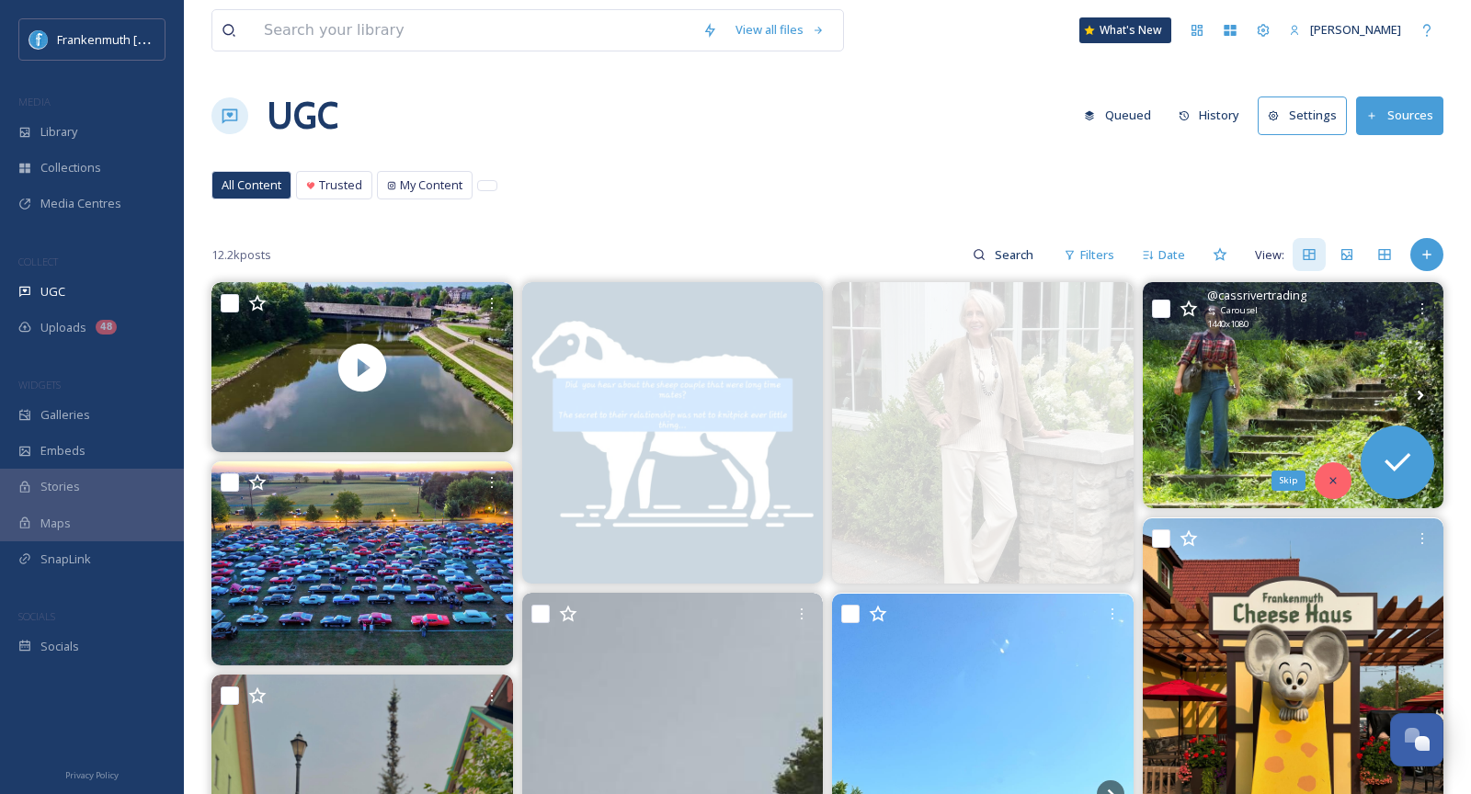
click at [1325, 475] on div "Skip" at bounding box center [1333, 480] width 37 height 37
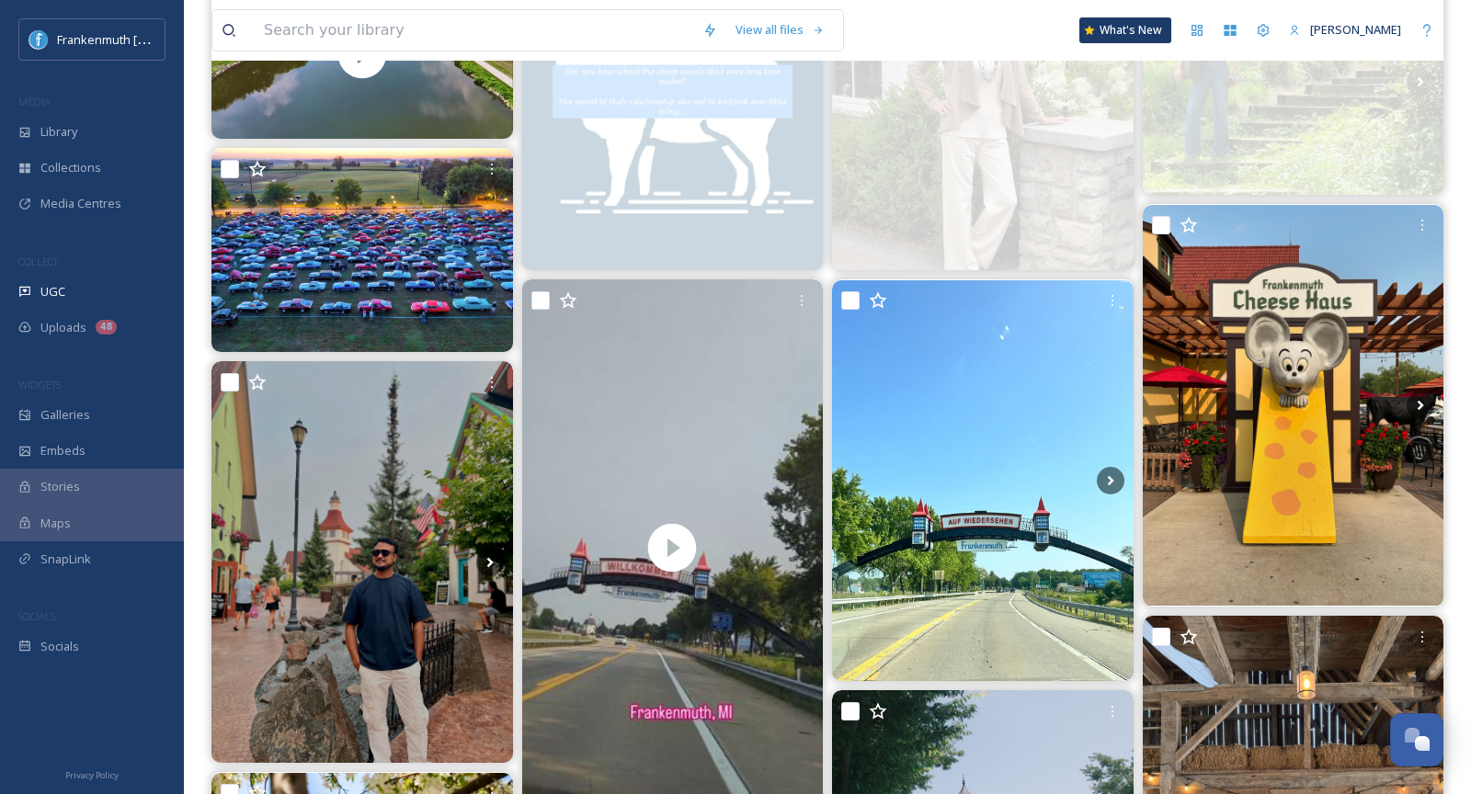
scroll to position [324, 0]
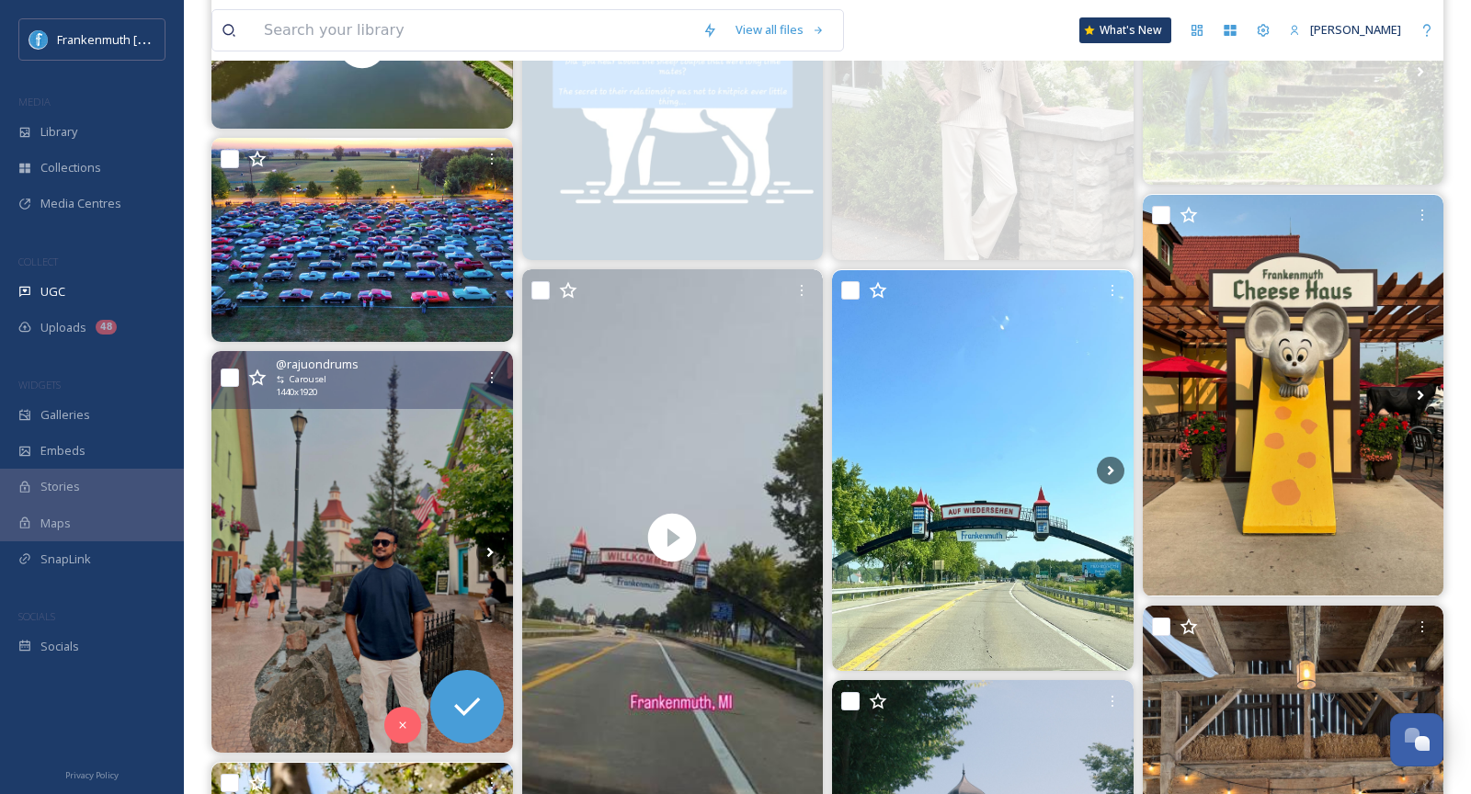
click at [366, 542] on img at bounding box center [362, 552] width 302 height 402
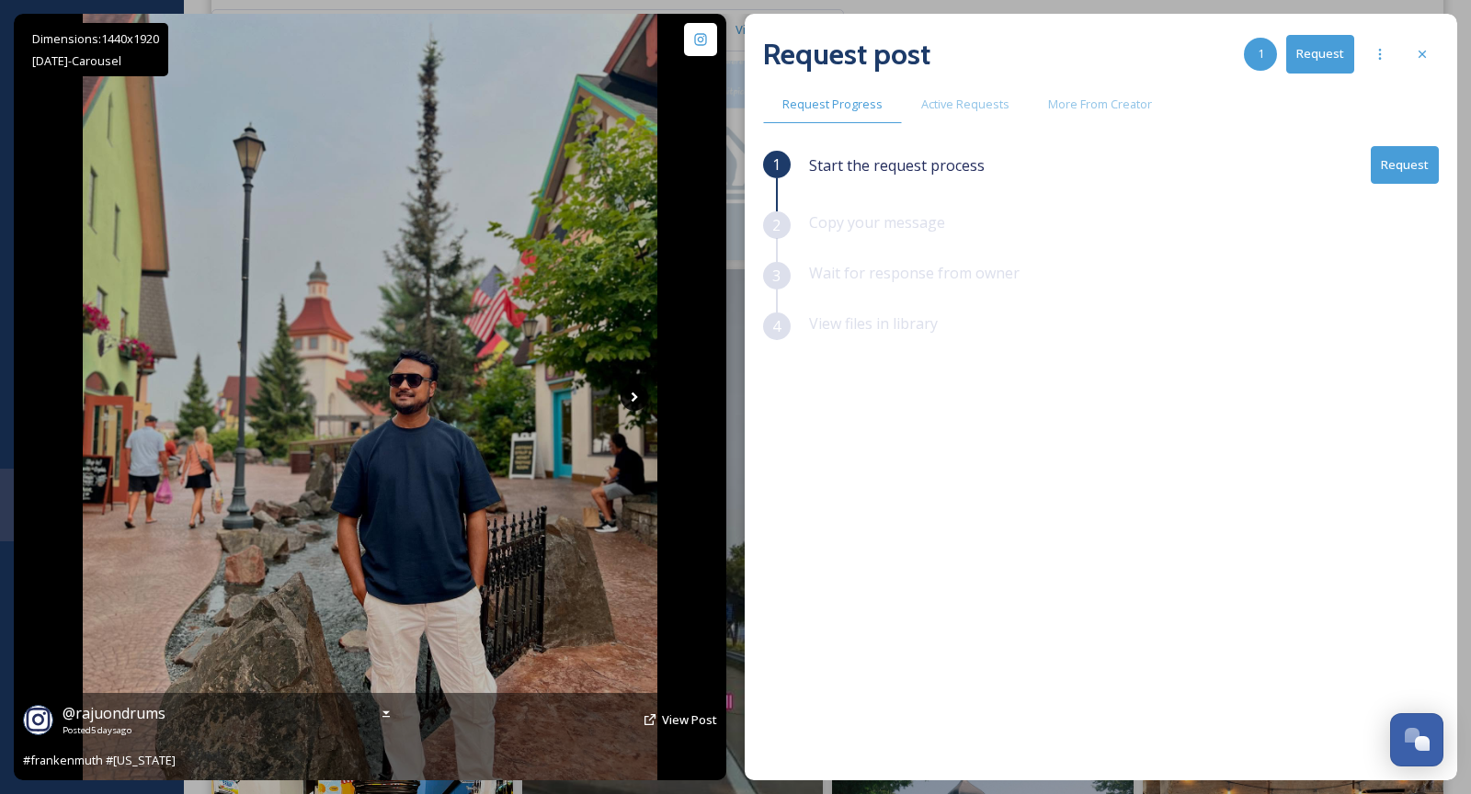
click at [636, 401] on icon at bounding box center [635, 397] width 28 height 28
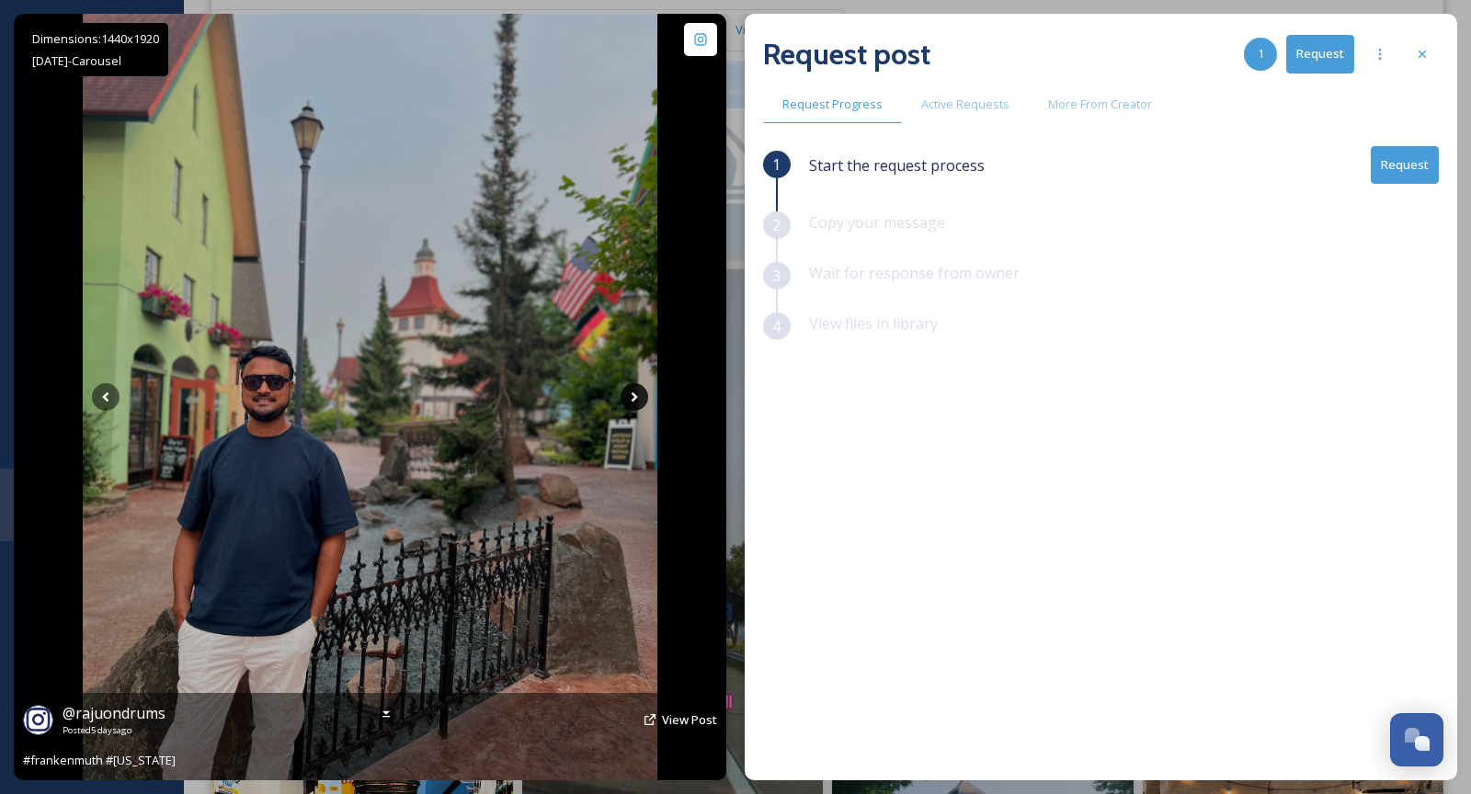
click at [636, 401] on icon at bounding box center [635, 397] width 28 height 28
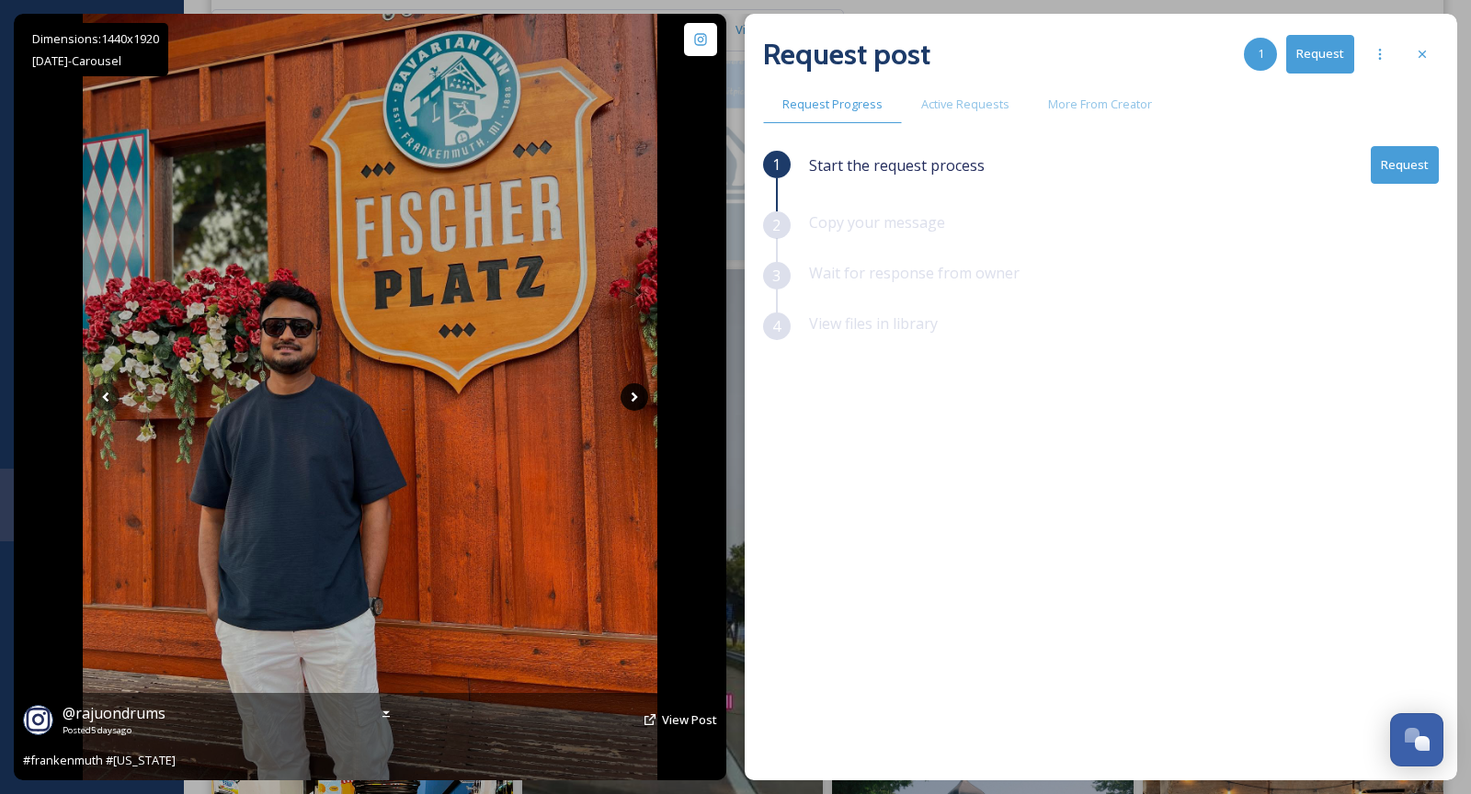
click at [636, 401] on icon at bounding box center [635, 397] width 28 height 28
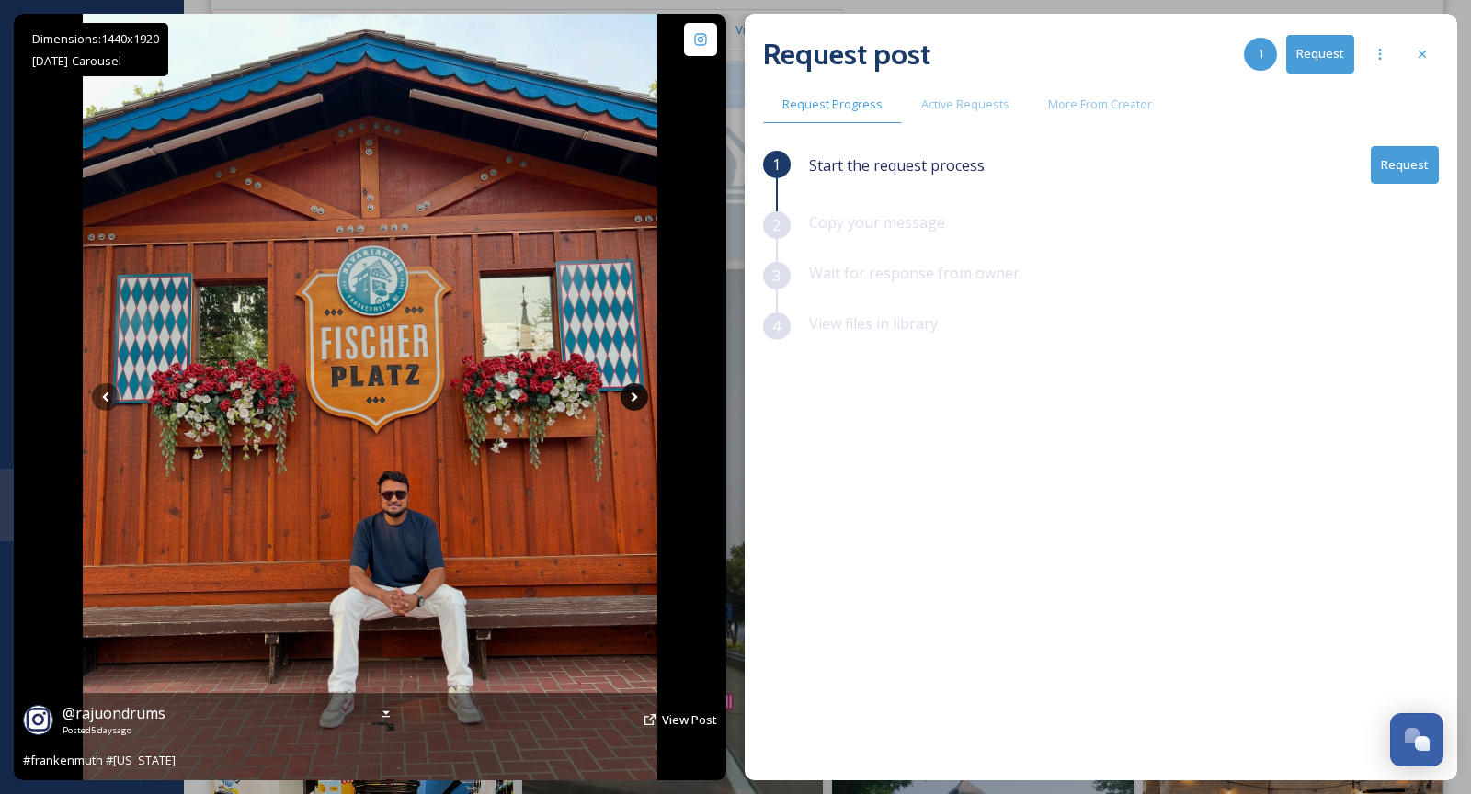
click at [636, 401] on icon at bounding box center [635, 397] width 28 height 28
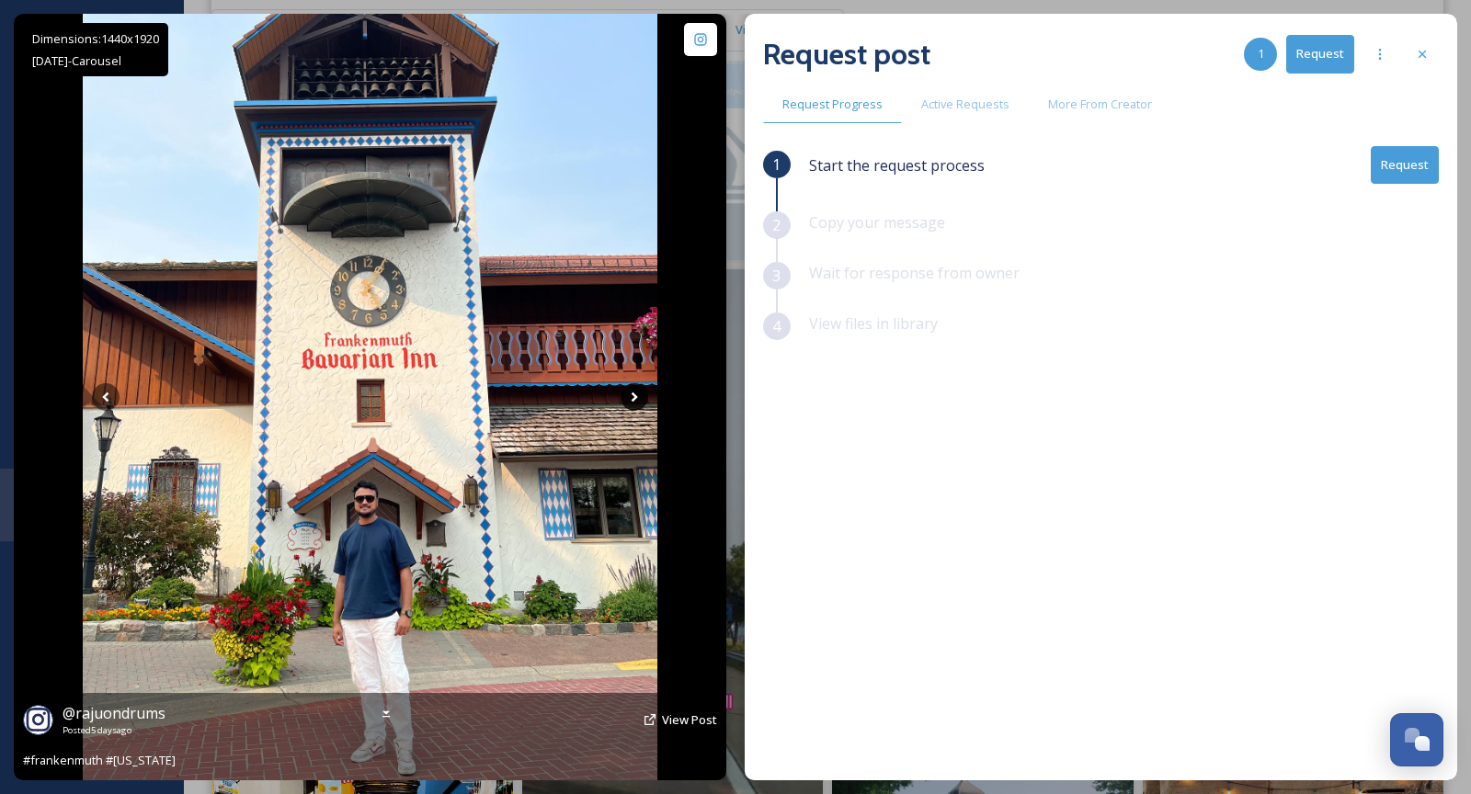
click at [636, 401] on icon at bounding box center [635, 397] width 28 height 28
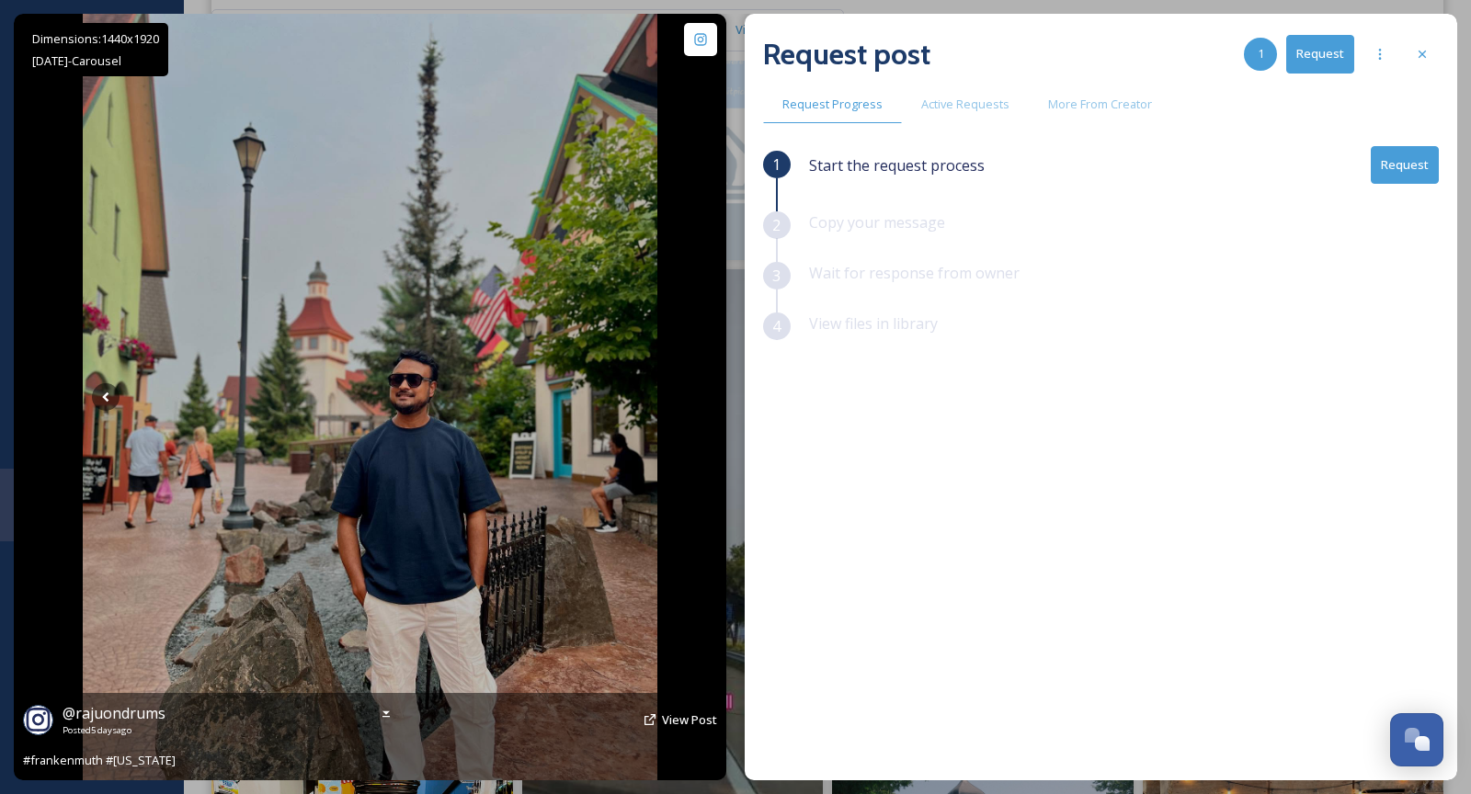
click at [636, 401] on icon at bounding box center [635, 397] width 28 height 28
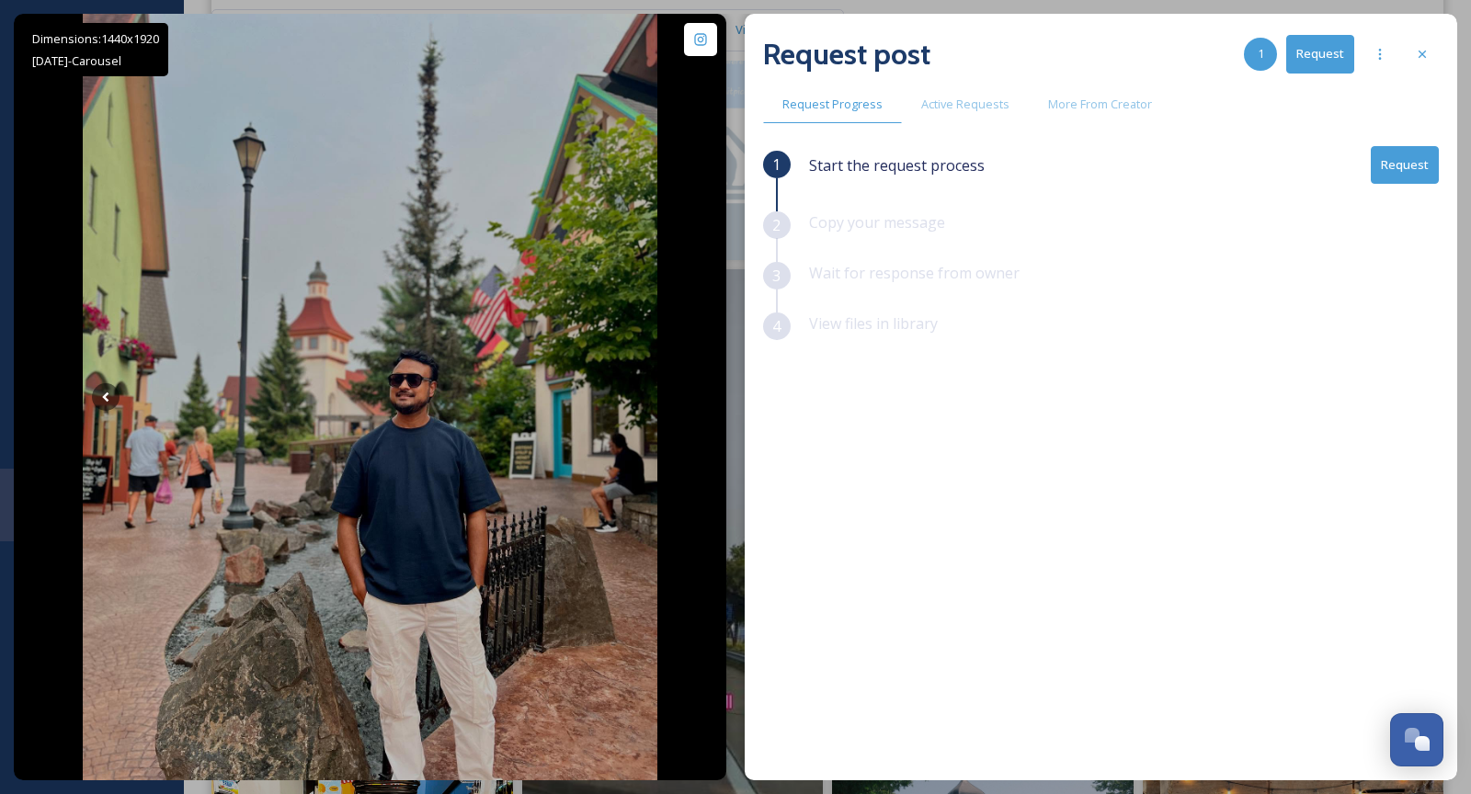
click at [1400, 177] on button "Request" at bounding box center [1405, 165] width 68 height 38
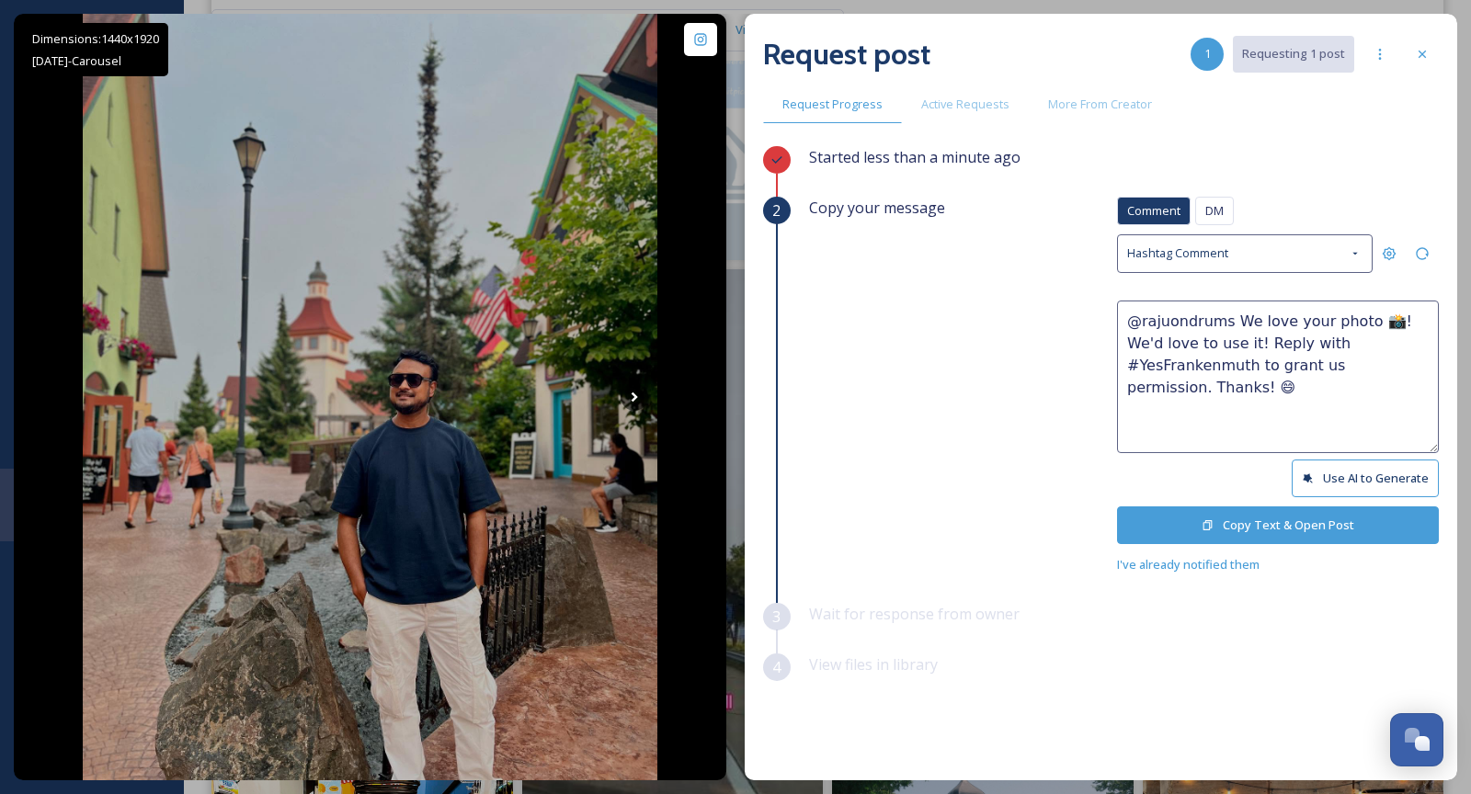
click at [1358, 316] on textarea "@rajuondrums We love your photo 📸! We'd love to use it! Reply with #YesFrankenm…" at bounding box center [1278, 377] width 322 height 153
click at [1214, 340] on textarea "@rajuondrums We love your photos 📸! We'd love to use it! Reply with #YesFranken…" at bounding box center [1278, 377] width 322 height 153
type textarea "@rajuondrums We love your photos 📸! We'd love to use them! Reply with #YesFrank…"
click at [1266, 519] on button "Copy Text & Open Post" at bounding box center [1278, 526] width 322 height 38
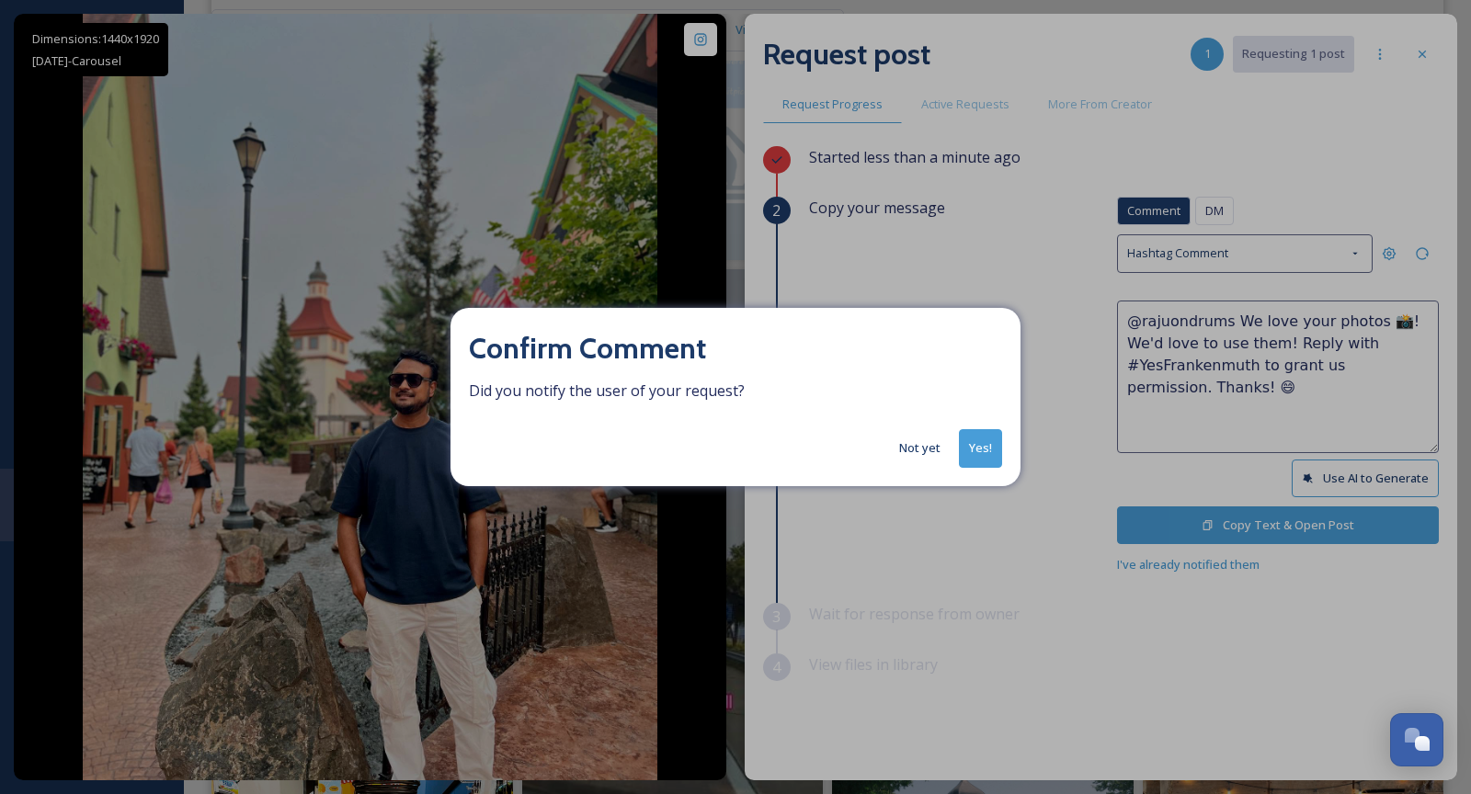
click at [994, 448] on button "Yes!" at bounding box center [980, 448] width 43 height 38
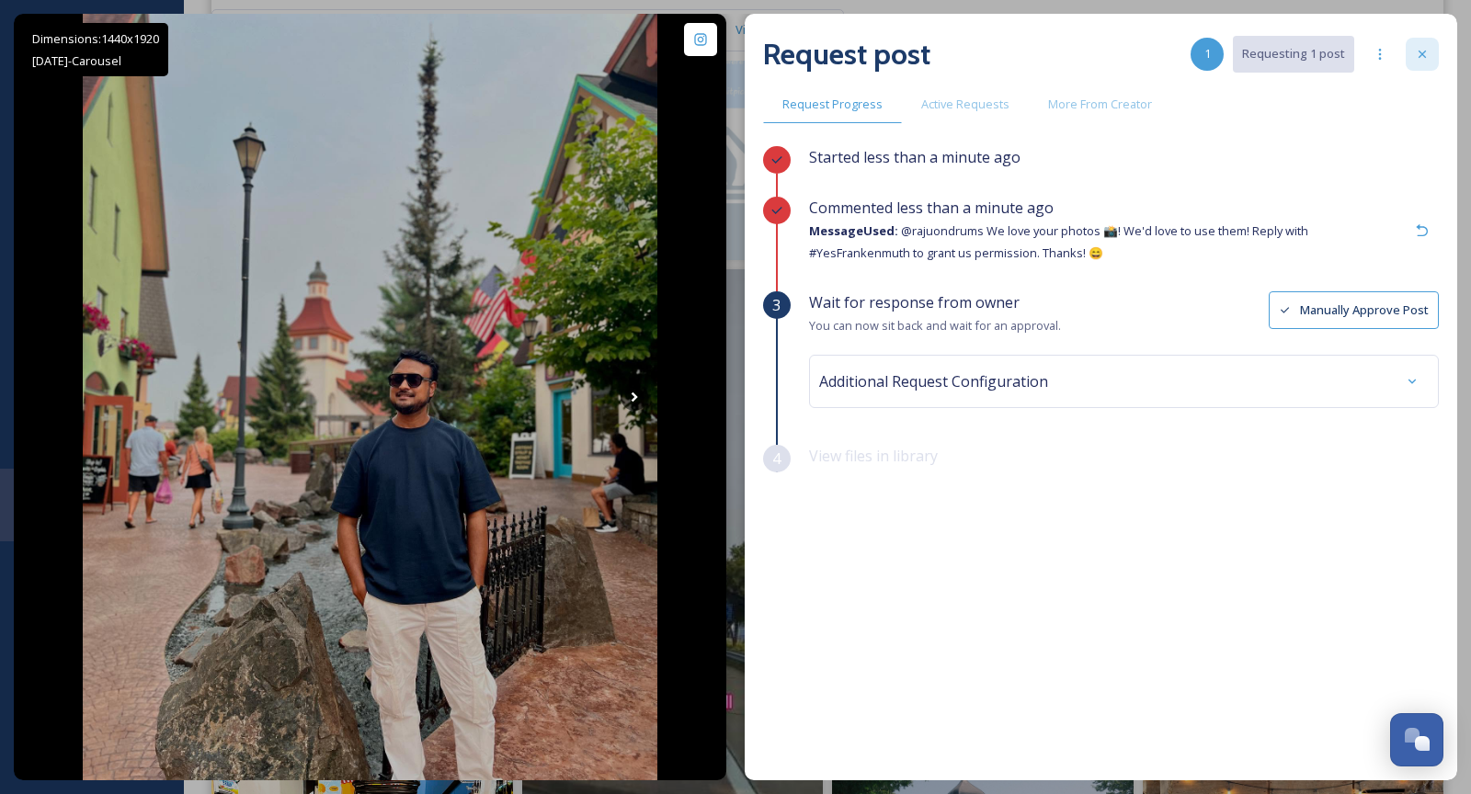
click at [1426, 63] on div at bounding box center [1422, 54] width 33 height 33
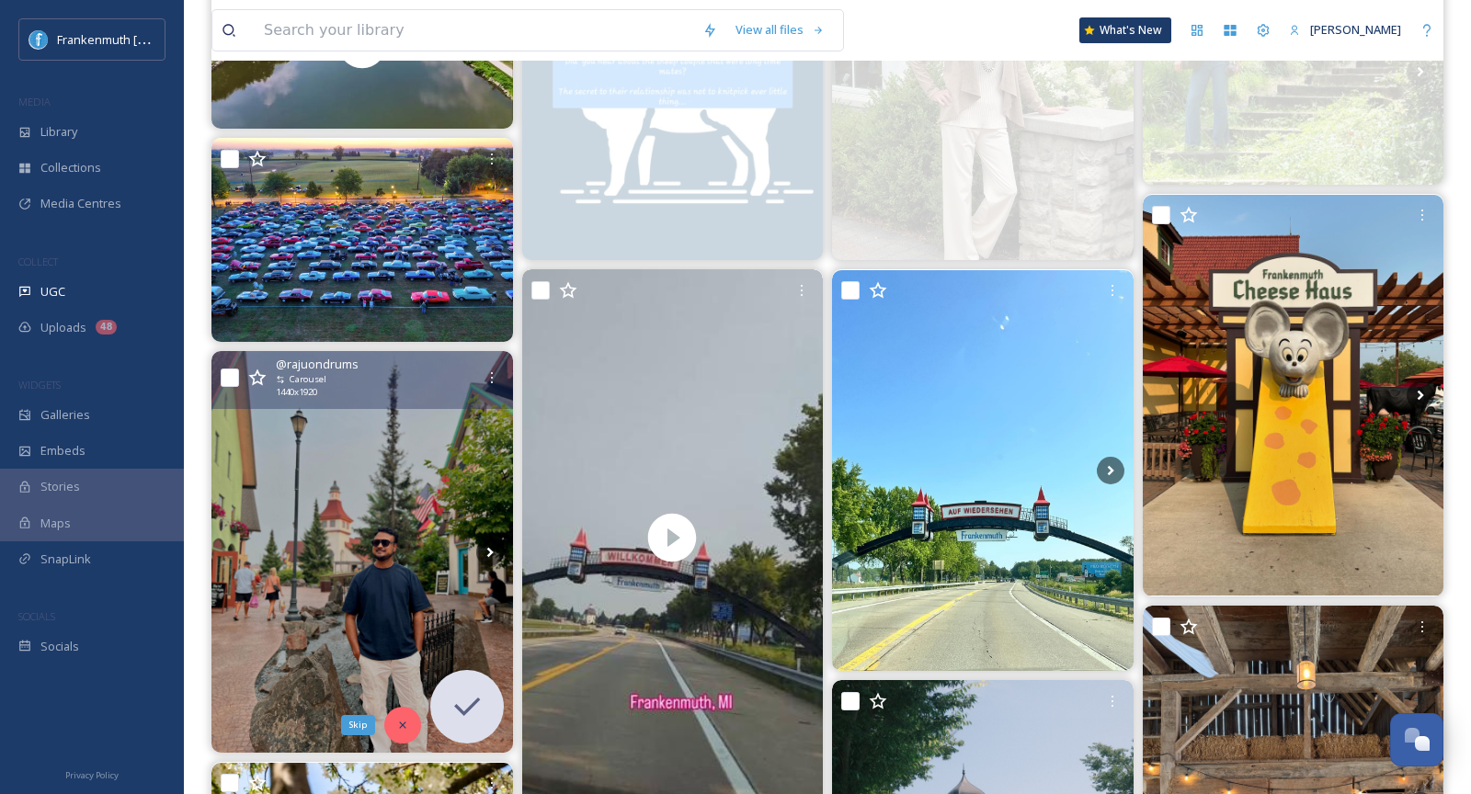
click at [388, 730] on div "Skip" at bounding box center [402, 725] width 37 height 37
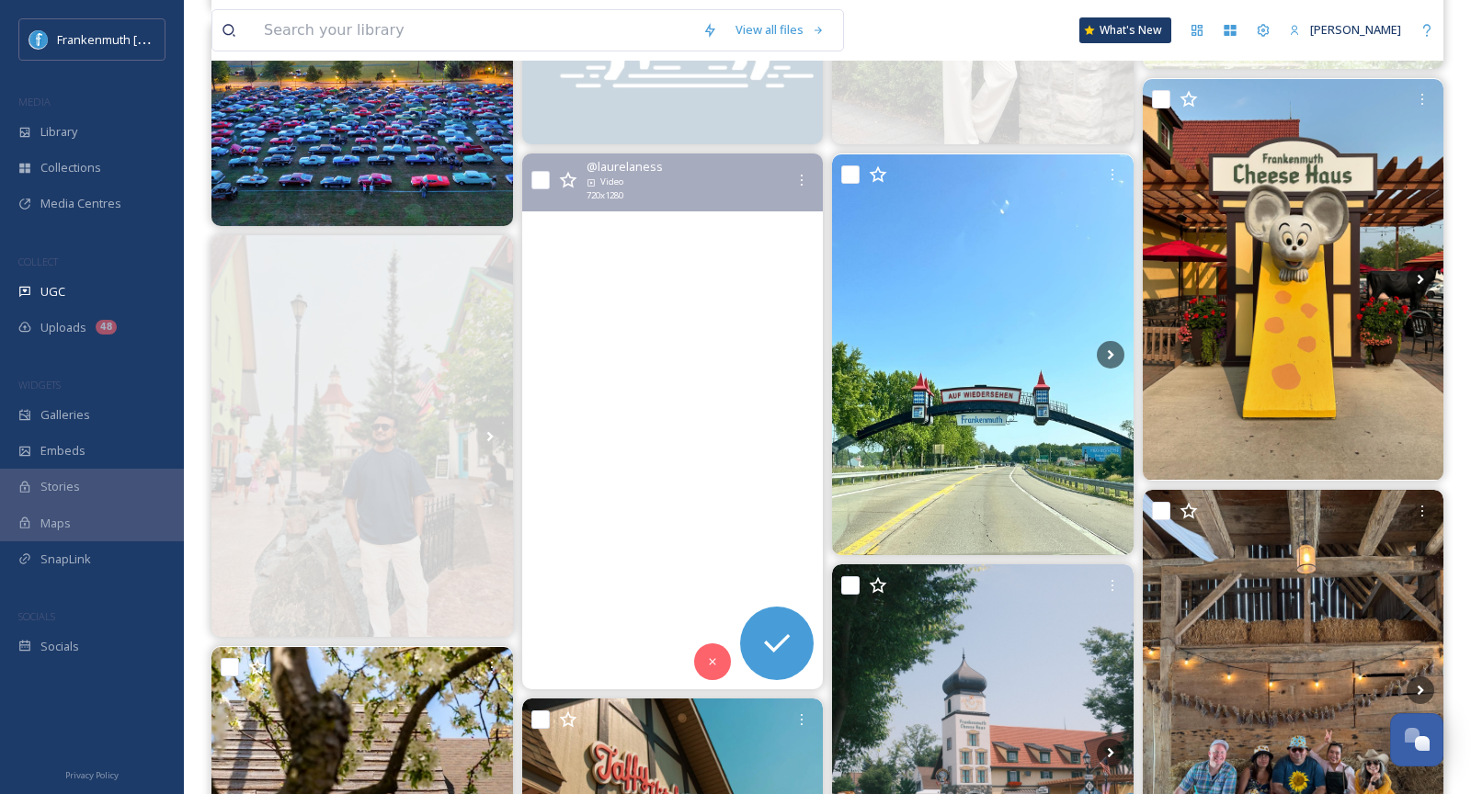
scroll to position [448, 0]
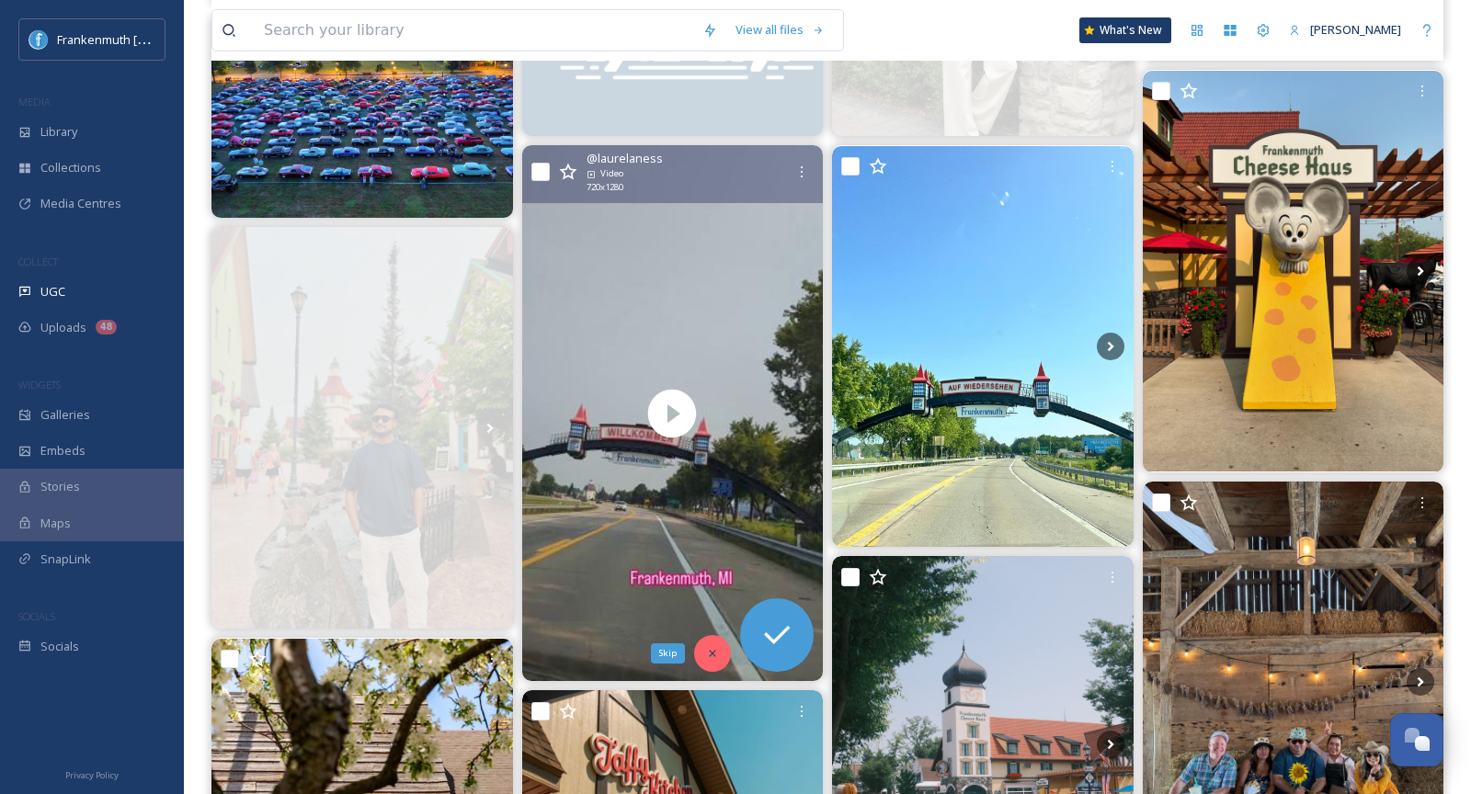
click at [716, 648] on icon at bounding box center [712, 653] width 13 height 13
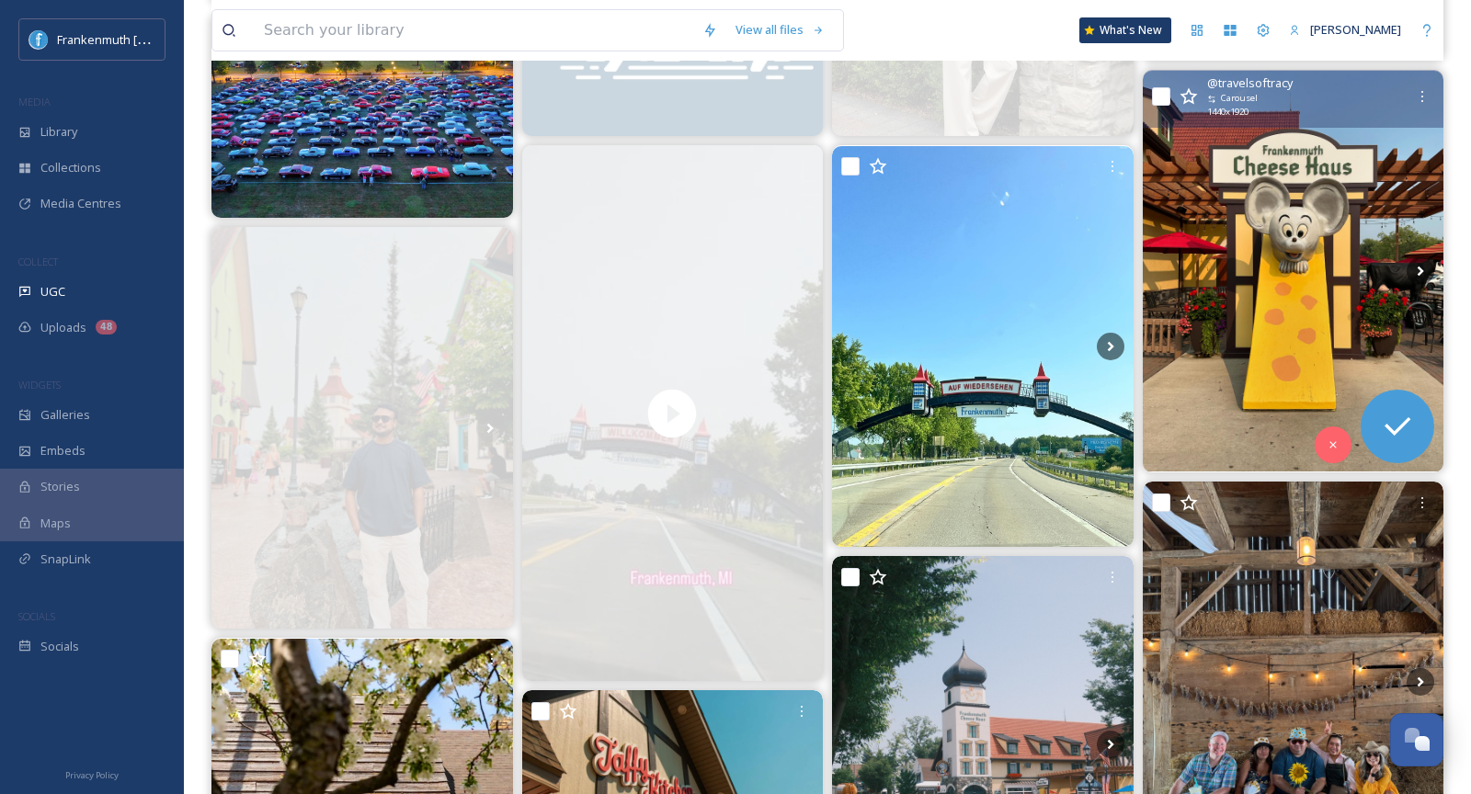
click at [1224, 343] on img at bounding box center [1294, 272] width 302 height 402
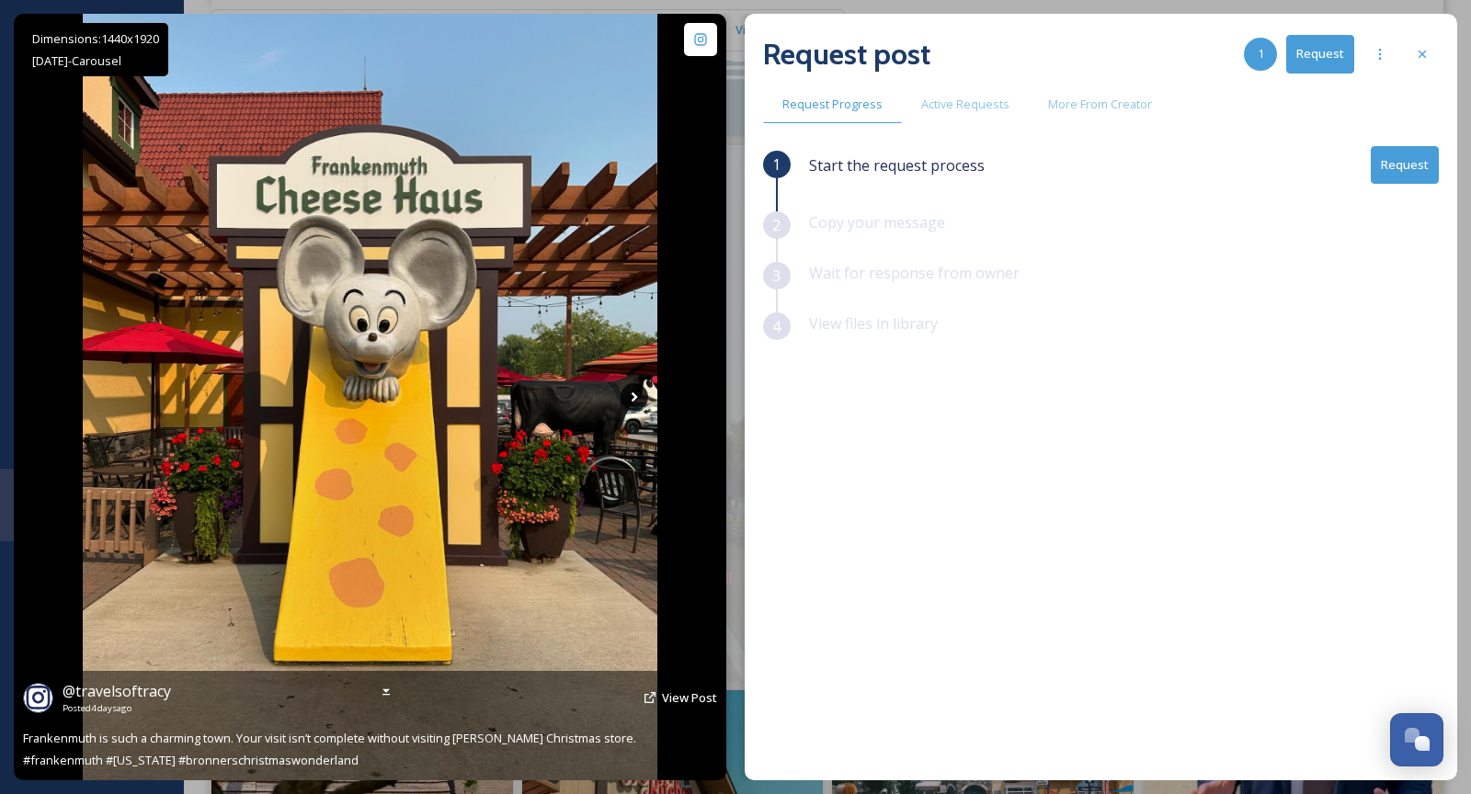
click at [633, 396] on icon at bounding box center [635, 397] width 28 height 28
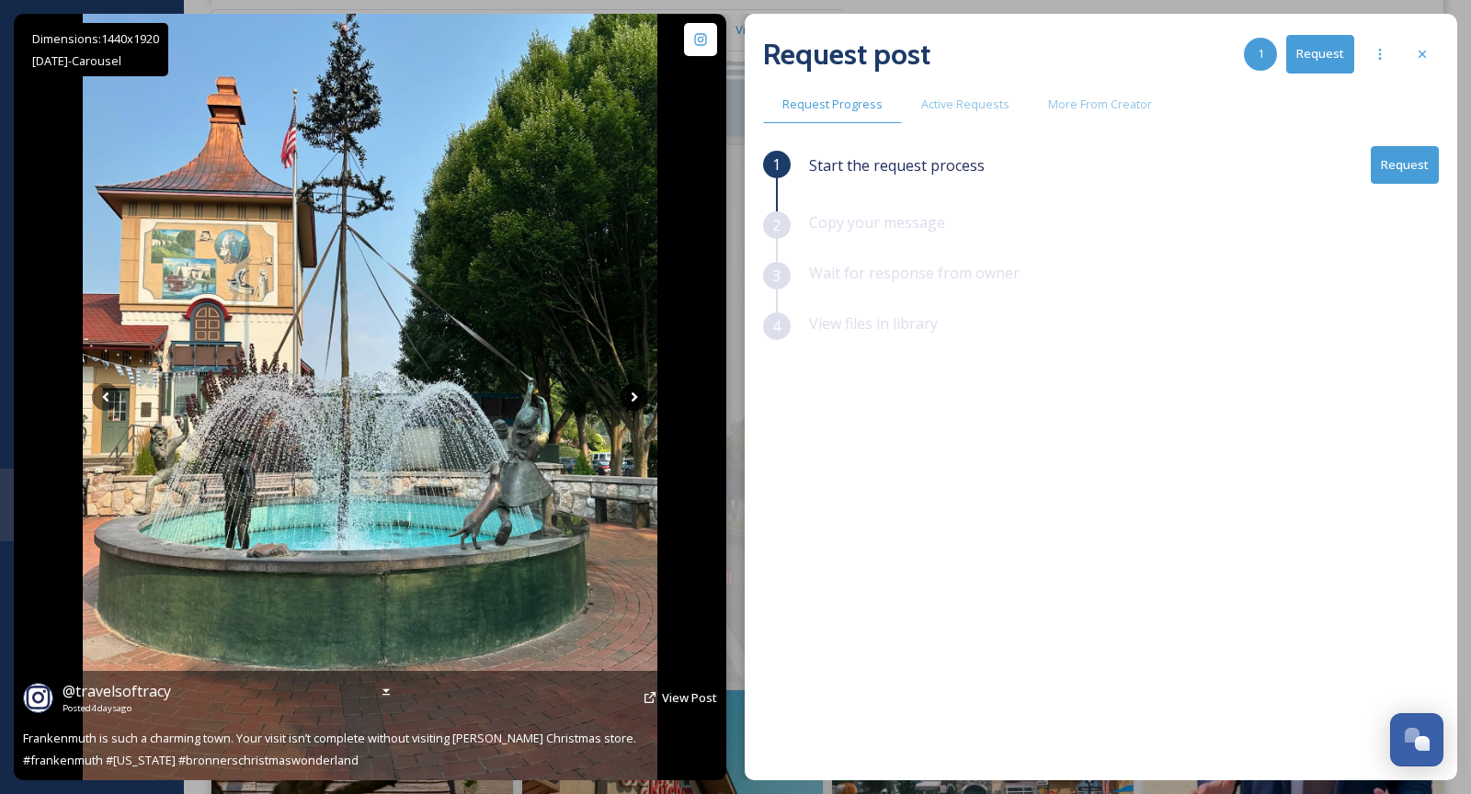
click at [633, 396] on icon at bounding box center [635, 397] width 28 height 28
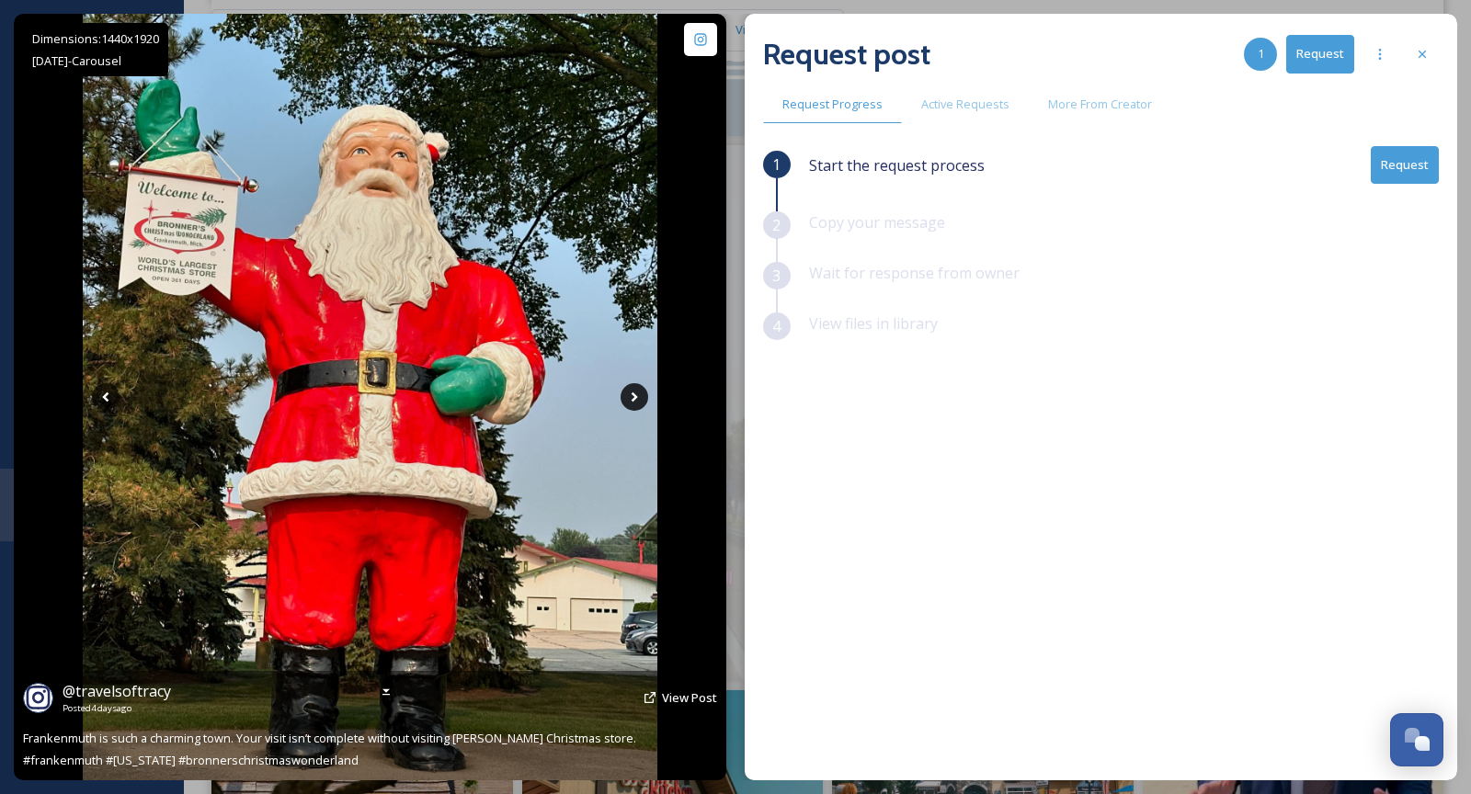
click at [633, 396] on icon at bounding box center [635, 397] width 28 height 28
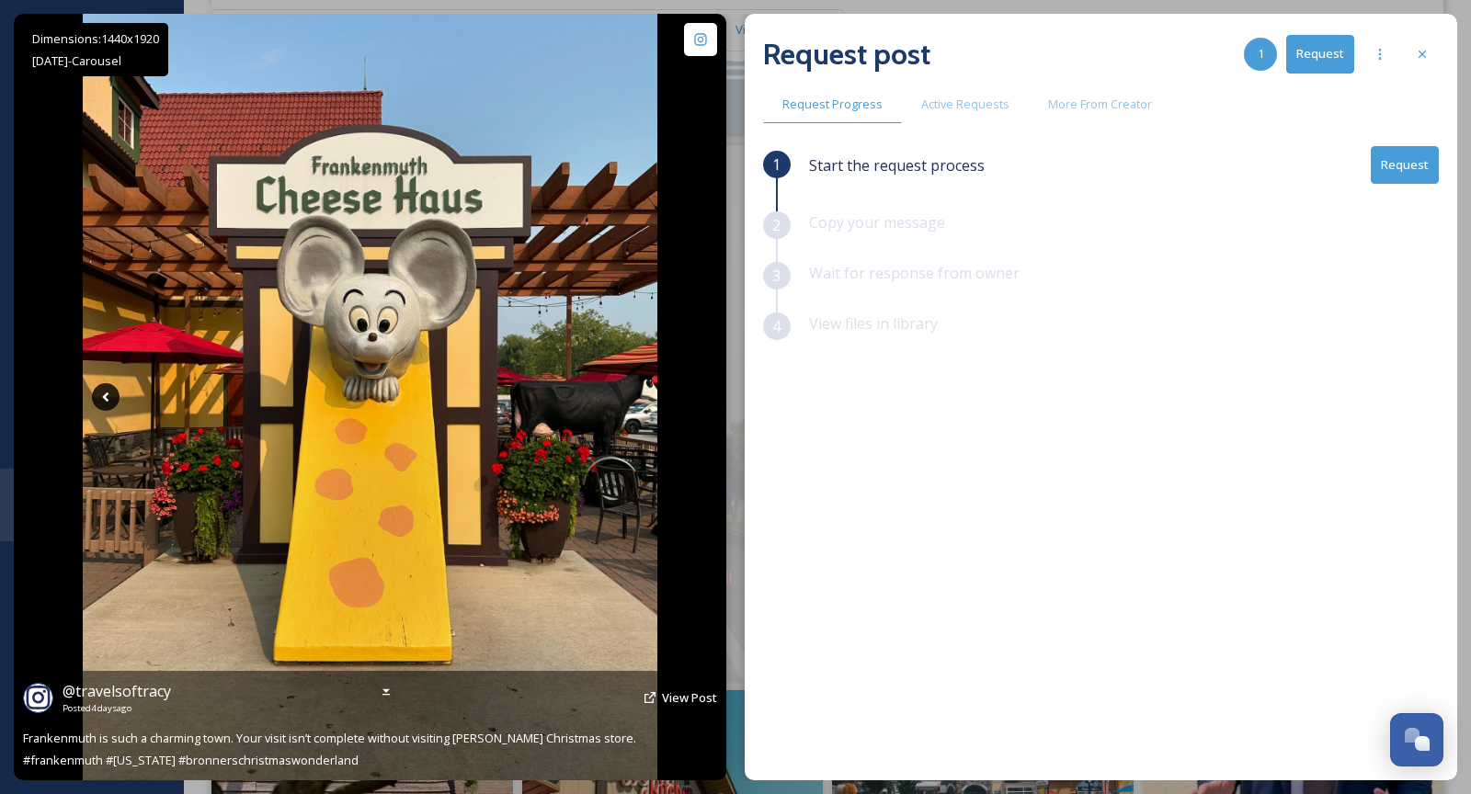
click at [114, 388] on icon at bounding box center [106, 397] width 28 height 28
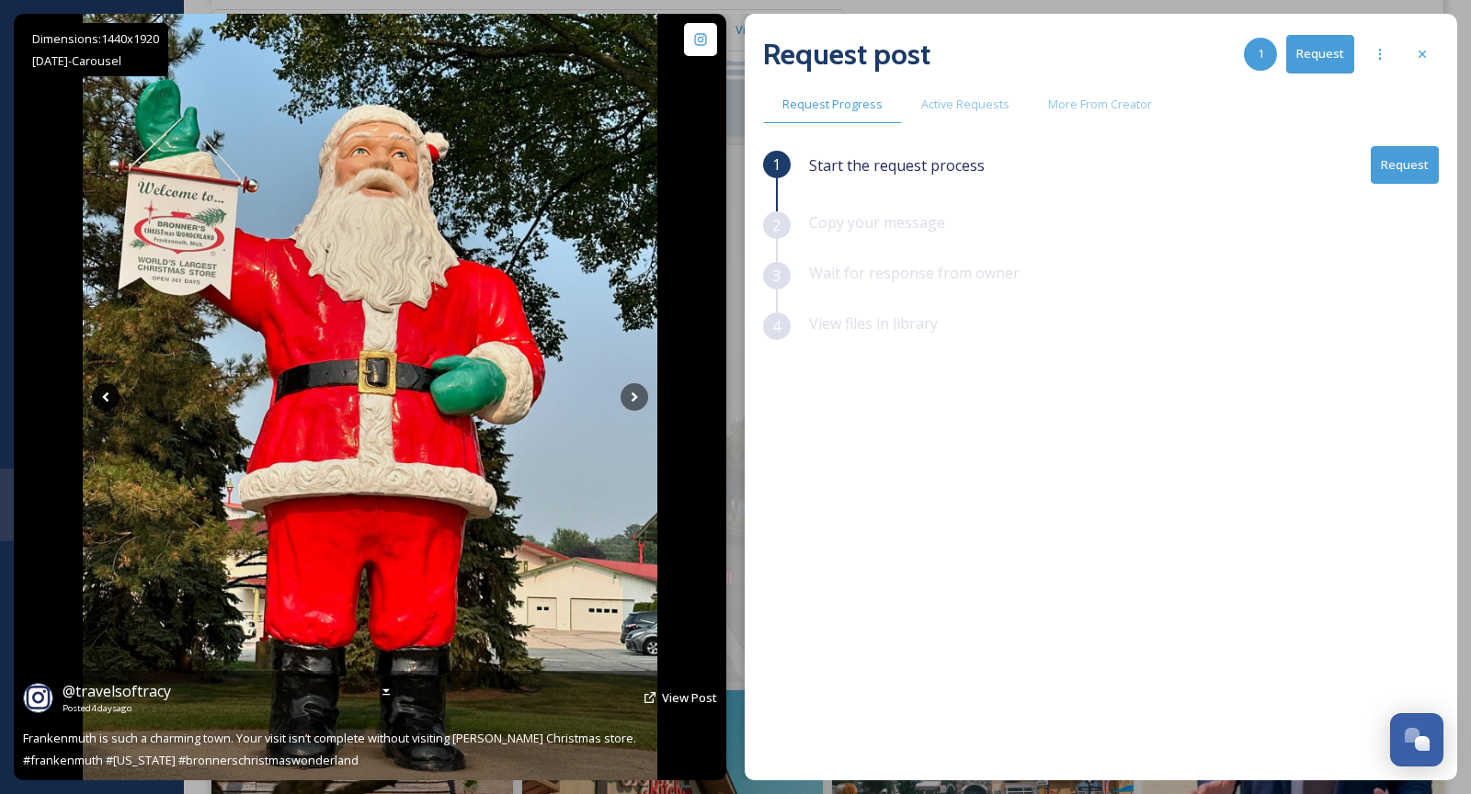
click at [114, 388] on icon at bounding box center [106, 397] width 28 height 28
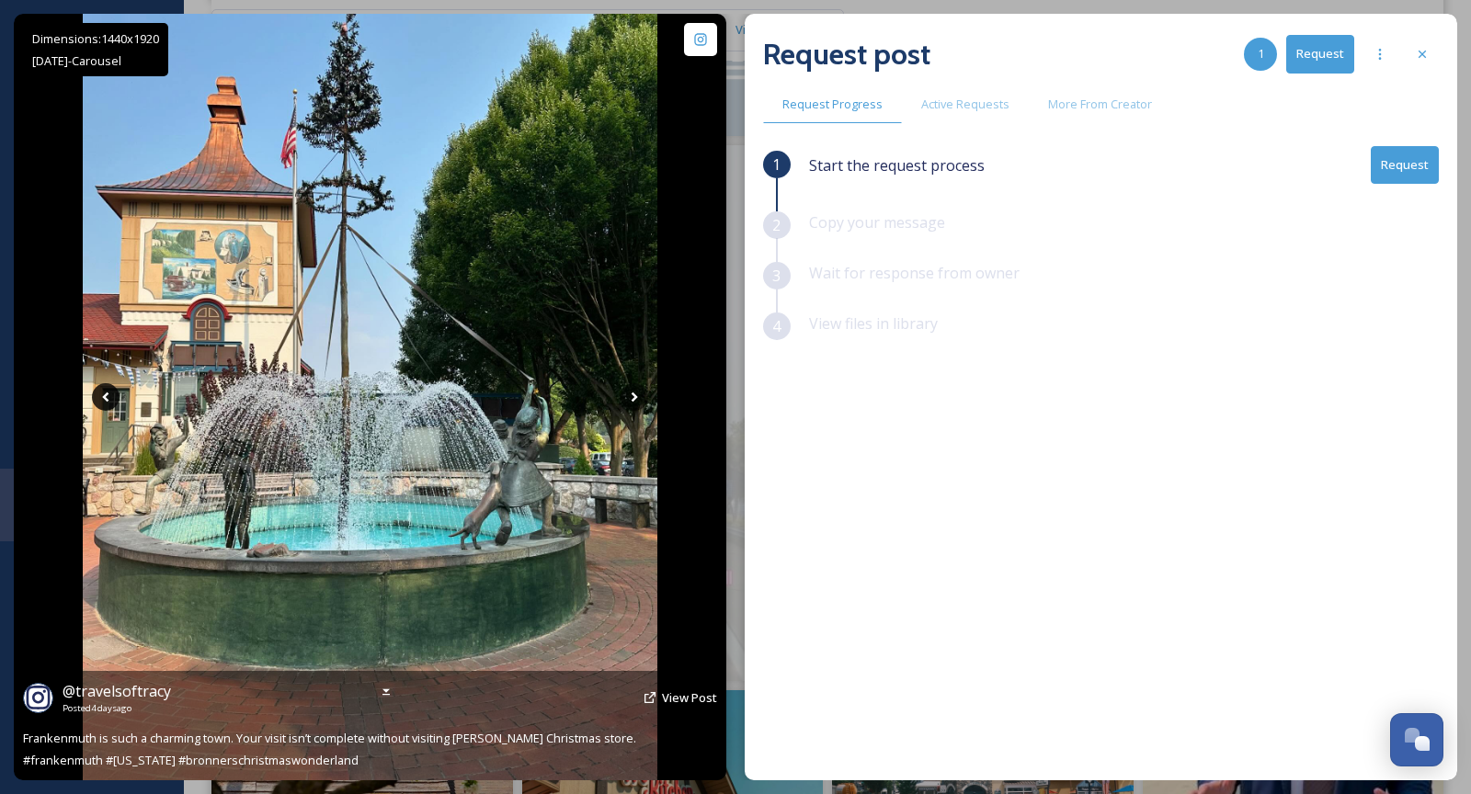
click at [102, 400] on icon at bounding box center [106, 397] width 28 height 28
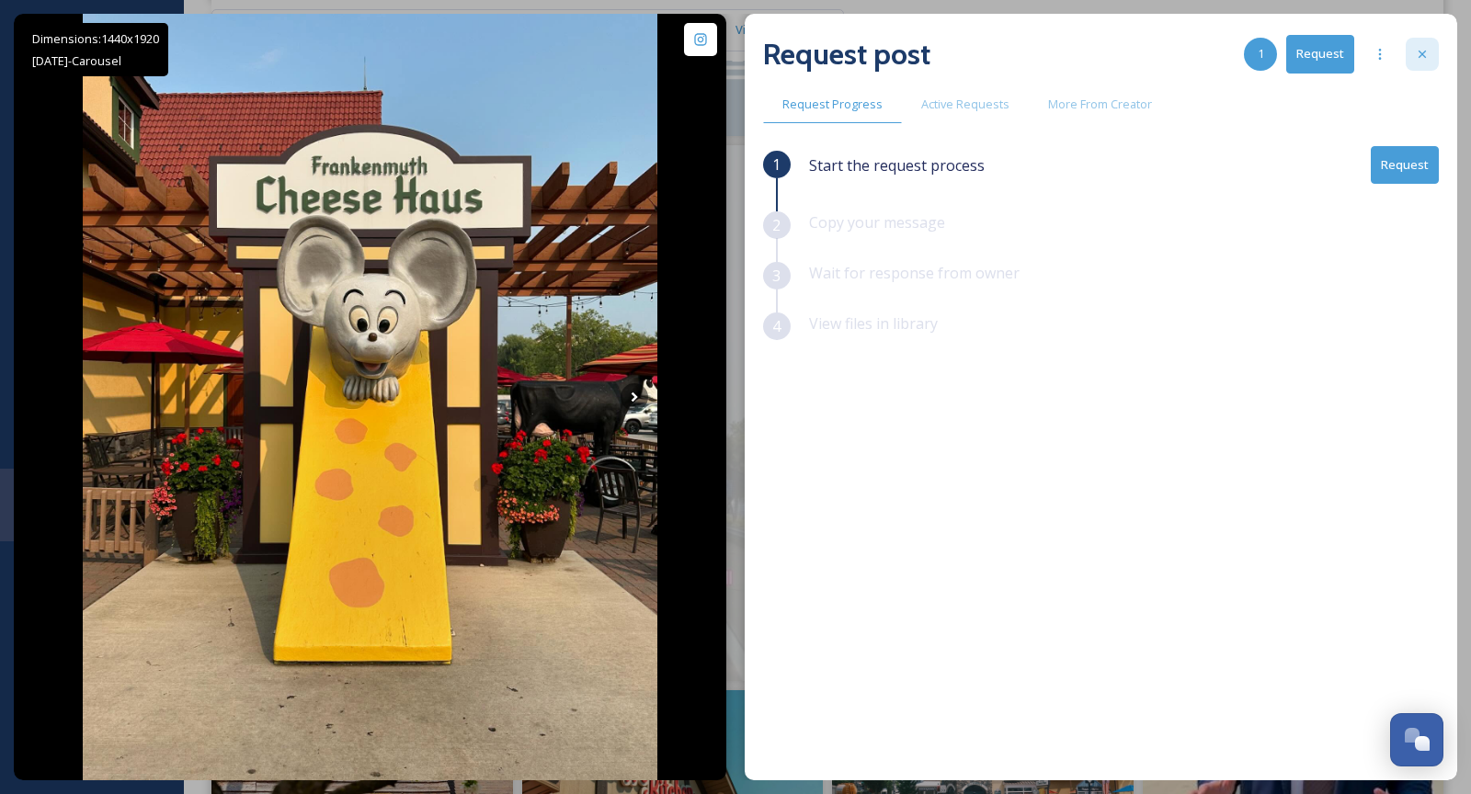
click at [1430, 63] on div at bounding box center [1422, 54] width 33 height 33
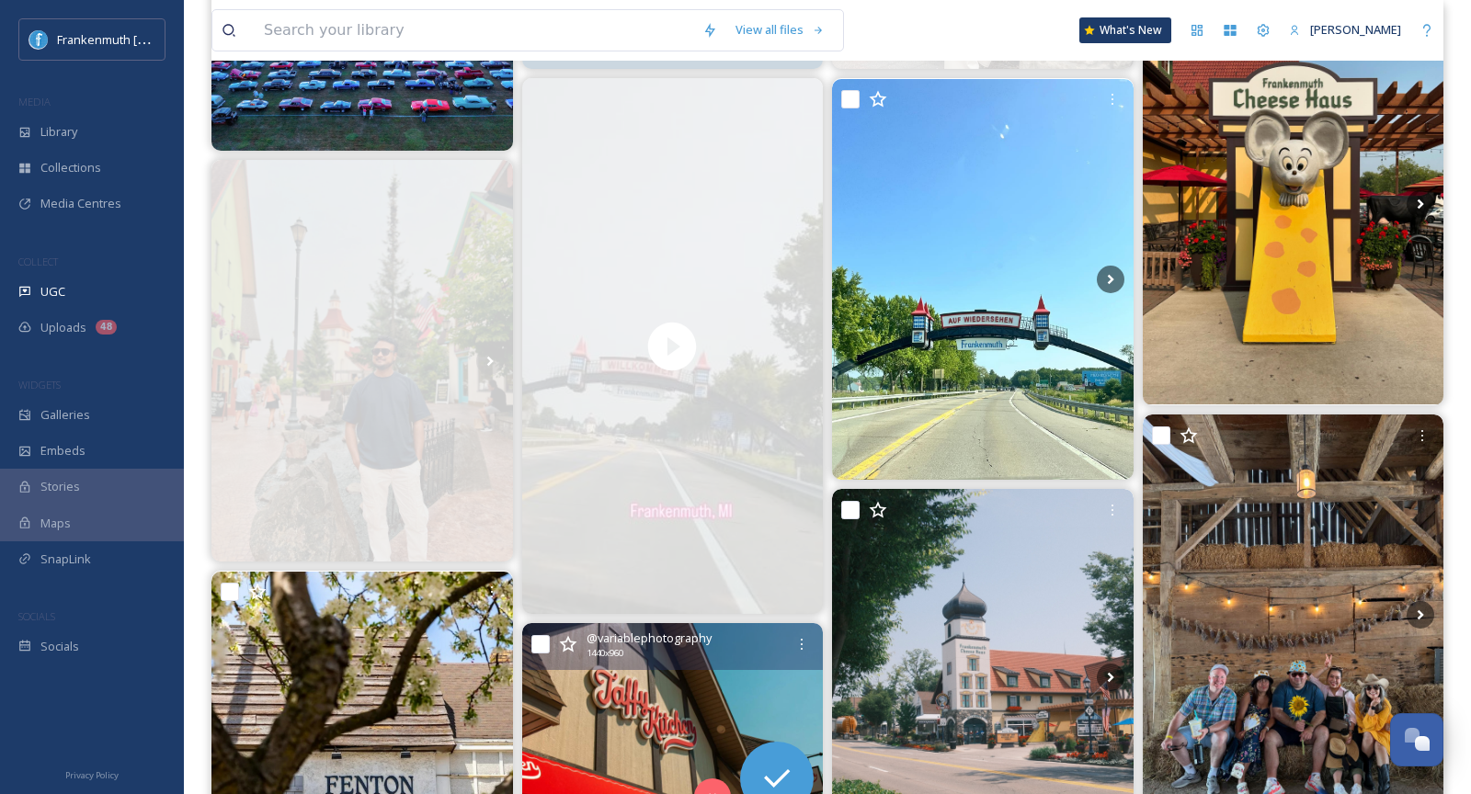
scroll to position [213, 0]
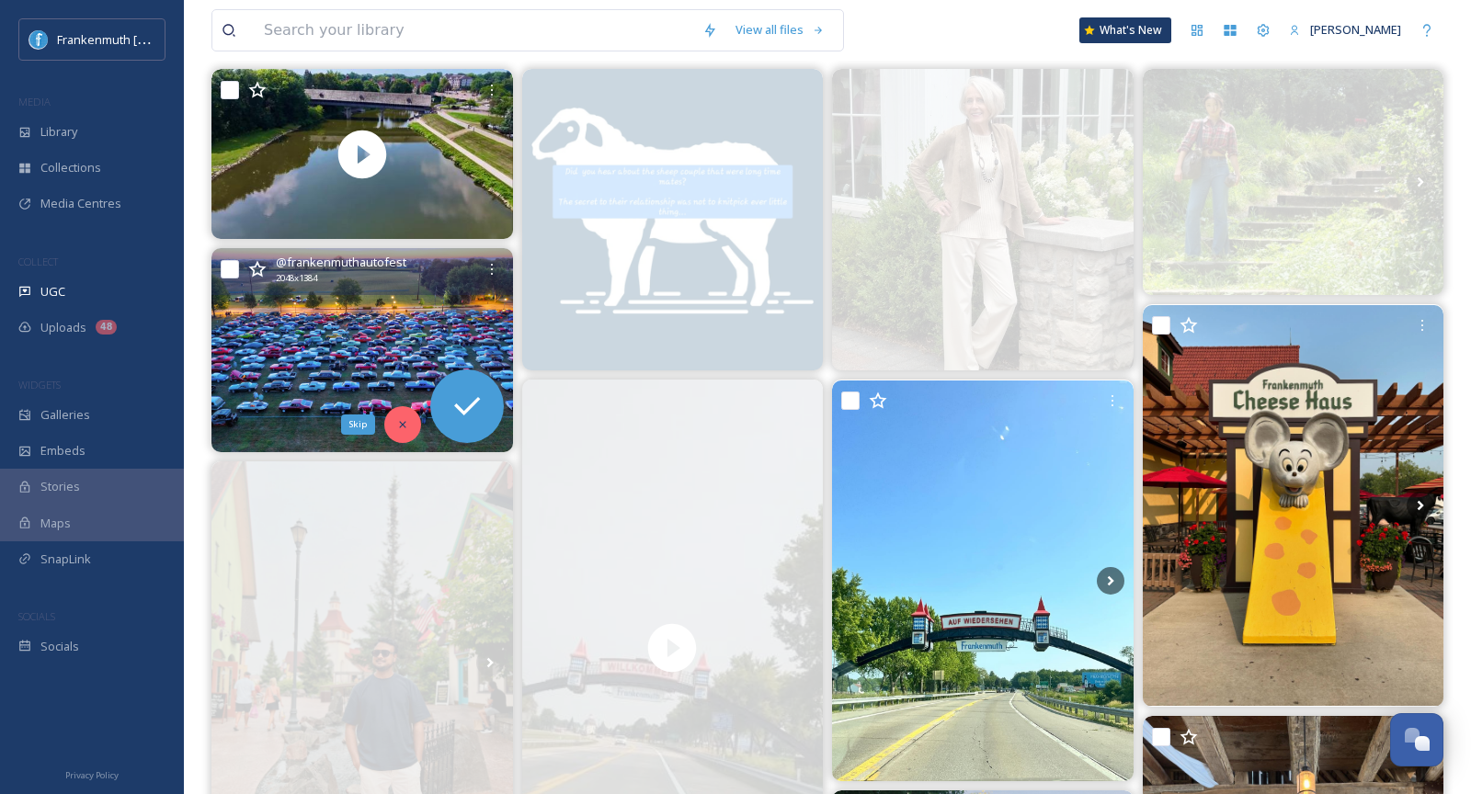
click at [399, 406] on div "Skip" at bounding box center [402, 424] width 37 height 37
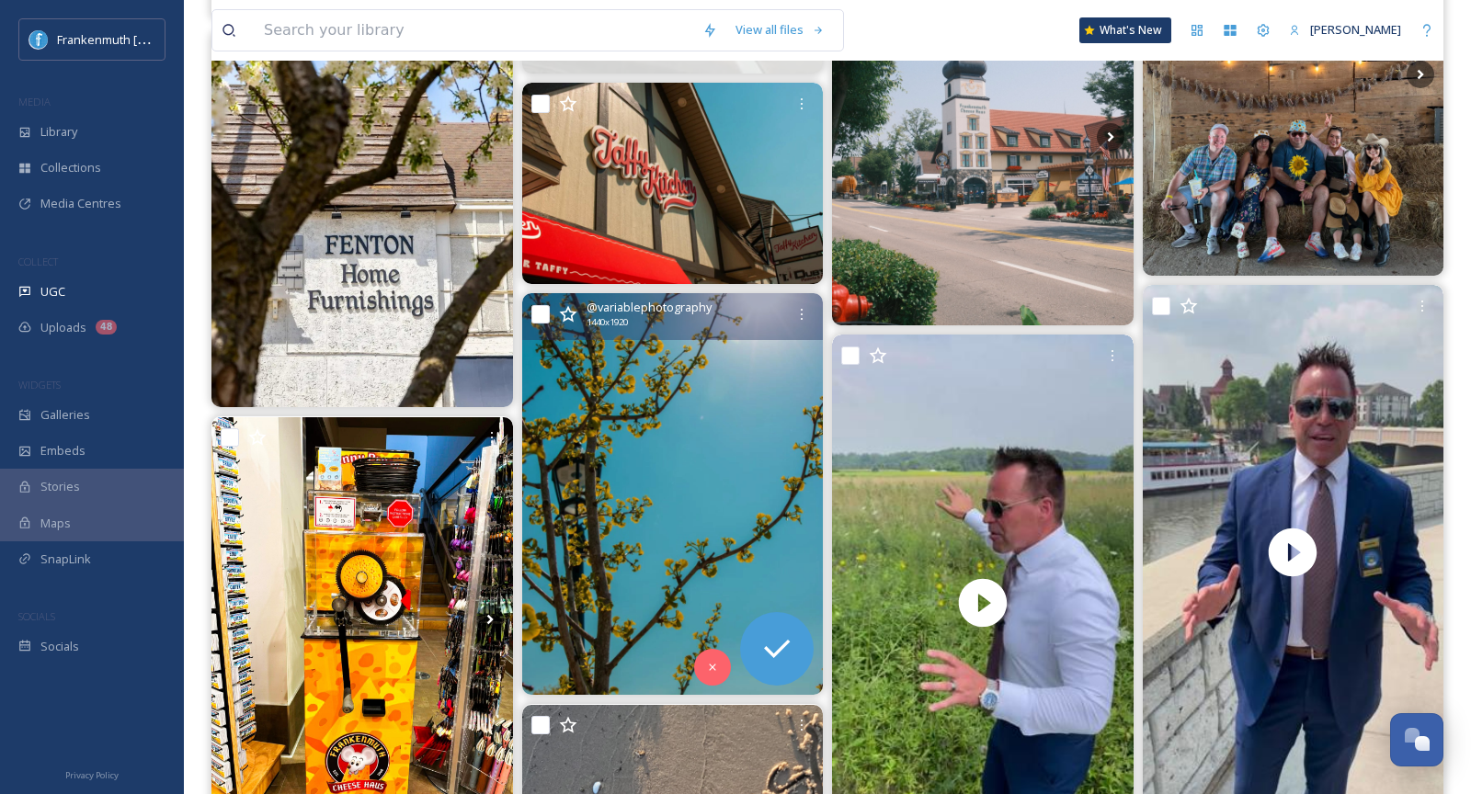
scroll to position [1095, 0]
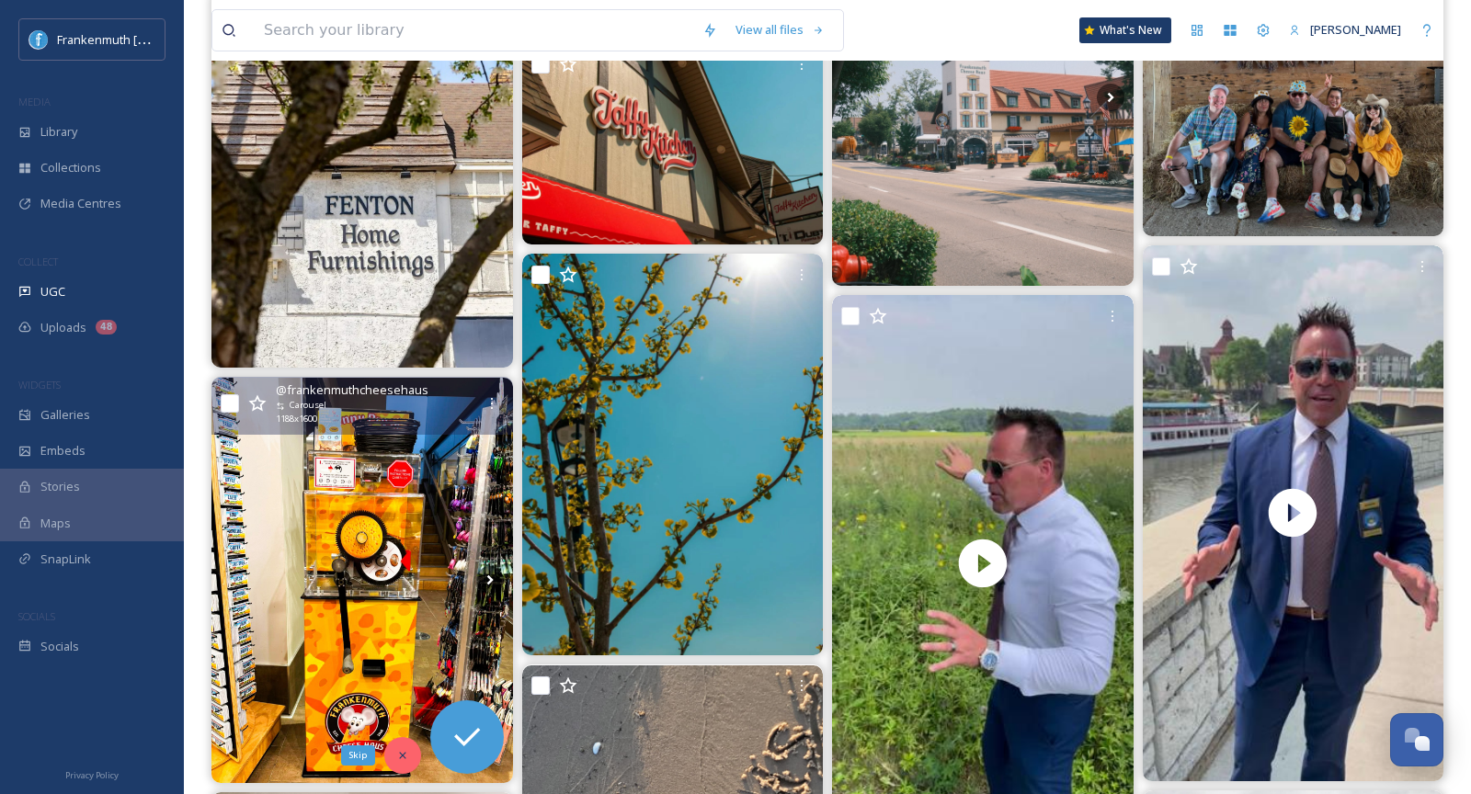
click at [401, 741] on div "Skip" at bounding box center [402, 755] width 37 height 37
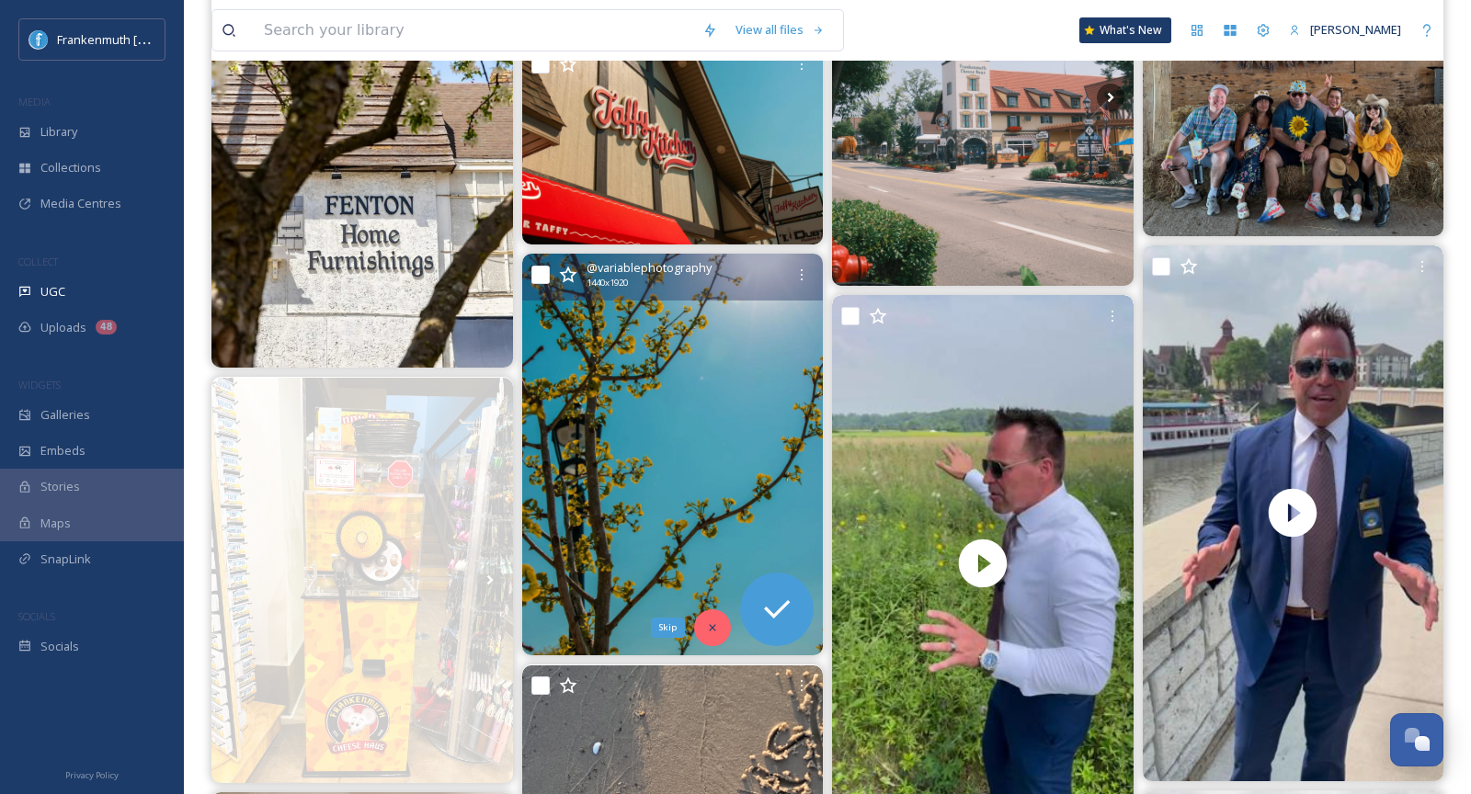
click at [713, 624] on icon at bounding box center [712, 628] width 13 height 13
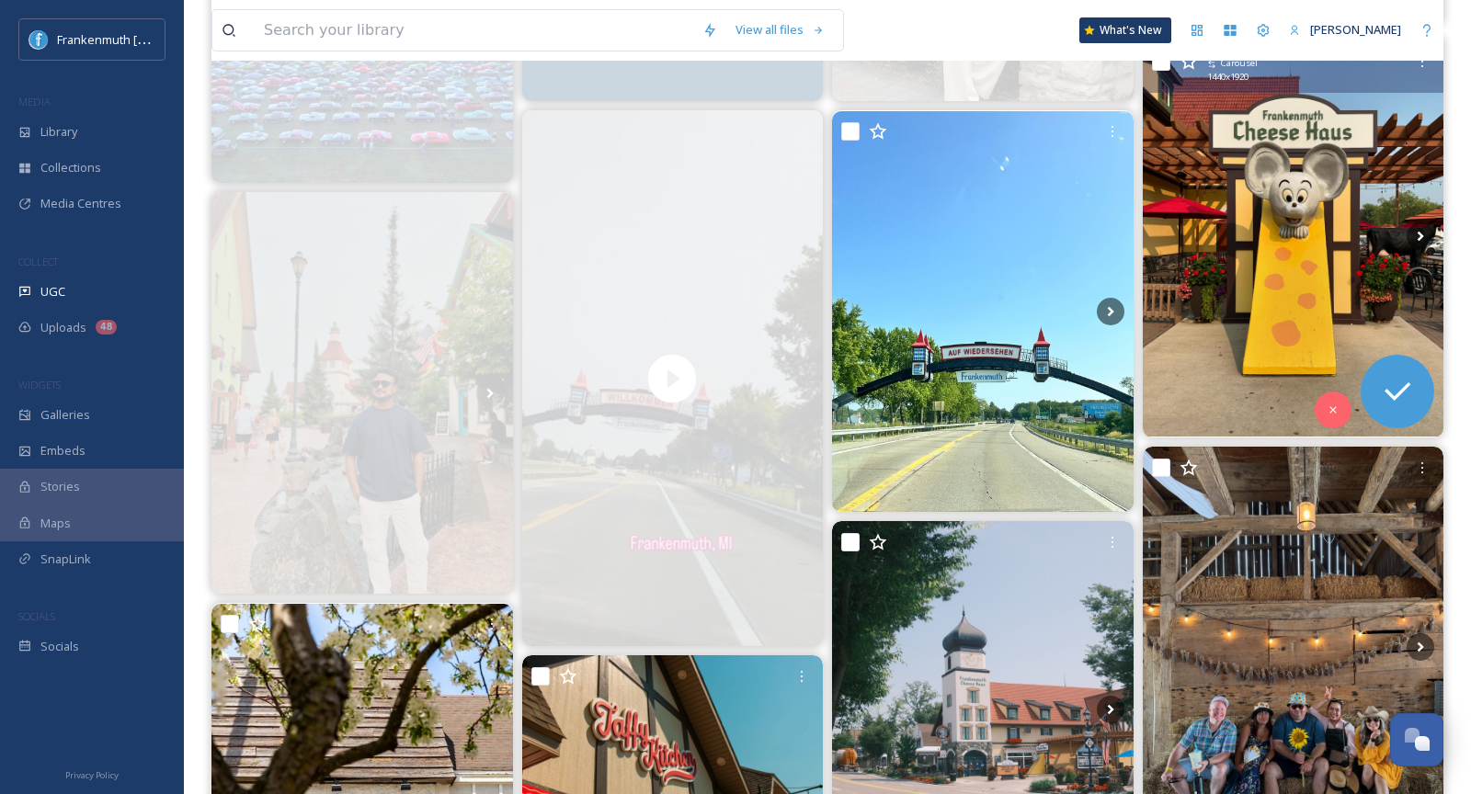
scroll to position [478, 0]
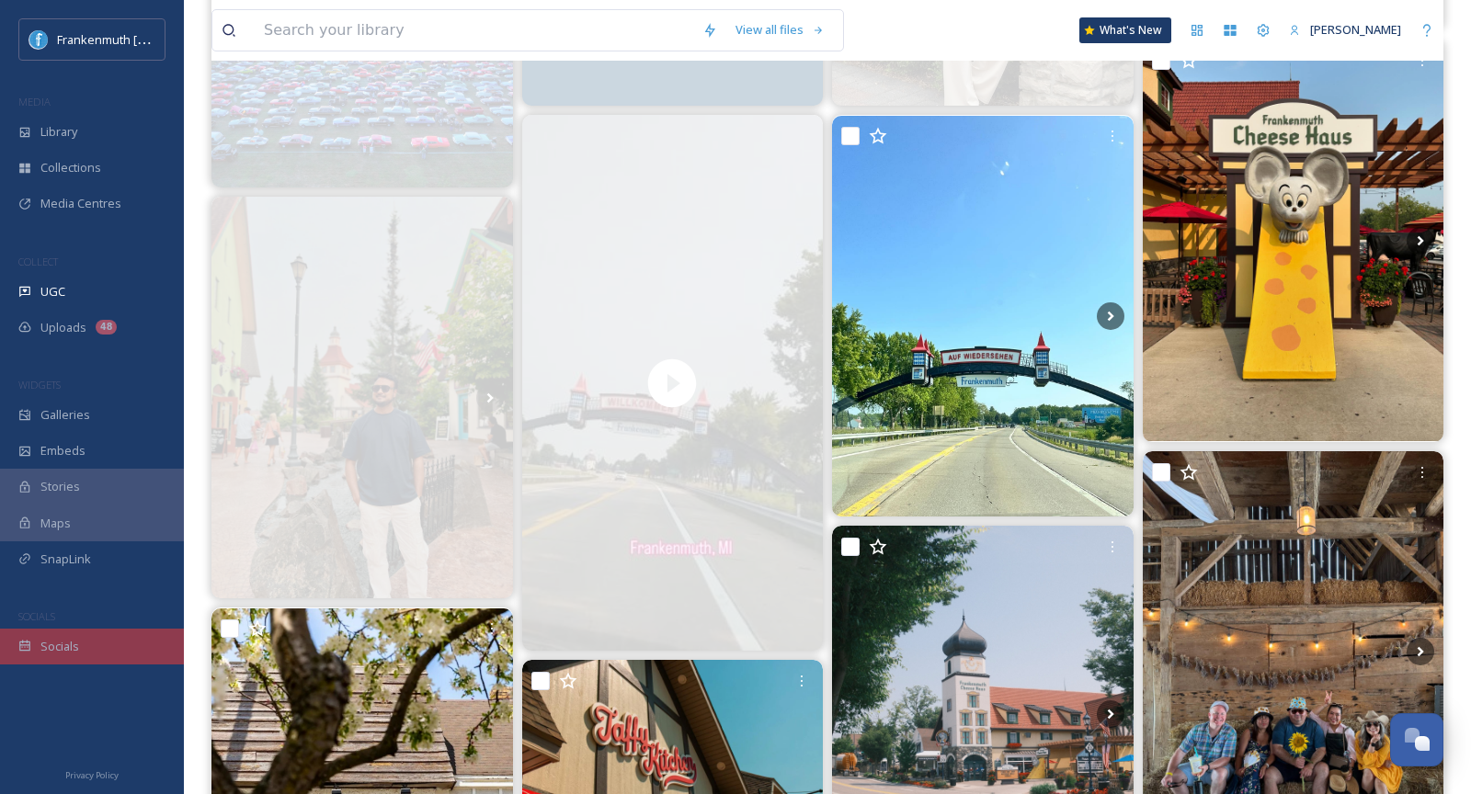
click at [116, 662] on div "Socials" at bounding box center [92, 647] width 184 height 36
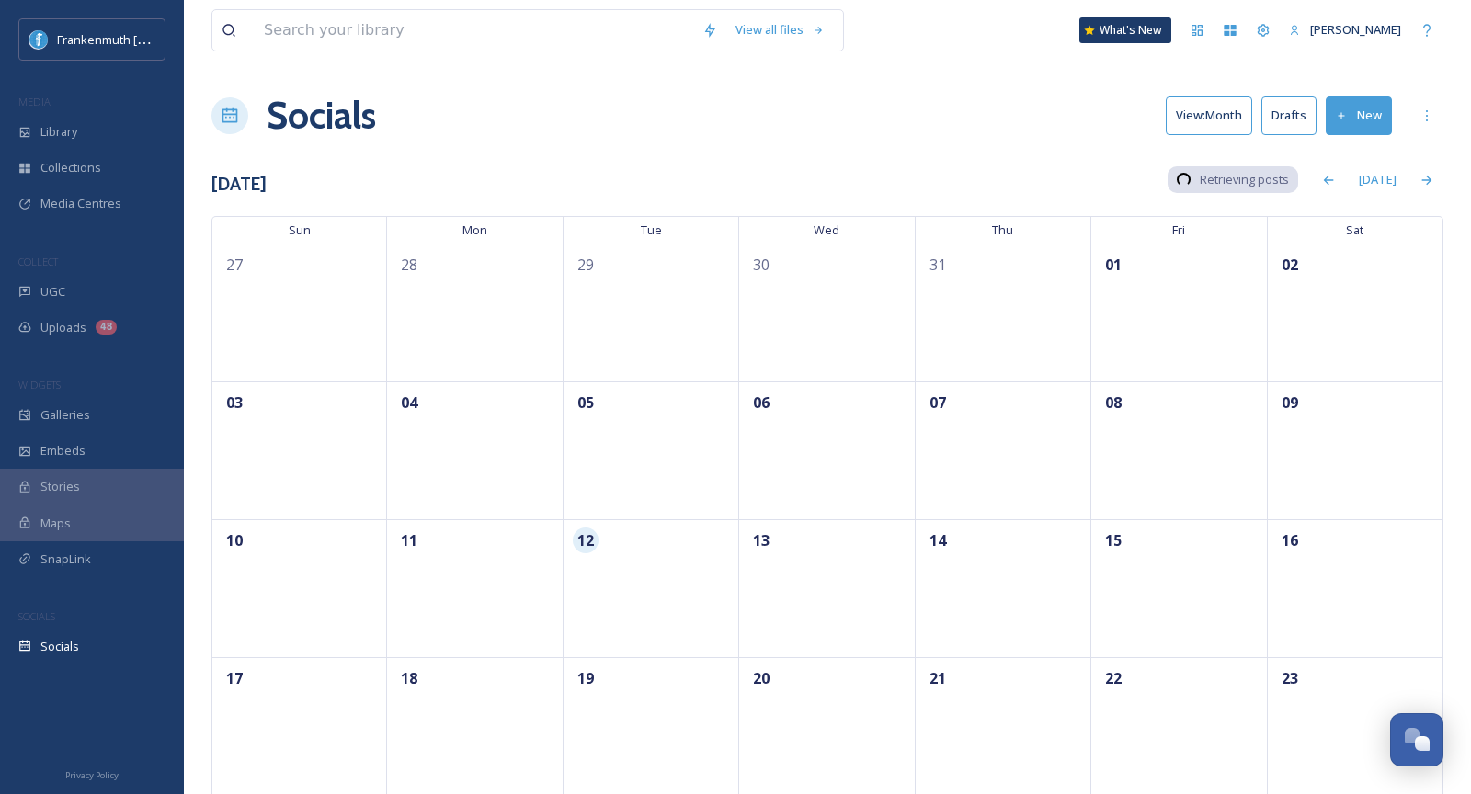
click at [116, 662] on div "Socials" at bounding box center [92, 647] width 184 height 36
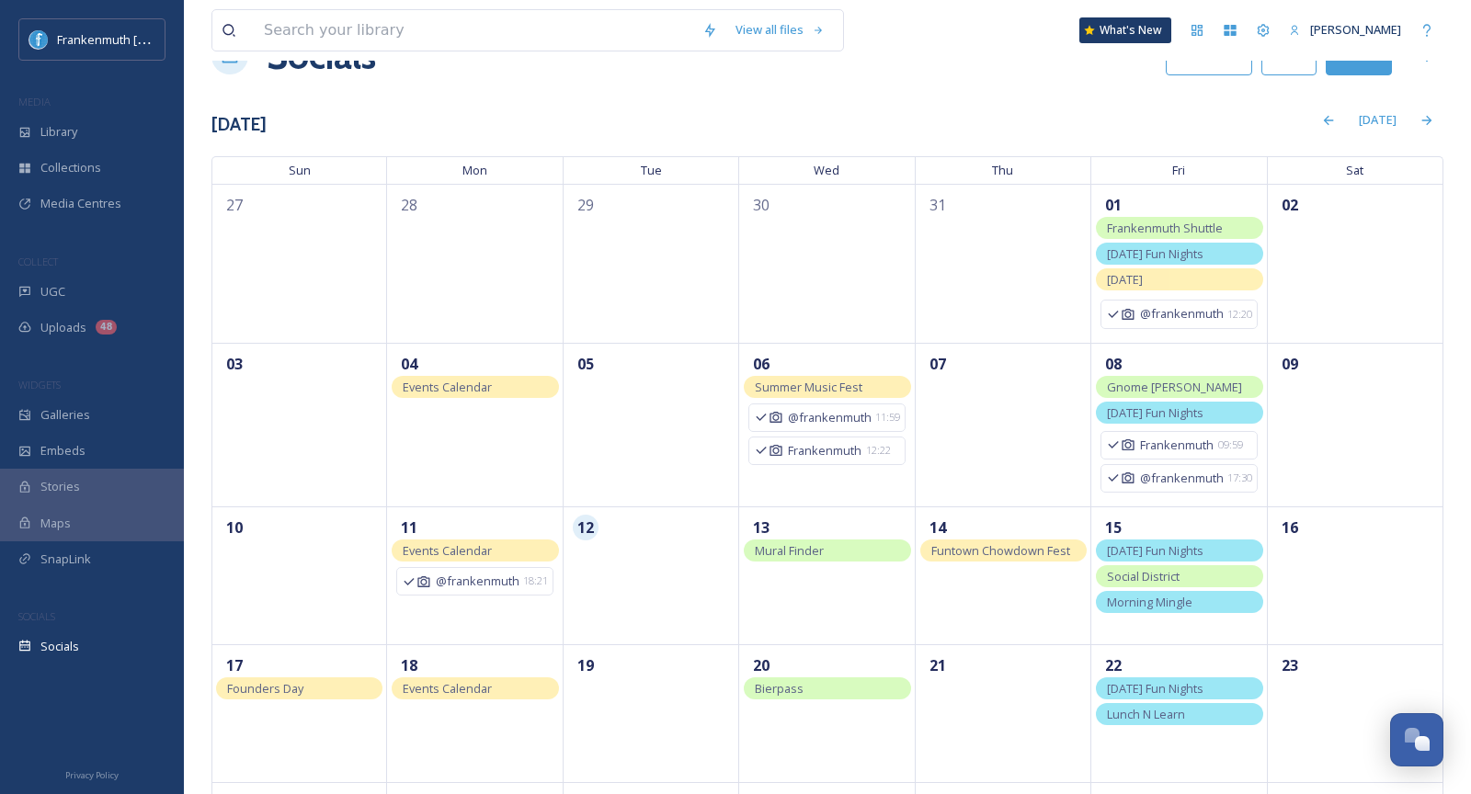
scroll to position [19, 0]
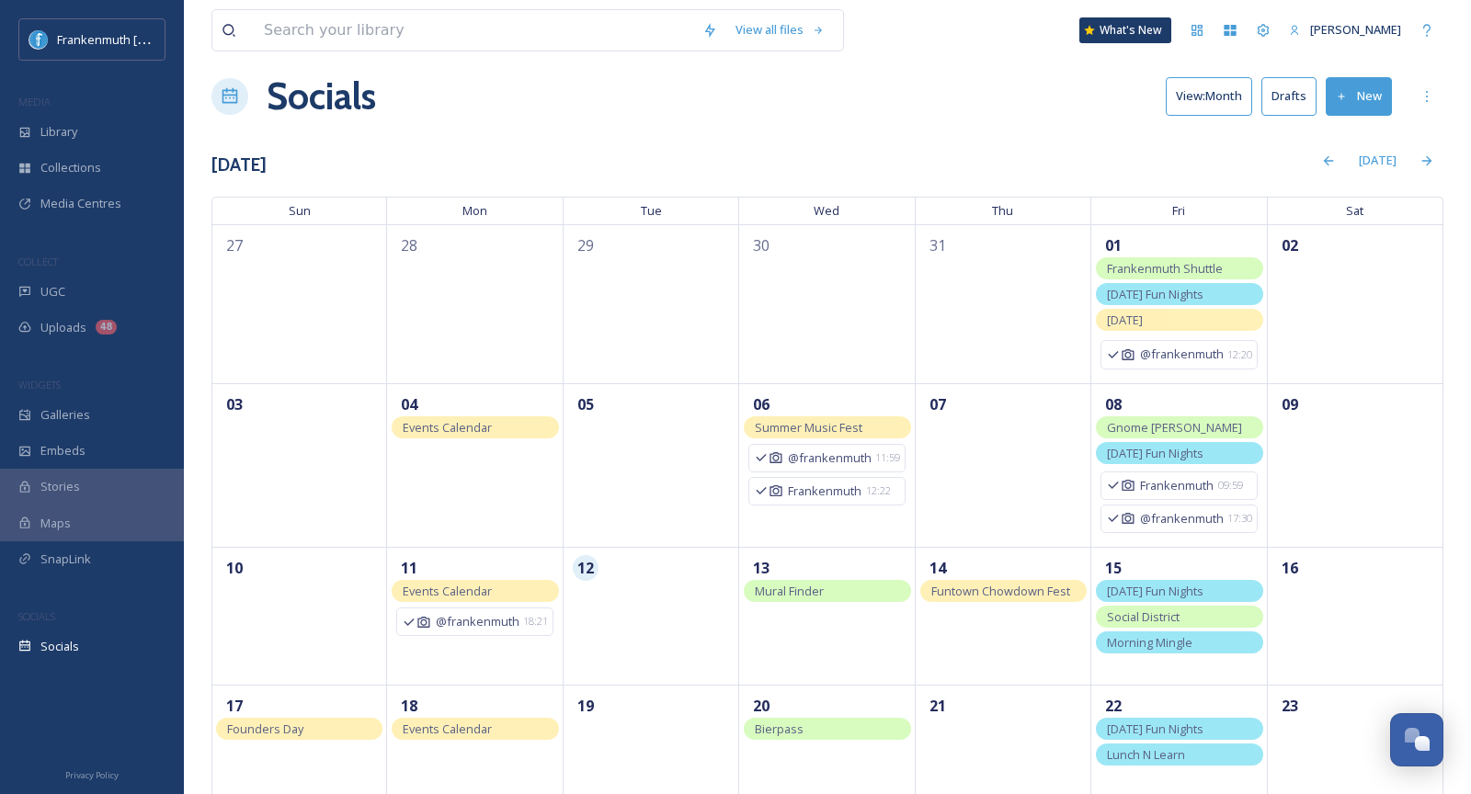
click at [1144, 645] on div "Morning Mingle" at bounding box center [1179, 643] width 166 height 22
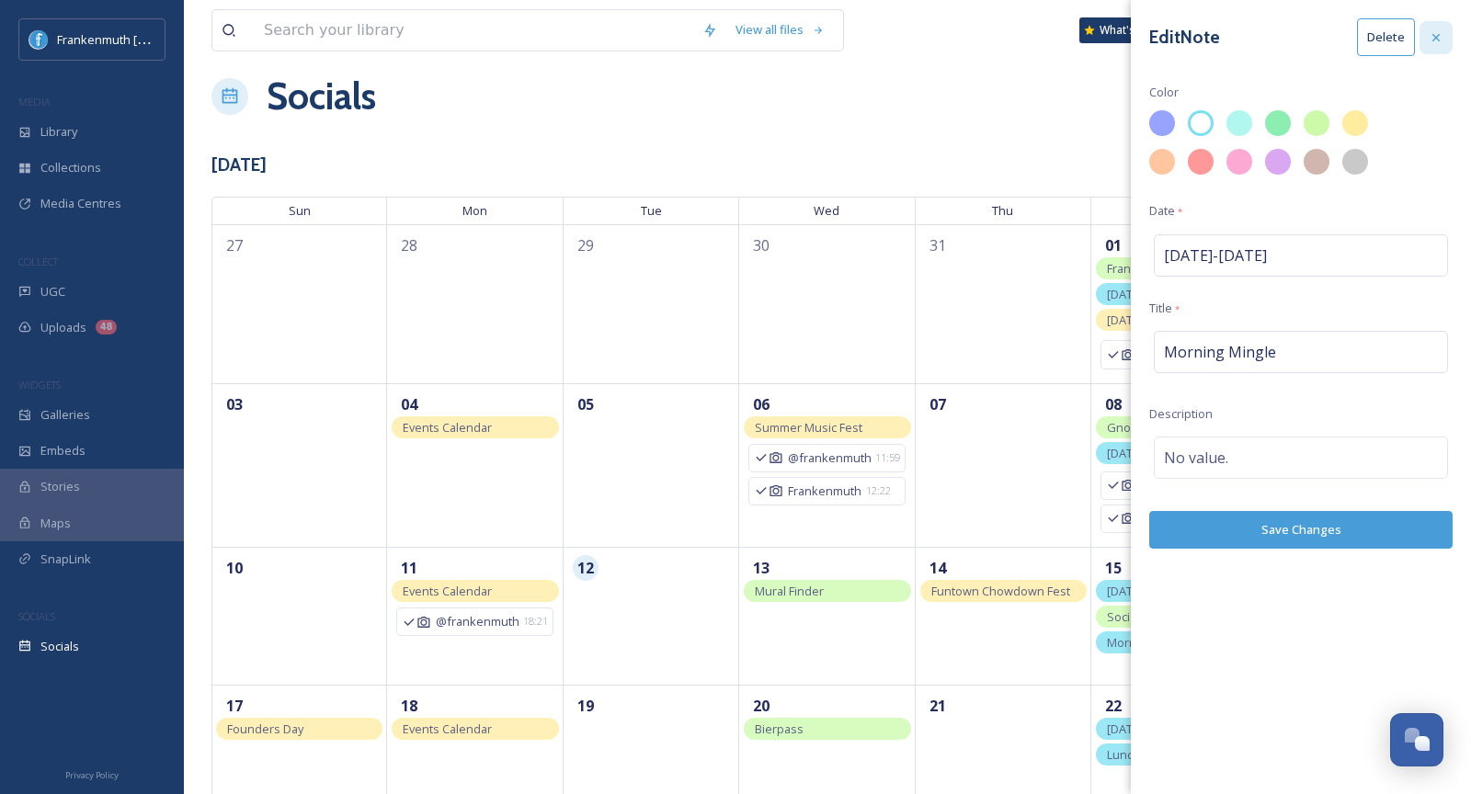
click at [1445, 40] on div at bounding box center [1436, 37] width 33 height 33
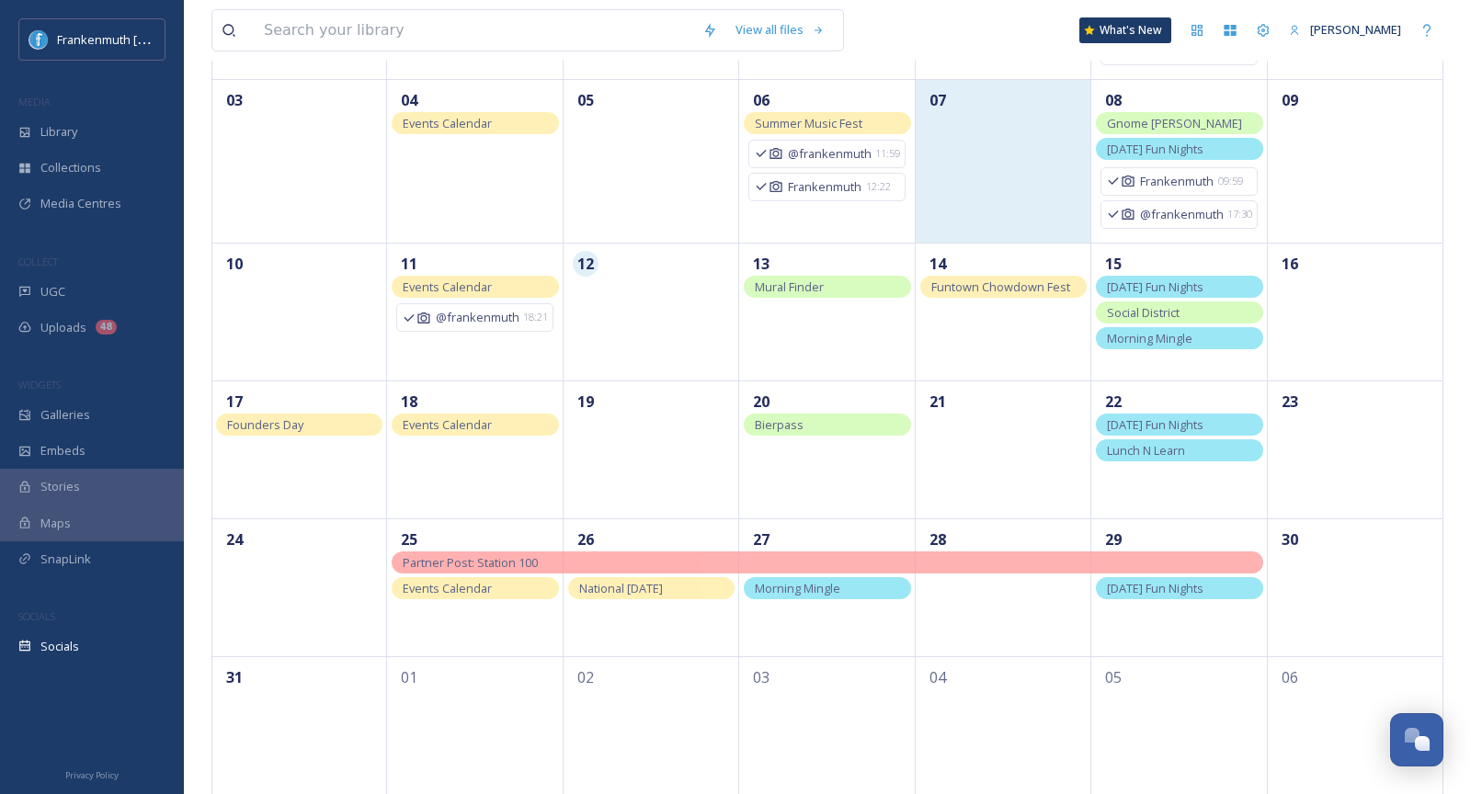
scroll to position [325, 0]
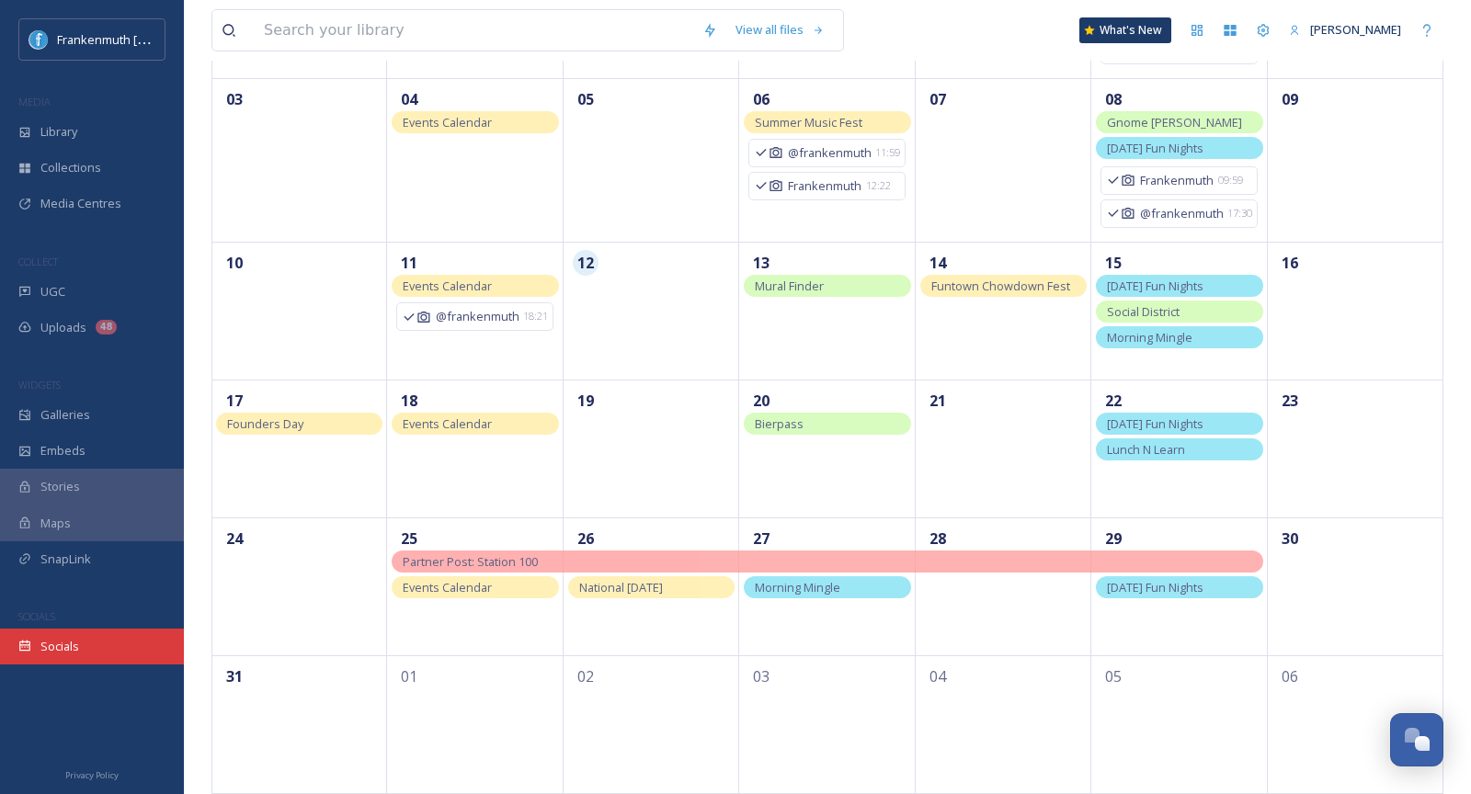
click at [100, 659] on div "Socials" at bounding box center [92, 647] width 184 height 36
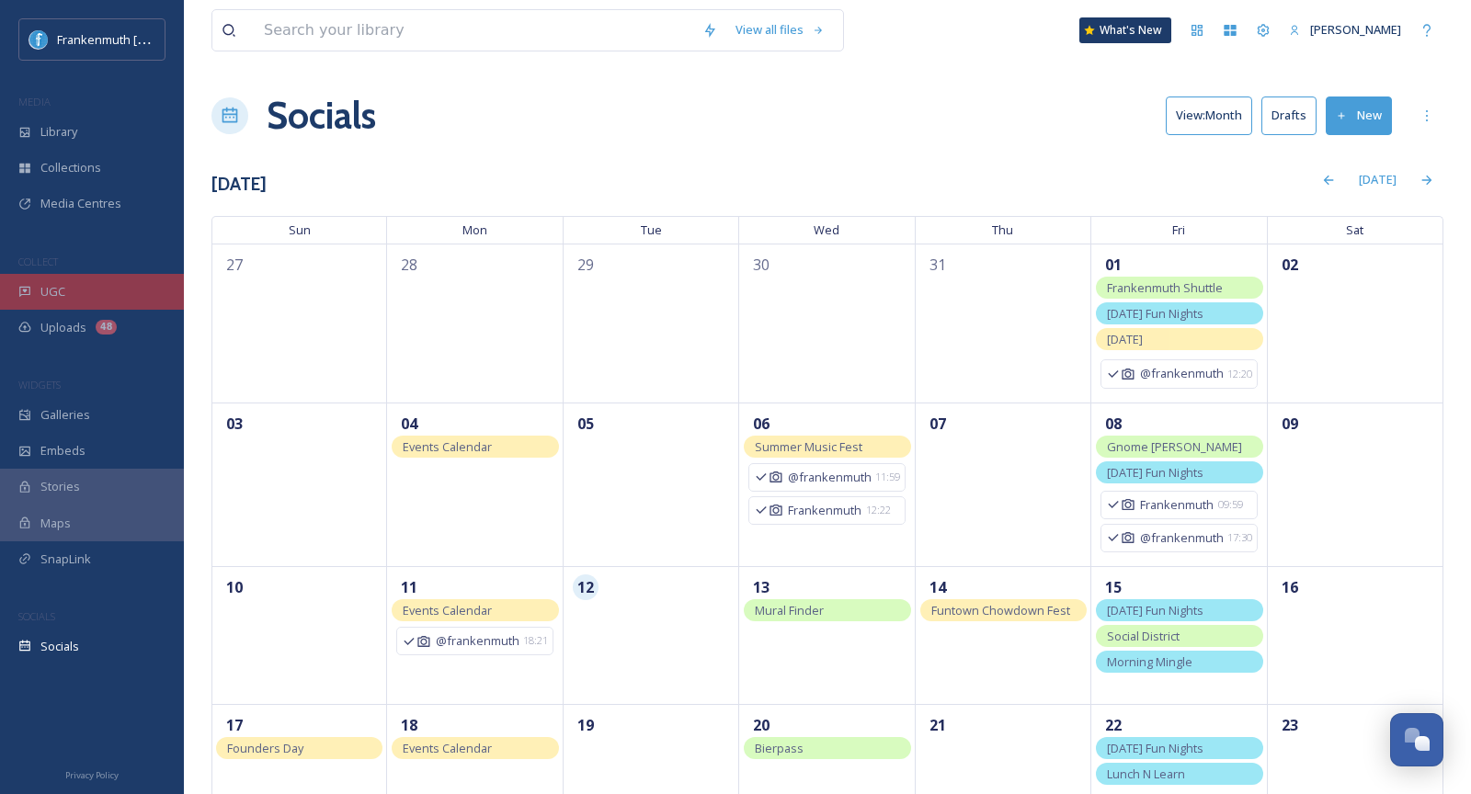
click at [128, 299] on div "UGC" at bounding box center [92, 292] width 184 height 36
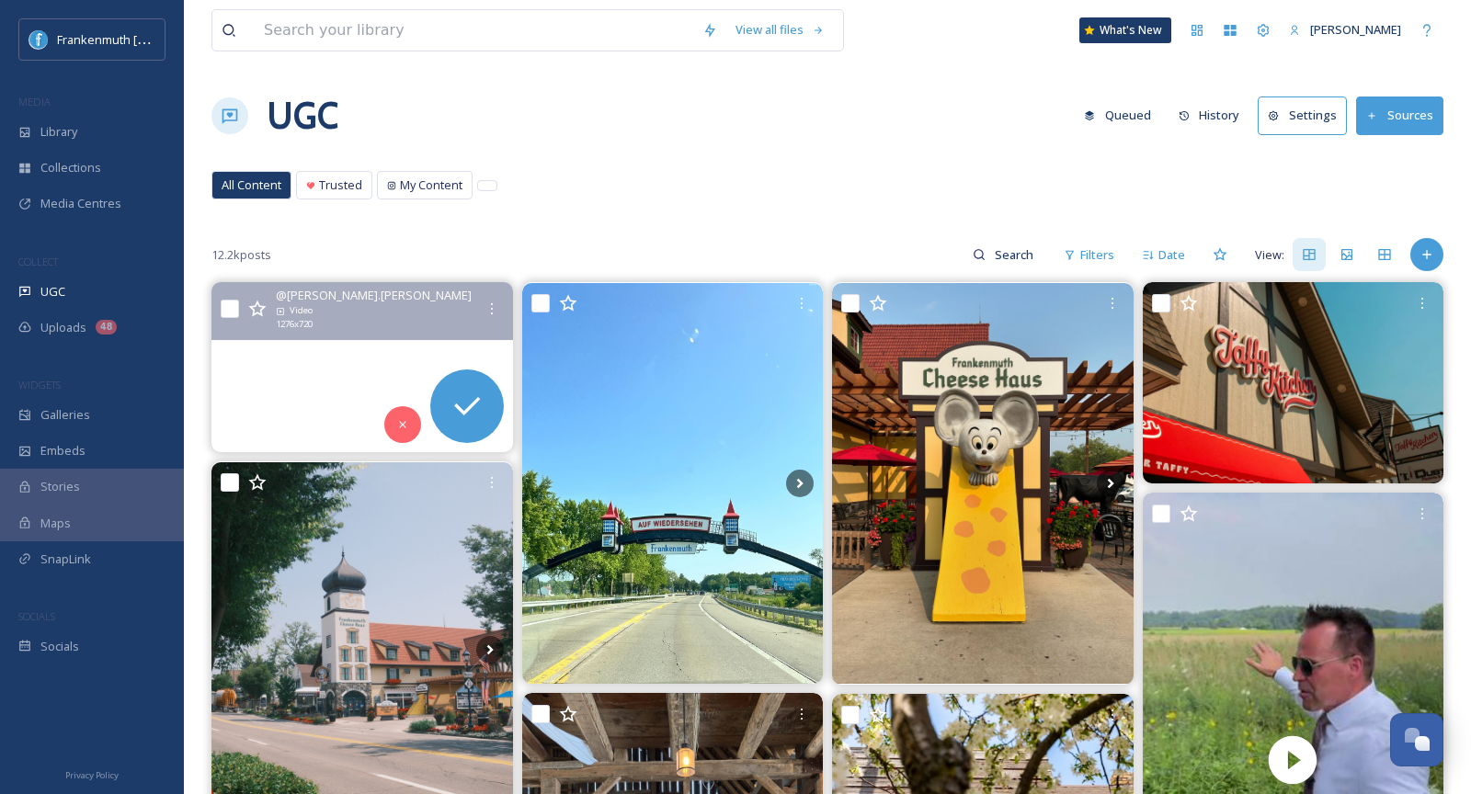
click at [343, 368] on video "#frankenmuth #coveredbridge #dji #mini4pro" at bounding box center [362, 367] width 302 height 170
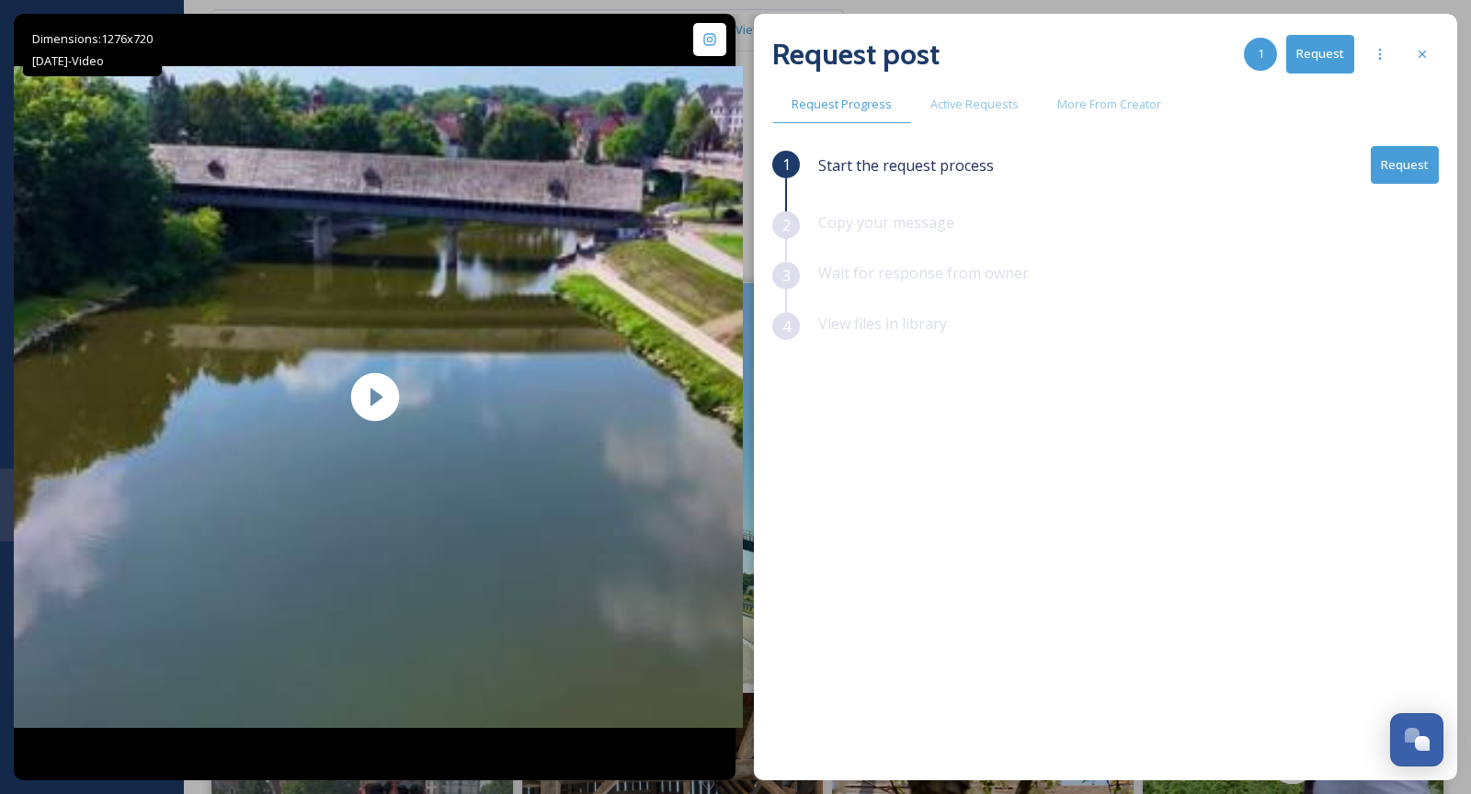
click at [1389, 174] on button "Request" at bounding box center [1405, 165] width 68 height 38
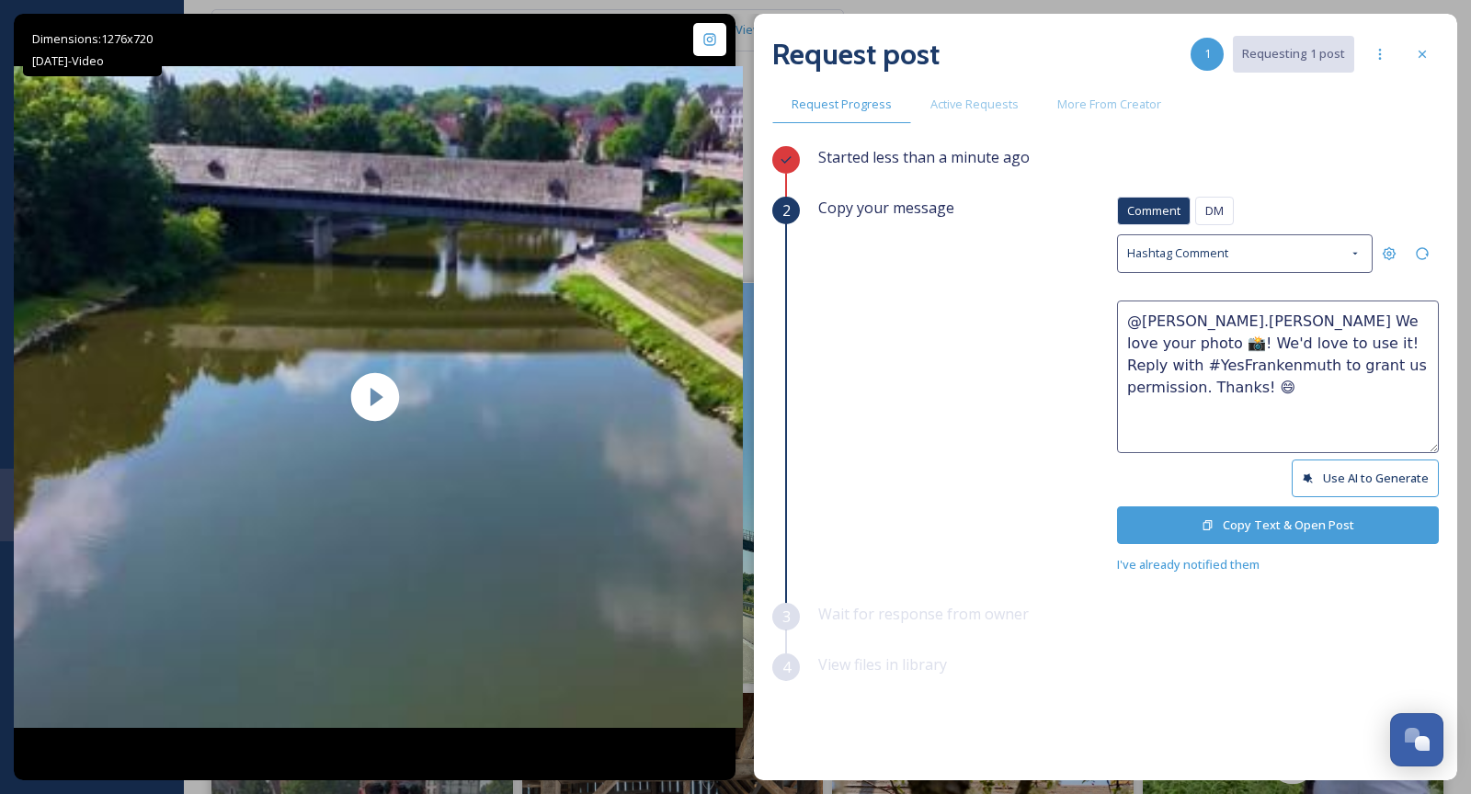
drag, startPoint x: 1279, startPoint y: 319, endPoint x: 1352, endPoint y: 321, distance: 72.7
click at [1352, 321] on textarea "@sam.blazier We love your photo 📸! We'd love to use it! Reply with #YesFrankenm…" at bounding box center [1278, 377] width 322 height 153
type textarea "@sam.blazier We love this shot 📸! We'd love to use it! Reply with #YesFrankenmu…"
click at [1308, 538] on div "Comment DM Comment DM Hashtag Comment @sam.blazier We love this shot 📸! We'd lo…" at bounding box center [1278, 386] width 322 height 379
click at [1305, 527] on button "Copy Text & Open Post" at bounding box center [1278, 526] width 322 height 38
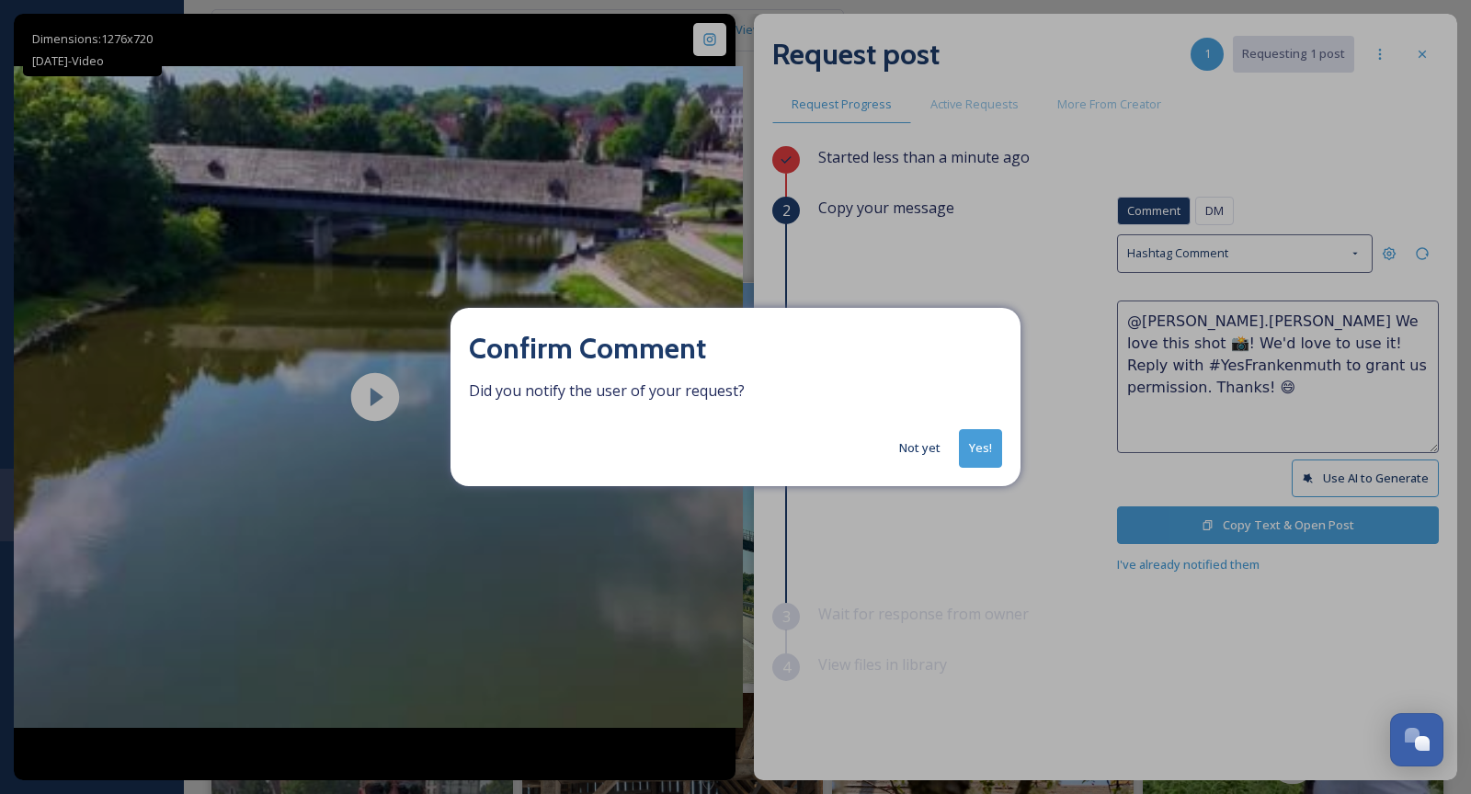
click at [987, 455] on button "Yes!" at bounding box center [980, 448] width 43 height 38
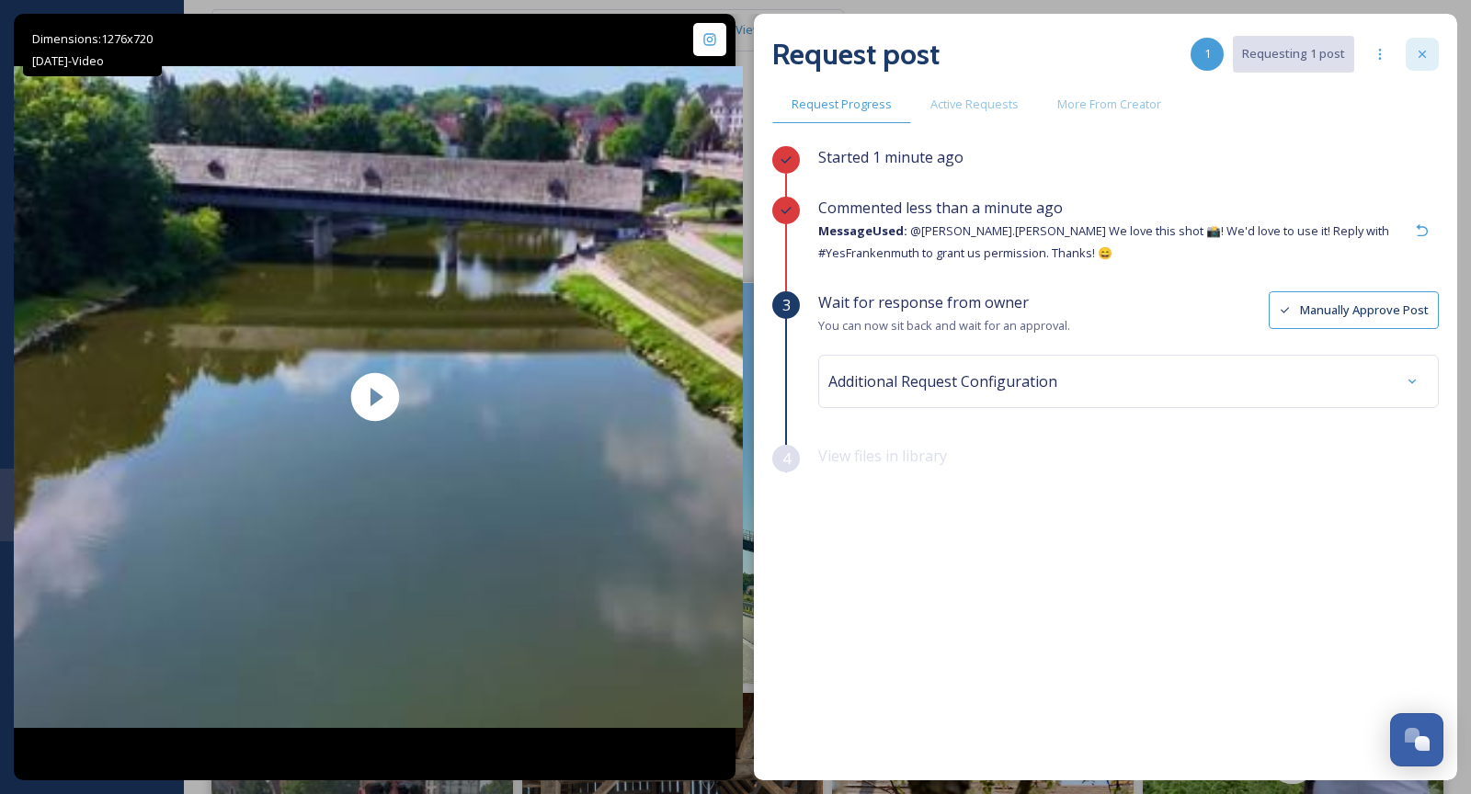
click at [1429, 64] on div at bounding box center [1422, 54] width 33 height 33
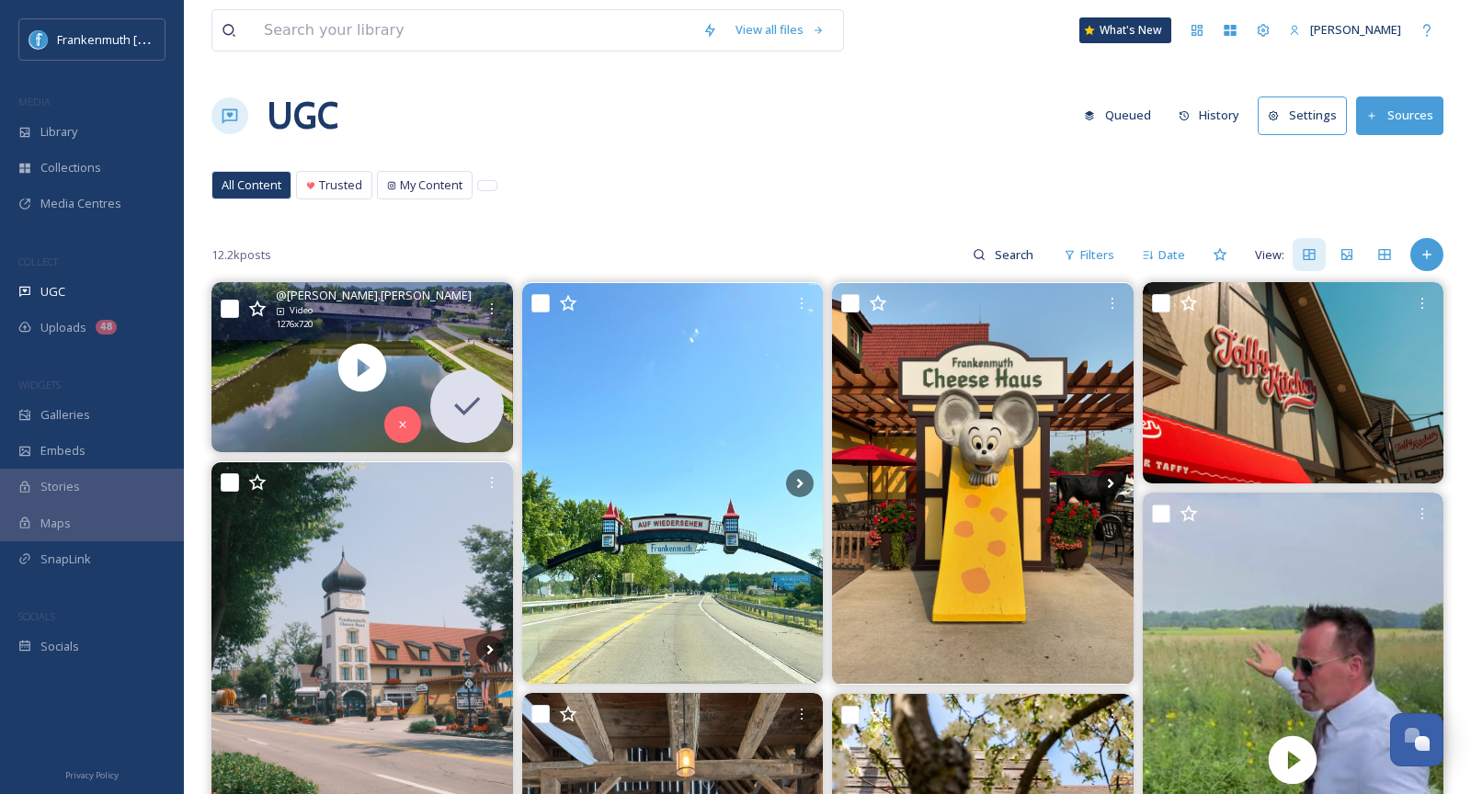
click at [793, 197] on div "All Content Trusted My Content All Content Trusted My Content" at bounding box center [827, 190] width 1232 height 38
click at [106, 318] on div "Uploads 48" at bounding box center [92, 328] width 184 height 36
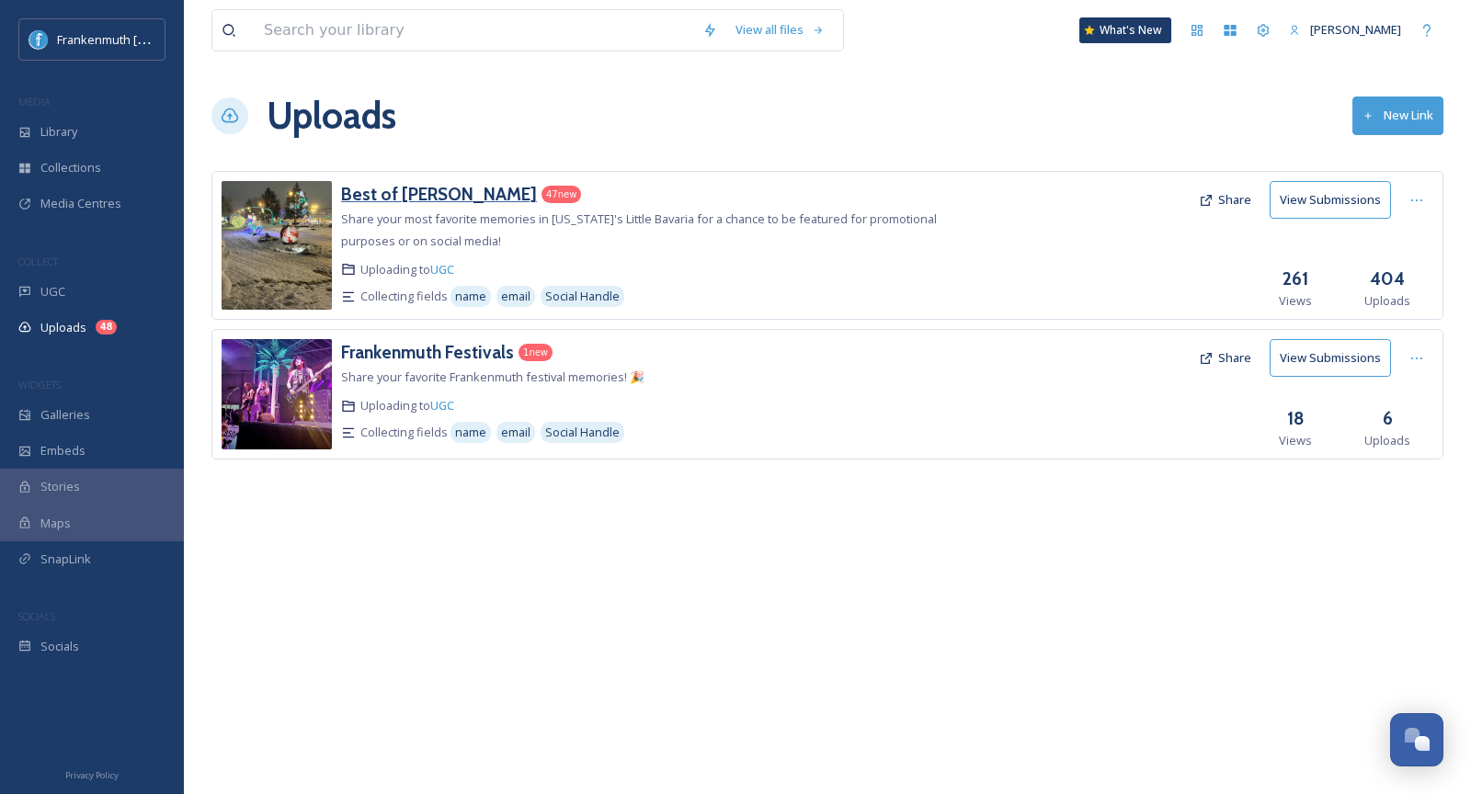
click at [466, 184] on h3 "Best of Frankenmuth" at bounding box center [439, 194] width 196 height 22
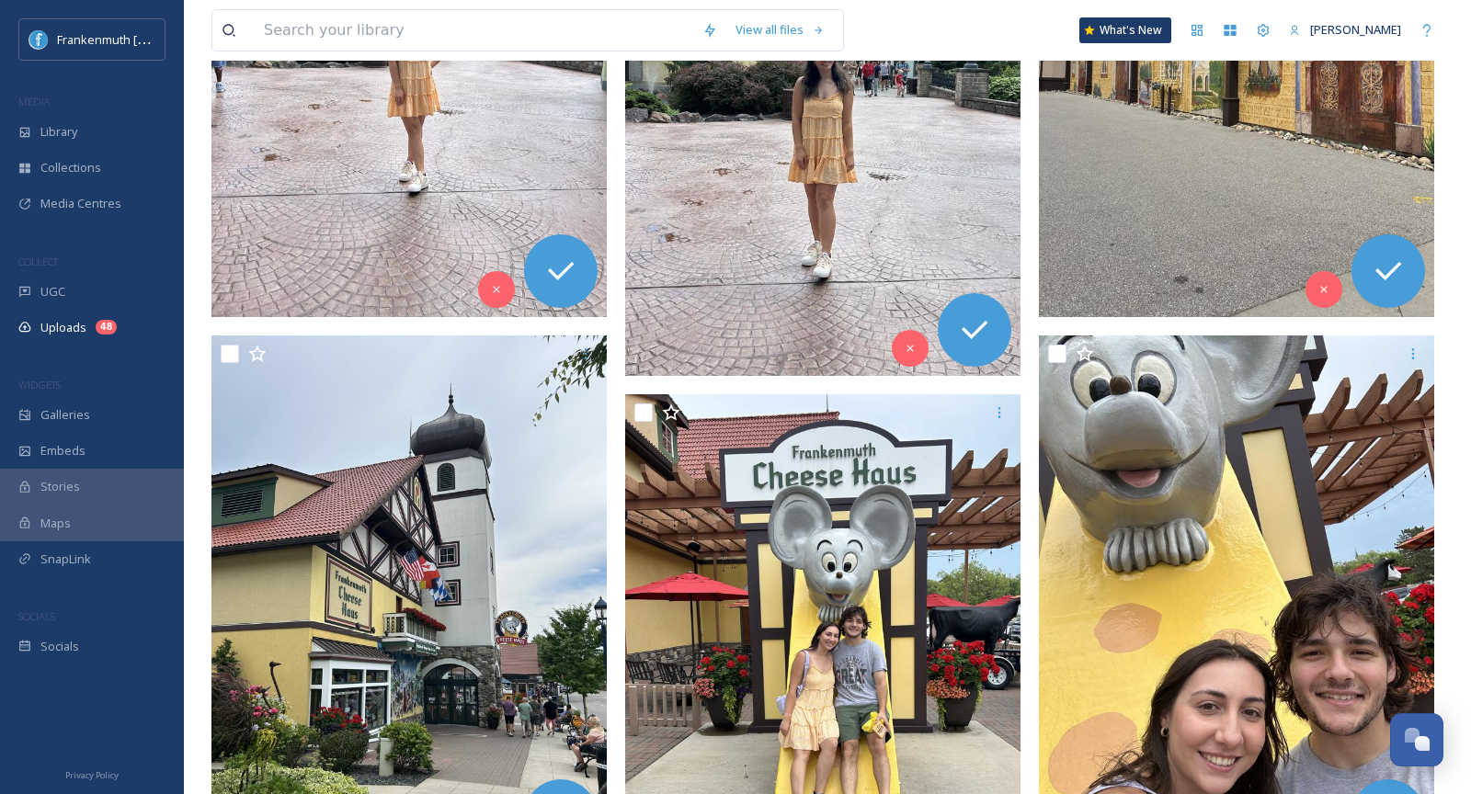
scroll to position [1298, 0]
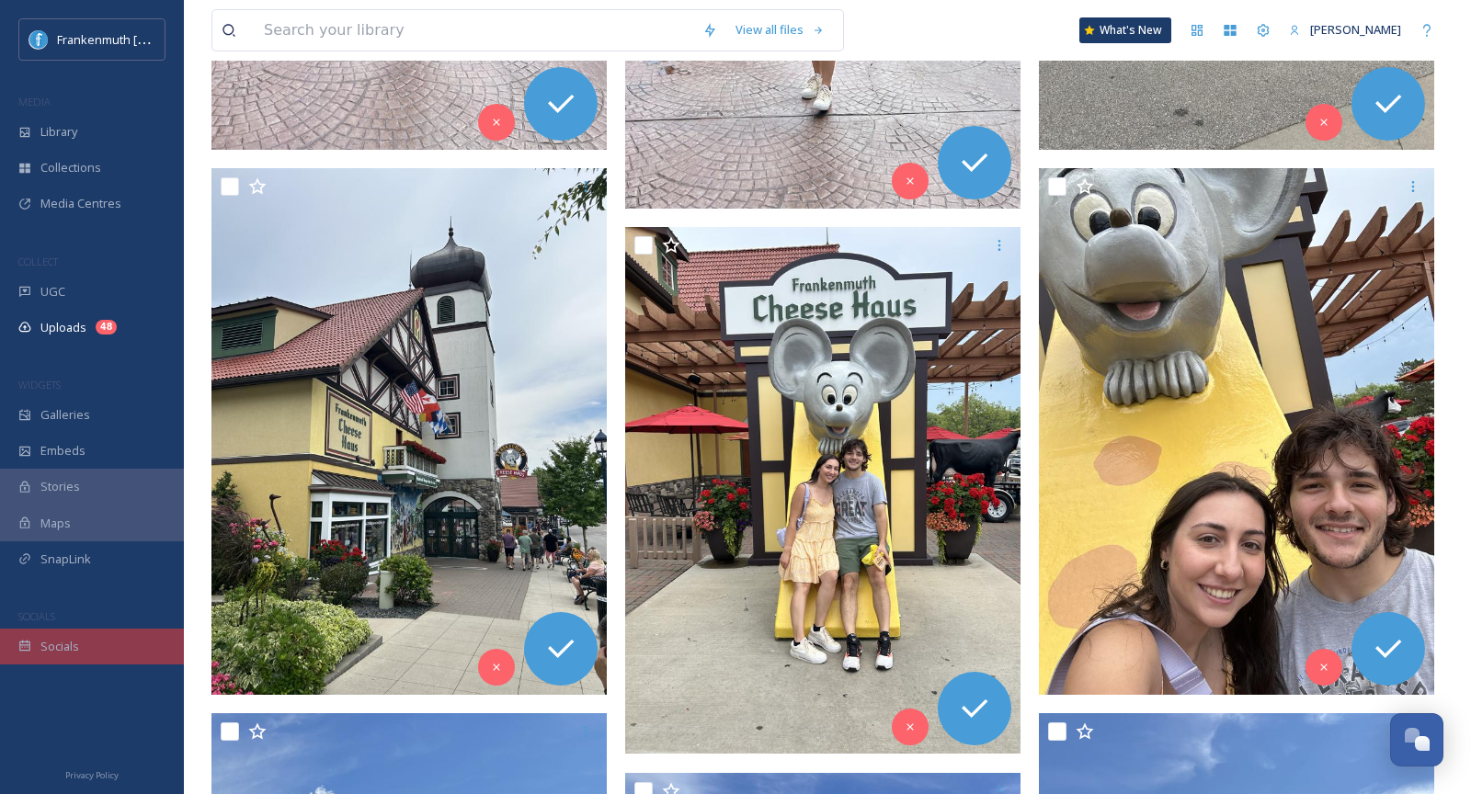
click at [94, 646] on div "Socials" at bounding box center [92, 647] width 184 height 36
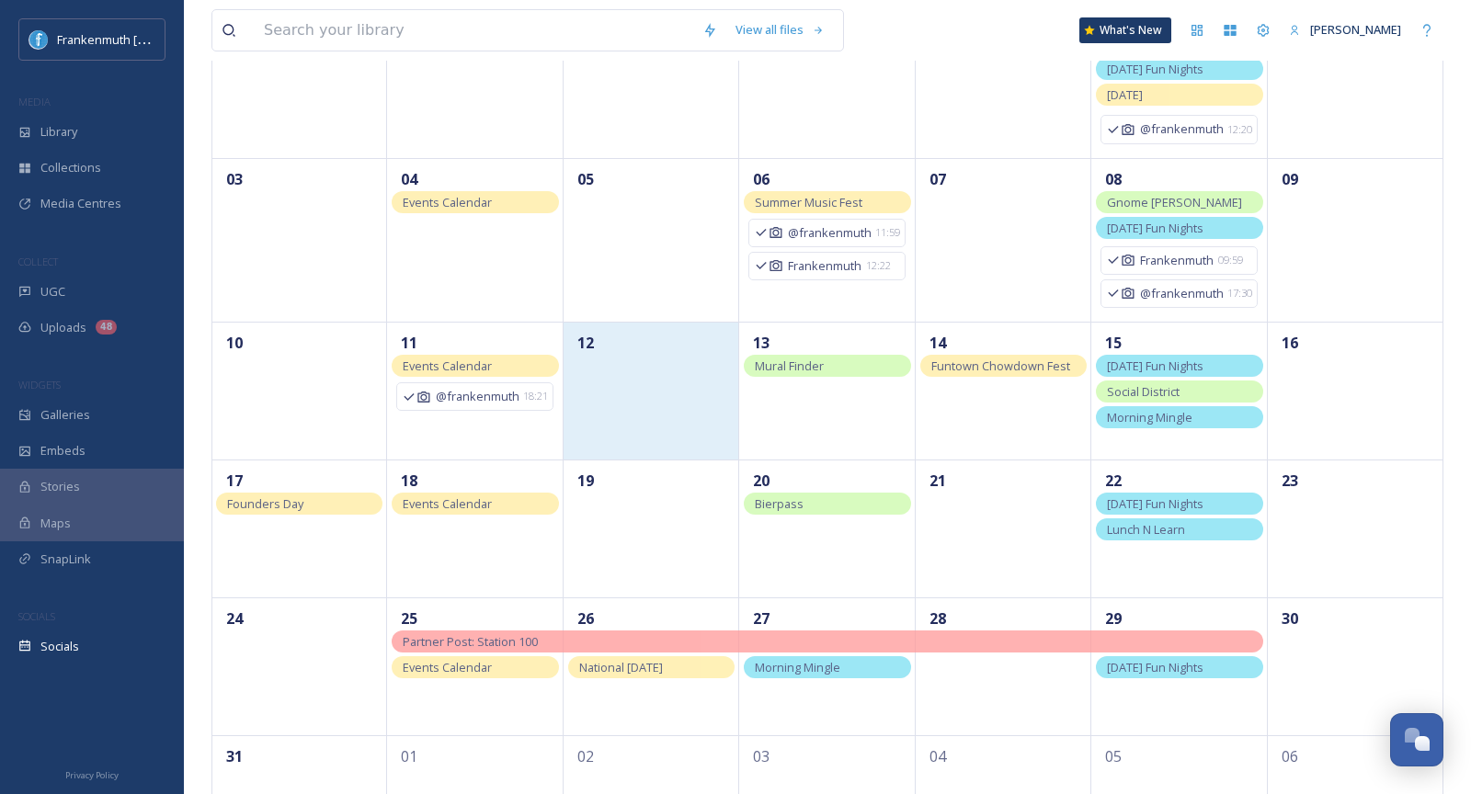
scroll to position [249, 0]
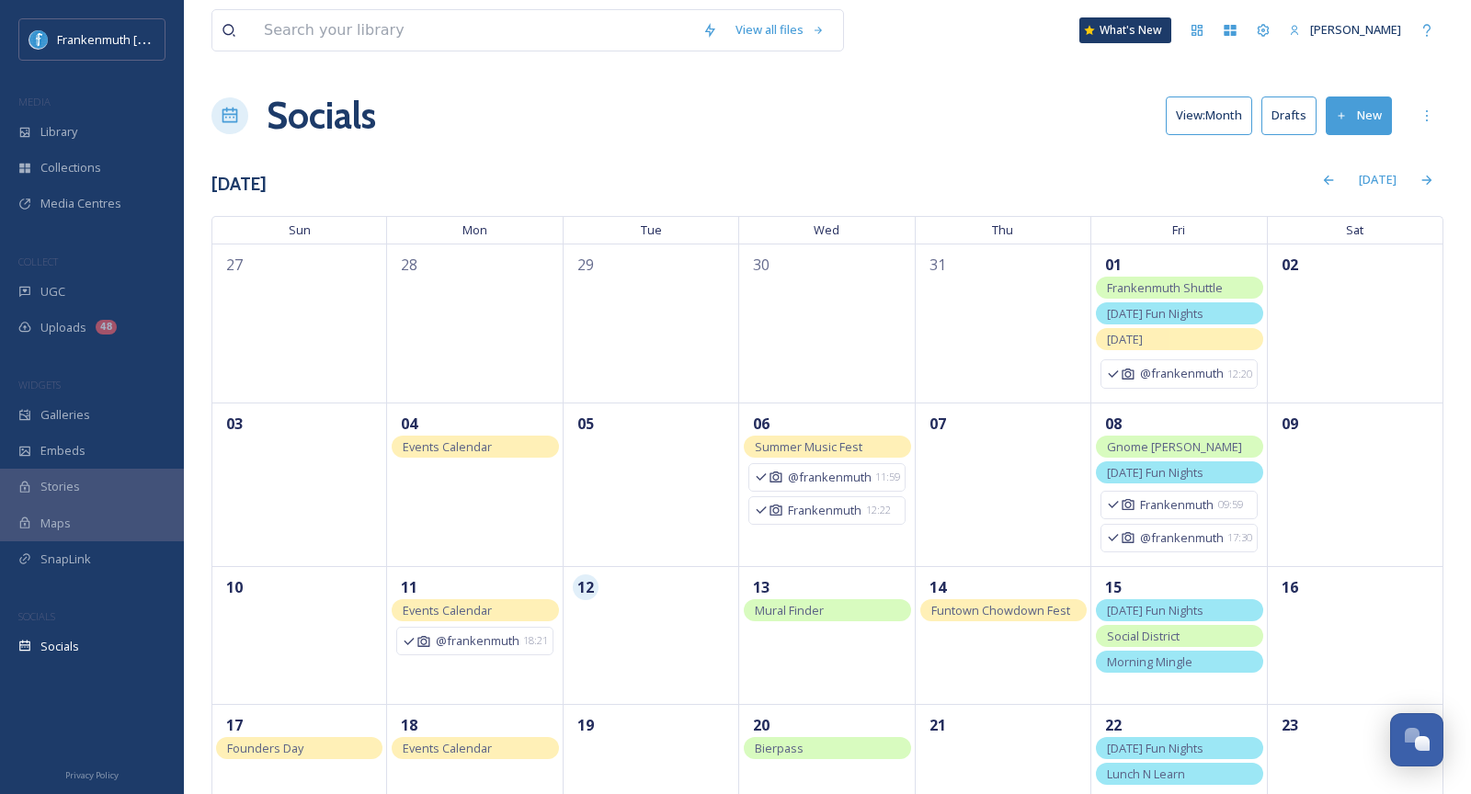
click at [828, 115] on div "Socials View: Month Drafts New" at bounding box center [827, 115] width 1232 height 55
click at [934, 120] on div "Socials View: Month Drafts New" at bounding box center [827, 115] width 1232 height 55
